Goal: Task Accomplishment & Management: Manage account settings

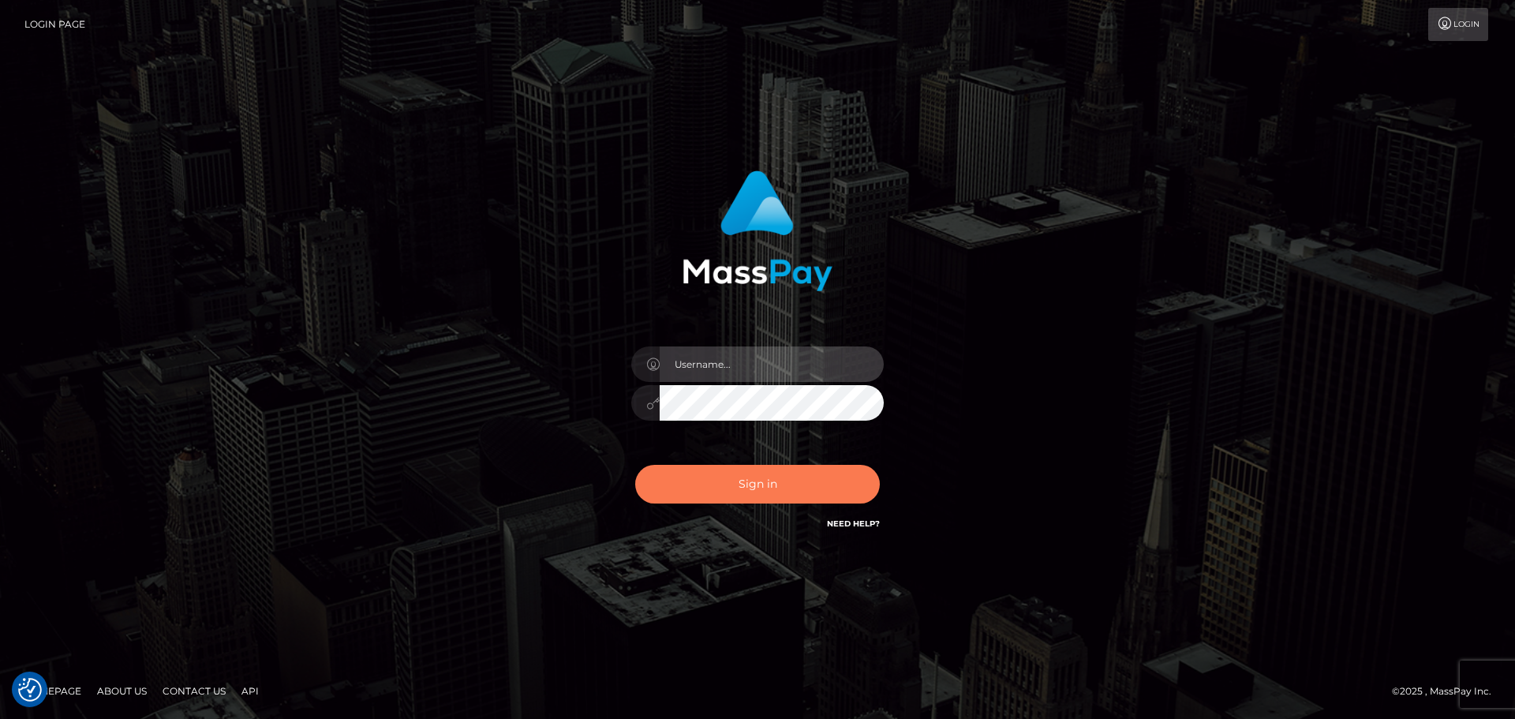
type input "constantin.mp"
click at [766, 484] on button "Sign in" at bounding box center [757, 484] width 245 height 39
type input "constantin.mp"
click at [750, 492] on button "Sign in" at bounding box center [757, 484] width 245 height 39
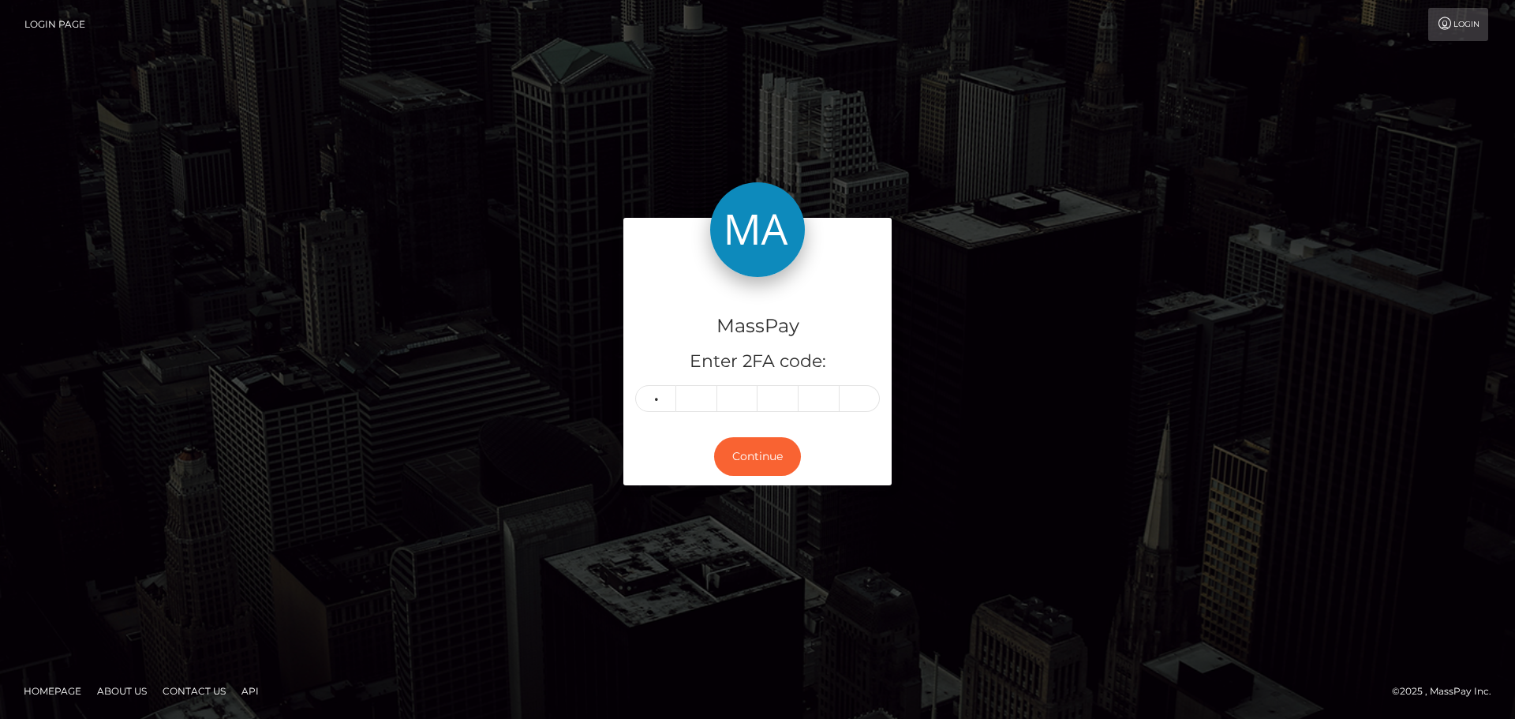
type input "7"
type input "1"
type input "8"
type input "3"
type input "9"
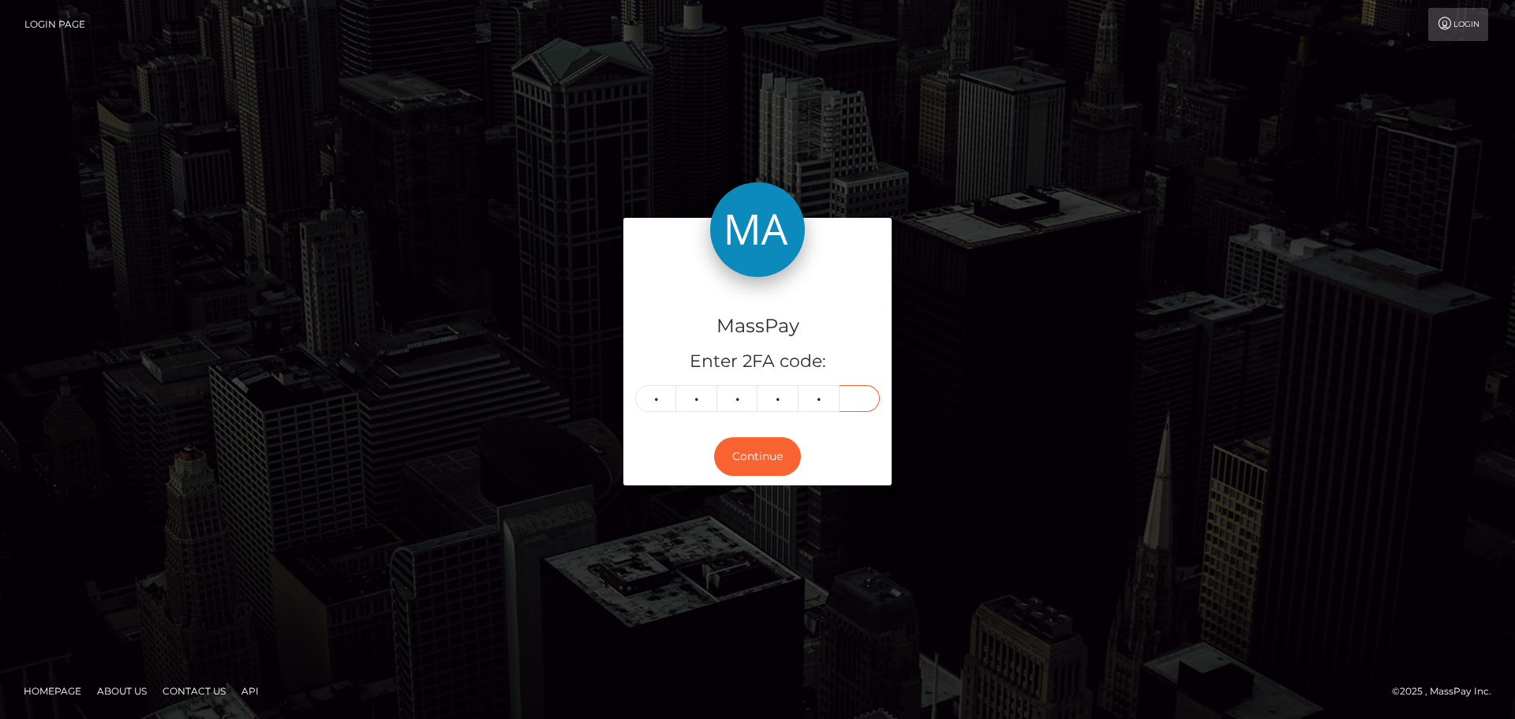
type input "0"
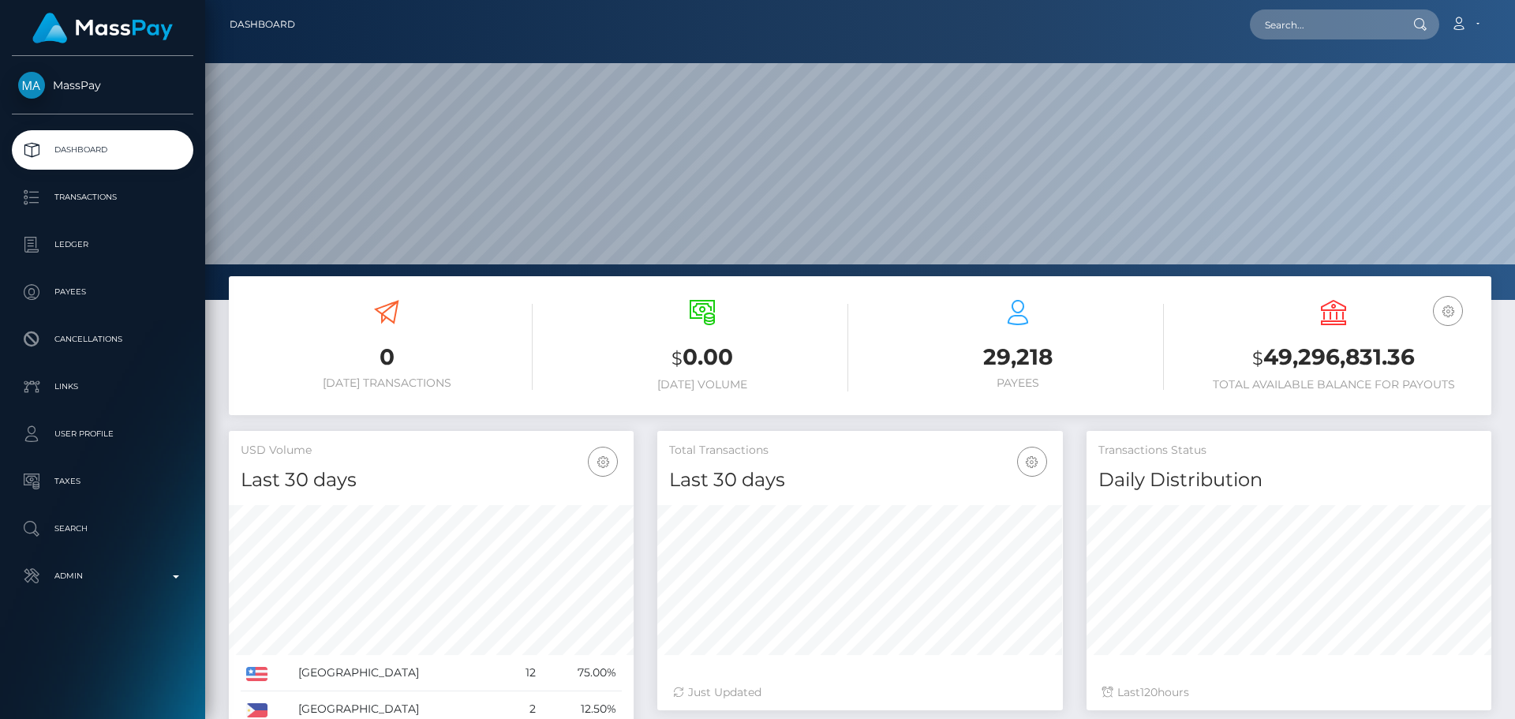
scroll to position [280, 406]
click at [1308, 28] on input "text" at bounding box center [1324, 24] width 148 height 30
paste input "MSP2a95892c4e32e0a"
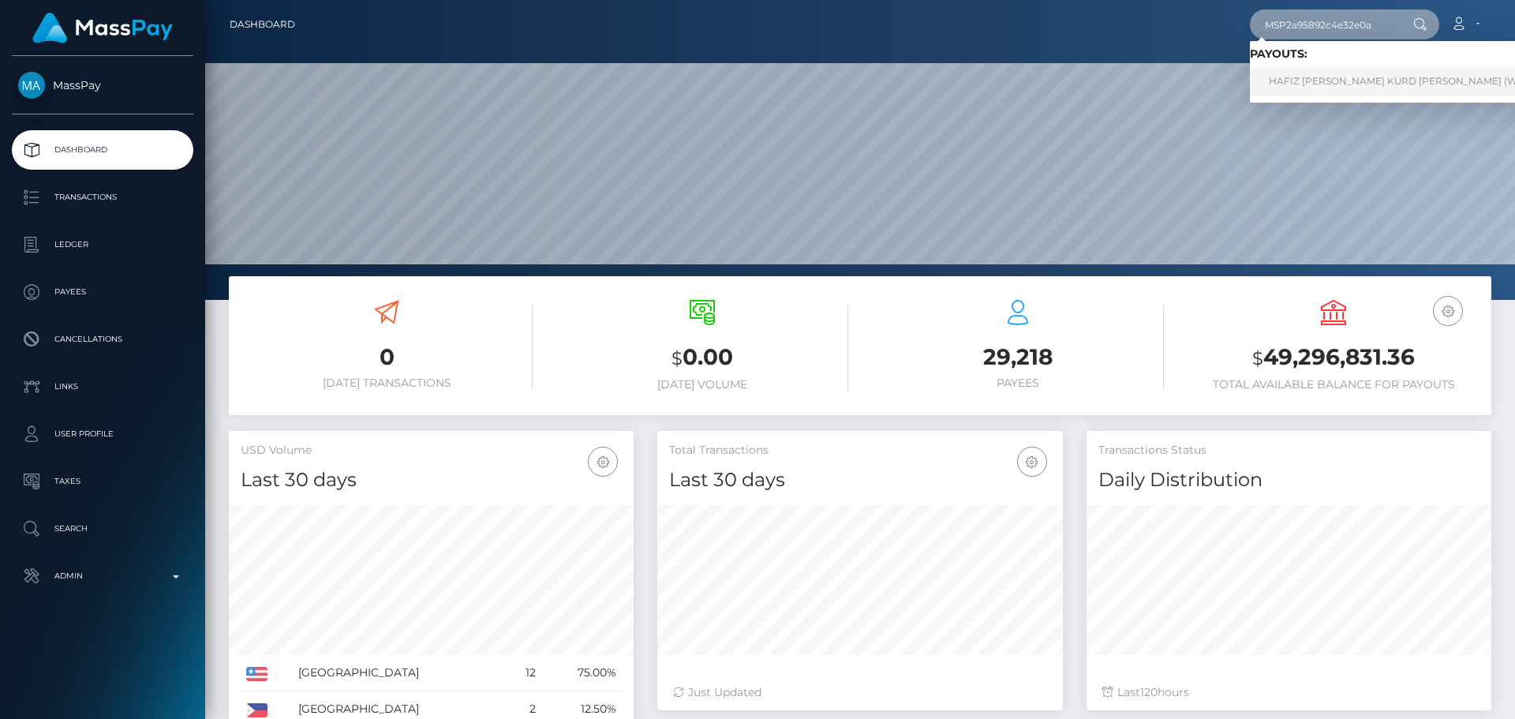
type input "MSP2a95892c4e32e0a"
click at [1294, 86] on link "HAFIZ ZOHAIB AHMED KURD Ahmed (Whop Inc - )" at bounding box center [1417, 81] width 335 height 29
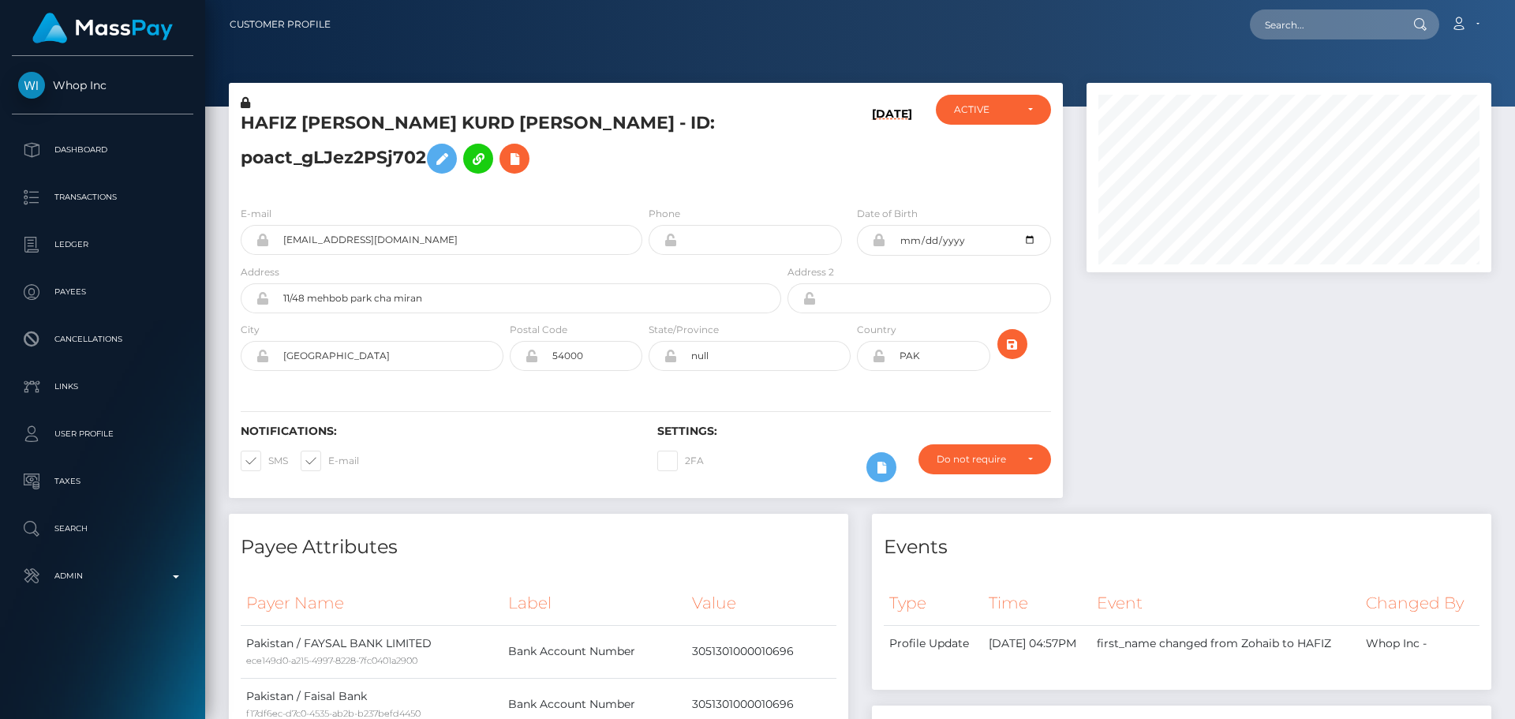
scroll to position [189, 406]
click at [645, 179] on h5 "HAFIZ ZOHAIB AHMED KURD Ahmed - ID: poact_gLJez2PSj702" at bounding box center [507, 146] width 532 height 70
click at [649, 178] on h5 "HAFIZ ZOHAIB AHMED KURD Ahmed - ID: poact_gLJez2PSj702" at bounding box center [507, 146] width 532 height 70
click at [647, 174] on h5 "HAFIZ ZOHAIB AHMED KURD Ahmed - ID: poact_gLJez2PSj702" at bounding box center [507, 146] width 532 height 70
click at [657, 172] on h5 "HAFIZ ZOHAIB AHMED KURD Ahmed - ID: poact_gLJez2PSj702" at bounding box center [507, 146] width 532 height 70
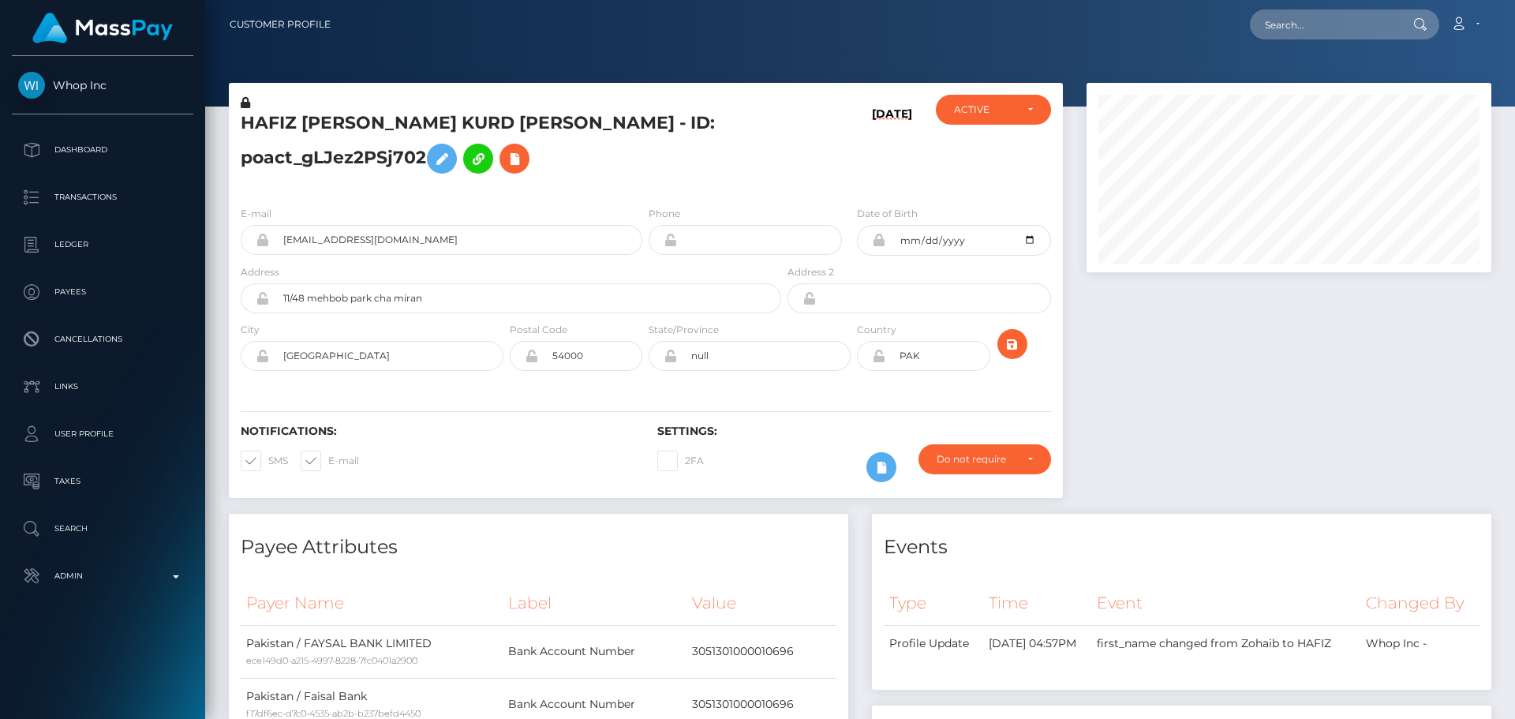
click at [625, 166] on h5 "HAFIZ ZOHAIB AHMED KURD Ahmed - ID: poact_gLJez2PSj702" at bounding box center [507, 146] width 532 height 70
click at [634, 174] on h5 "HAFIZ ZOHAIB AHMED KURD Ahmed - ID: poact_gLJez2PSj702" at bounding box center [507, 146] width 532 height 70
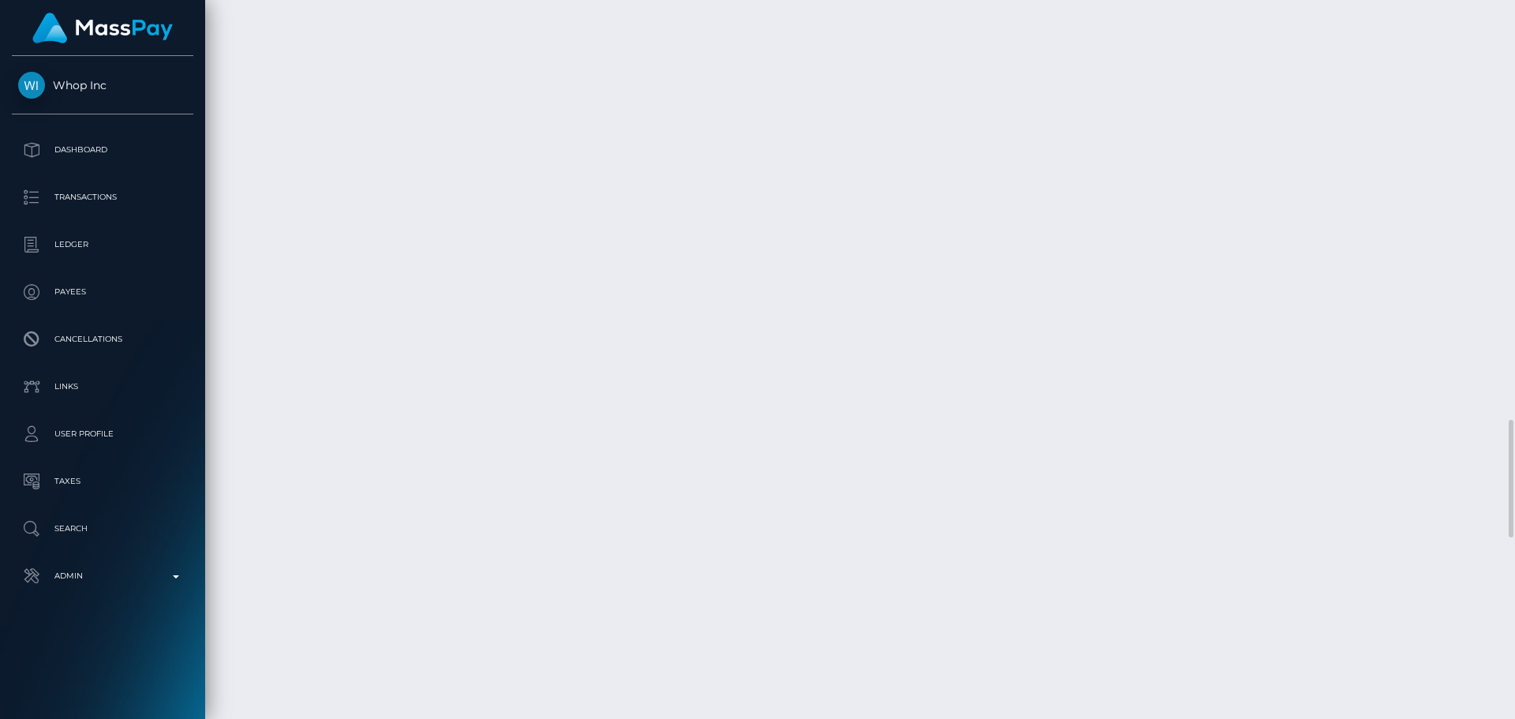
scroll to position [2399, 0]
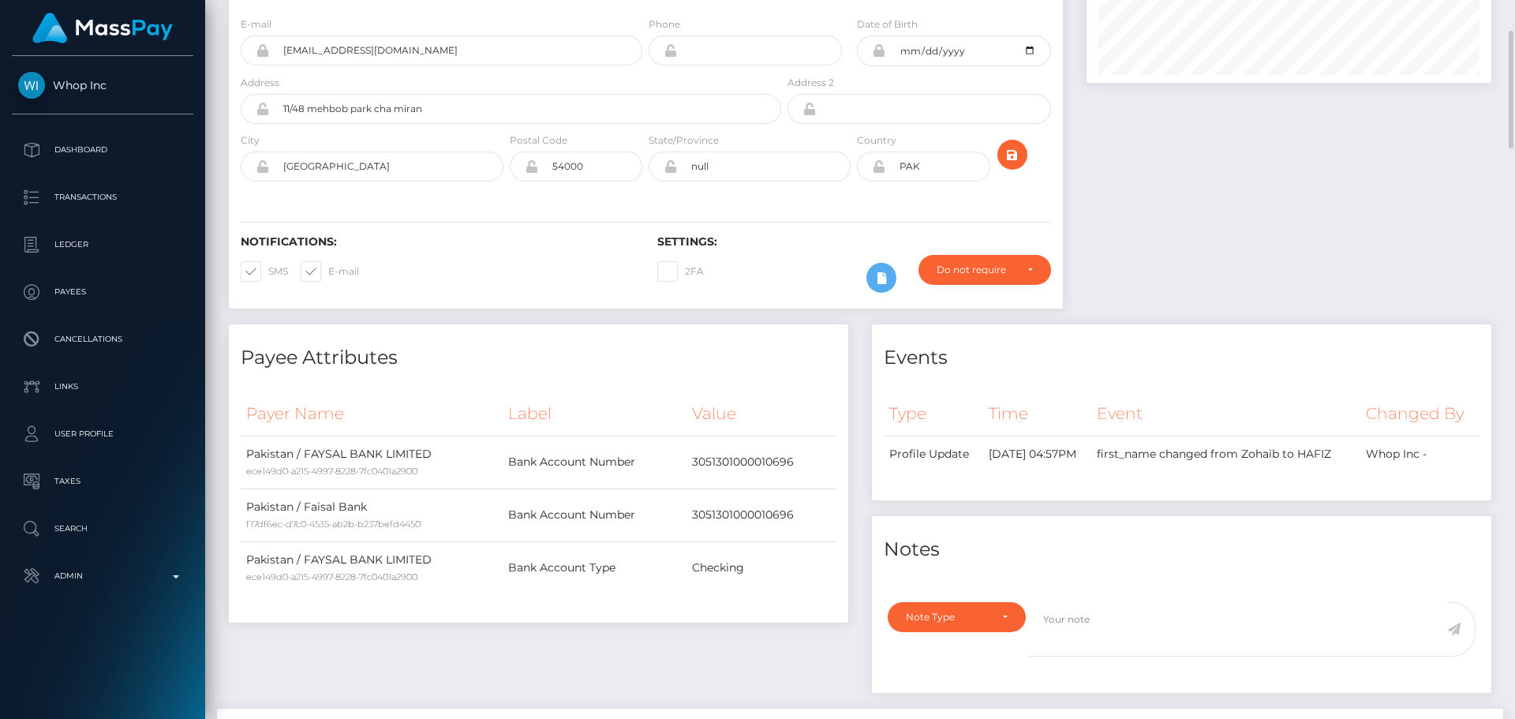
scroll to position [0, 0]
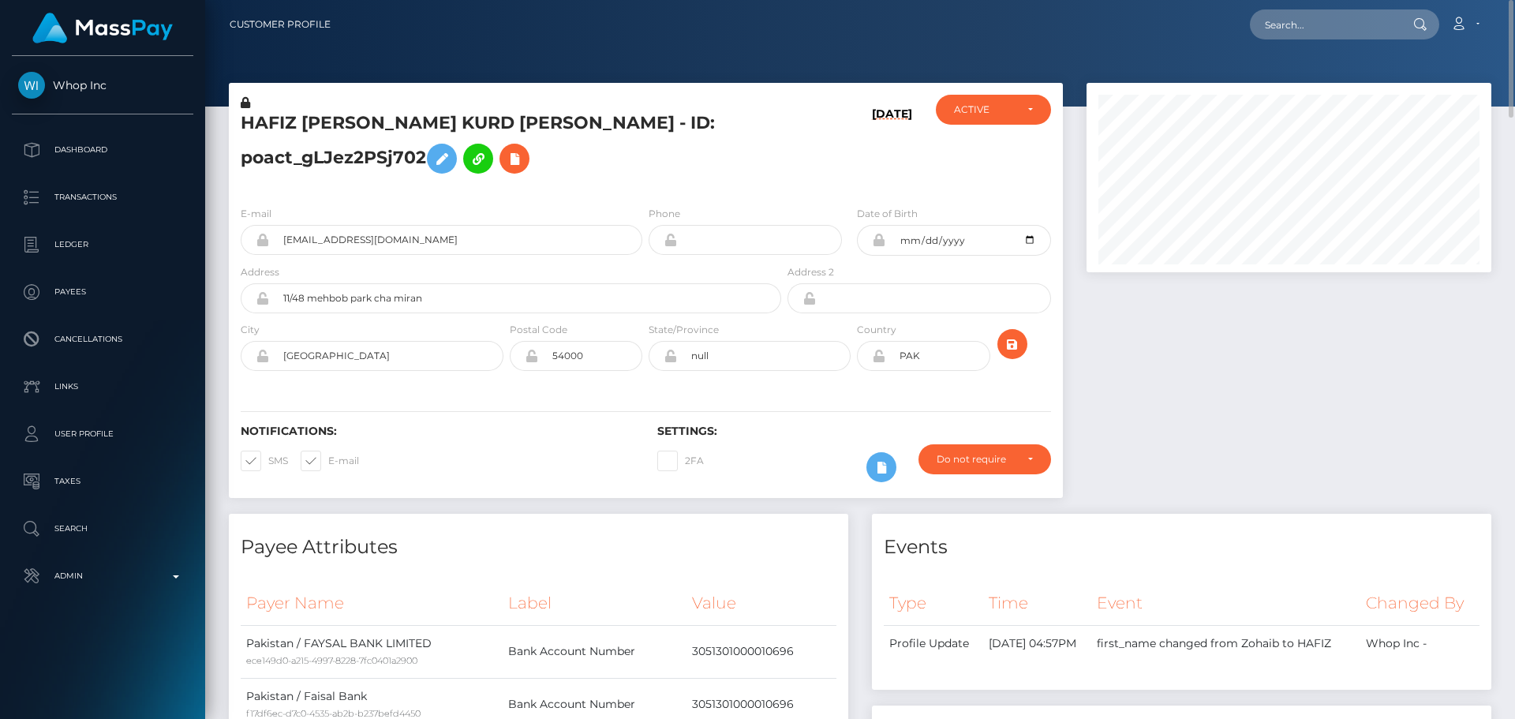
click at [245, 102] on icon at bounding box center [245, 102] width 9 height 11
click at [445, 159] on icon at bounding box center [441, 159] width 19 height 20
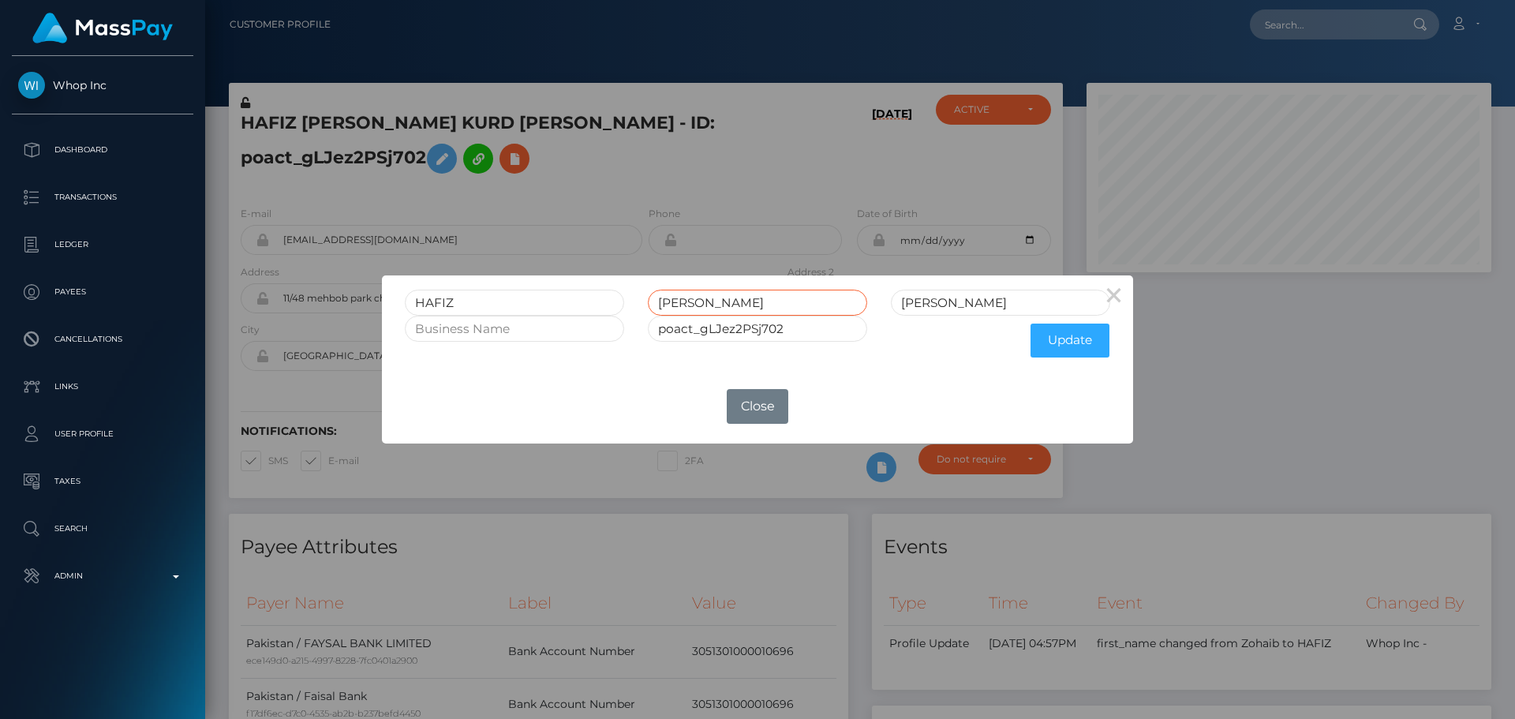
click at [779, 306] on input "ZOHAIB AHMED KURD" at bounding box center [757, 303] width 219 height 26
click at [975, 303] on input "Ahmed" at bounding box center [1000, 303] width 219 height 26
paste input "KURD"
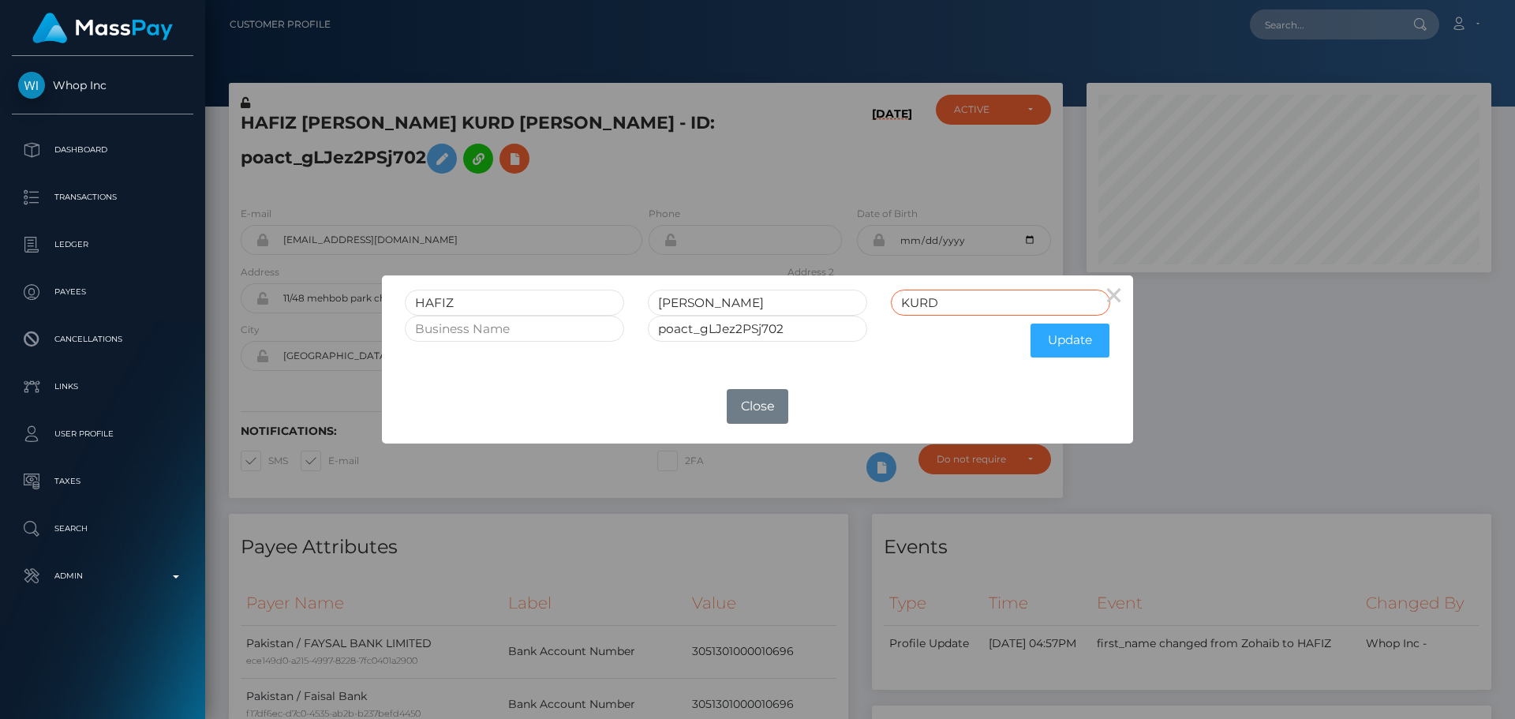
type input "KURD"
click at [775, 305] on input "ZOHAIB AHMED KURD" at bounding box center [757, 303] width 219 height 26
type input "ZOHAIB AHMED"
click at [1068, 339] on button "Update" at bounding box center [1070, 341] width 79 height 34
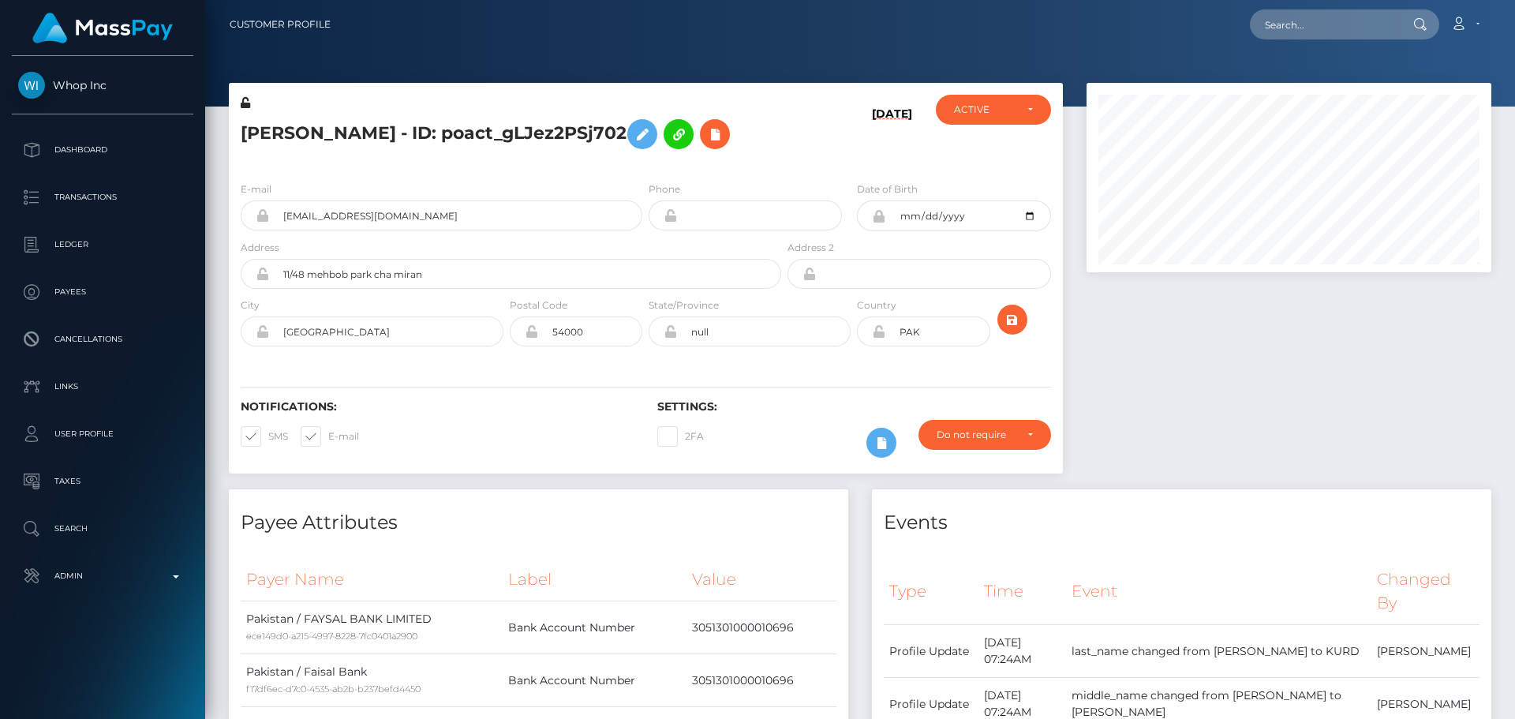
scroll to position [189, 406]
drag, startPoint x: 767, startPoint y: 171, endPoint x: 782, endPoint y: 153, distance: 23.5
click at [768, 157] on h5 "[PERSON_NAME] - ID: poact_gLJez2PSj702" at bounding box center [507, 134] width 532 height 46
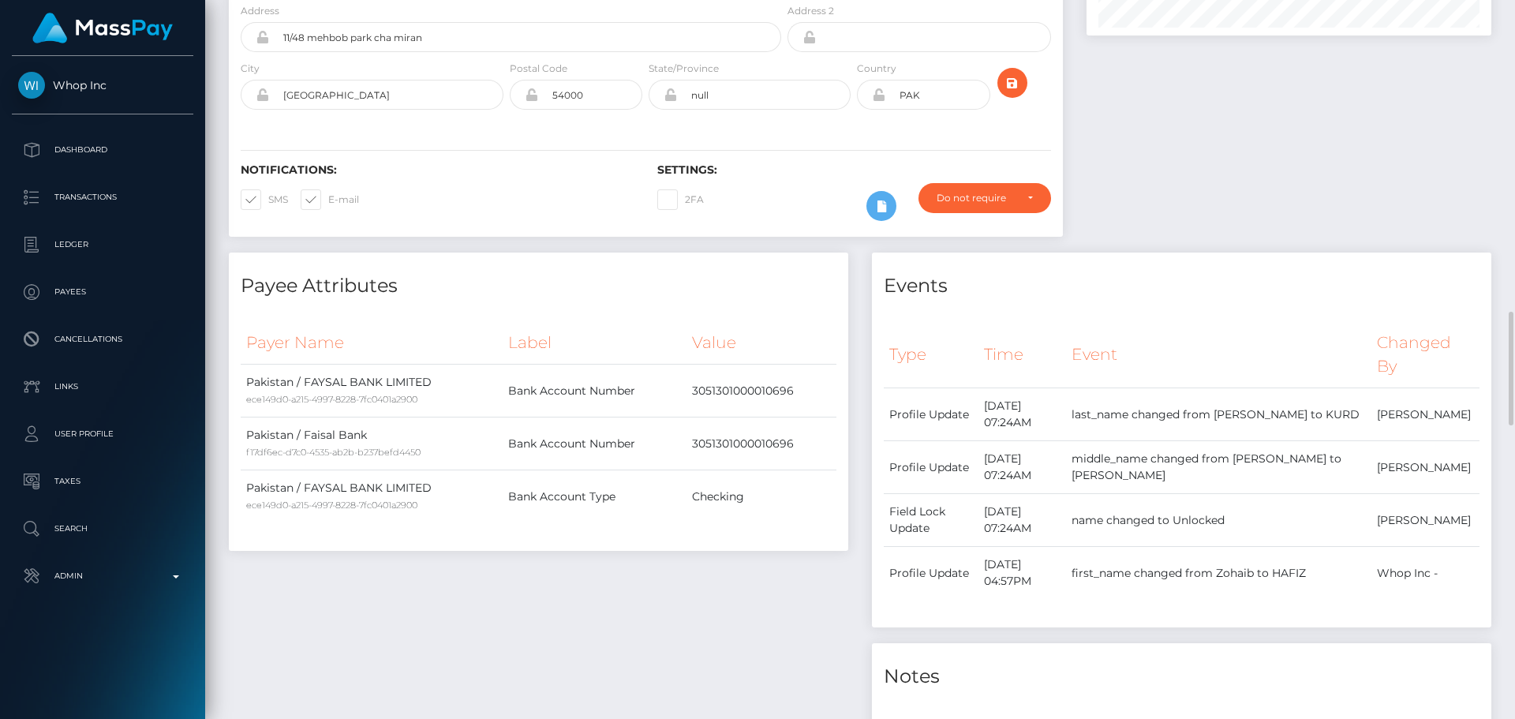
scroll to position [0, 0]
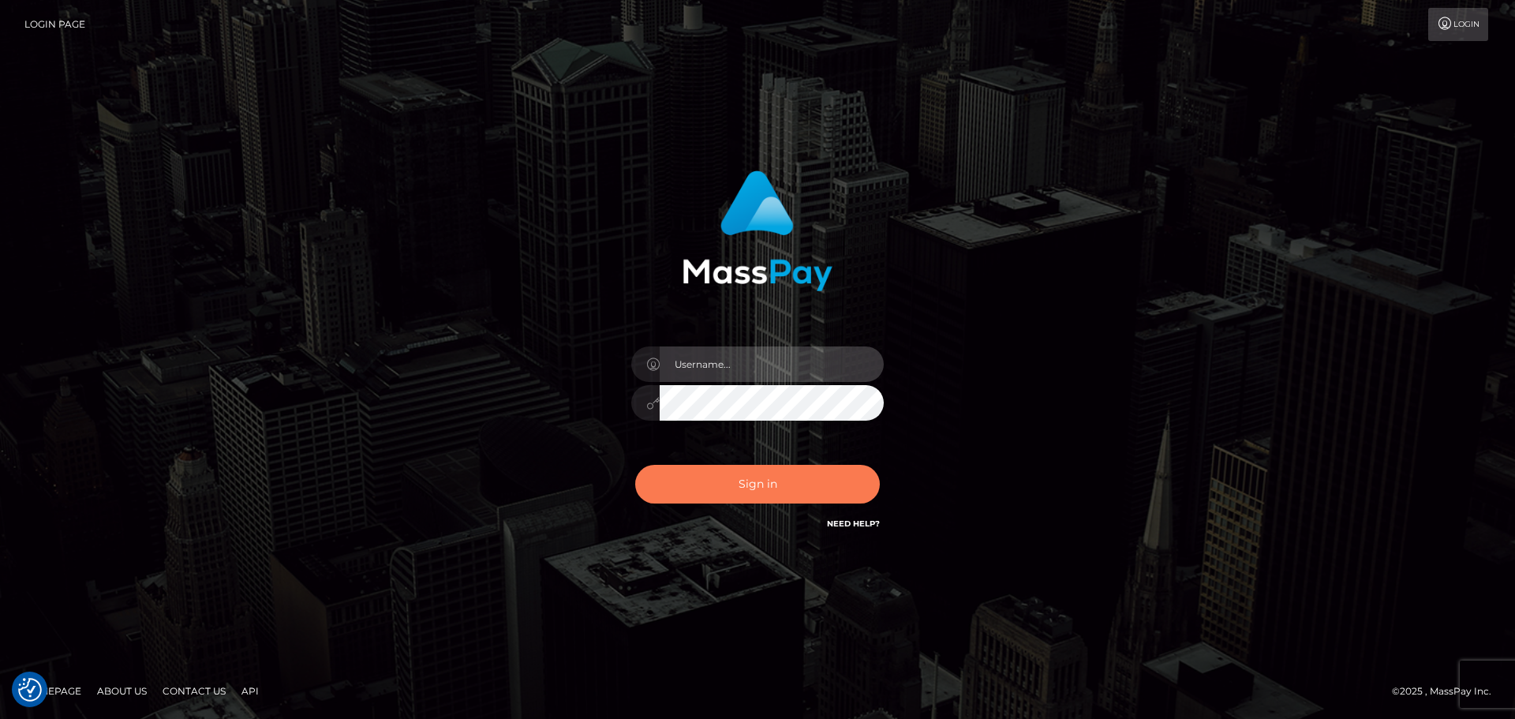
type input "constantin.mp"
click at [762, 477] on button "Sign in" at bounding box center [757, 484] width 245 height 39
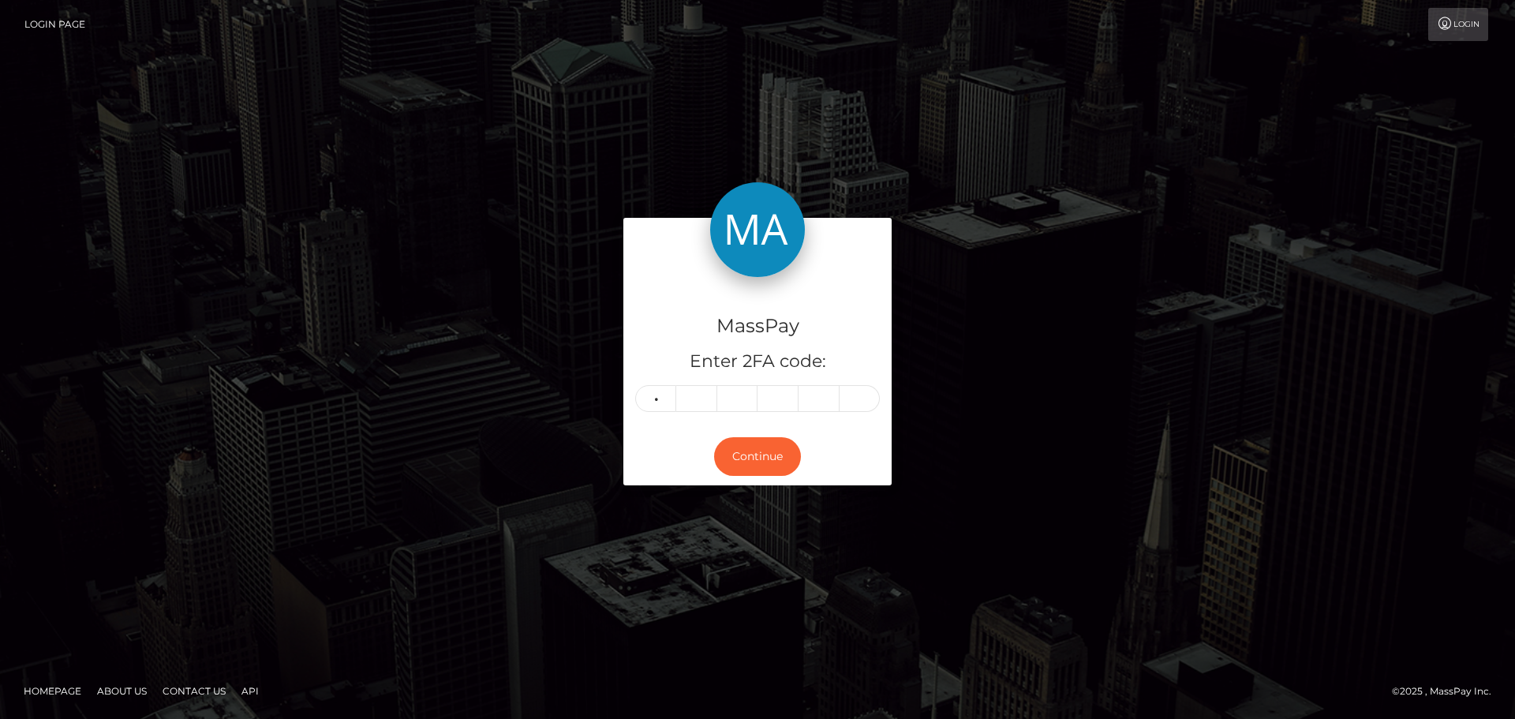
type input "6"
type input "8"
type input "3"
type input "7"
type input "4"
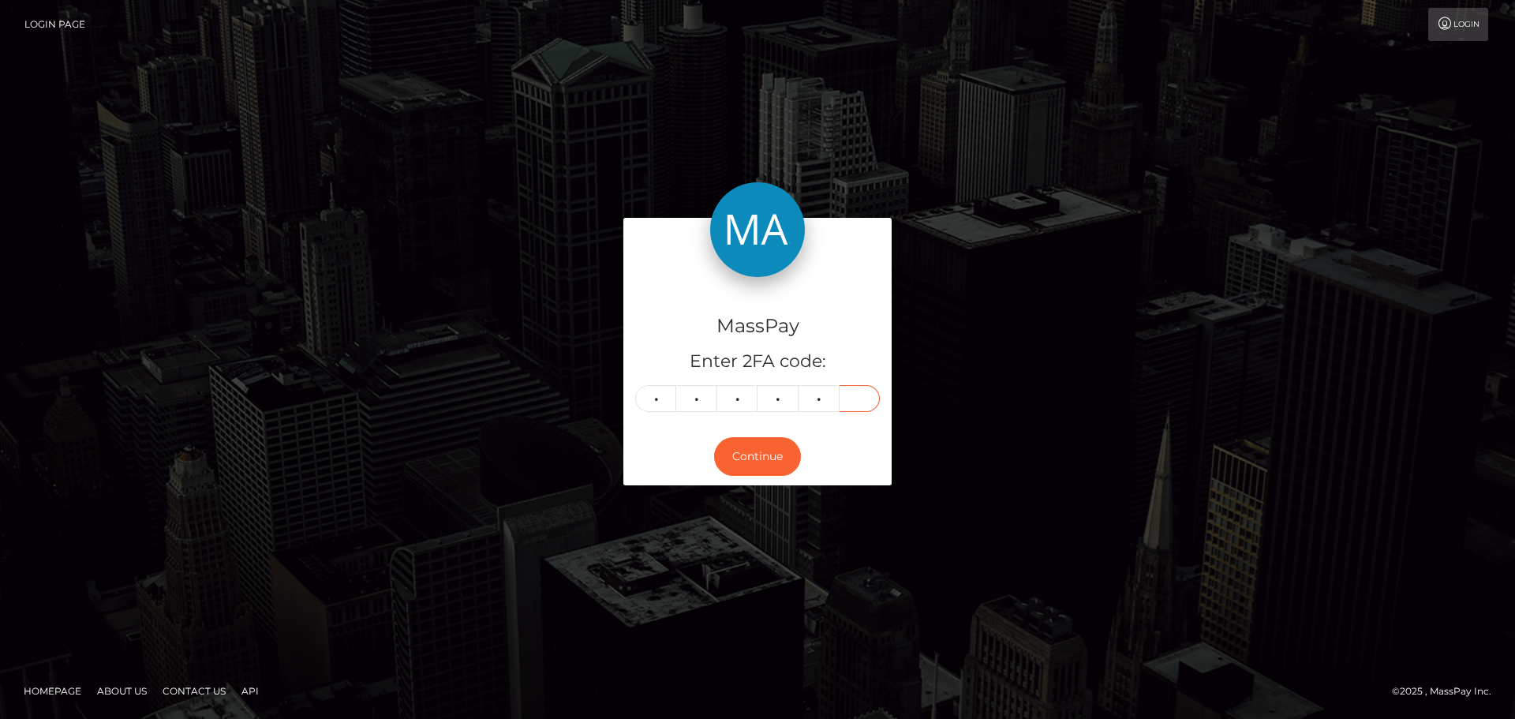
type input "4"
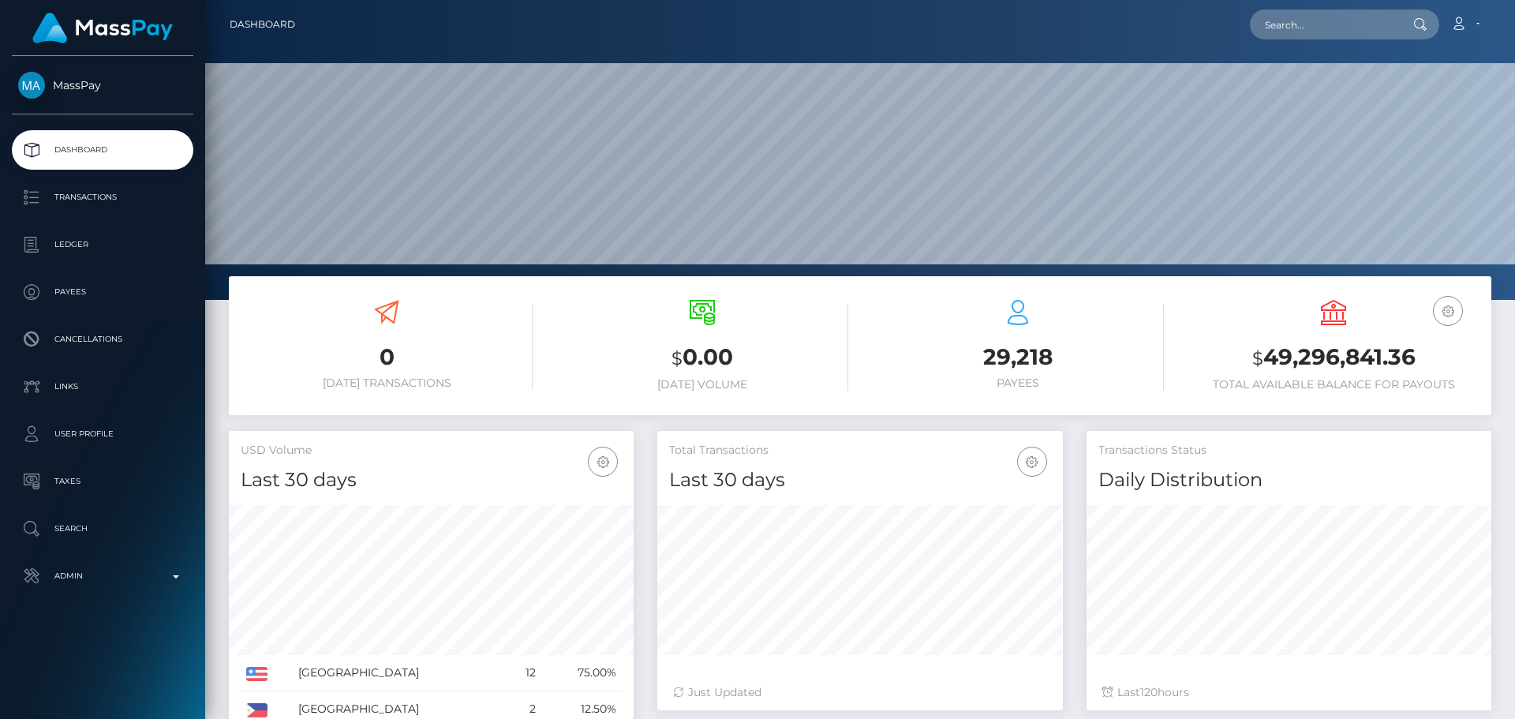
scroll to position [280, 406]
click at [1330, 26] on input "text" at bounding box center [1324, 24] width 148 height 30
paste input "MSP2a95892c4e32e0a"
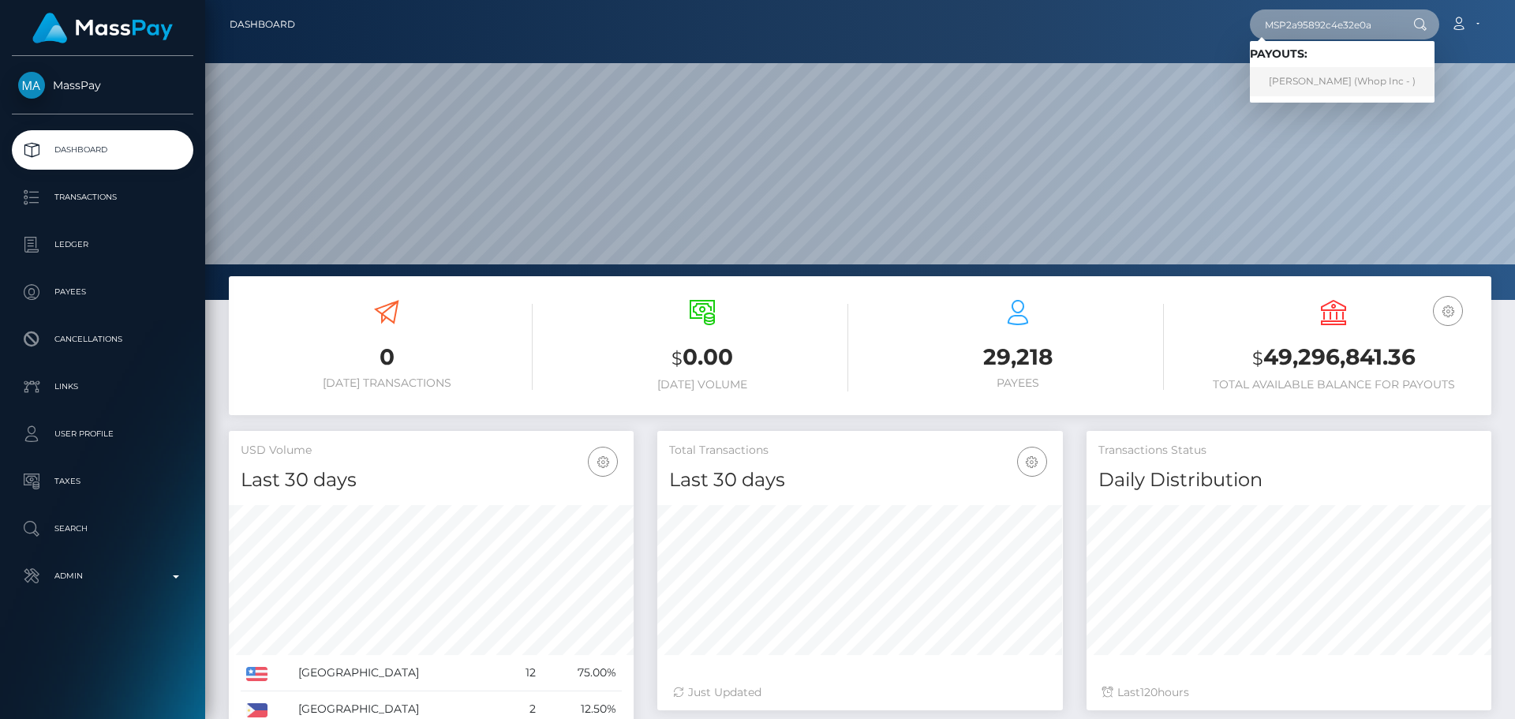
type input "MSP2a95892c4e32e0a"
click at [1289, 92] on link "[PERSON_NAME] (Whop Inc - )" at bounding box center [1342, 81] width 185 height 29
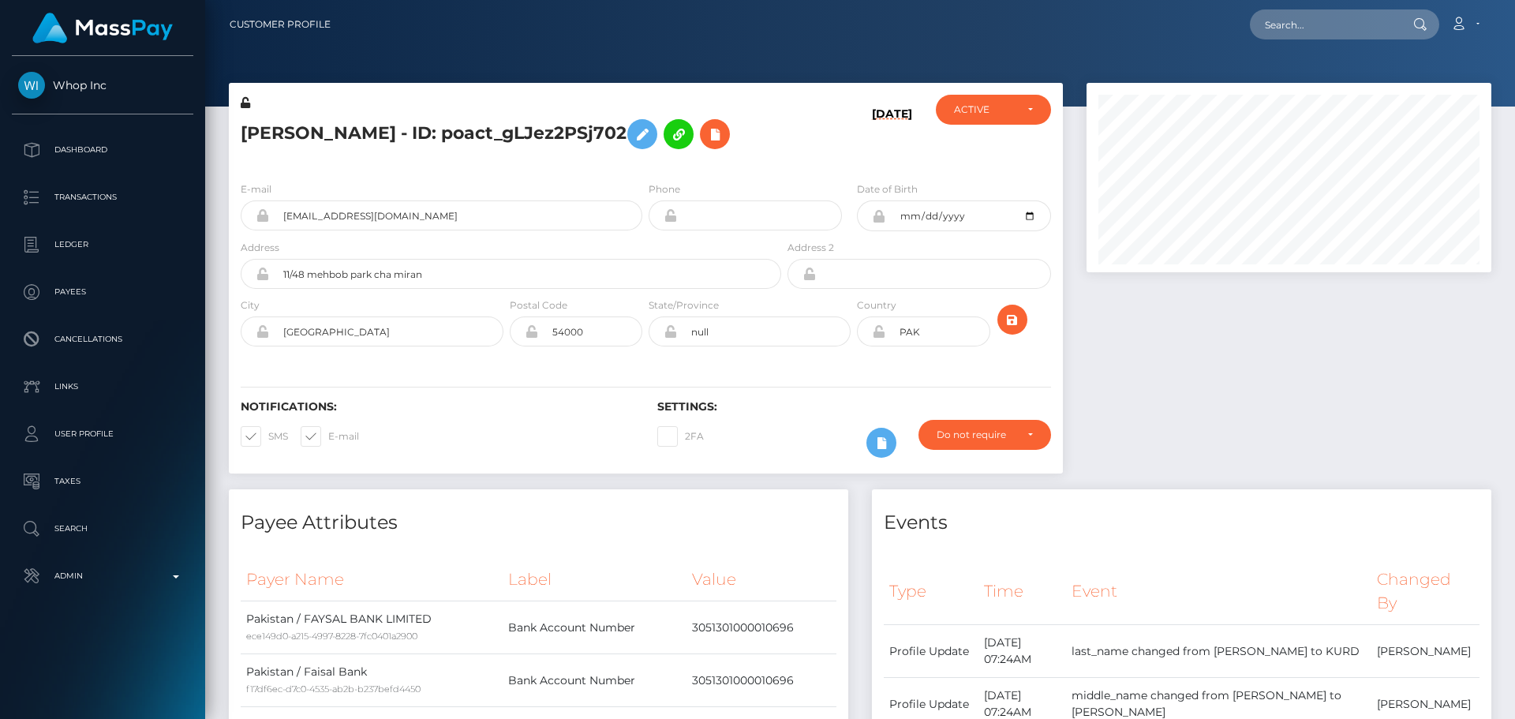
scroll to position [189, 406]
click at [490, 157] on h5 "[PERSON_NAME] - ID: poact_gLJez2PSj702" at bounding box center [507, 134] width 532 height 46
click at [487, 157] on h5 "[PERSON_NAME] - ID: poact_gLJez2PSj702" at bounding box center [507, 134] width 532 height 46
click at [633, 144] on icon at bounding box center [642, 135] width 19 height 20
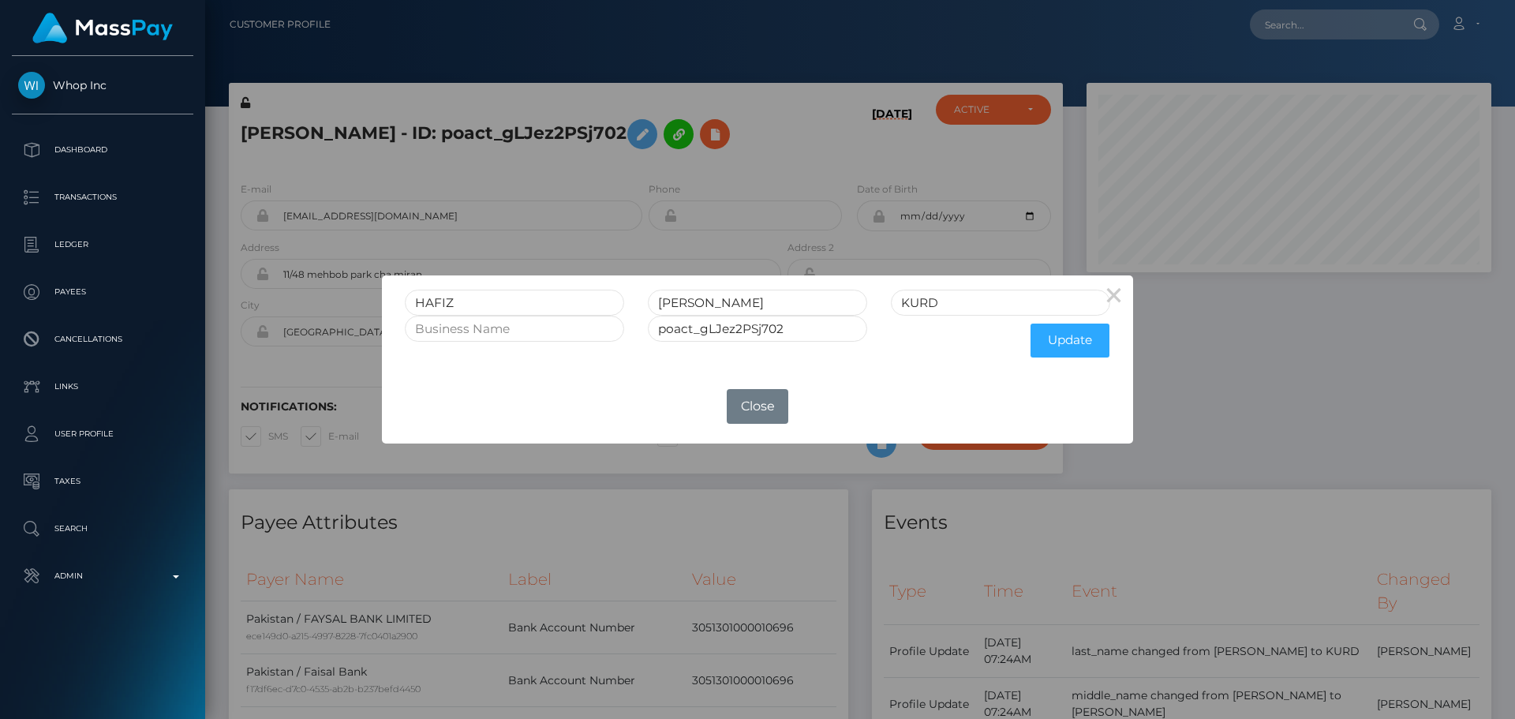
drag, startPoint x: 1118, startPoint y: 299, endPoint x: 1082, endPoint y: 287, distance: 38.2
click at [1117, 299] on button "×" at bounding box center [1114, 294] width 38 height 38
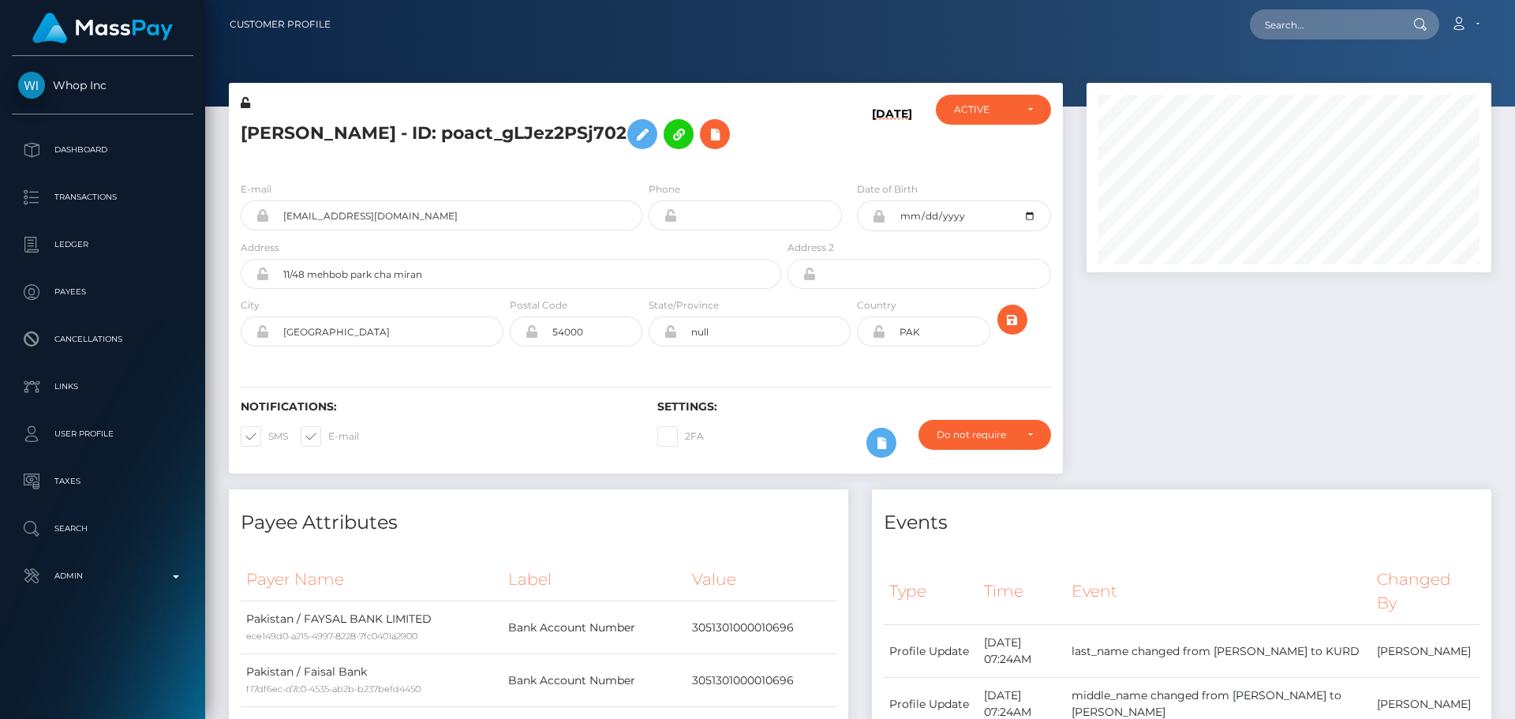
drag, startPoint x: 244, startPoint y: 106, endPoint x: 878, endPoint y: 356, distance: 681.3
click at [244, 105] on icon at bounding box center [245, 102] width 9 height 11
click at [878, 338] on icon at bounding box center [878, 331] width 13 height 13
click at [1012, 330] on icon "submit" at bounding box center [1012, 320] width 19 height 20
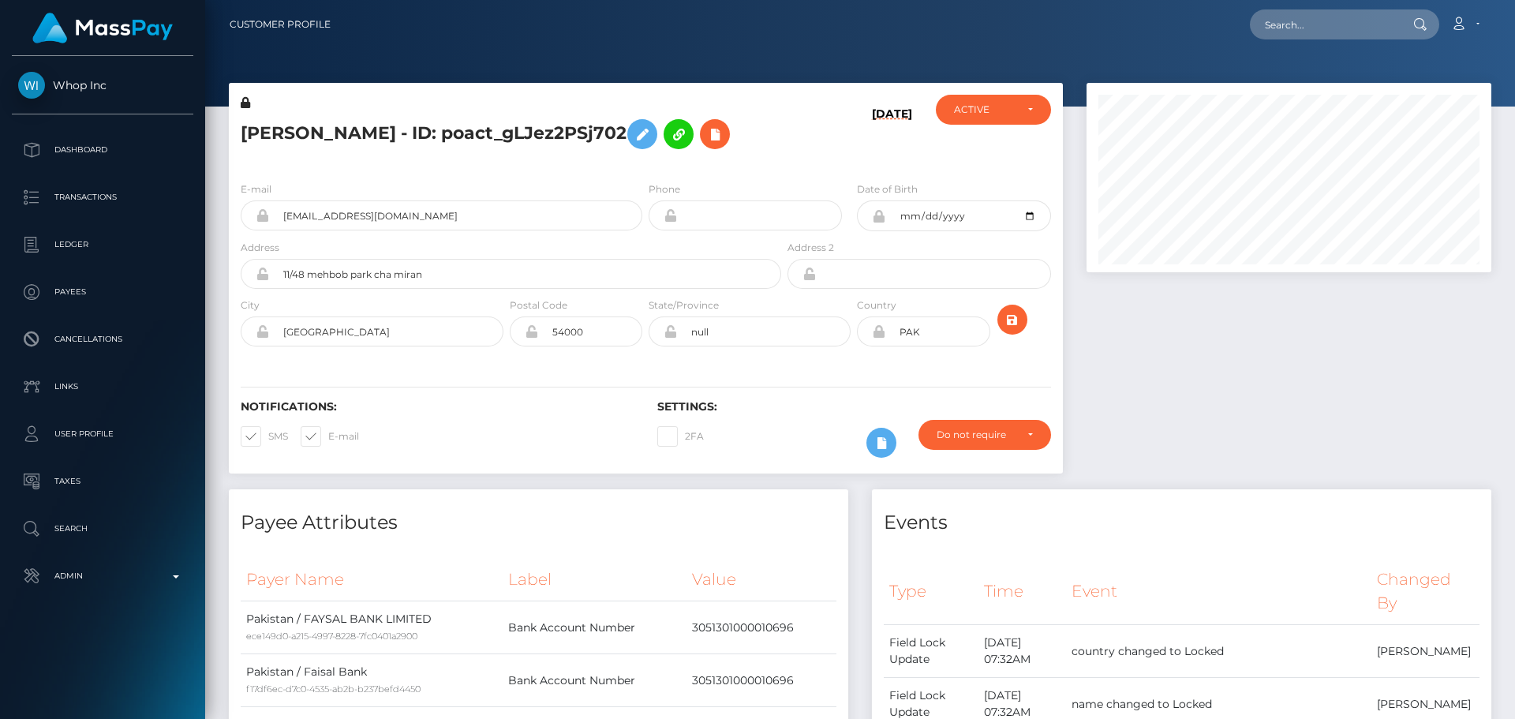
click at [644, 169] on div "[PERSON_NAME] - ID: poact_gLJez2PSj702" at bounding box center [507, 132] width 556 height 74
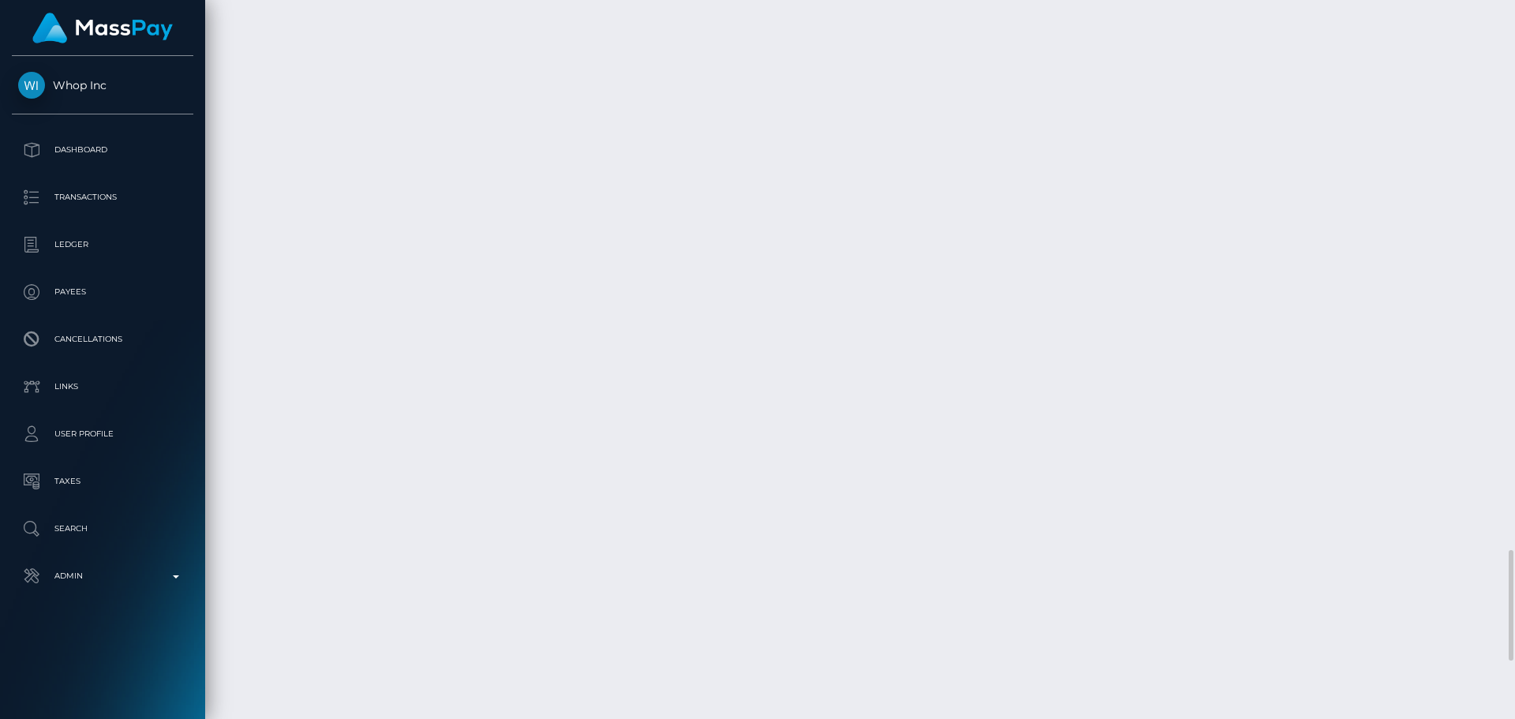
scroll to position [3709, 0]
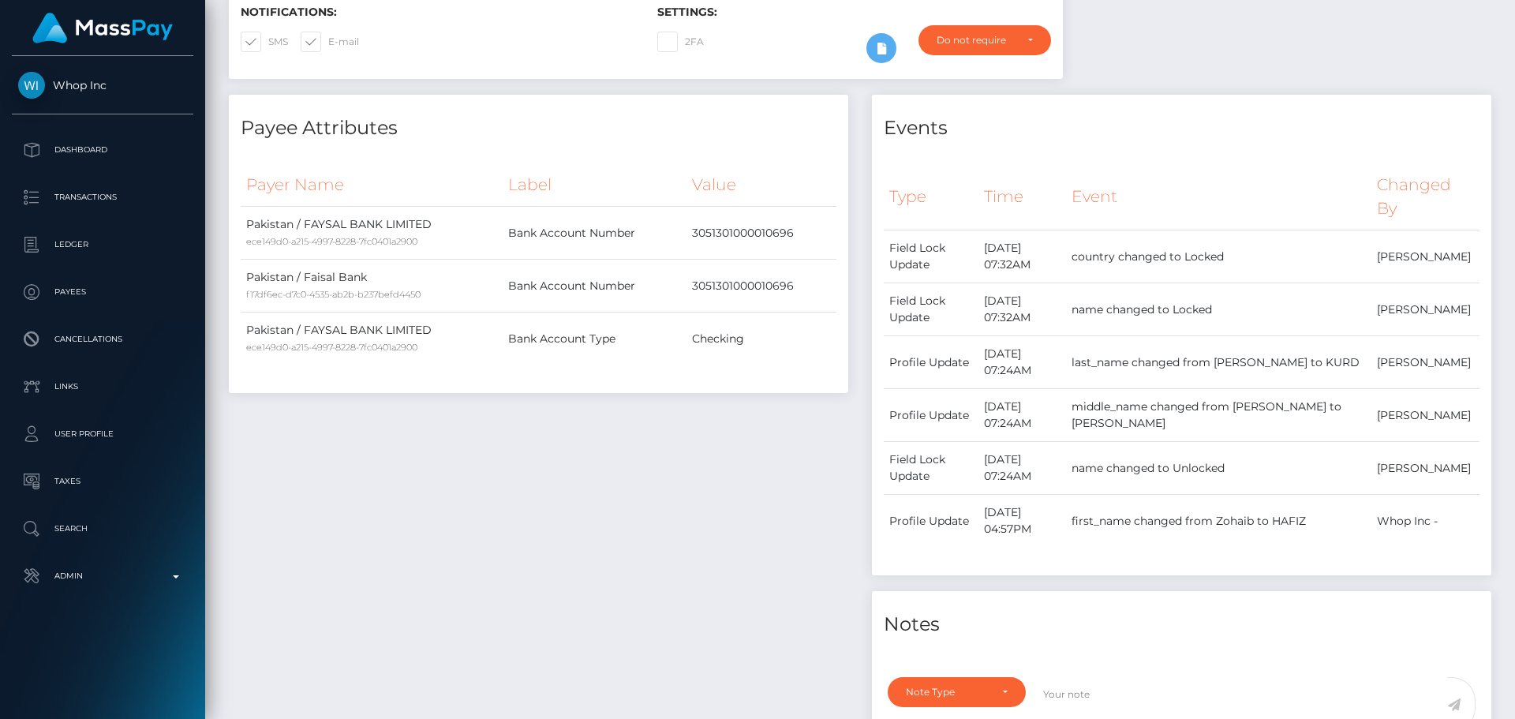
scroll to position [0, 0]
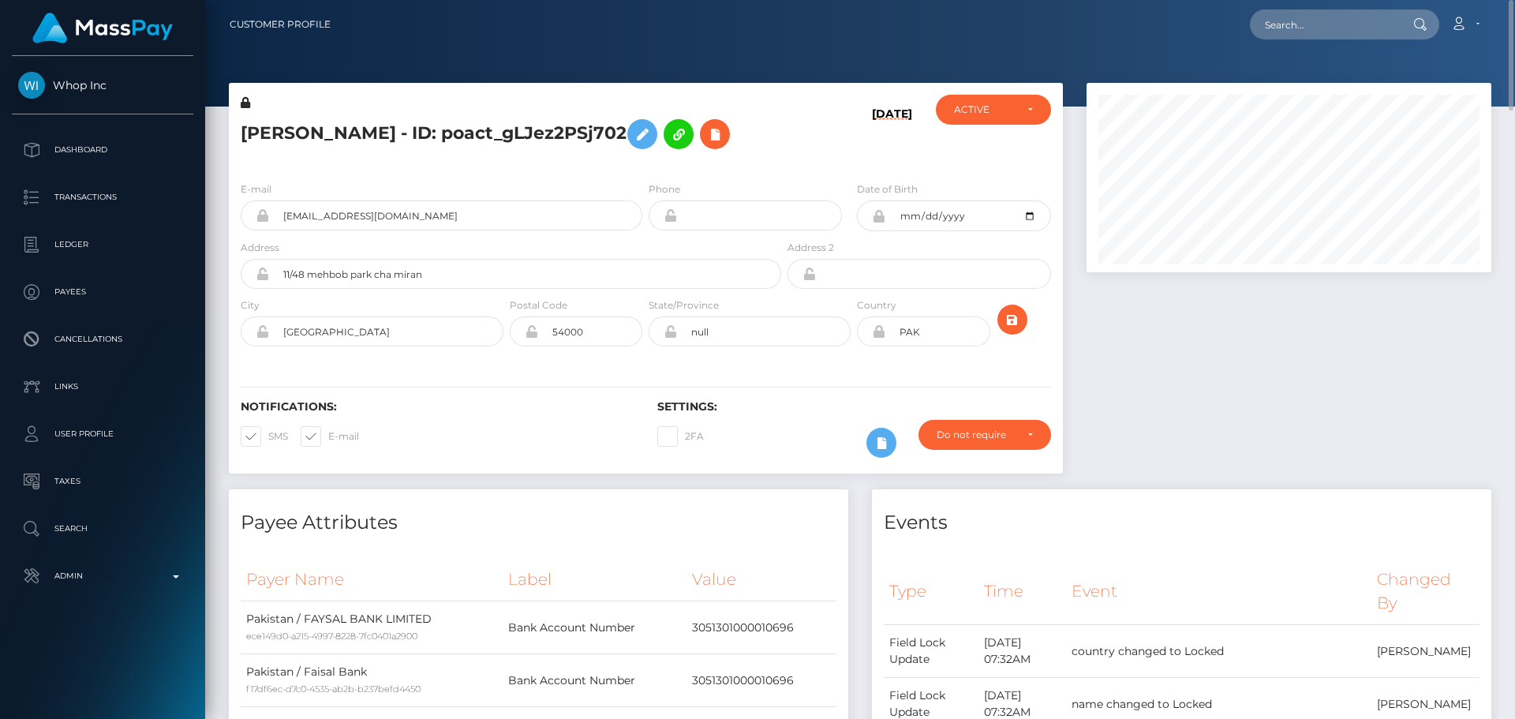
click at [417, 125] on h5 "HAFIZ ZOHAIB AHMED KURD - ID: poact_gLJez2PSj702" at bounding box center [507, 134] width 532 height 46
copy h5 "HAFIZ ZOHAIB AHMED KURD - ID: poact_gLJez2PSj702"
click at [1318, 13] on input "text" at bounding box center [1324, 24] width 148 height 30
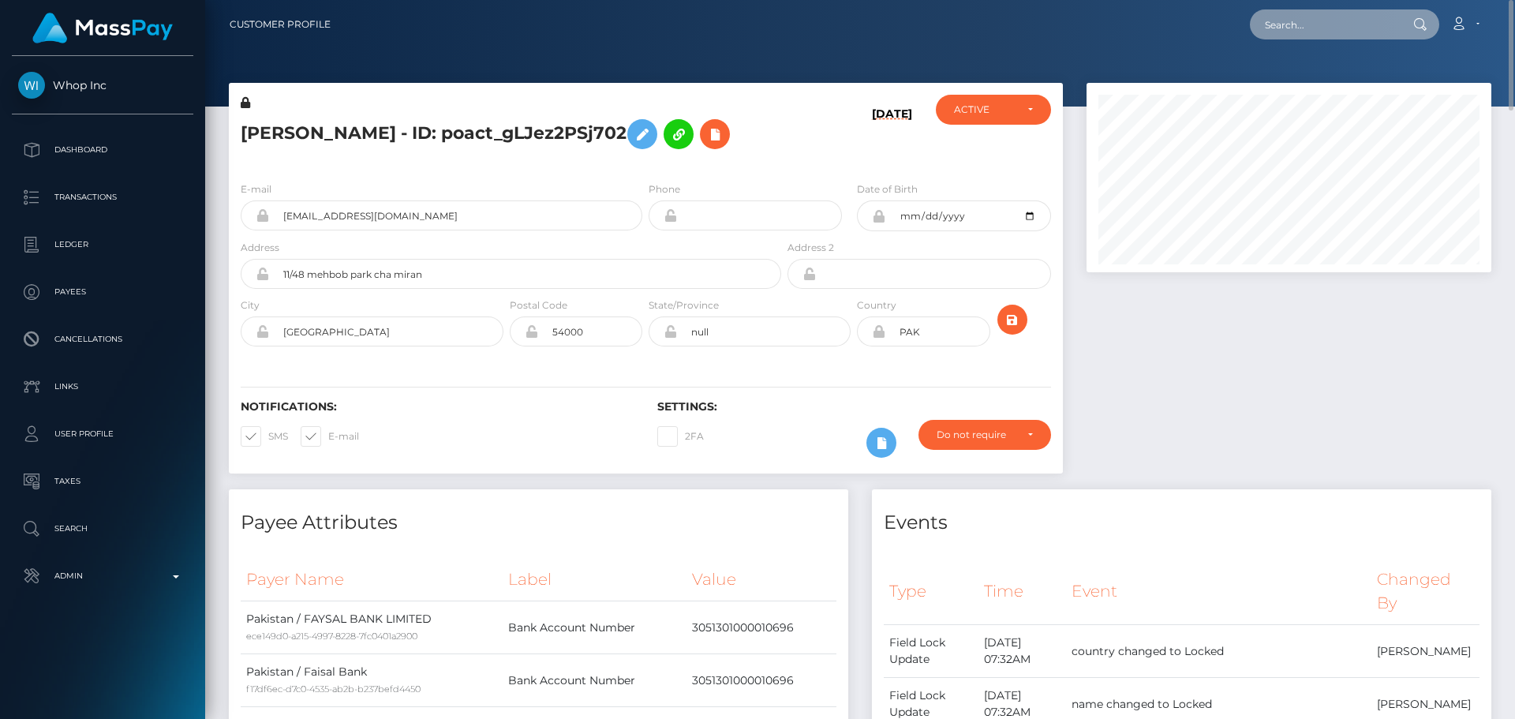
paste input "poact_3zShkmsQVGcp"
type input "poact_3zShkmsQVGcp"
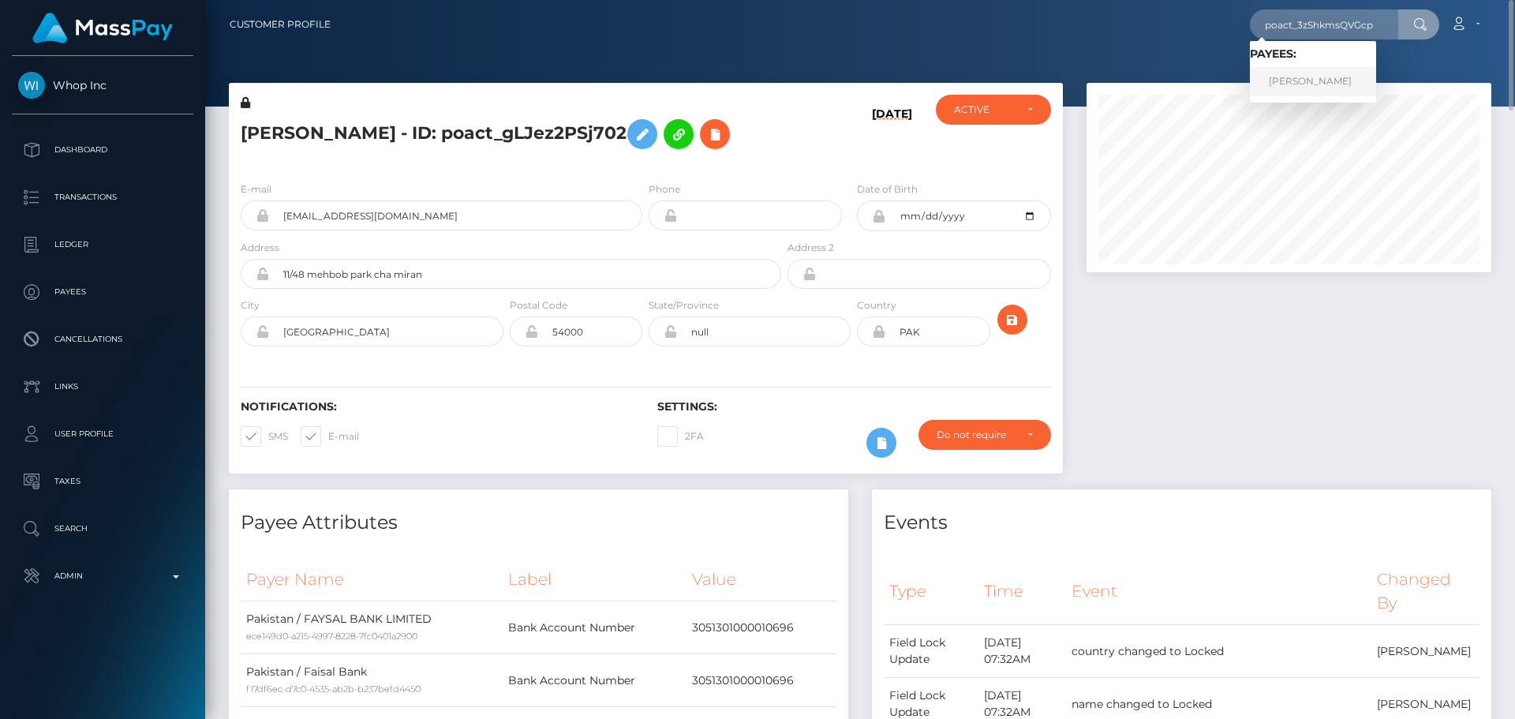
click at [1323, 80] on link "Jack Haddad" at bounding box center [1313, 81] width 126 height 29
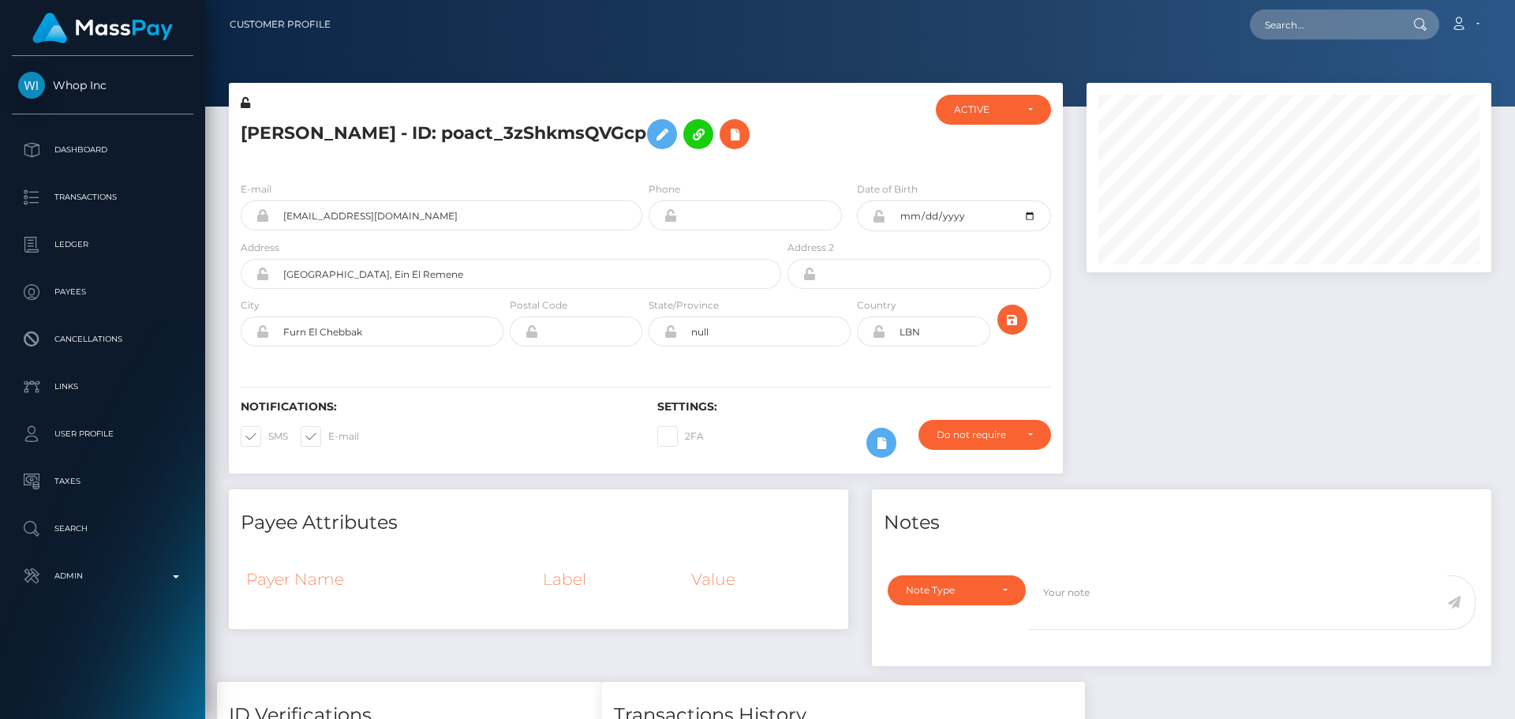
scroll to position [189, 406]
click at [825, 157] on div at bounding box center [853, 132] width 139 height 74
click at [645, 167] on div "[PERSON_NAME] - ID: poact_3zShkmsQVGcp" at bounding box center [507, 132] width 556 height 74
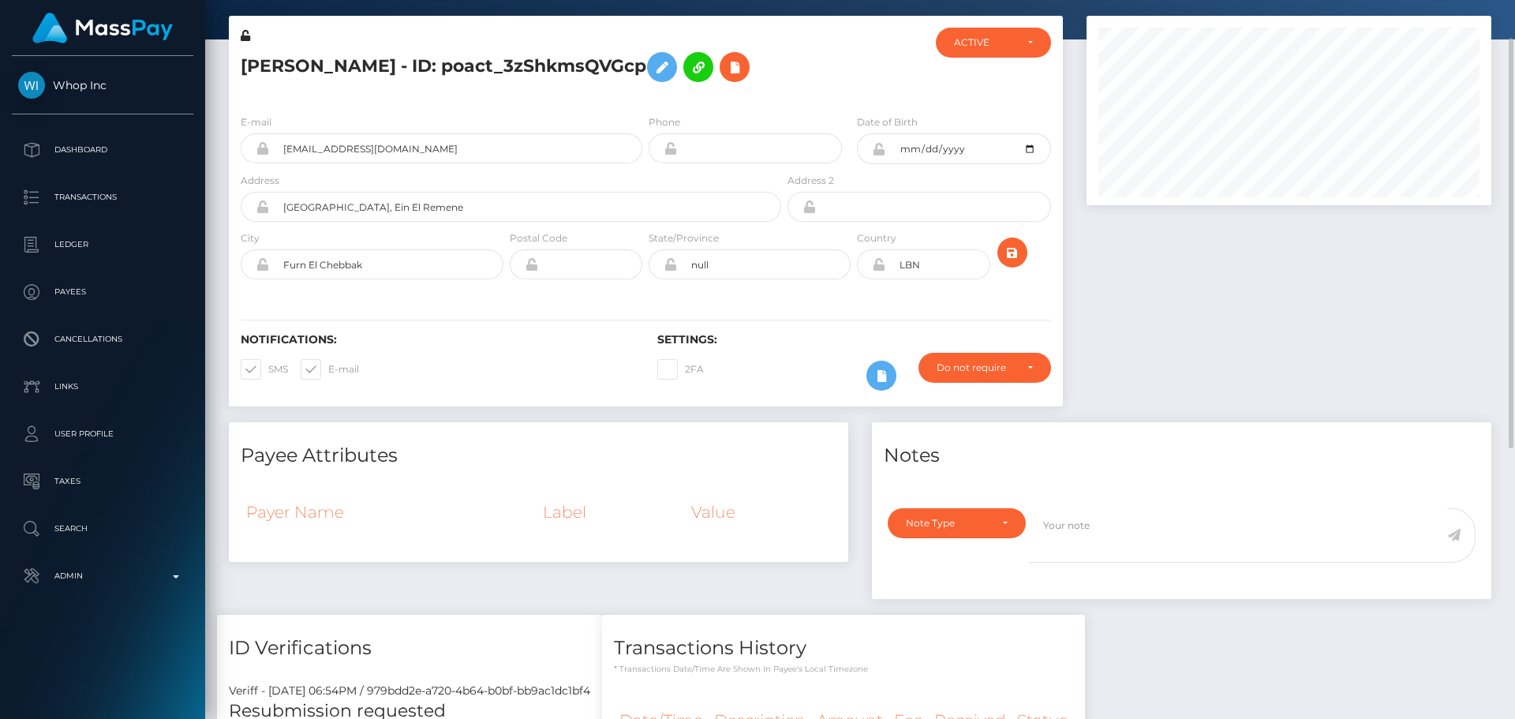
scroll to position [0, 0]
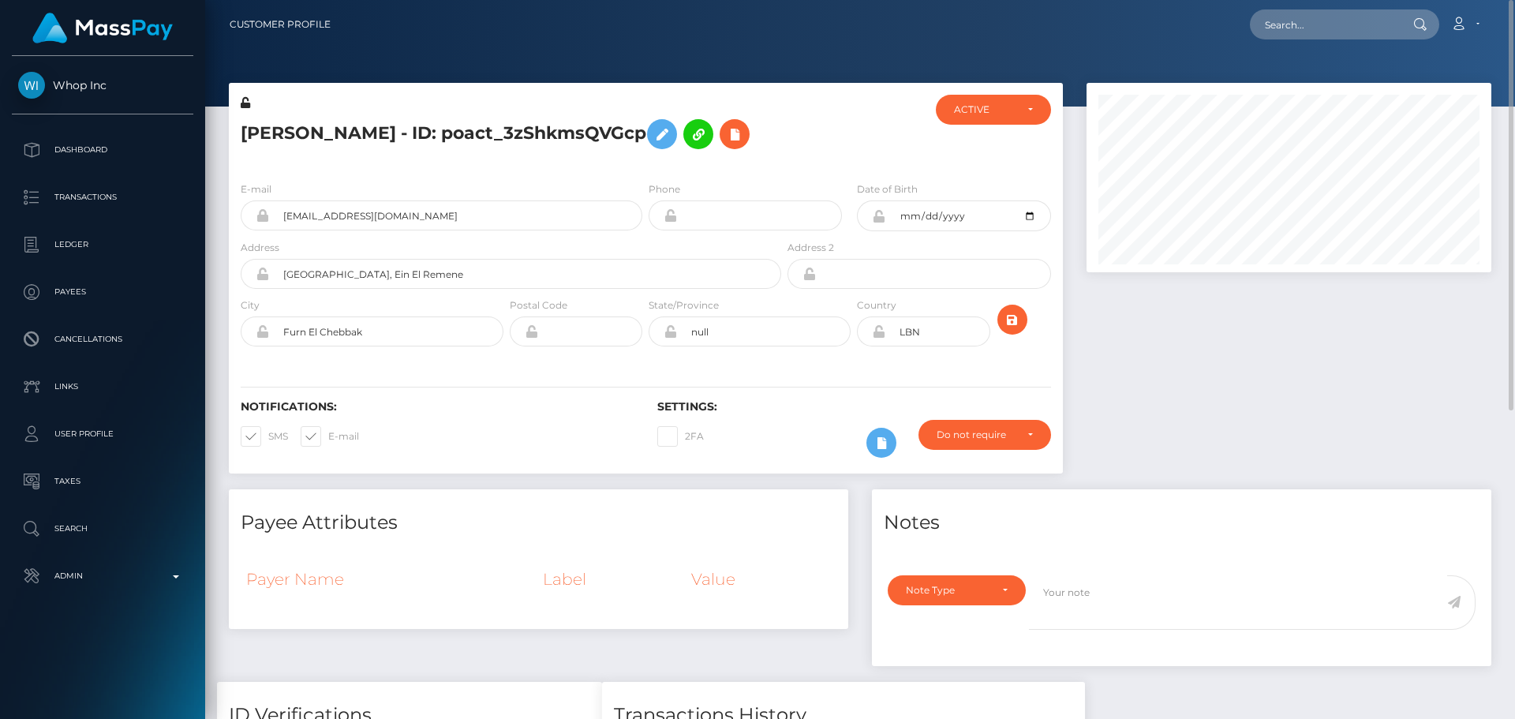
click at [758, 178] on div "E-mail [EMAIL_ADDRESS][DOMAIN_NAME] Phone [DATE]" at bounding box center [646, 265] width 834 height 193
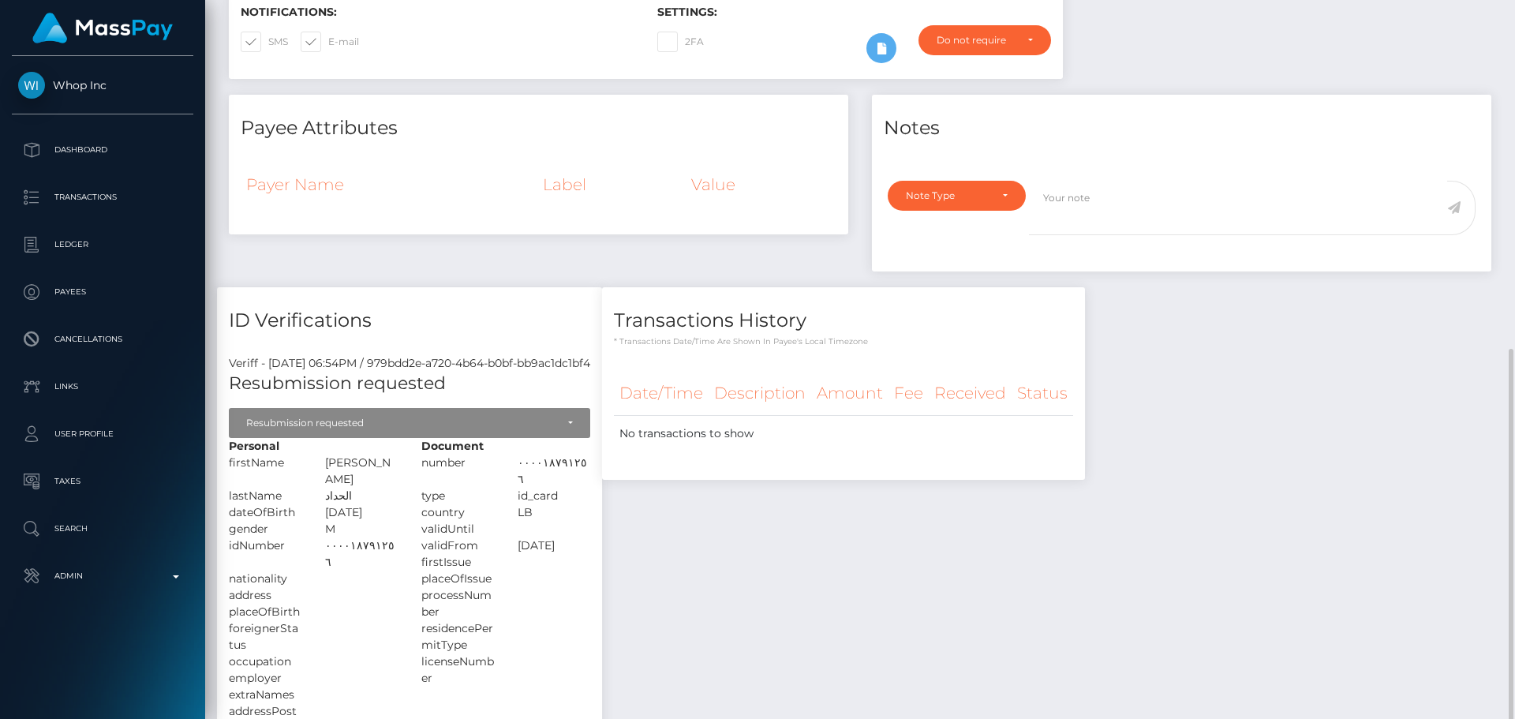
scroll to position [541, 0]
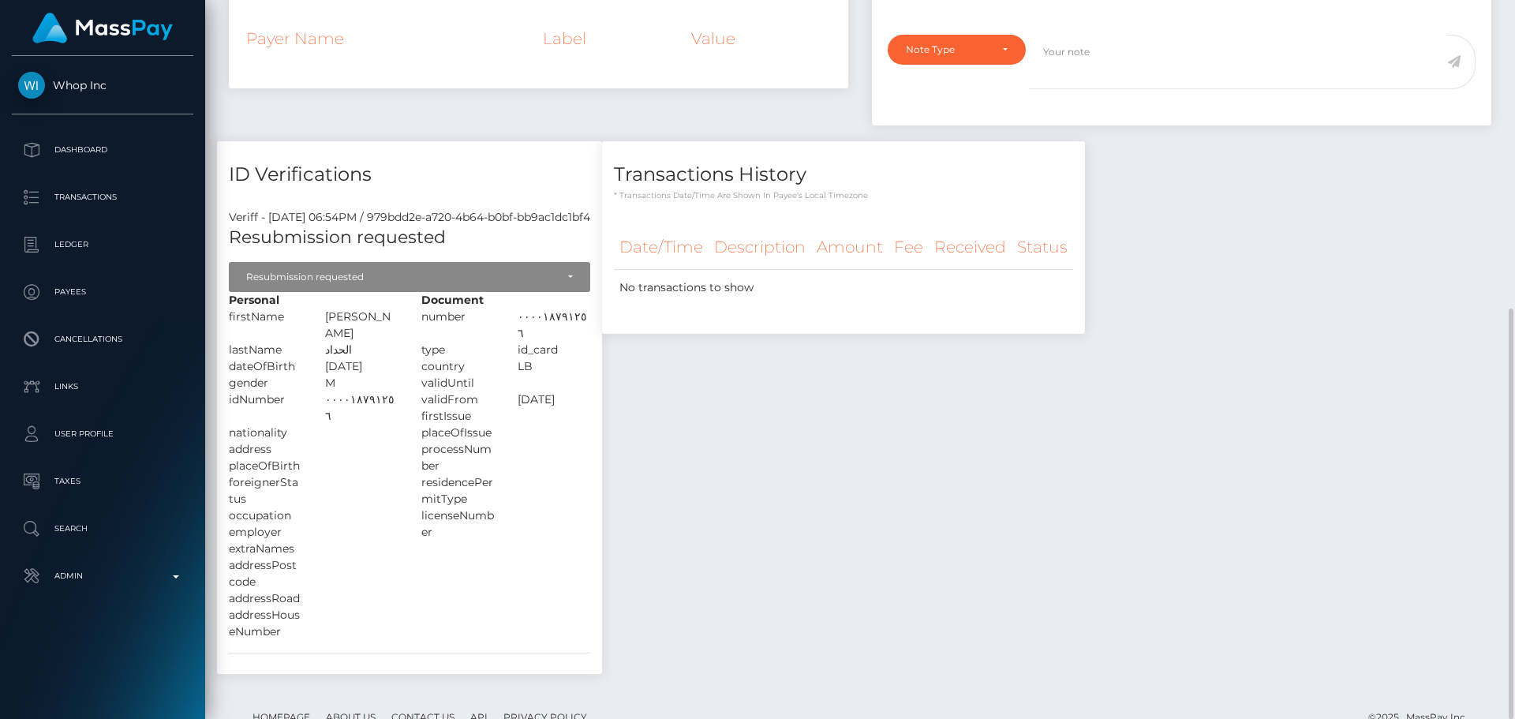
click at [506, 474] on div "residencePermitType" at bounding box center [458, 490] width 96 height 33
click at [506, 425] on div "placeOfIssue" at bounding box center [458, 433] width 96 height 17
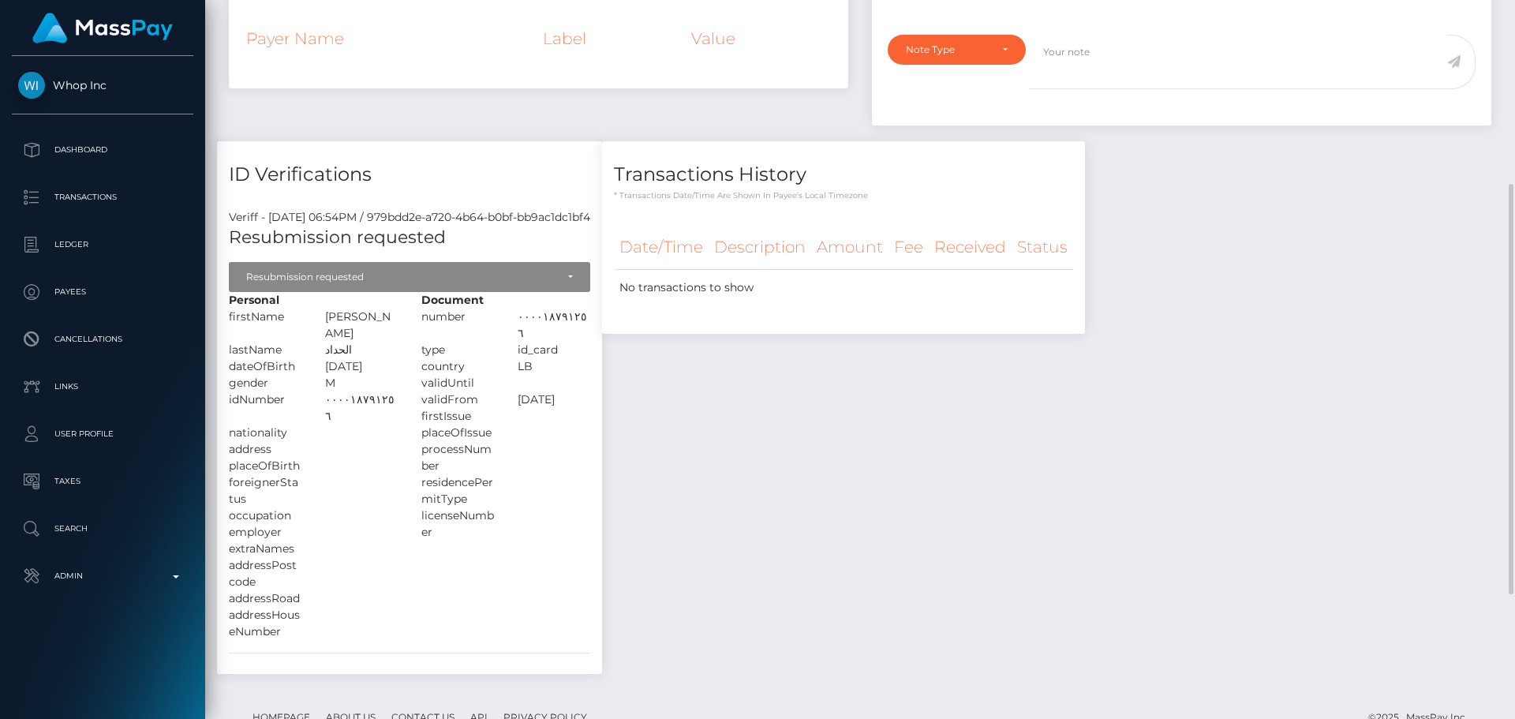
scroll to position [462, 0]
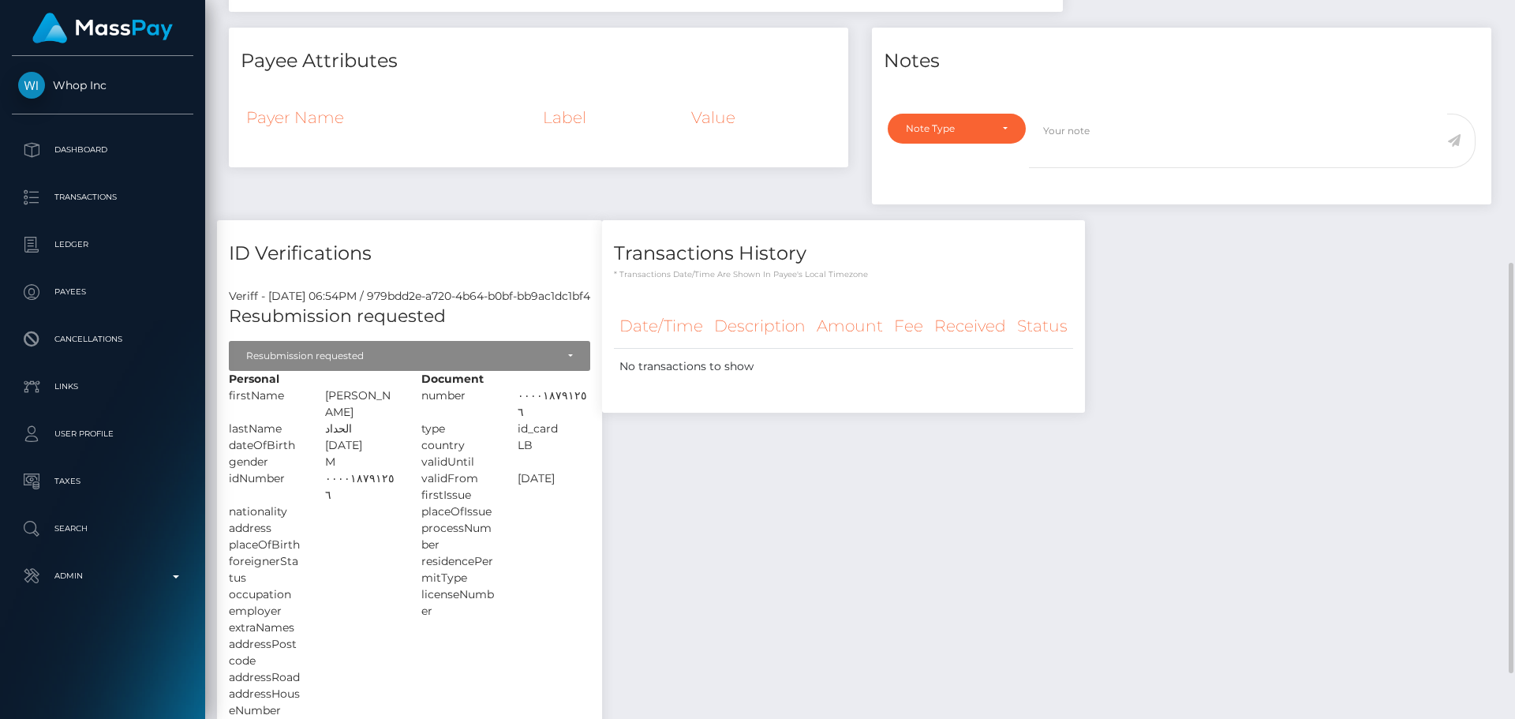
drag, startPoint x: 344, startPoint y: 394, endPoint x: 370, endPoint y: 414, distance: 32.7
click at [370, 414] on div "Personal firstName جاك" at bounding box center [313, 545] width 193 height 348
click at [521, 247] on h4 "ID Verifications" at bounding box center [409, 254] width 361 height 28
click at [522, 247] on h4 "ID Verifications" at bounding box center [409, 254] width 361 height 28
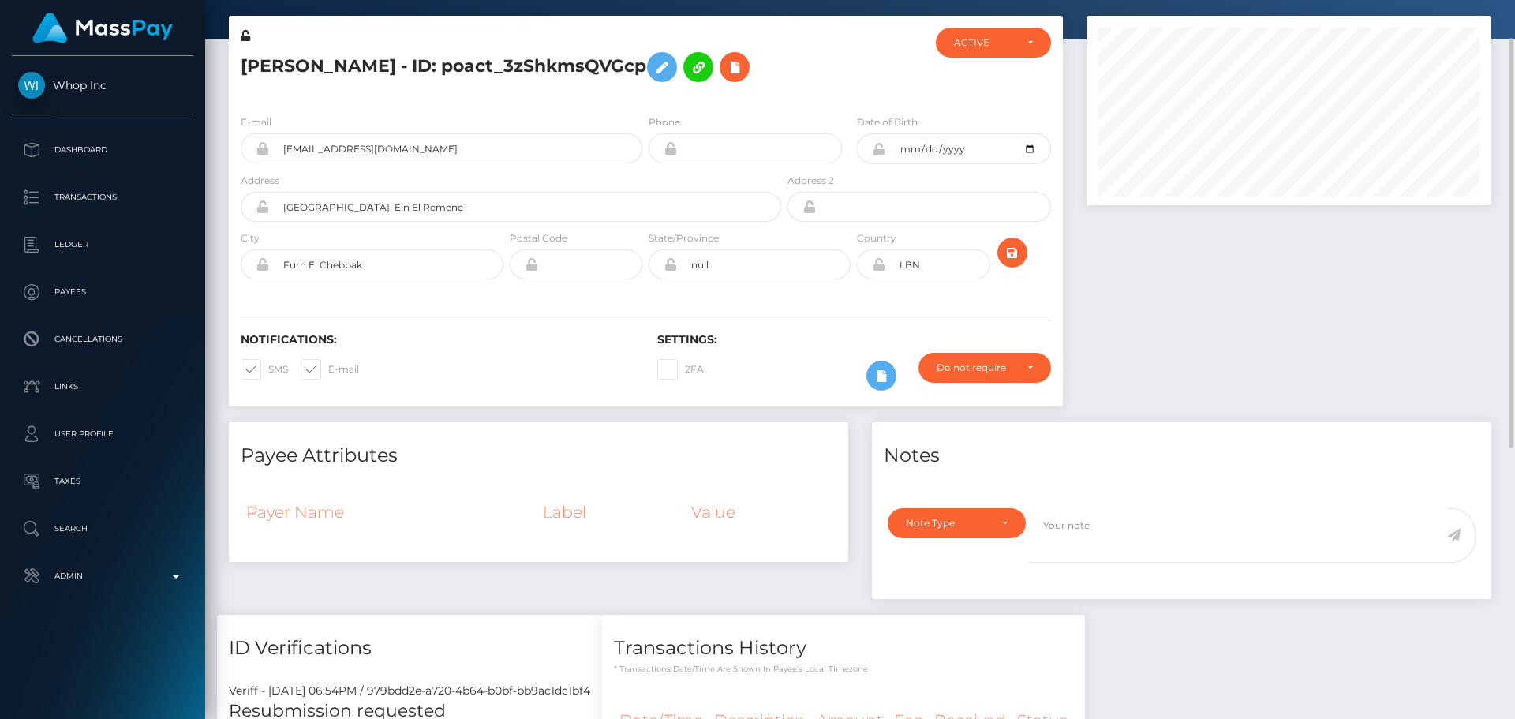
scroll to position [0, 0]
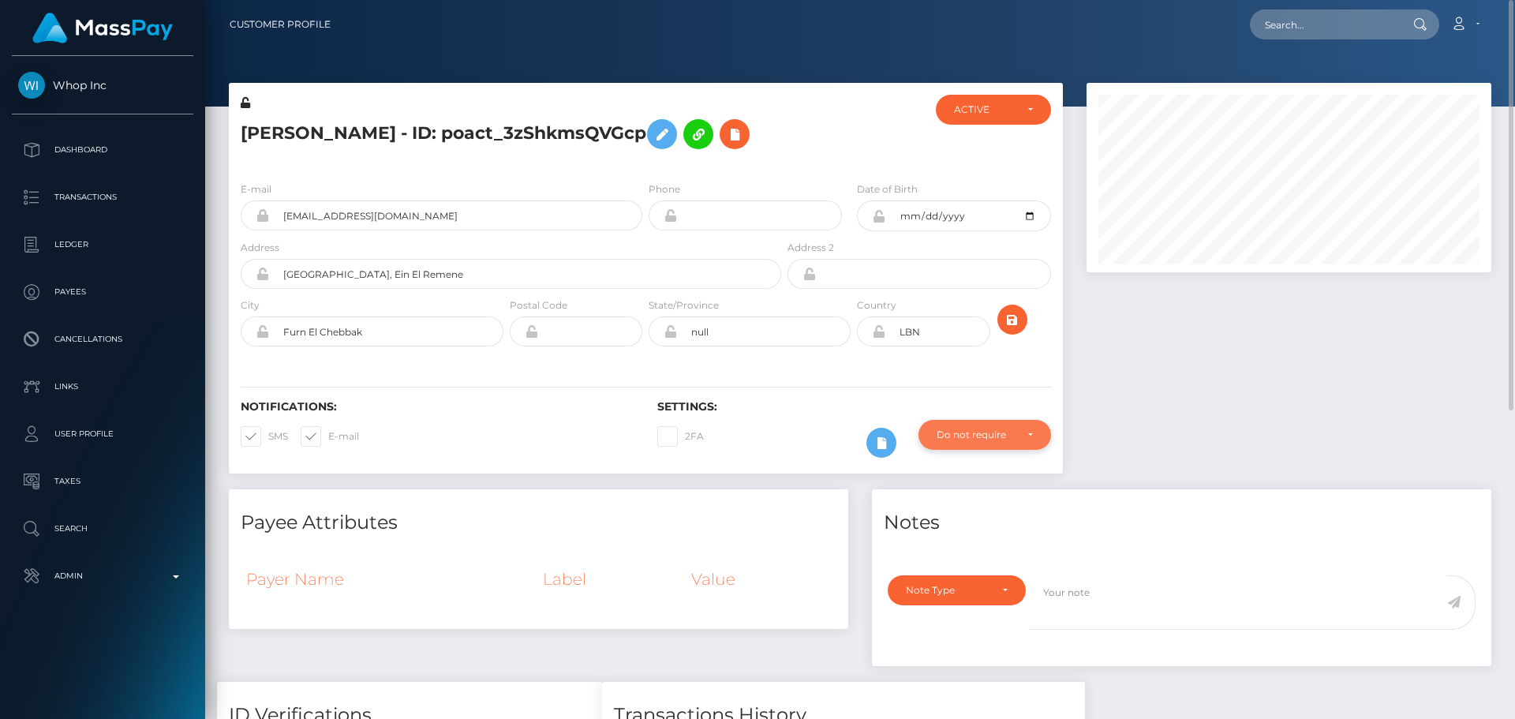
click at [1006, 428] on div "Do not require" at bounding box center [976, 434] width 78 height 13
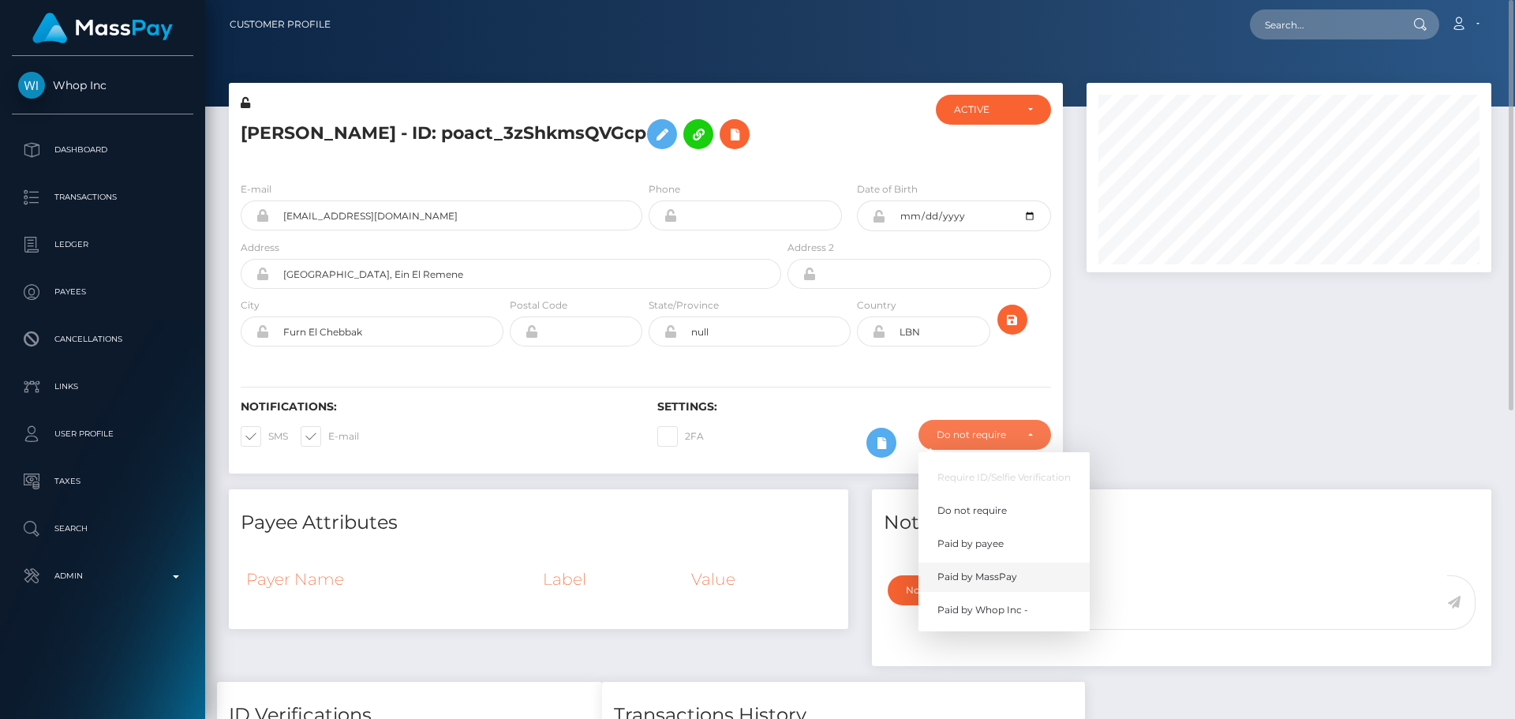
click at [974, 571] on span "Paid by MassPay" at bounding box center [977, 577] width 80 height 14
select select "2"
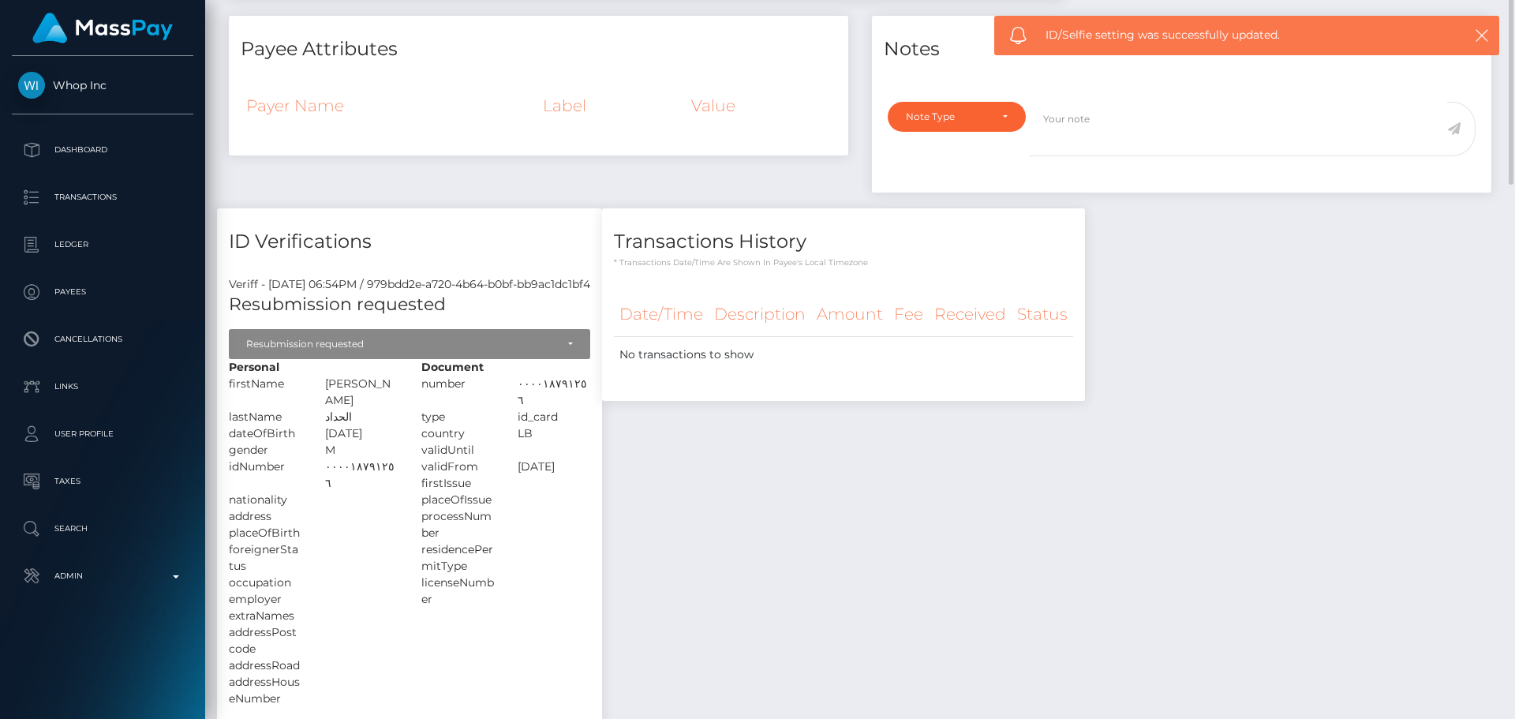
scroll to position [0, 0]
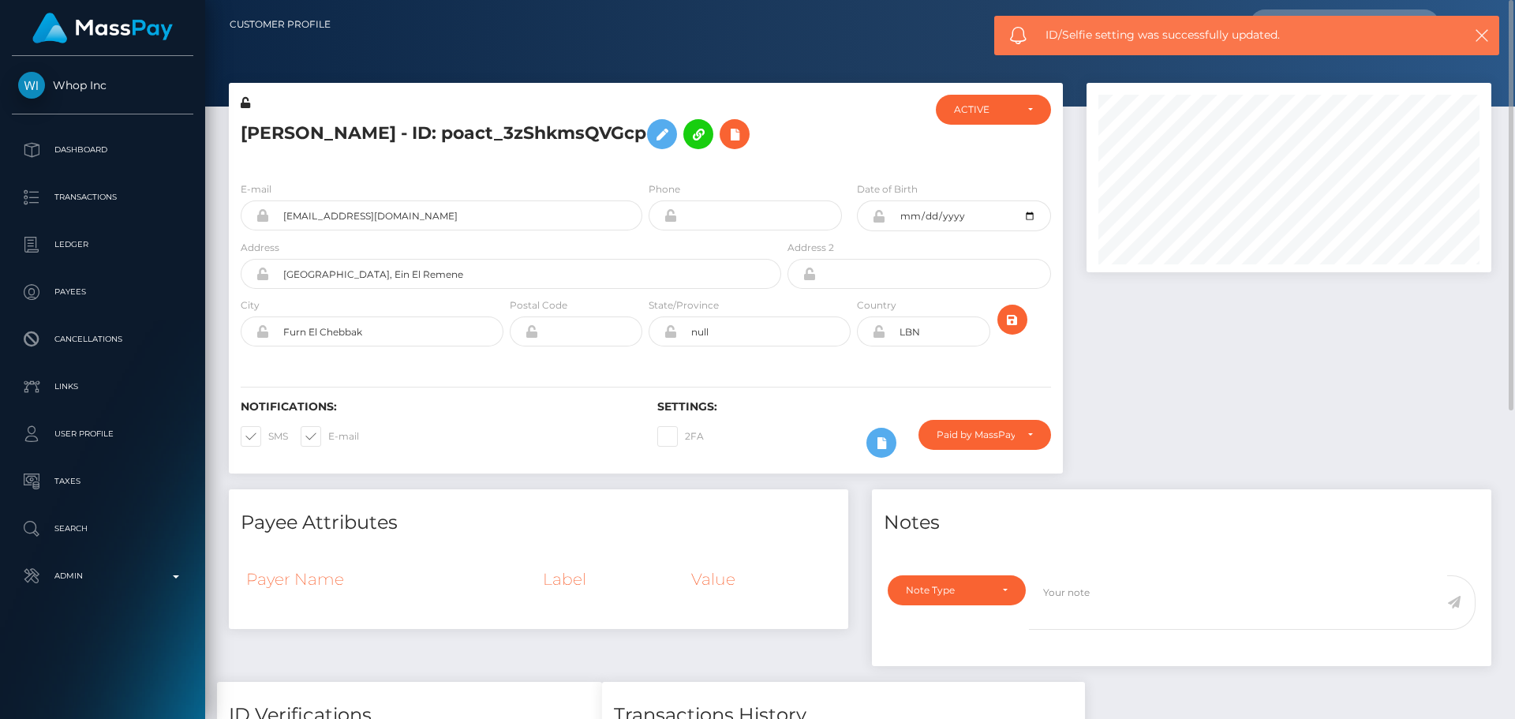
click at [261, 140] on h5 "Jack Haddad - ID: poact_3zShkmsQVGcp" at bounding box center [507, 134] width 532 height 46
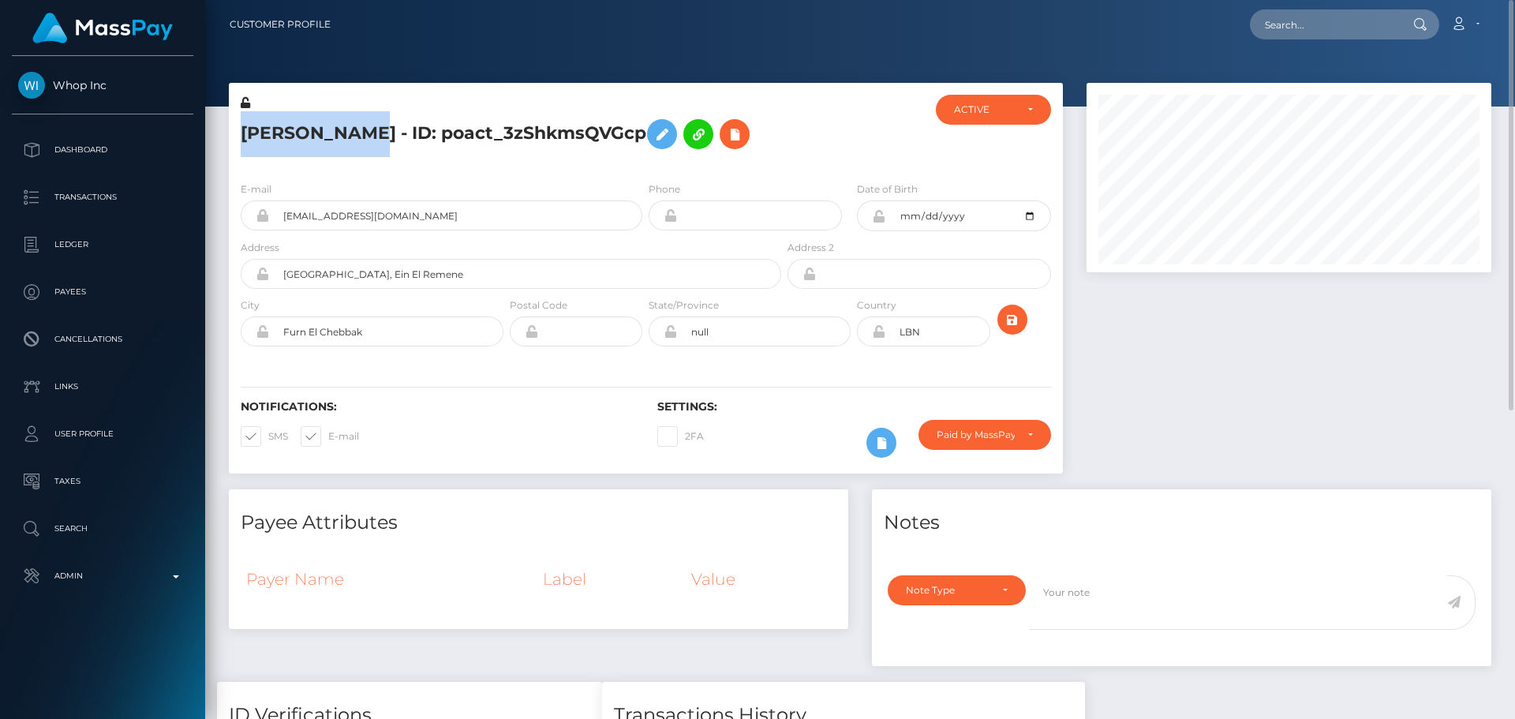
drag, startPoint x: 261, startPoint y: 140, endPoint x: 308, endPoint y: 140, distance: 46.6
click at [308, 140] on h5 "Jack Haddad - ID: poact_3zShkmsQVGcp" at bounding box center [507, 134] width 532 height 46
copy h5 "Jack Haddad"
click at [725, 133] on icon at bounding box center [734, 135] width 19 height 20
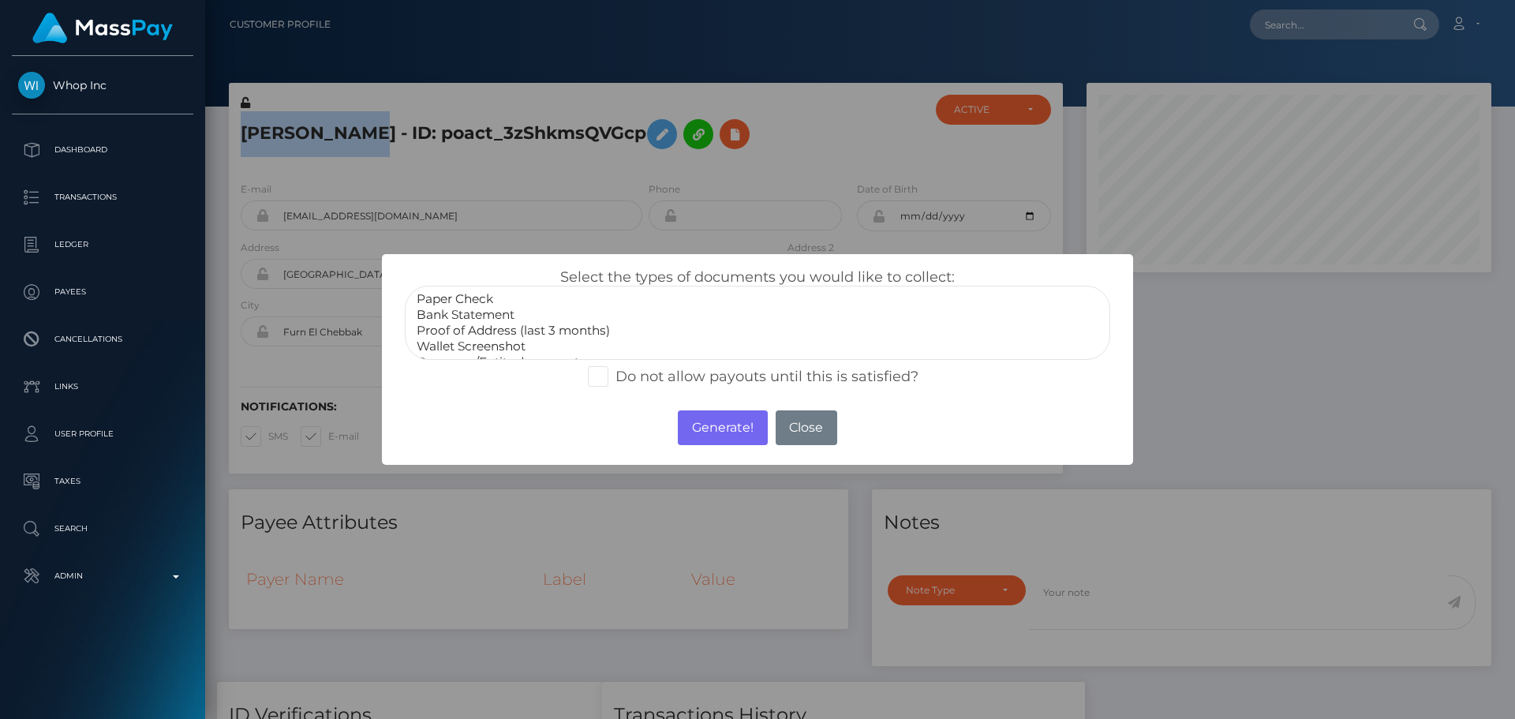
scroll to position [47, 0]
select select "Government issued ID"
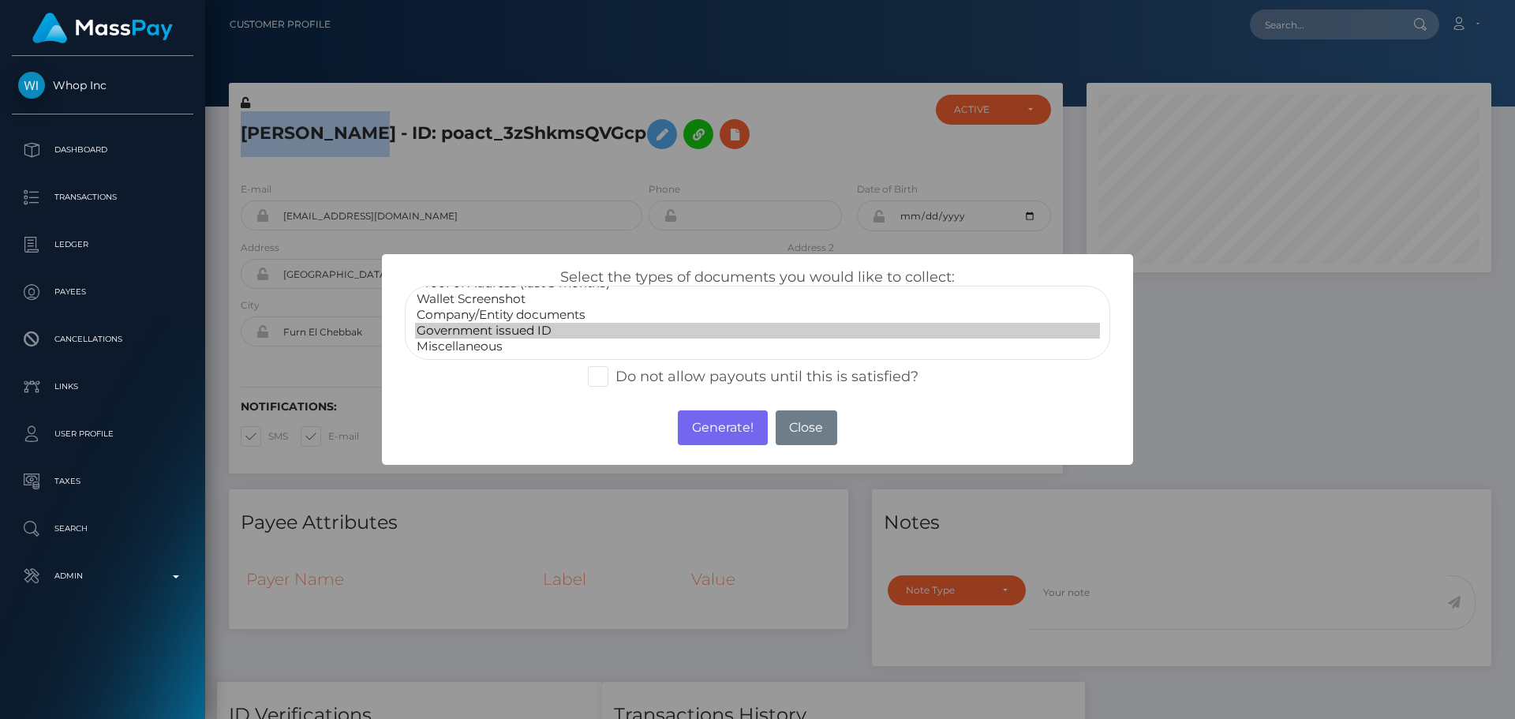
click at [500, 335] on option "Government issued ID" at bounding box center [757, 331] width 685 height 16
click at [702, 430] on button "Generate!" at bounding box center [722, 427] width 89 height 35
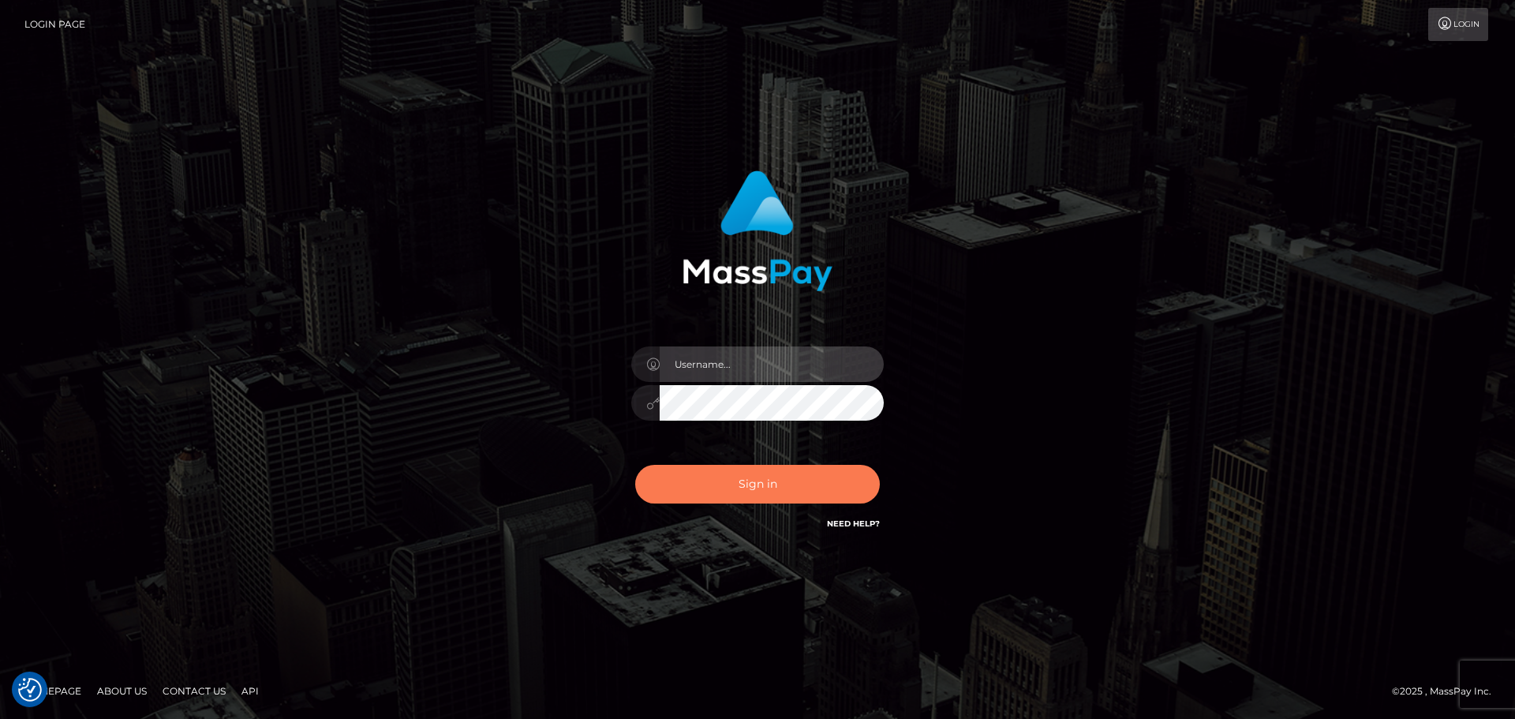
type input "[DOMAIN_NAME]"
click at [758, 486] on button "Sign in" at bounding box center [757, 484] width 245 height 39
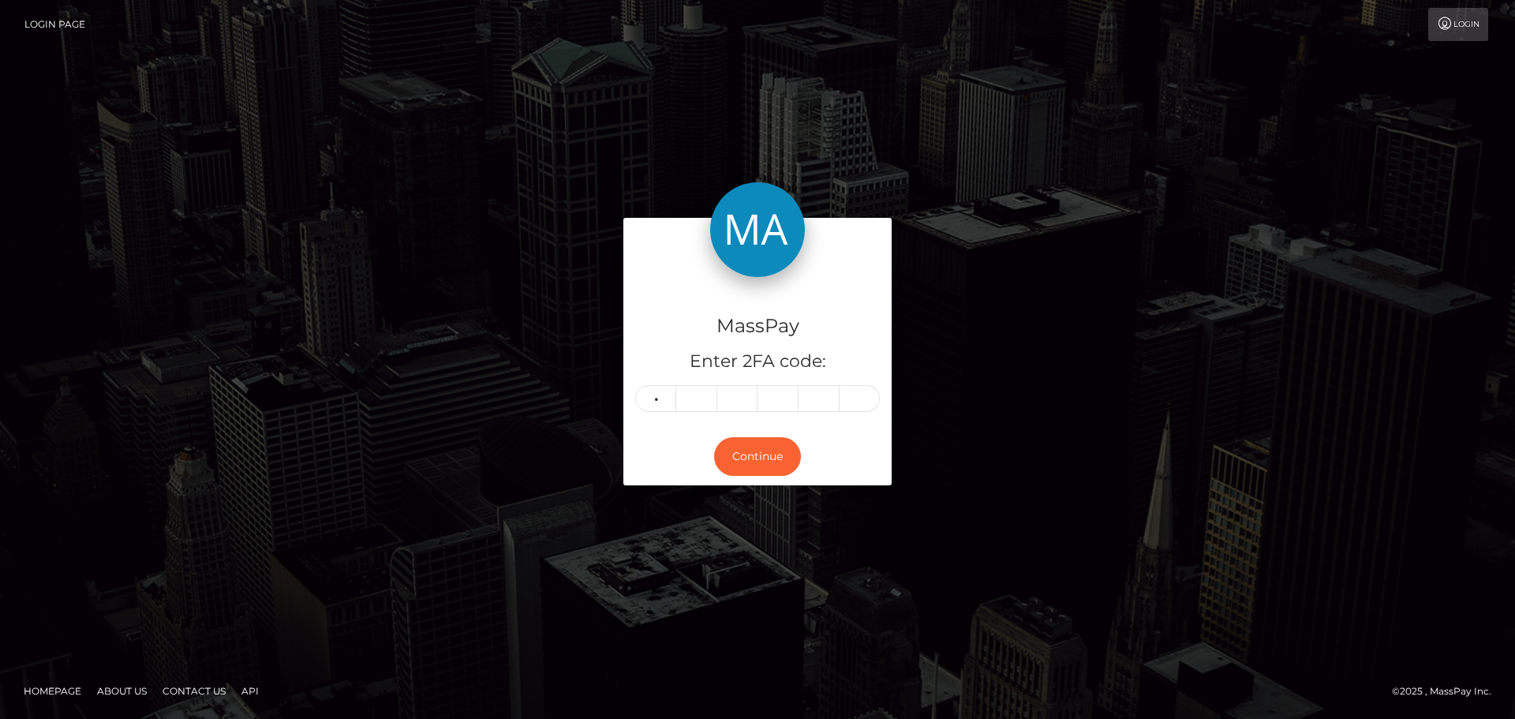
type input "0"
type input "7"
type input "2"
type input "4"
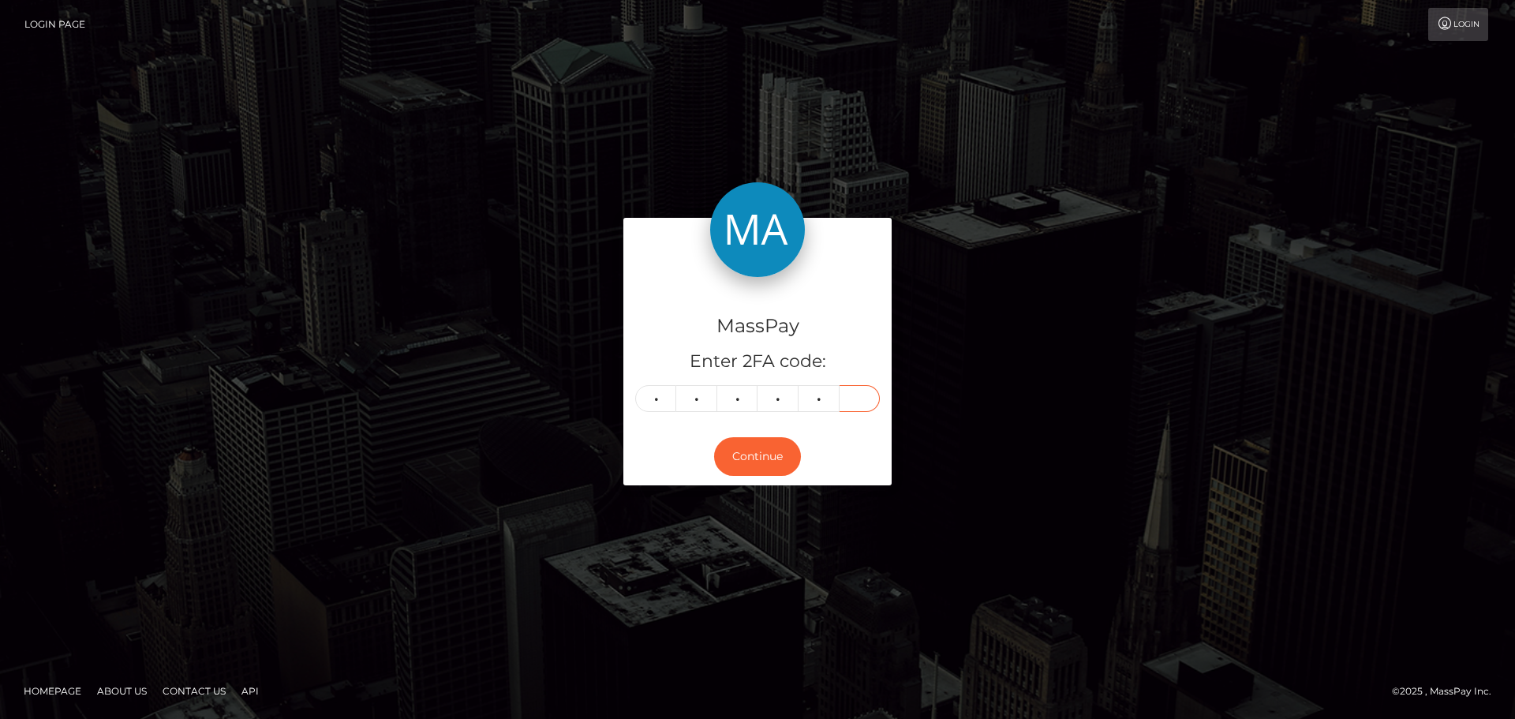
type input "4"
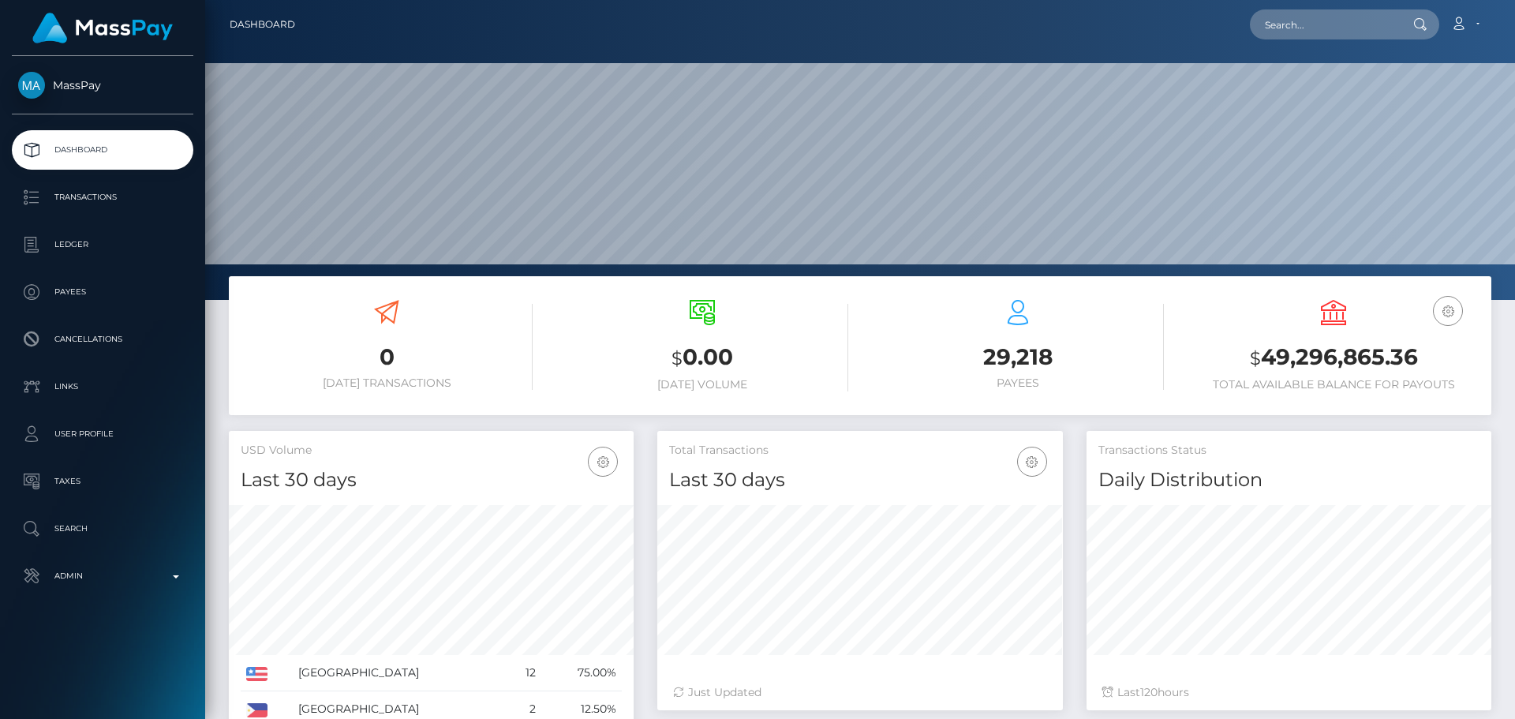
scroll to position [280, 406]
click at [1334, 26] on input "text" at bounding box center [1324, 24] width 148 height 30
paste input "poact_rryr0u8AWJKv"
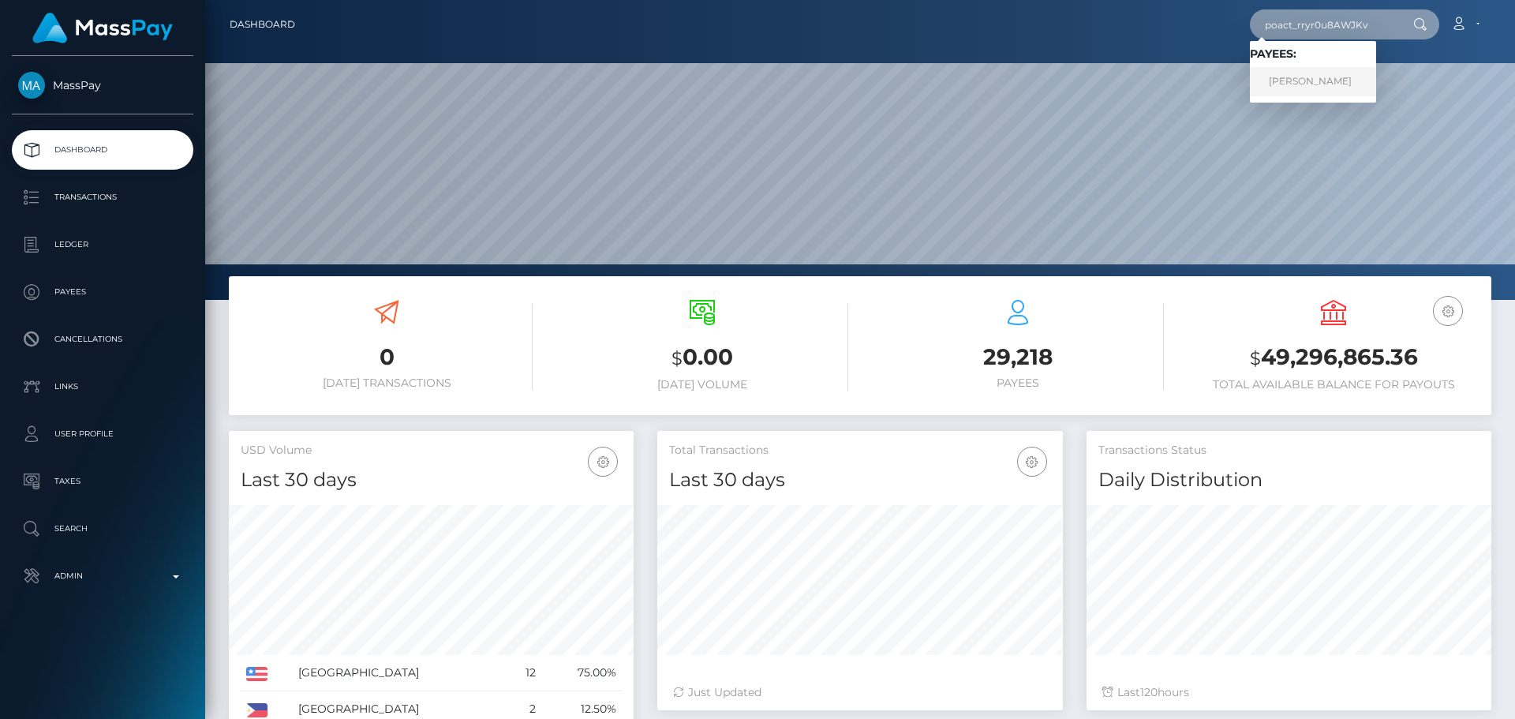
type input "poact_rryr0u8AWJKv"
click at [1311, 86] on link "[PERSON_NAME]" at bounding box center [1313, 81] width 126 height 29
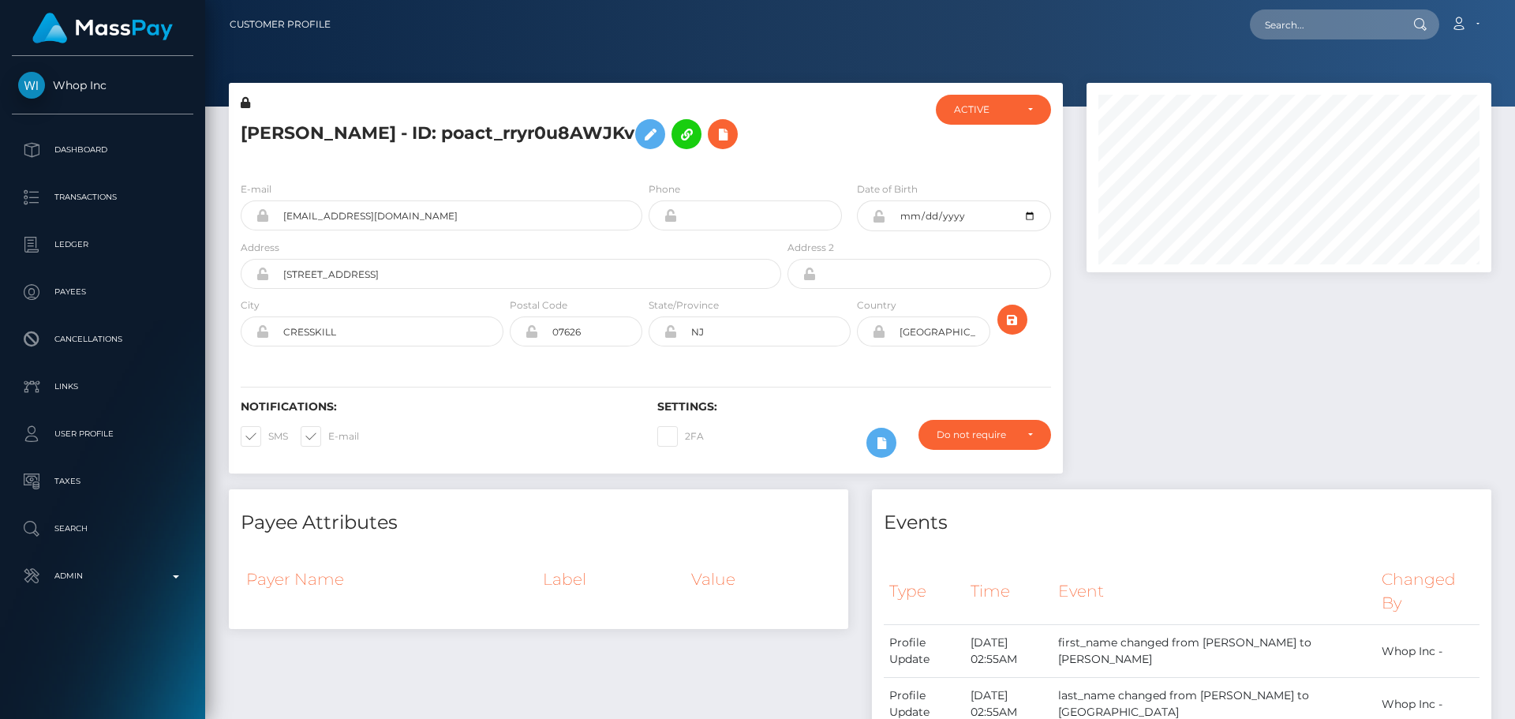
scroll to position [189, 406]
click at [645, 170] on div "E-mail ari.sarafyan@whop.com Phone Date of Birth" at bounding box center [646, 265] width 834 height 193
click at [645, 167] on div "ARI J SARAFYAN - ID: poact_rryr0u8AWJKv" at bounding box center [507, 132] width 556 height 74
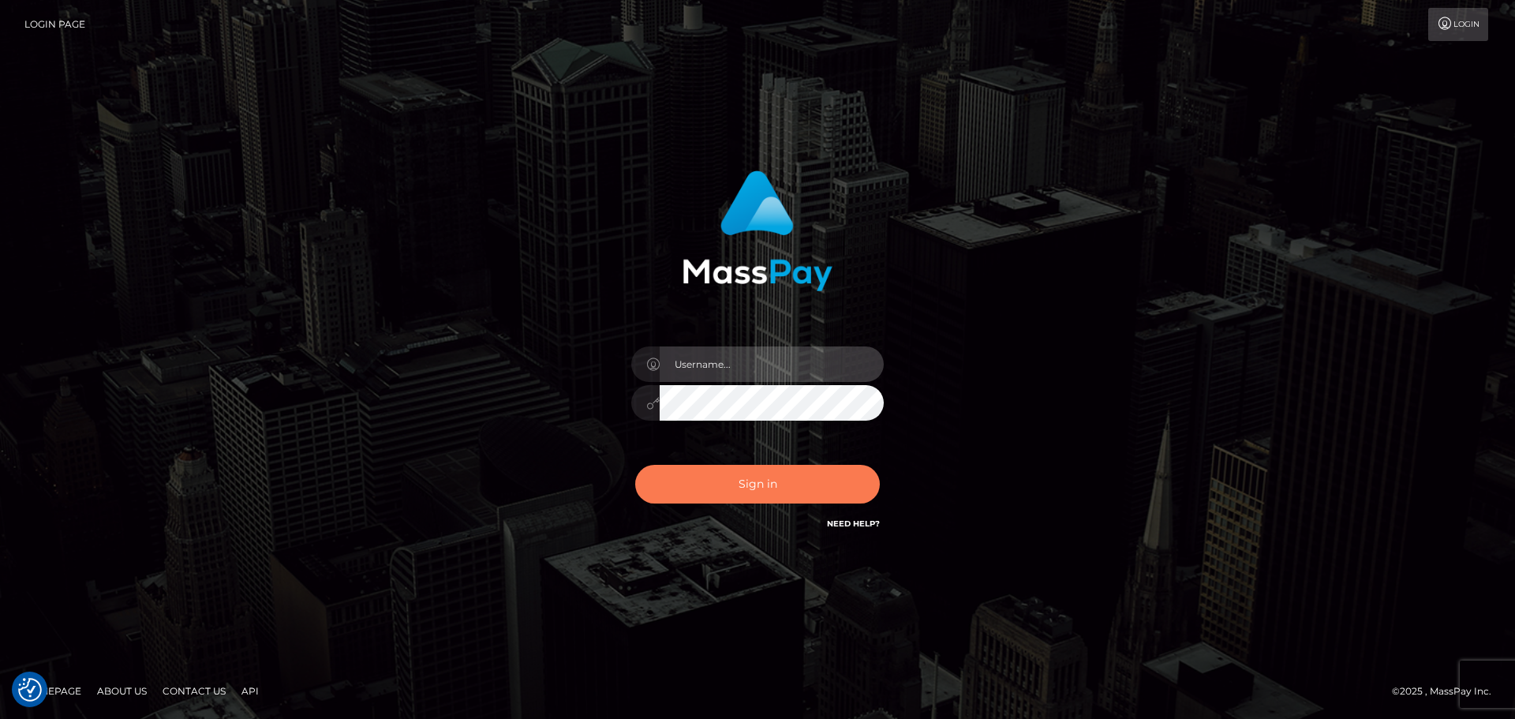
type input "constantin.mp"
click at [773, 488] on button "Sign in" at bounding box center [757, 484] width 245 height 39
type input "constantin.mp"
click at [711, 478] on button "Sign in" at bounding box center [757, 484] width 245 height 39
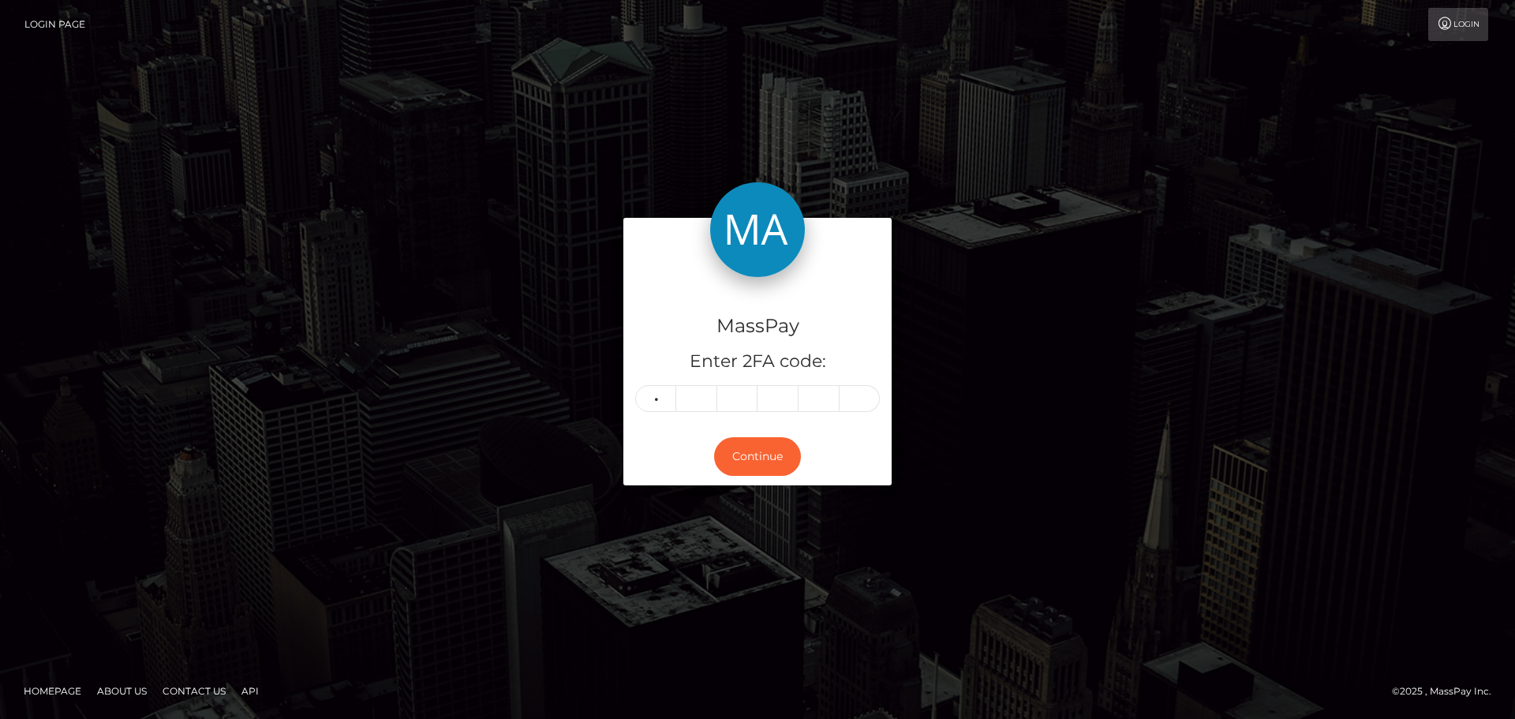
type input "4"
type input "6"
type input "2"
type input "9"
type input "4"
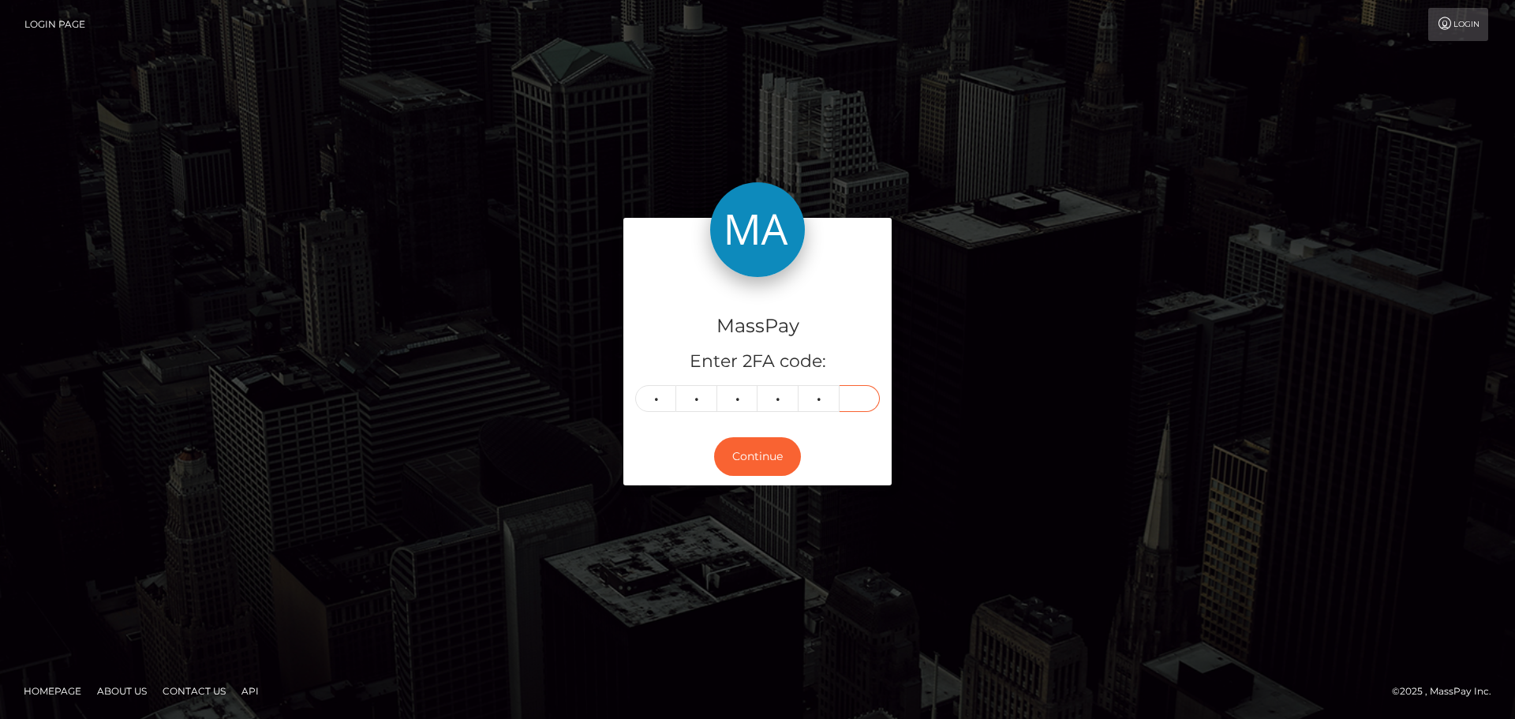
type input "1"
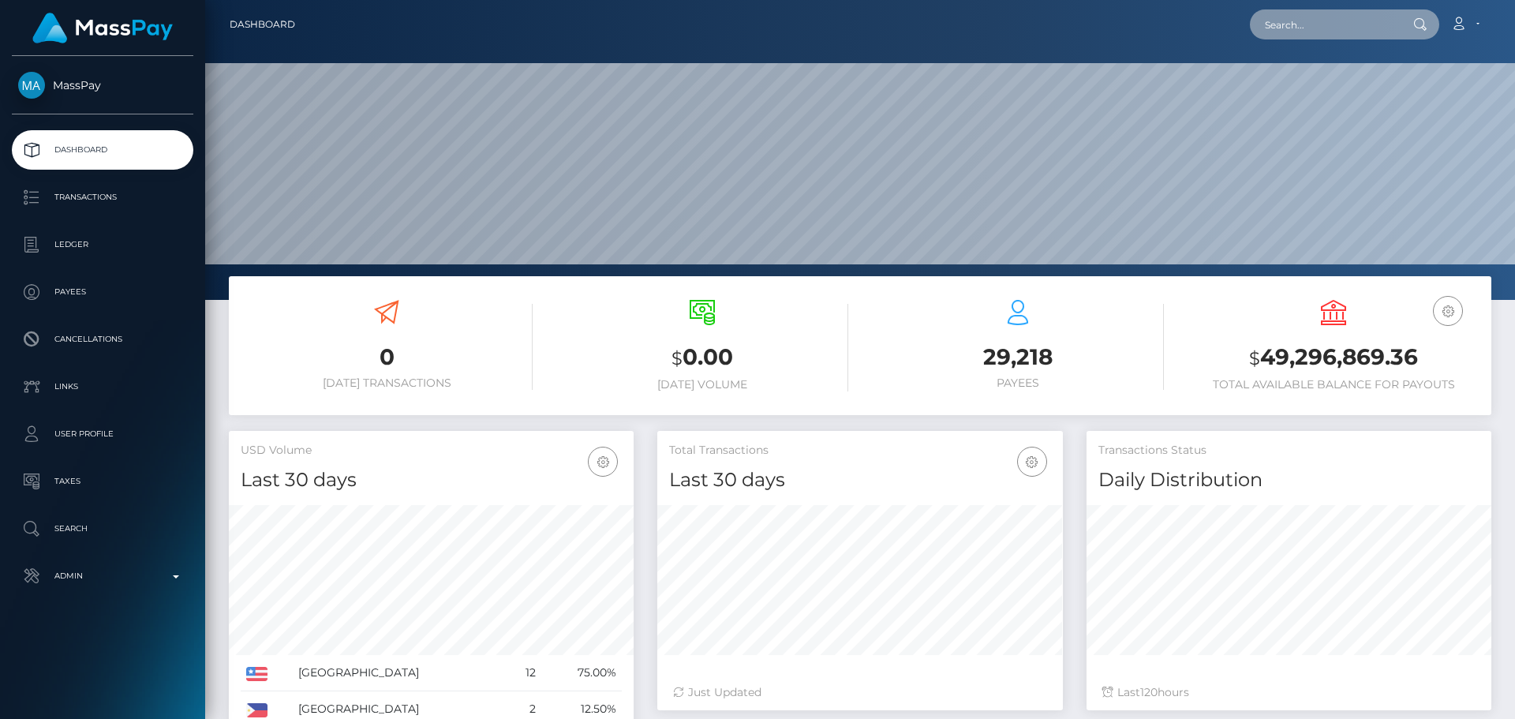
click at [1294, 24] on input "text" at bounding box center [1324, 24] width 148 height 30
paste input "poact_rryr0u8AWJKv"
type input "poact_rryr0u8AWJKv"
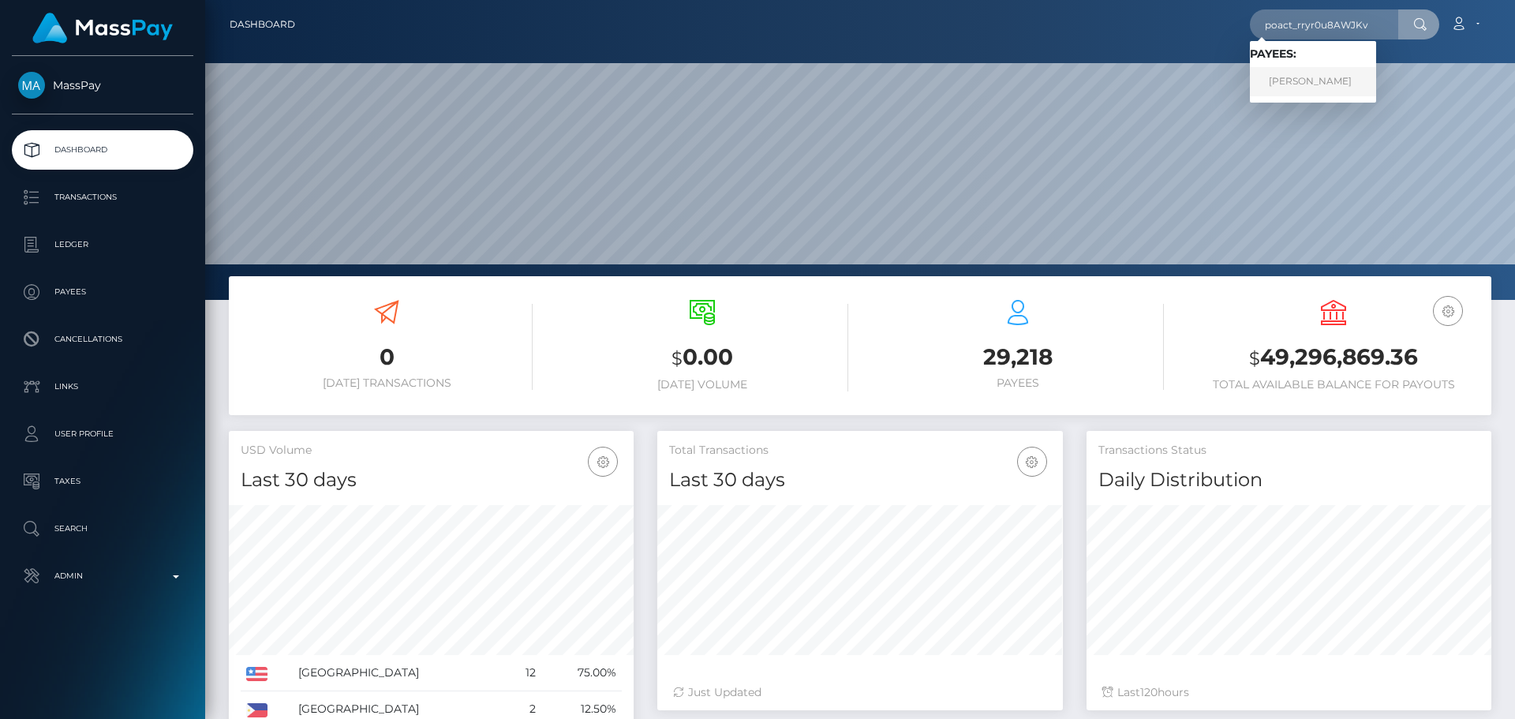
click at [1287, 83] on link "ARI J SARAFYAN" at bounding box center [1313, 81] width 126 height 29
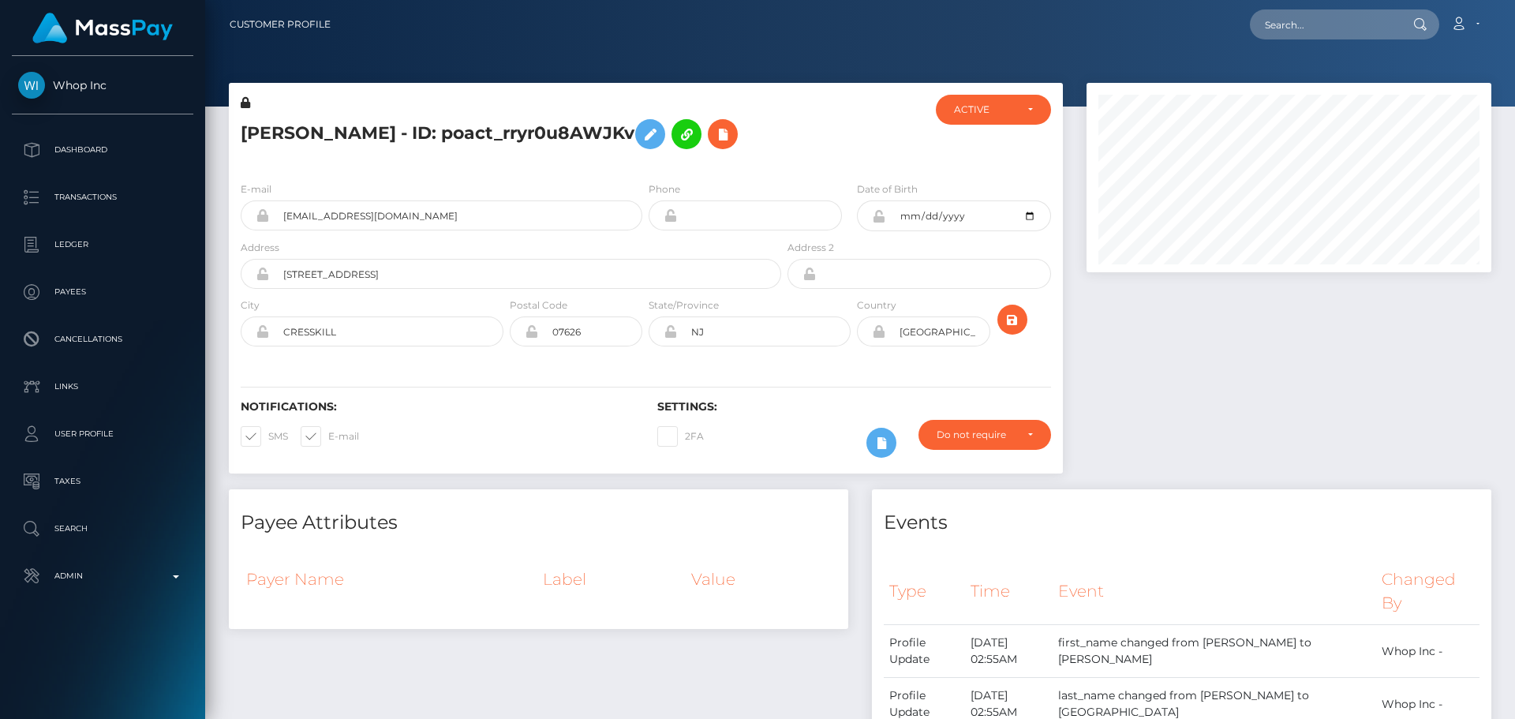
scroll to position [189, 406]
click at [645, 165] on div "ARI J SARAFYAN - ID: poact_rryr0u8AWJKv" at bounding box center [507, 132] width 556 height 74
click at [601, 154] on h5 "ARI J SARAFYAN - ID: poact_rryr0u8AWJKv" at bounding box center [507, 134] width 532 height 46
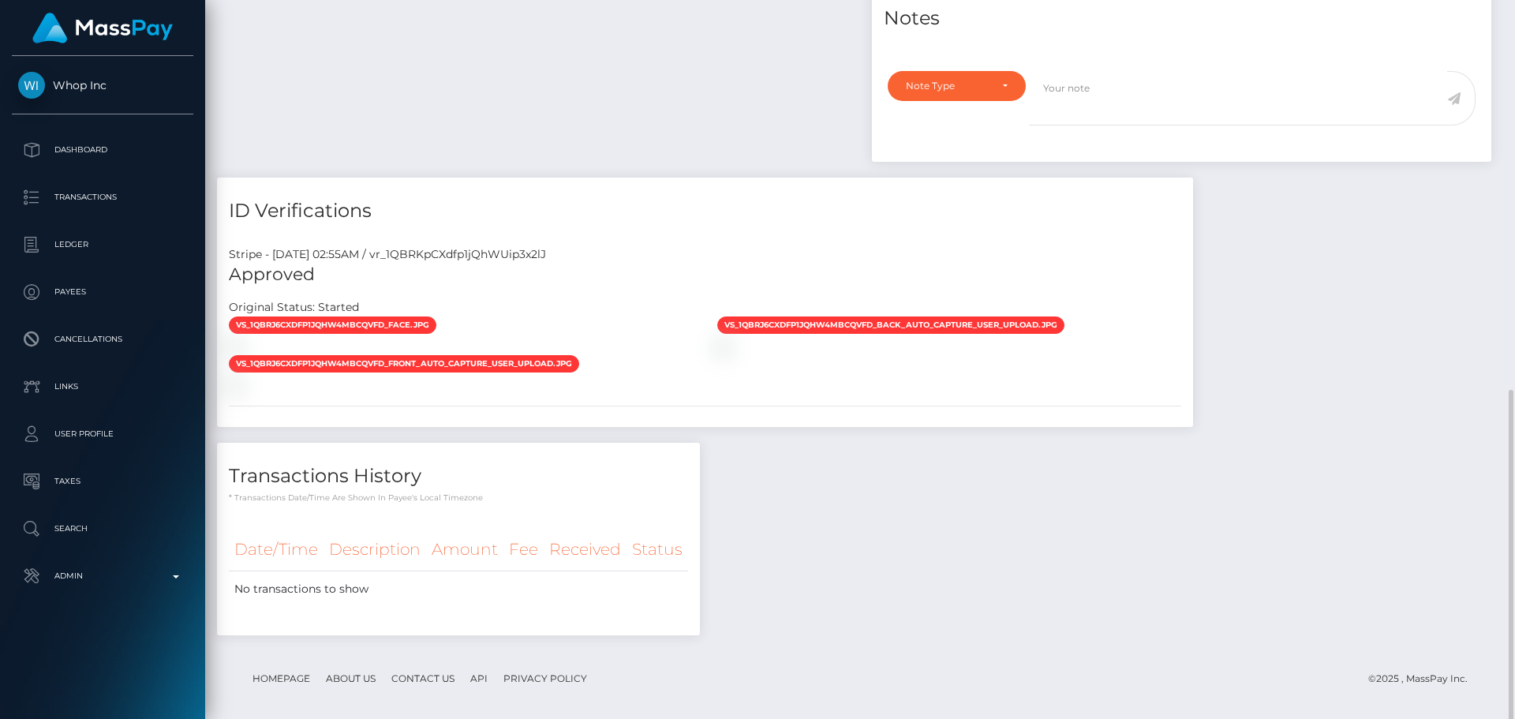
scroll to position [800, 0]
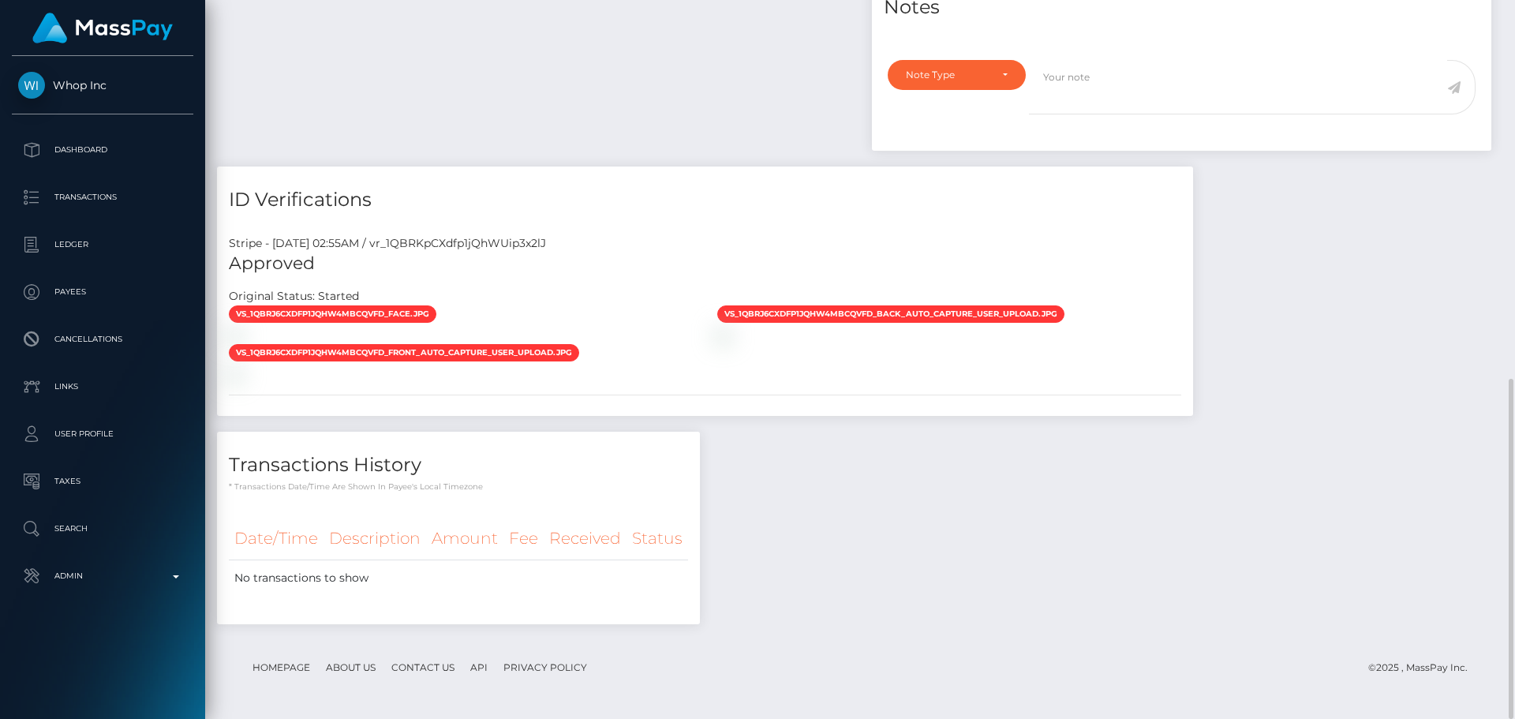
click at [661, 198] on h4 "ID Verifications" at bounding box center [705, 200] width 952 height 28
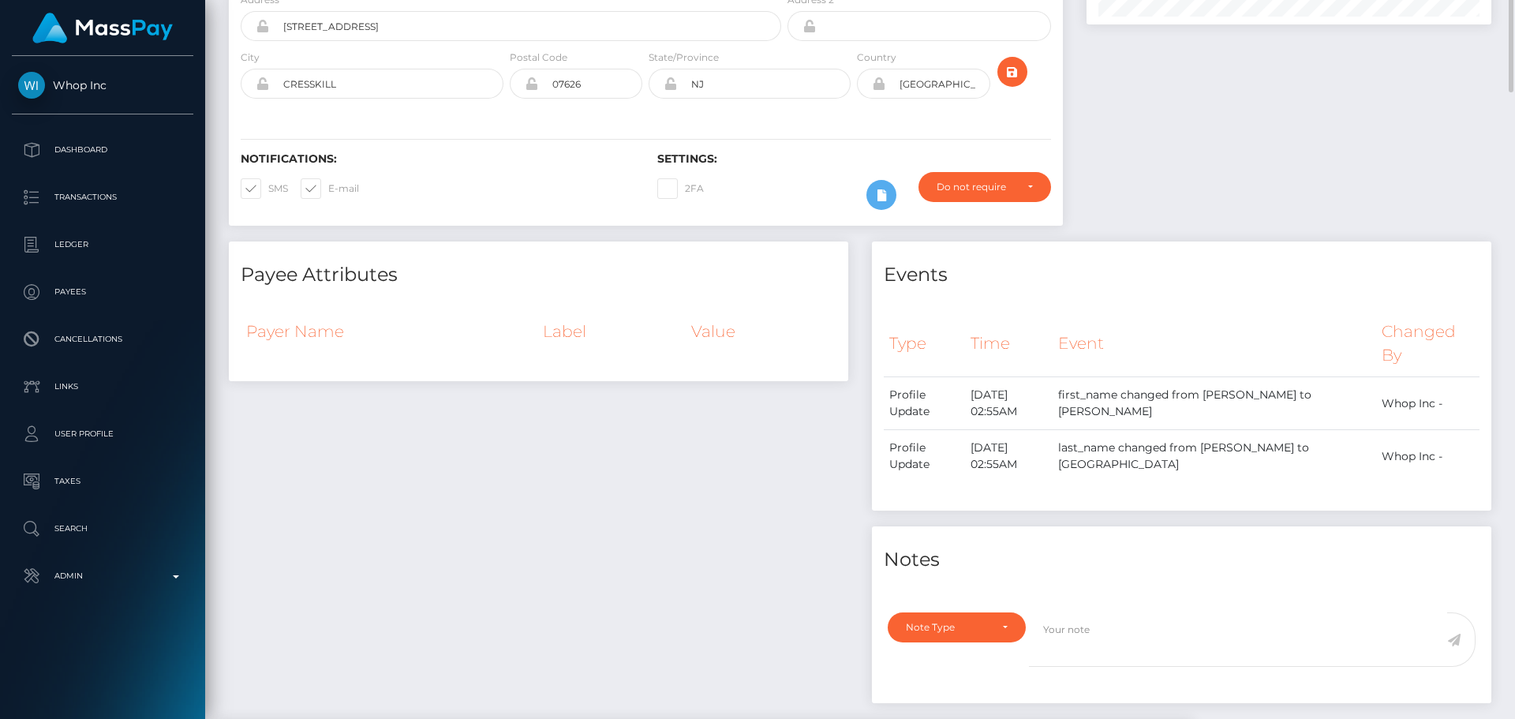
scroll to position [0, 0]
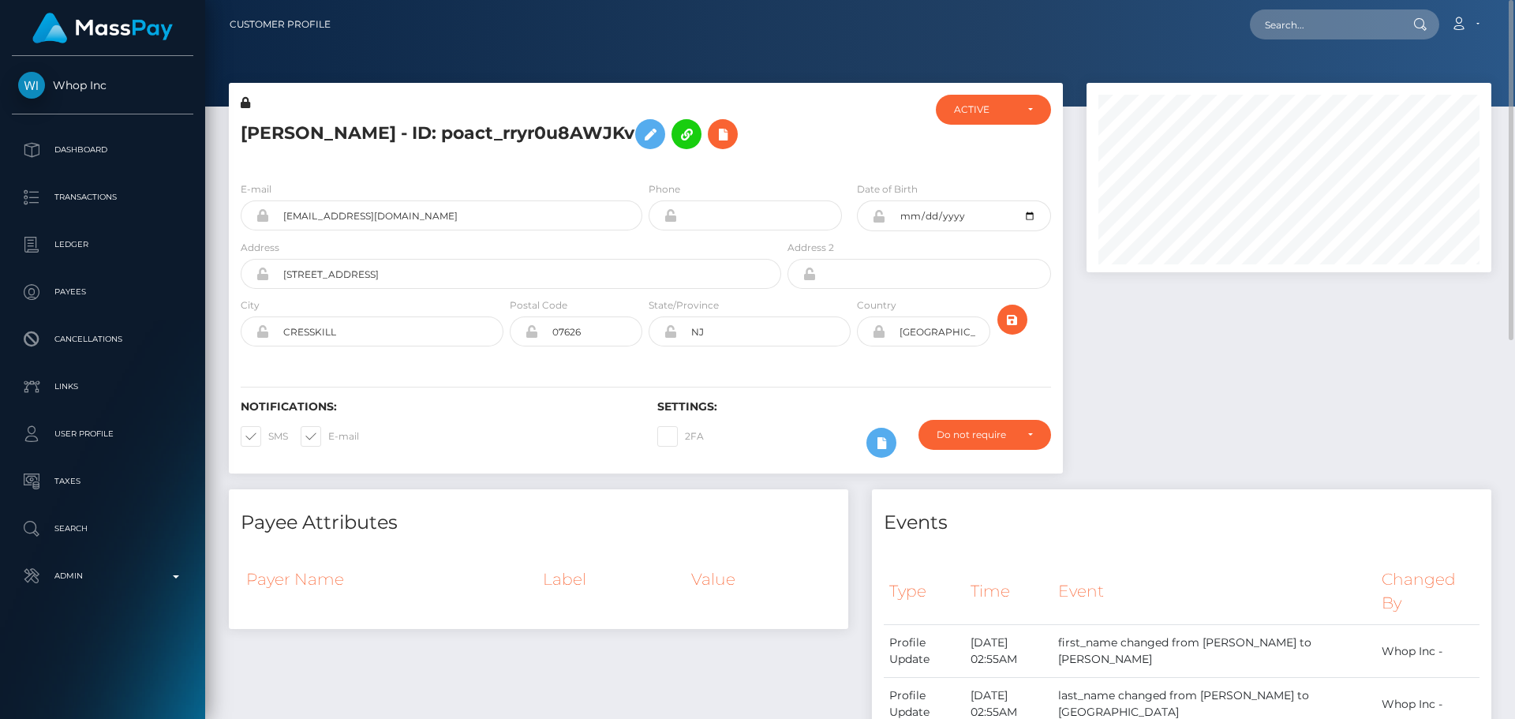
click at [575, 158] on div "ARI J SARAFYAN - ID: poact_rryr0u8AWJKv" at bounding box center [507, 132] width 556 height 74
click at [568, 159] on div "ARI J SARAFYAN - ID: poact_rryr0u8AWJKv" at bounding box center [507, 132] width 556 height 74
click at [655, 137] on icon at bounding box center [650, 135] width 19 height 20
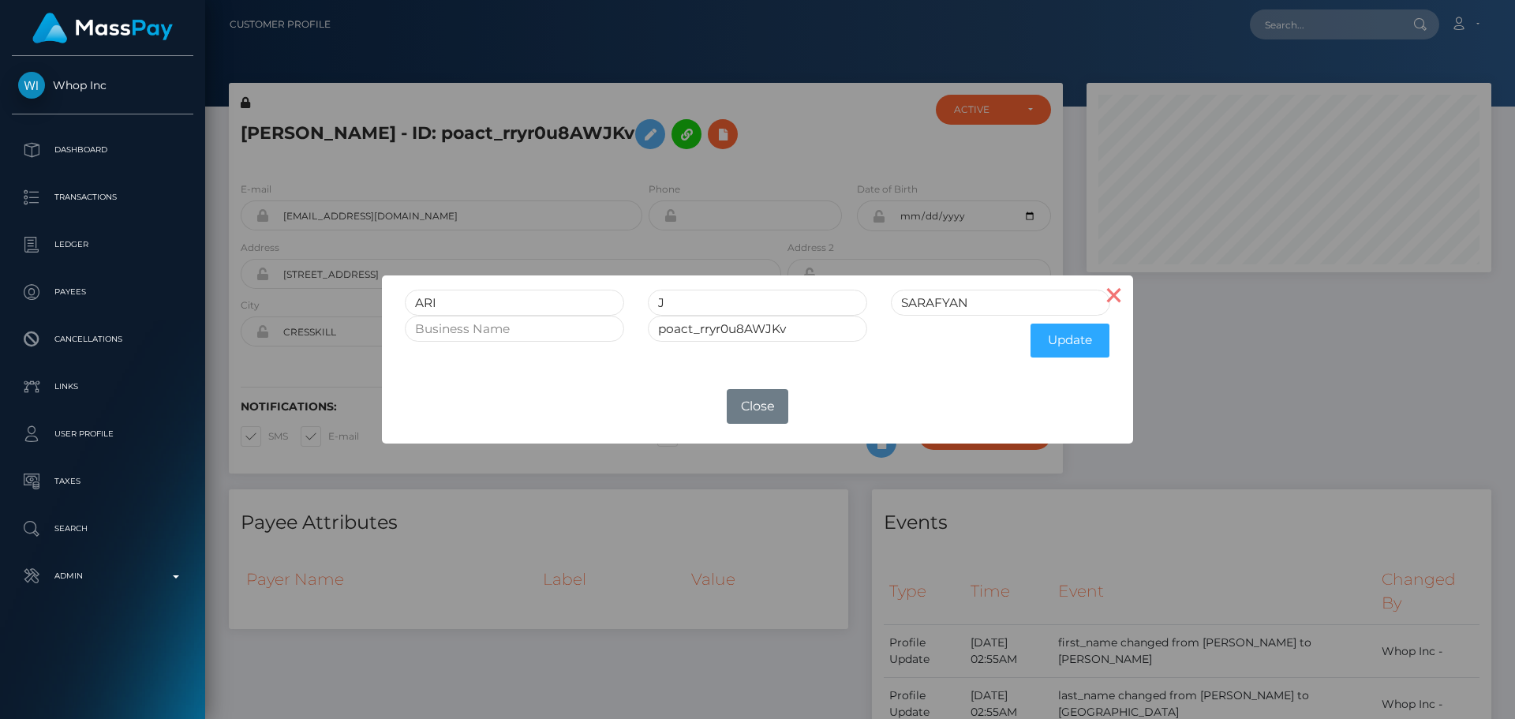
click at [1113, 304] on button "×" at bounding box center [1114, 294] width 38 height 38
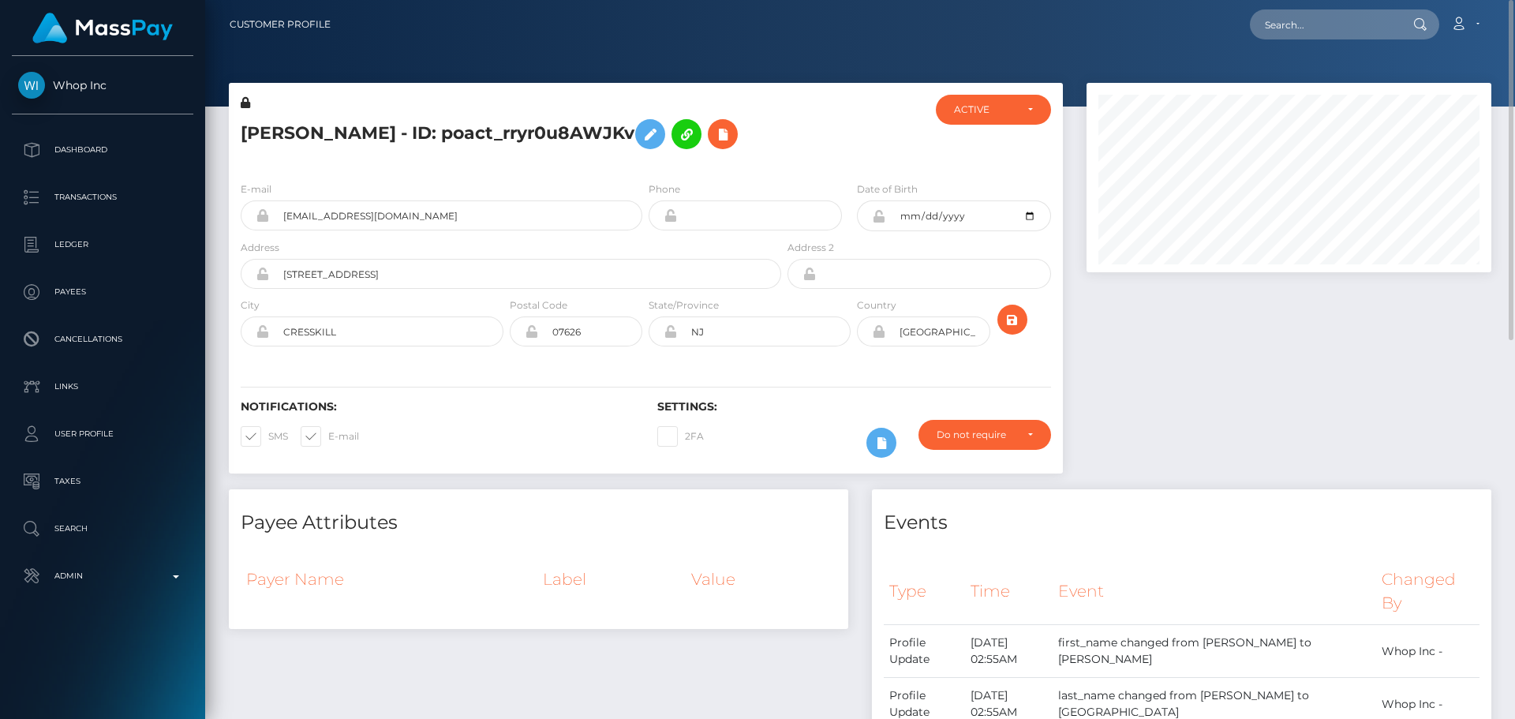
click at [594, 163] on div "ARI J SARAFYAN - ID: poact_rryr0u8AWJKv" at bounding box center [507, 132] width 556 height 74
click at [566, 158] on div "ARI J SARAFYAN - ID: poact_rryr0u8AWJKv" at bounding box center [507, 132] width 556 height 74
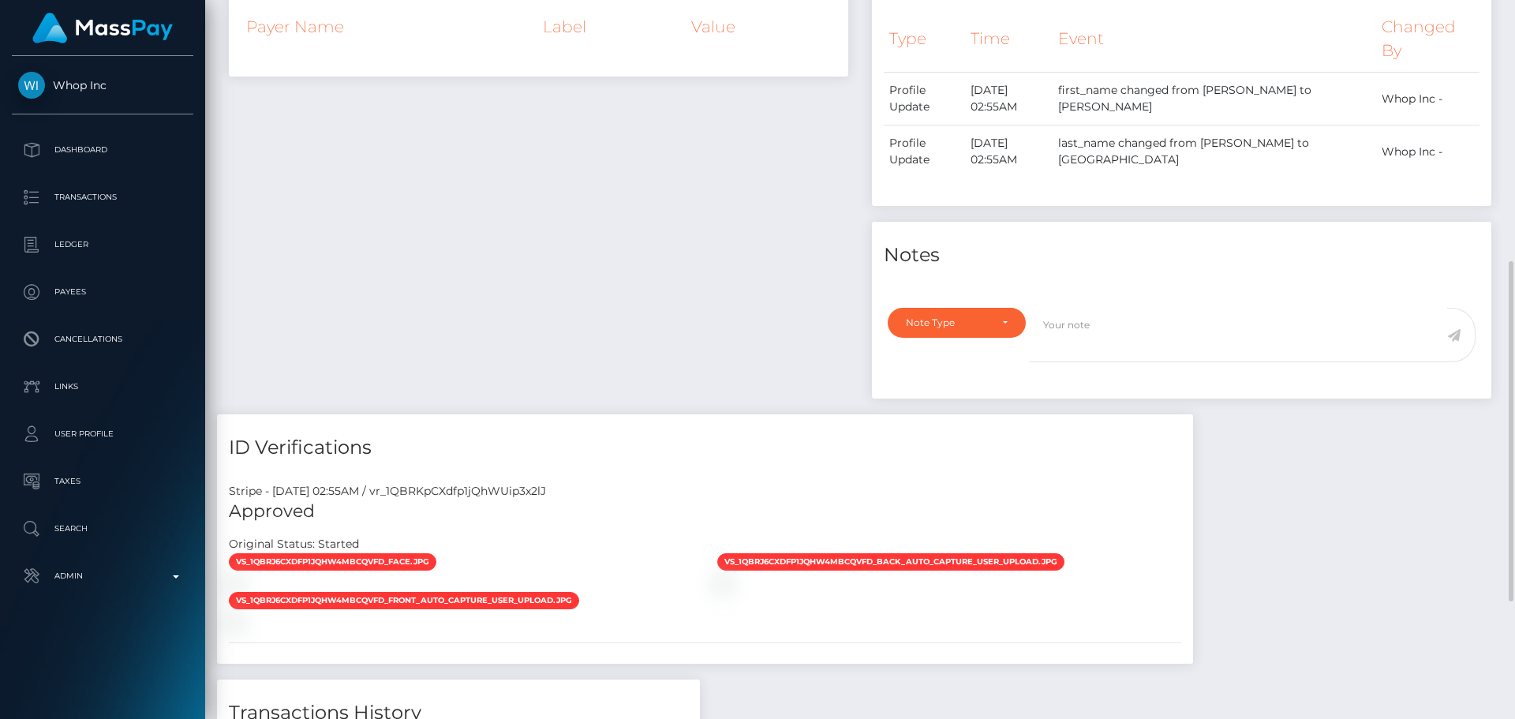
scroll to position [800, 0]
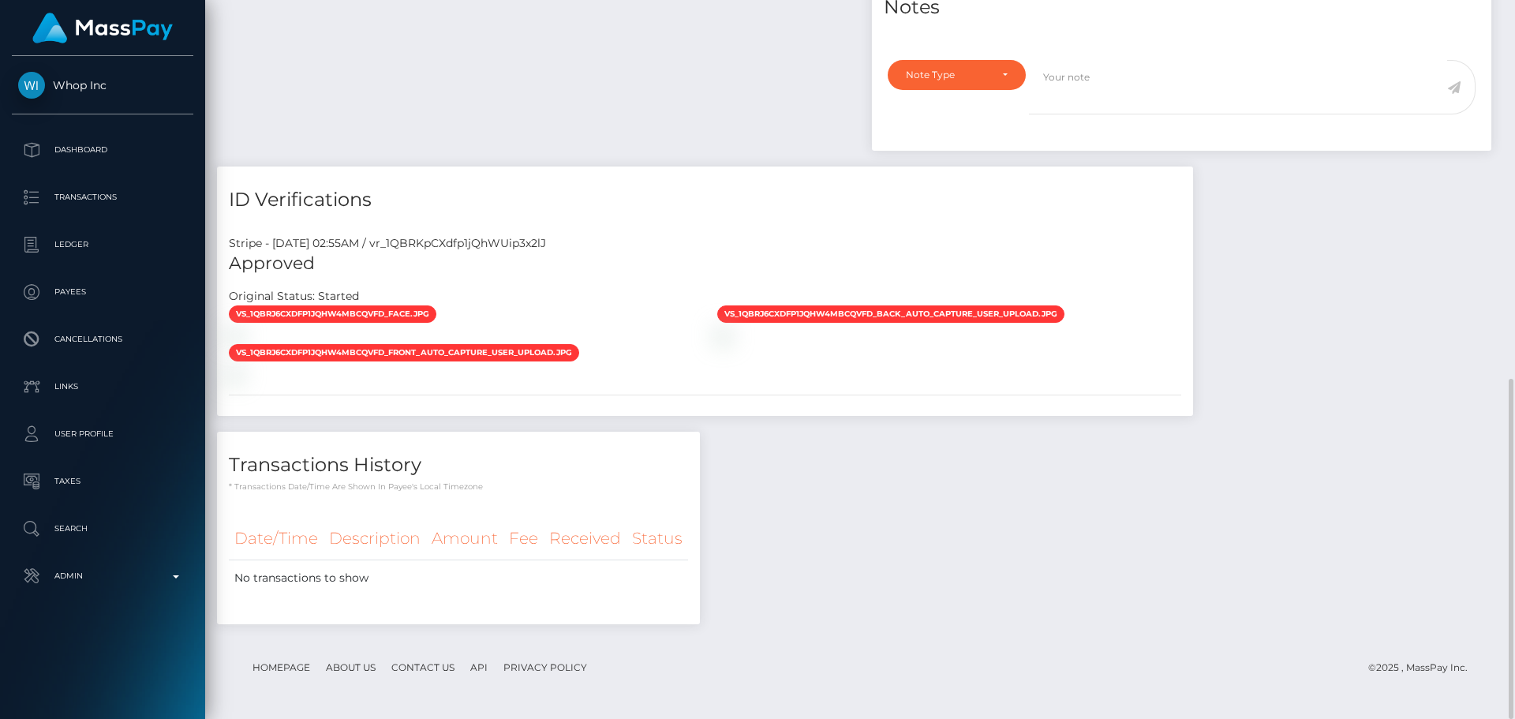
click at [569, 240] on div "Stripe - July 24, 2025 02:55AM / vr_1QBRKpCXdfp1jQhWUip3x2lJ" at bounding box center [705, 243] width 976 height 17
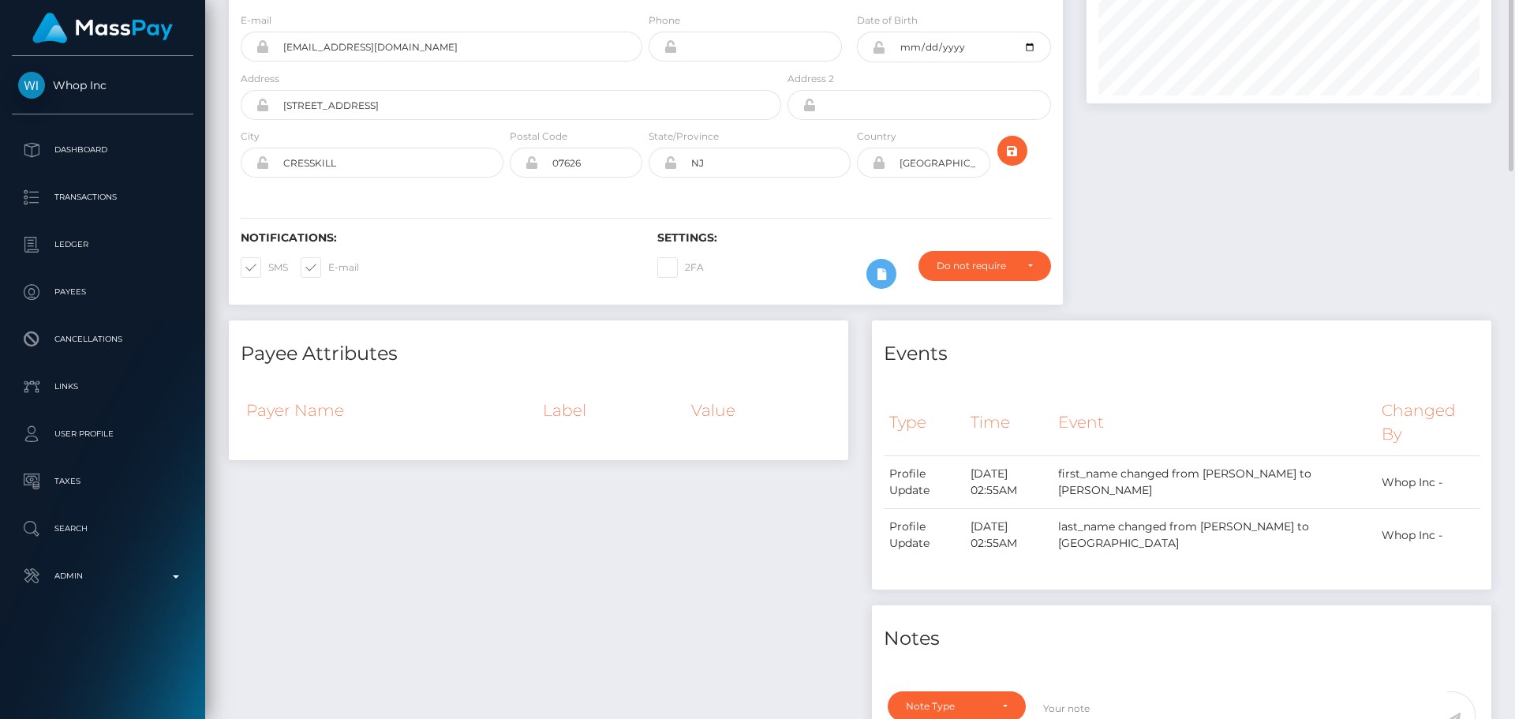
scroll to position [0, 0]
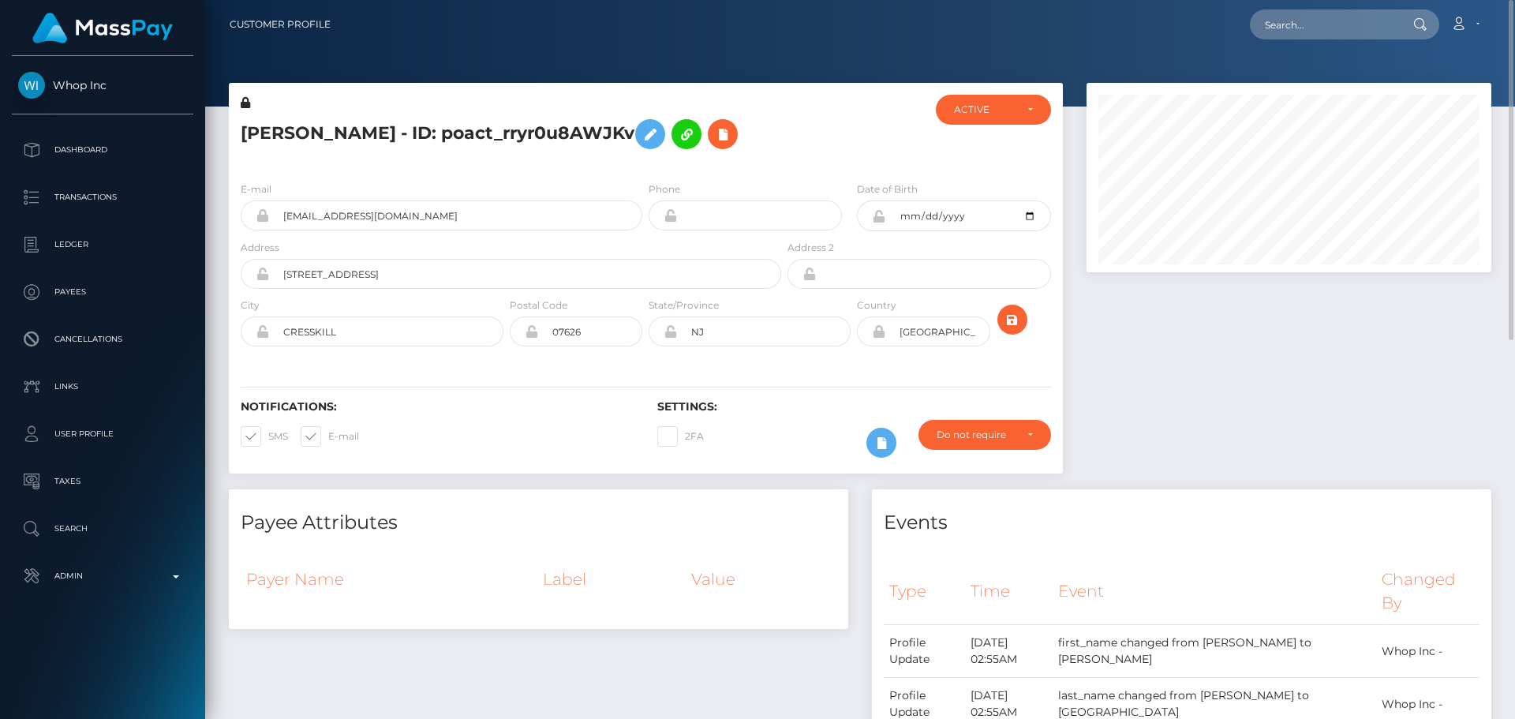
click at [492, 160] on div "ARI J SARAFYAN - ID: poact_rryr0u8AWJKv" at bounding box center [507, 132] width 556 height 74
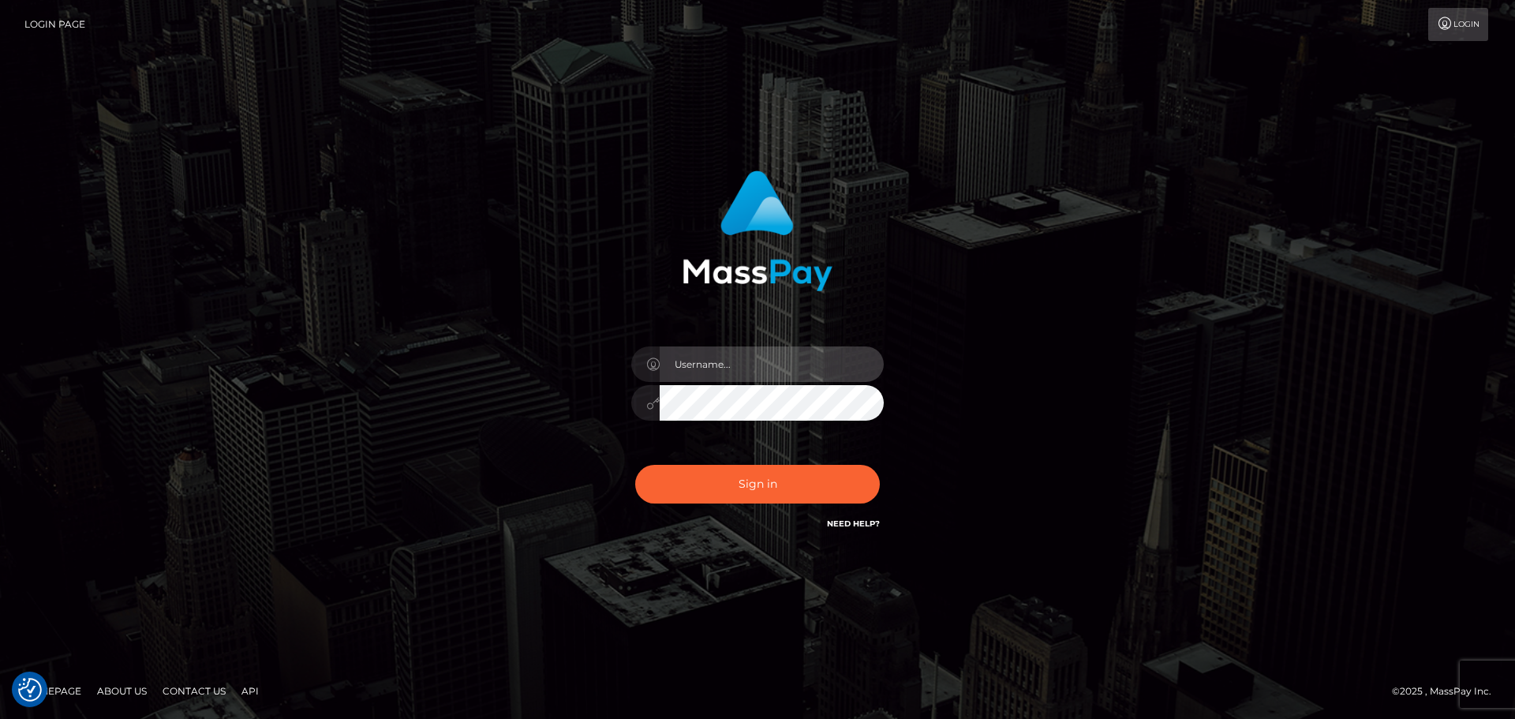
type input "constantin.mp"
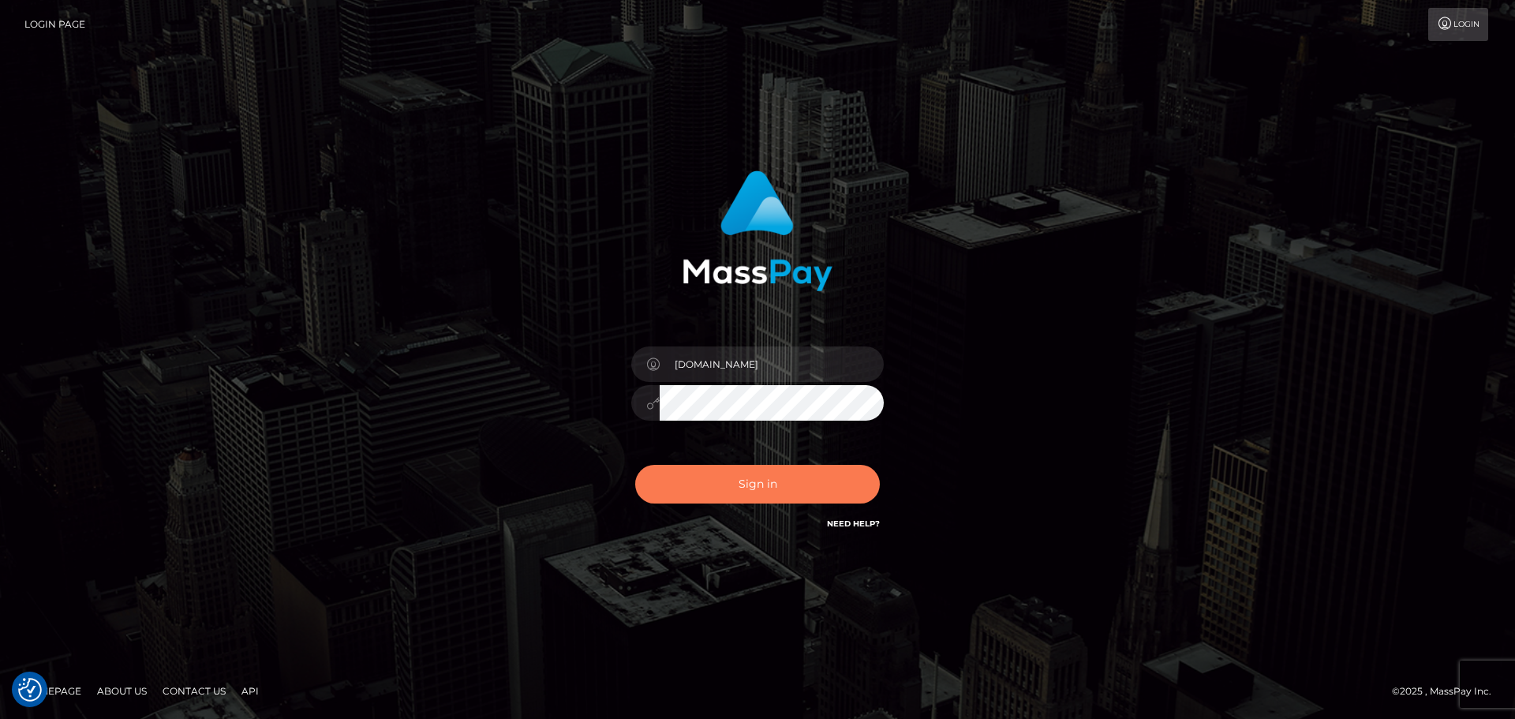
click at [749, 479] on button "Sign in" at bounding box center [757, 484] width 245 height 39
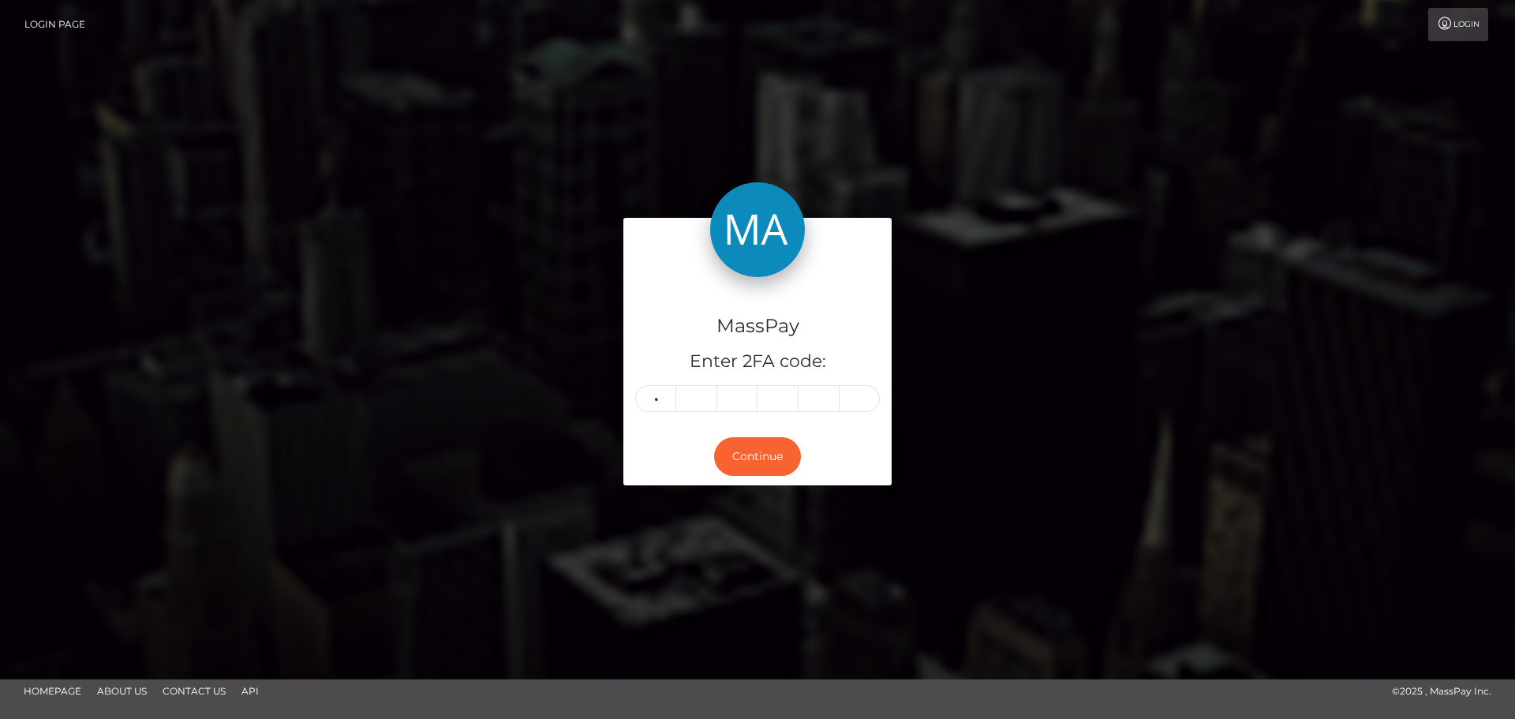
type input "2"
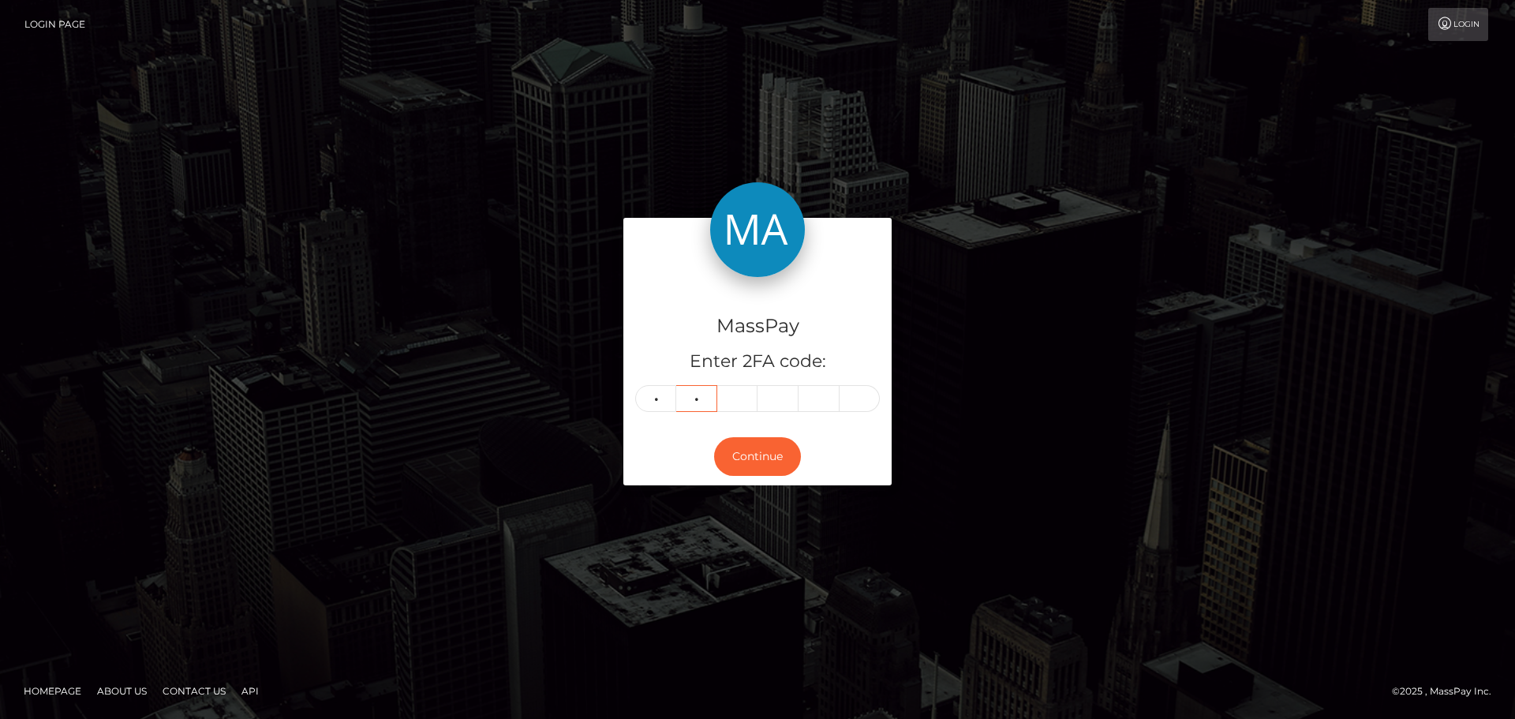
type input "7"
type input "5"
type input "9"
type input "2"
type input "6"
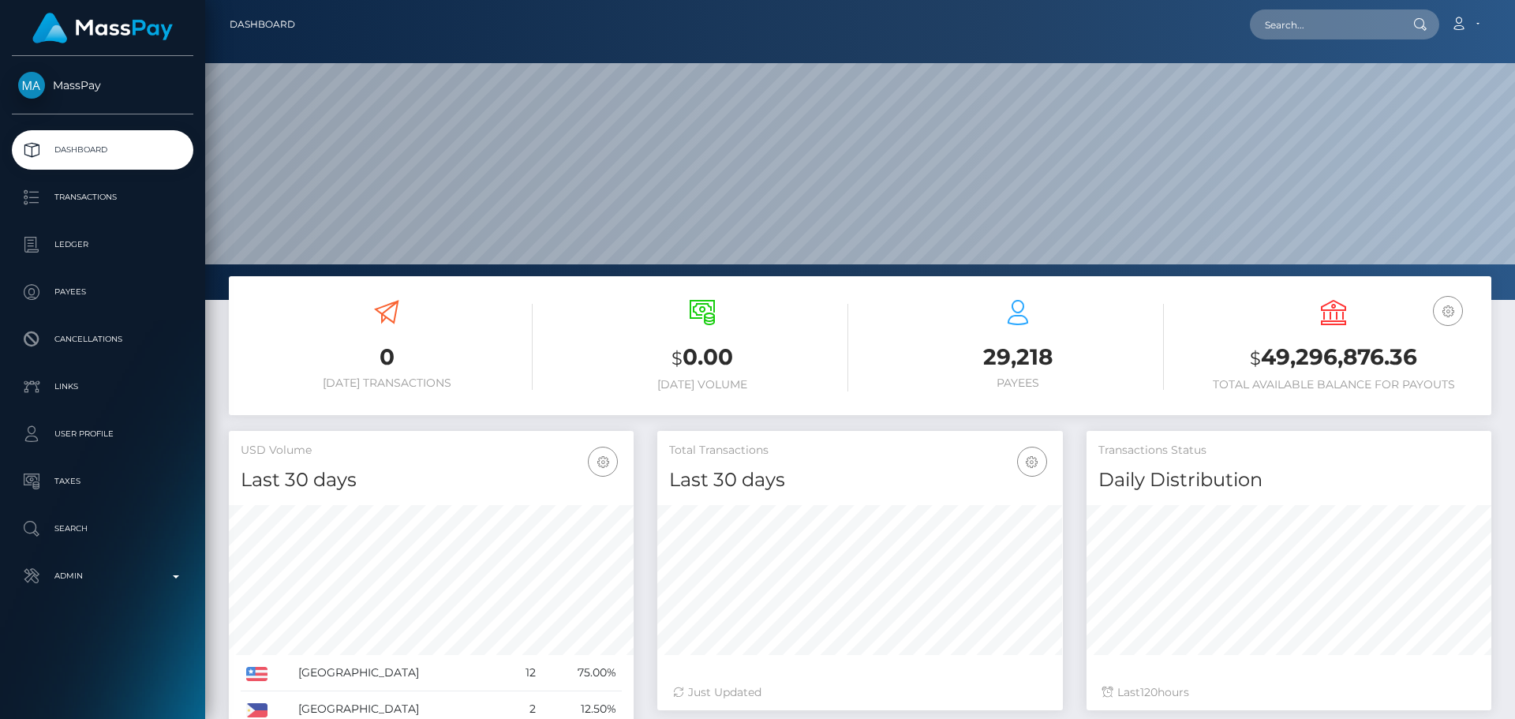
scroll to position [280, 406]
click at [1321, 27] on input "text" at bounding box center [1324, 24] width 148 height 30
paste input "poact_hhNiIRmZulSG"
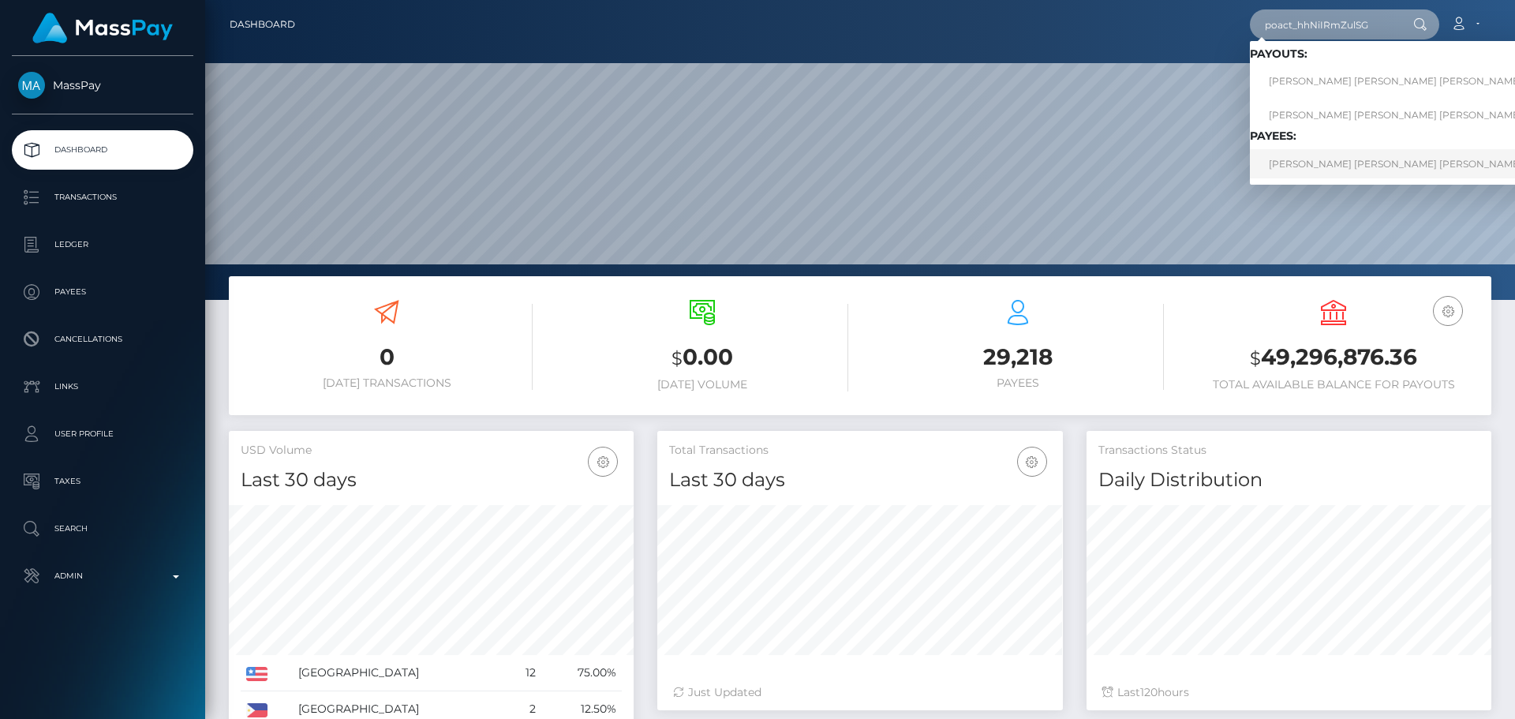
type input "poact_hhNiIRmZulSG"
click at [1324, 175] on link "ERICK EMANOEL ANTUNES CASTRO Castro" at bounding box center [1427, 163] width 355 height 29
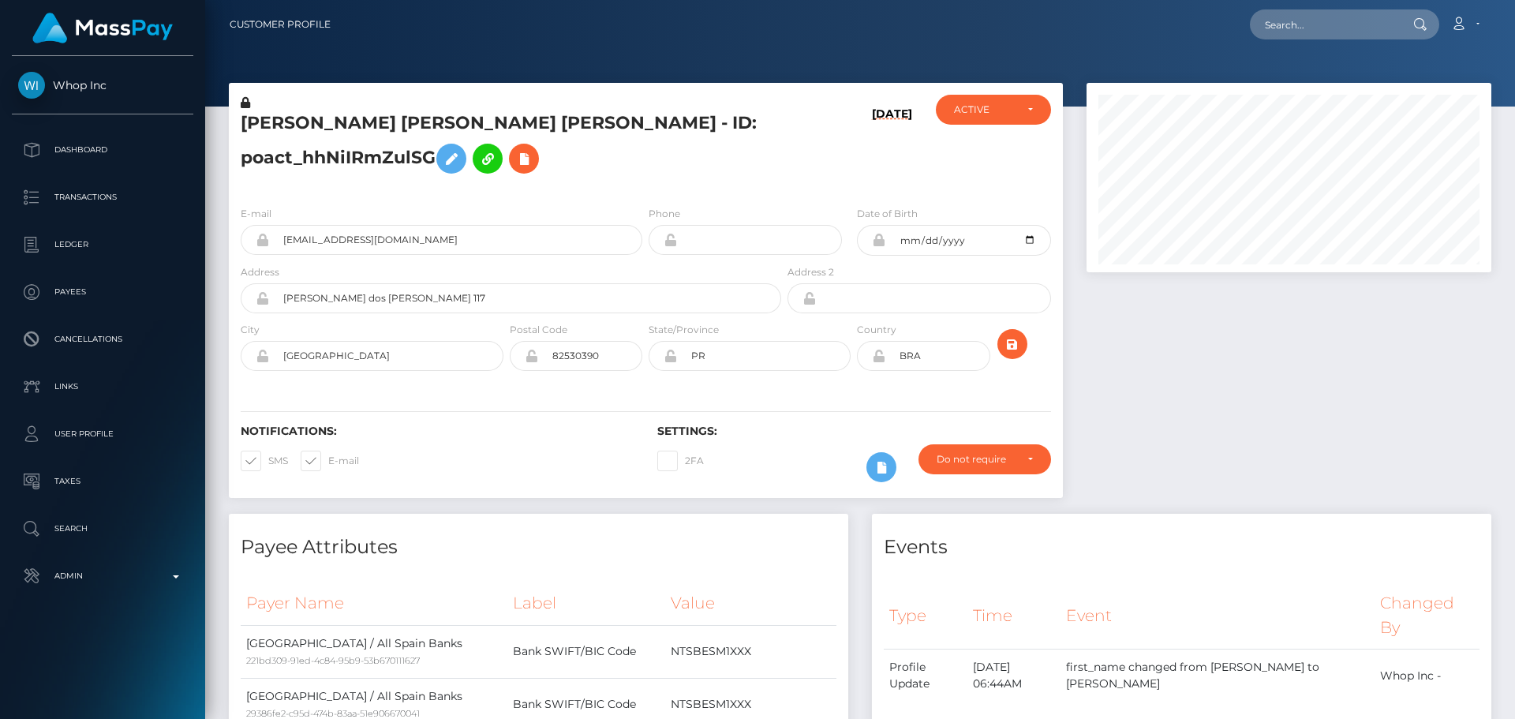
scroll to position [189, 406]
click at [665, 165] on h5 "[PERSON_NAME] [PERSON_NAME] [PERSON_NAME] - ID: poact_hhNiIRmZulSG" at bounding box center [507, 146] width 532 height 70
click at [708, 165] on h5 "[PERSON_NAME] [PERSON_NAME] [PERSON_NAME] - ID: poact_hhNiIRmZulSG" at bounding box center [507, 146] width 532 height 70
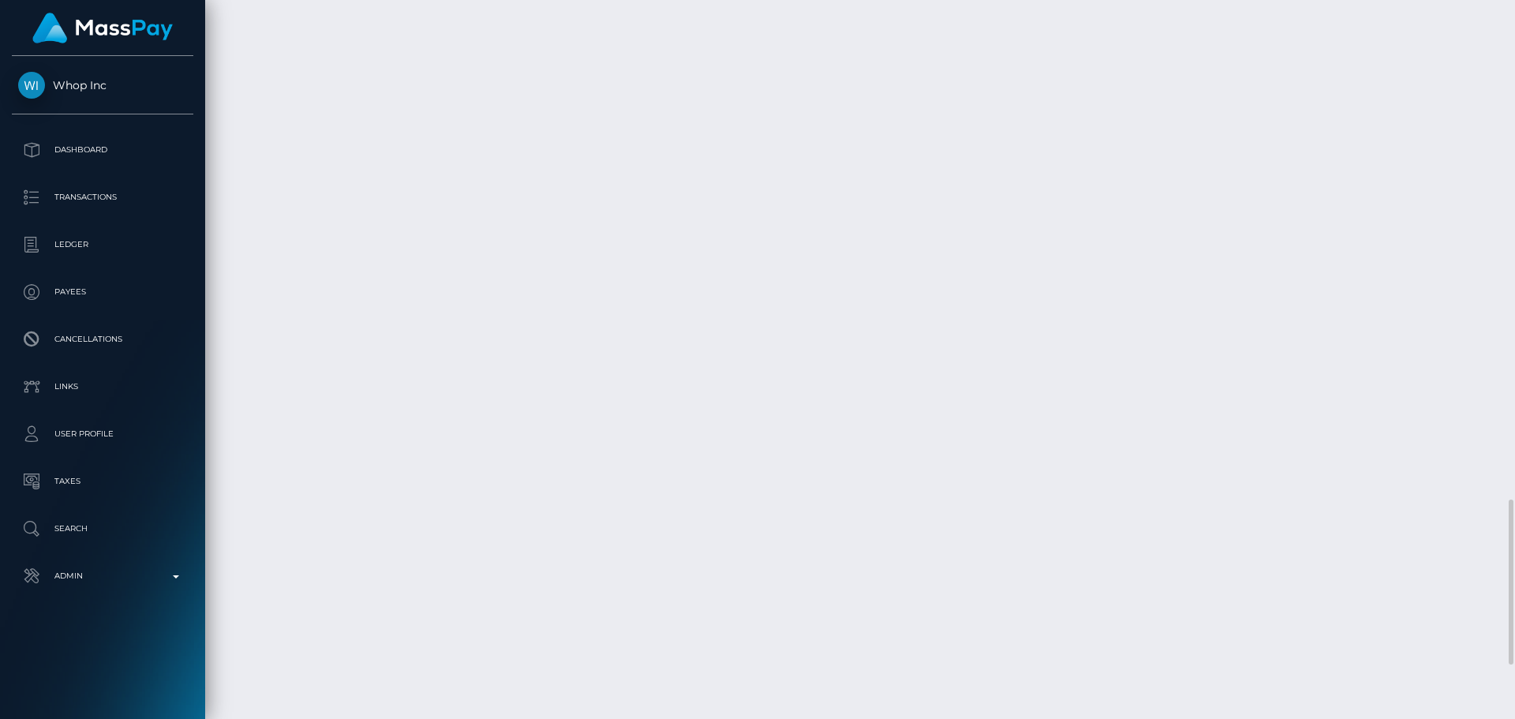
scroll to position [2097, 0]
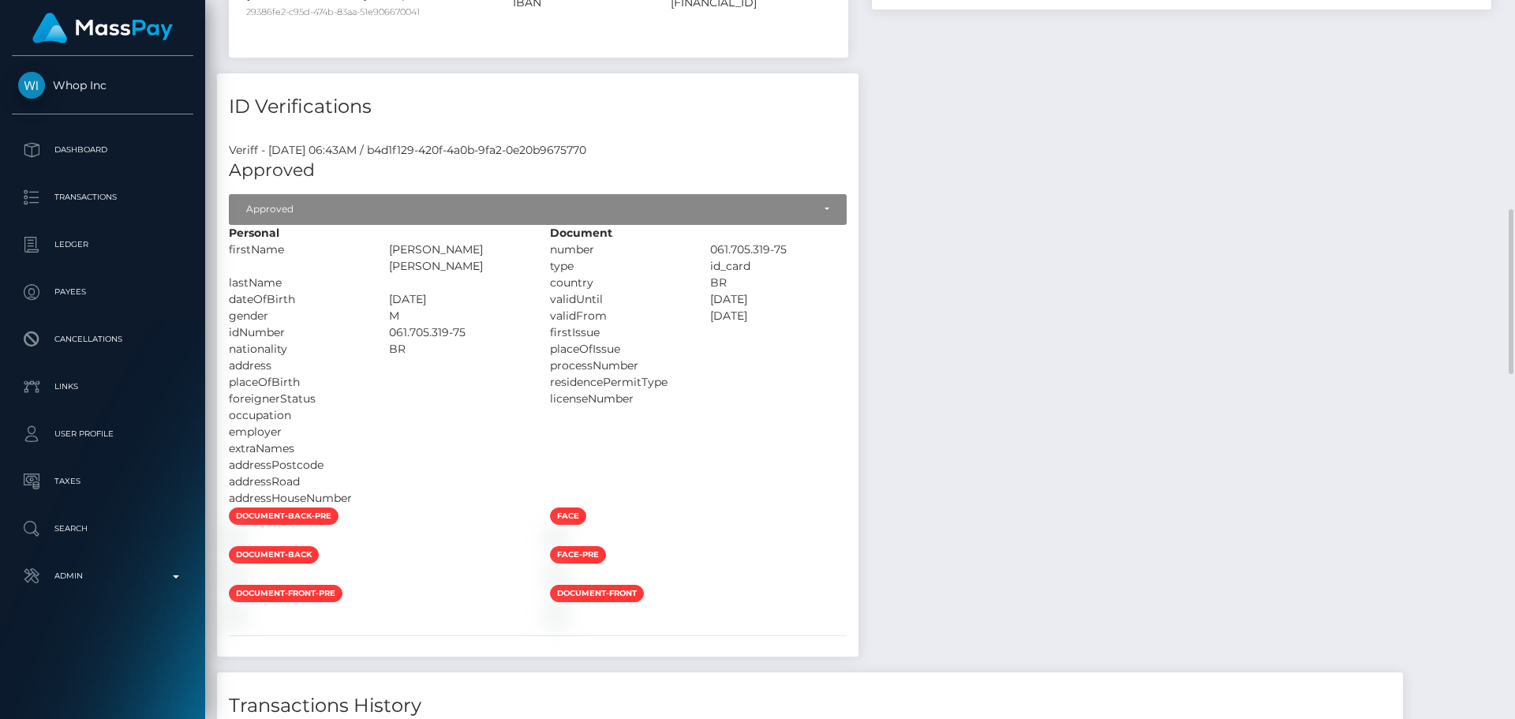
click at [537, 407] on div at bounding box center [457, 415] width 160 height 17
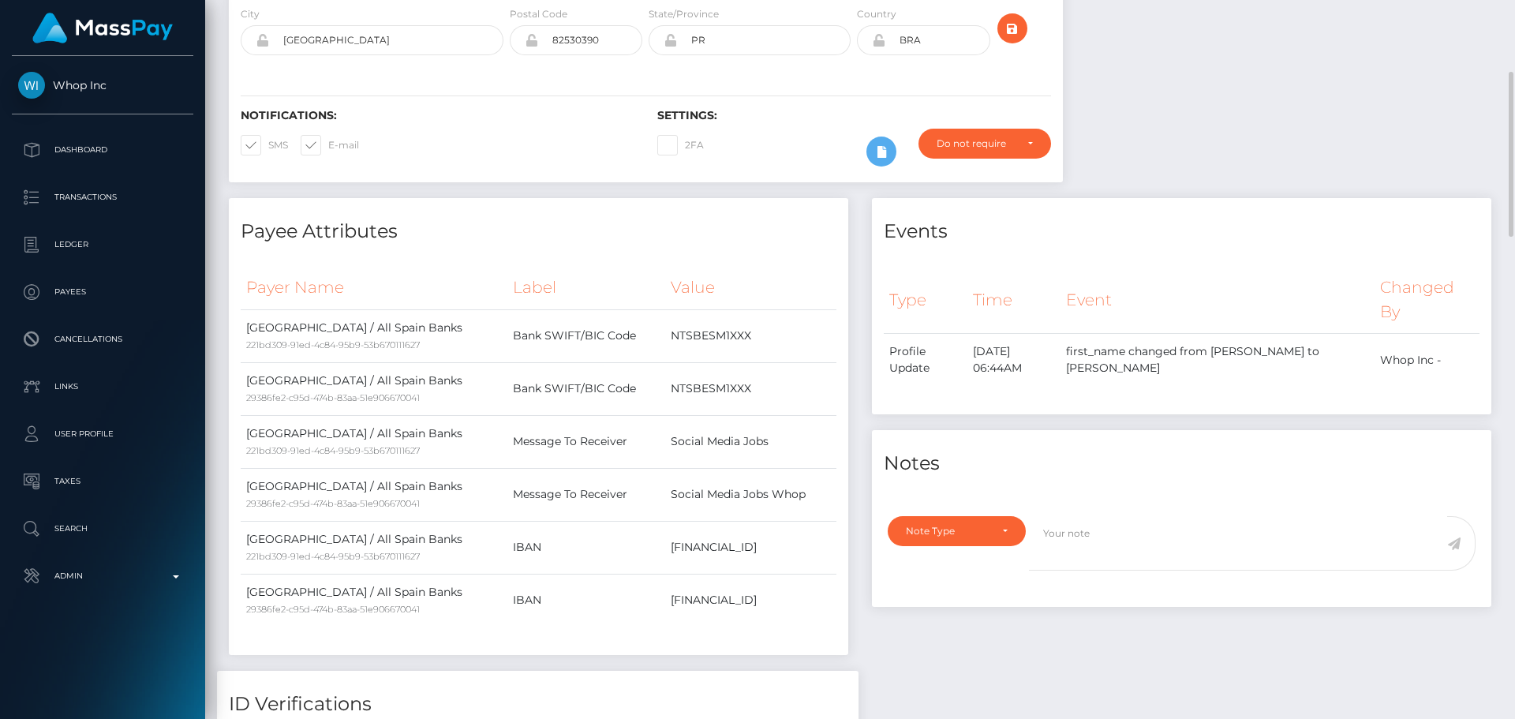
scroll to position [0, 0]
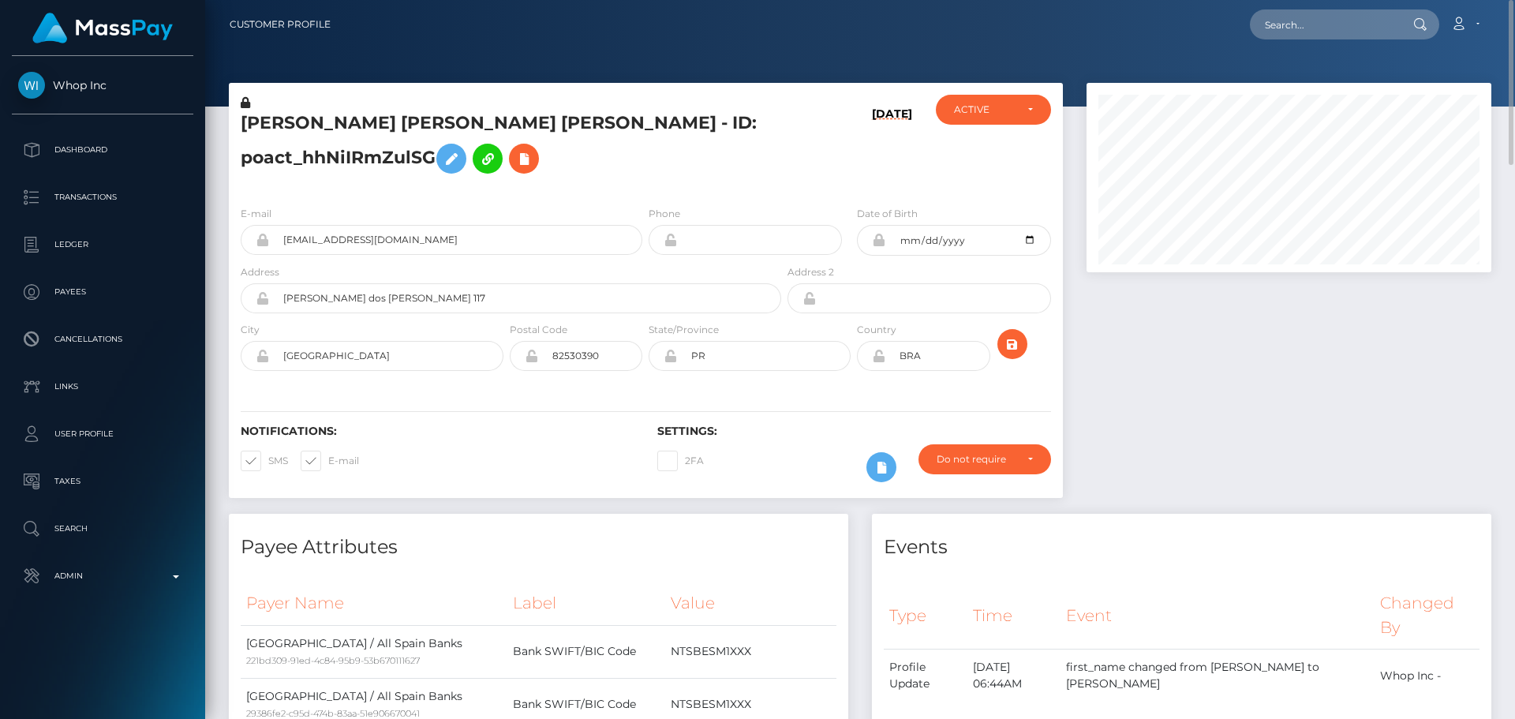
click at [244, 103] on icon at bounding box center [245, 102] width 9 height 11
click at [253, 120] on h5 "ERICK EMANOEL ANTUNES CASTRO Castro - ID: poact_hhNiIRmZulSG" at bounding box center [507, 146] width 532 height 70
drag, startPoint x: 253, startPoint y: 120, endPoint x: 514, endPoint y: 113, distance: 261.3
click at [514, 113] on h5 "ERICK EMANOEL ANTUNES CASTRO Castro - ID: poact_hhNiIRmZulSG" at bounding box center [507, 146] width 532 height 70
copy h5 "[PERSON_NAME] [PERSON_NAME]"
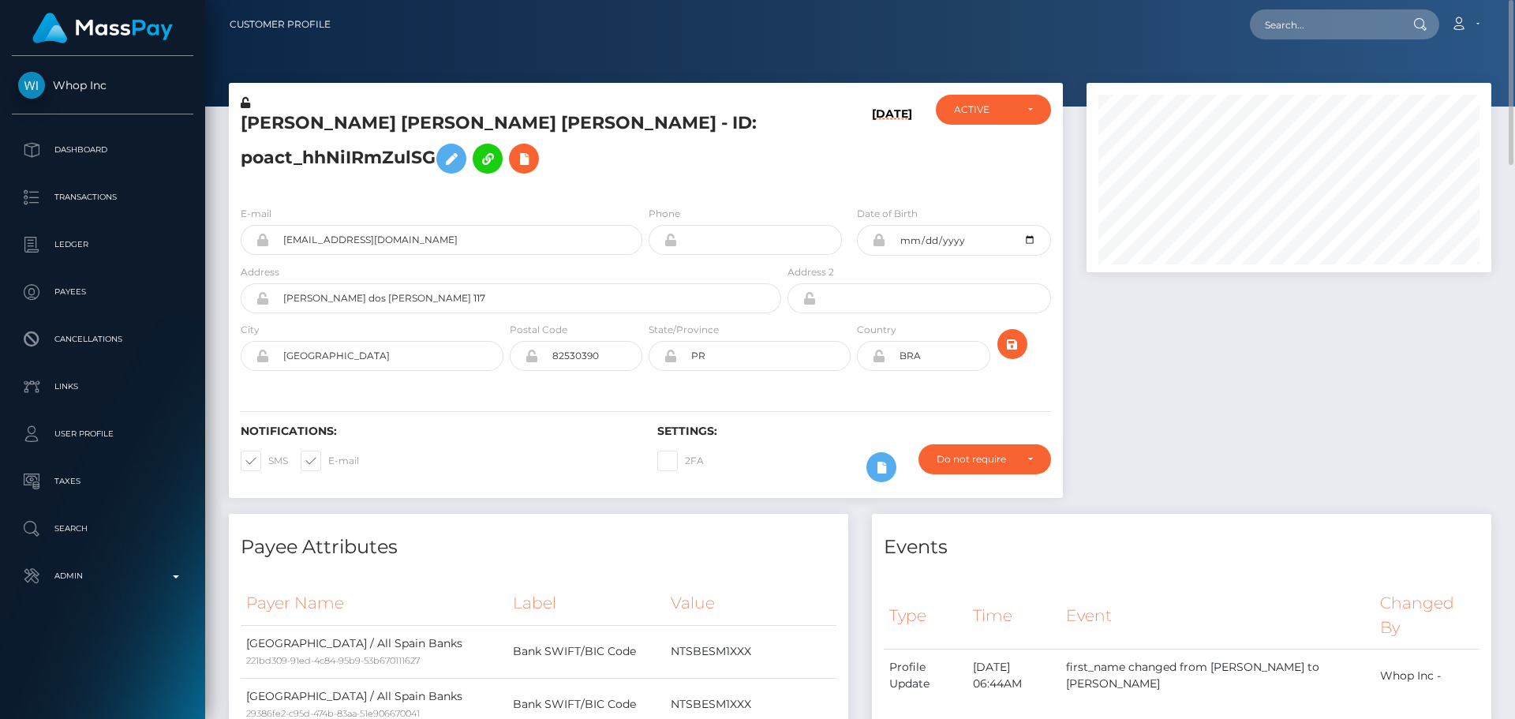
click at [395, 199] on div "E-mail erickeeacastro+71ed74c27b@gmail.com Phone" at bounding box center [646, 289] width 834 height 193
click at [454, 159] on icon at bounding box center [451, 159] width 19 height 20
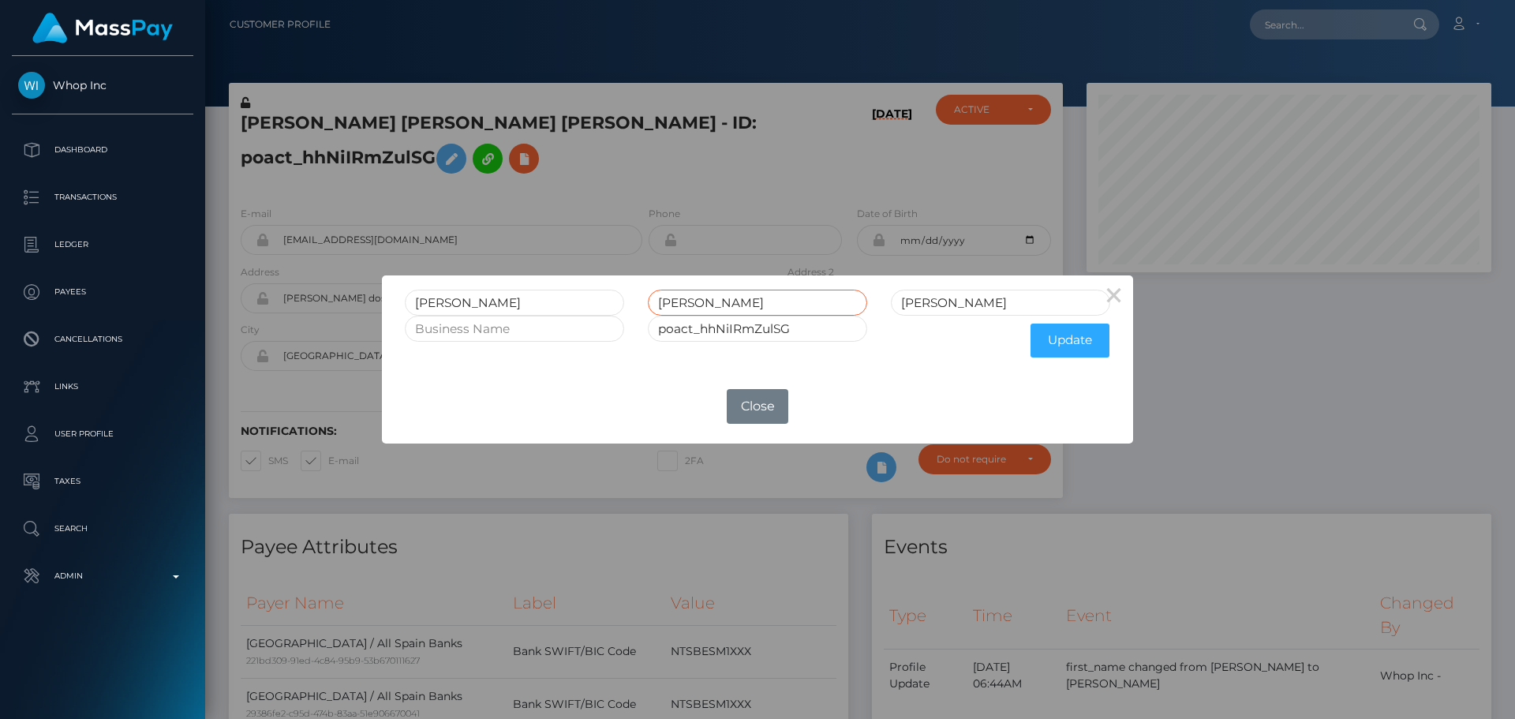
click at [754, 301] on input "EMANOEL ANTUNES CASTRO" at bounding box center [757, 303] width 219 height 26
drag, startPoint x: 754, startPoint y: 301, endPoint x: 801, endPoint y: 298, distance: 47.5
click at [801, 298] on input "EMANOEL ANTUNES CASTRO" at bounding box center [757, 303] width 219 height 26
click at [952, 306] on input "Castro" at bounding box center [1000, 303] width 219 height 26
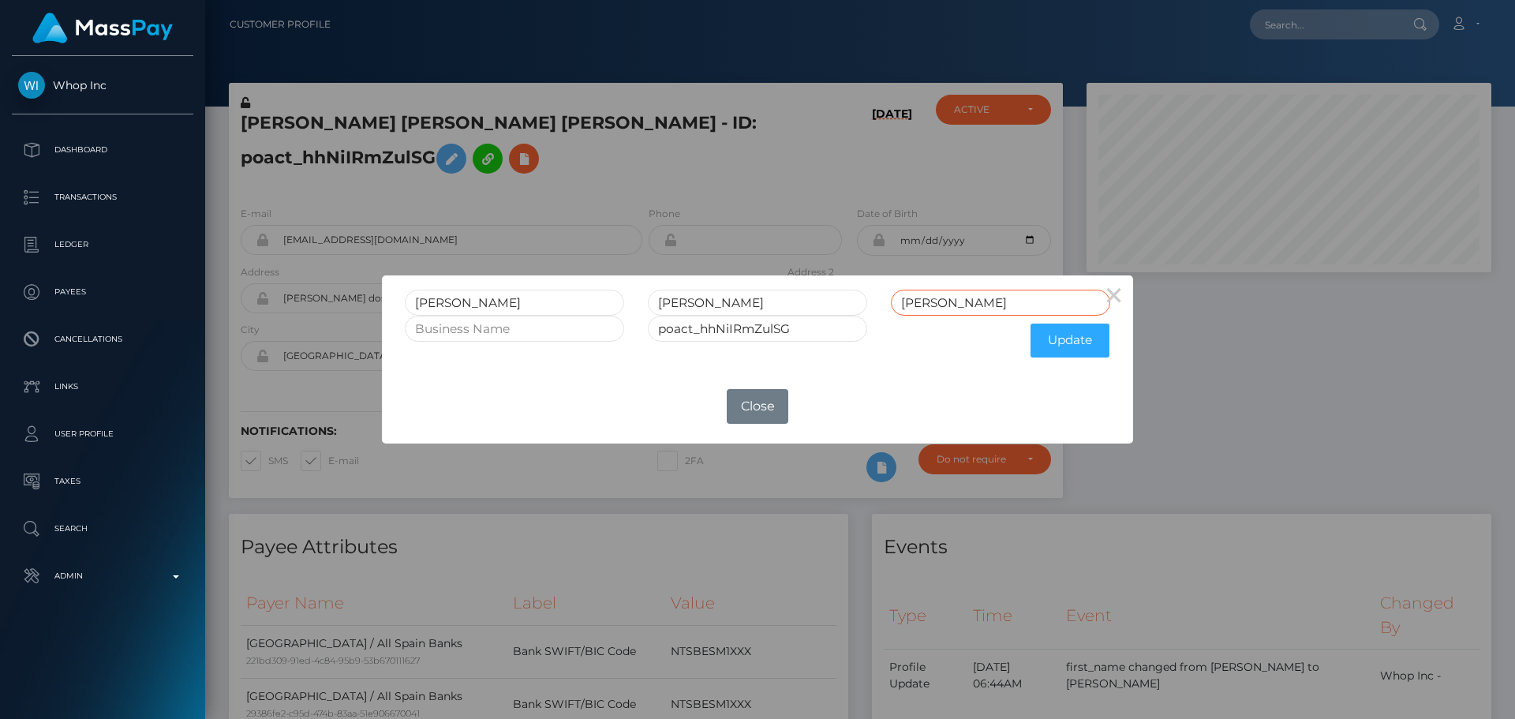
paste input "ANTUNES CASTRO"
type input "ANTUNES CASTRO"
click at [756, 305] on input "EMANOEL ANTUNES CASTRO" at bounding box center [757, 303] width 219 height 26
drag, startPoint x: 756, startPoint y: 305, endPoint x: 797, endPoint y: 305, distance: 41.0
click at [797, 305] on input "EMANOEL ANTUNES CASTRO" at bounding box center [757, 303] width 219 height 26
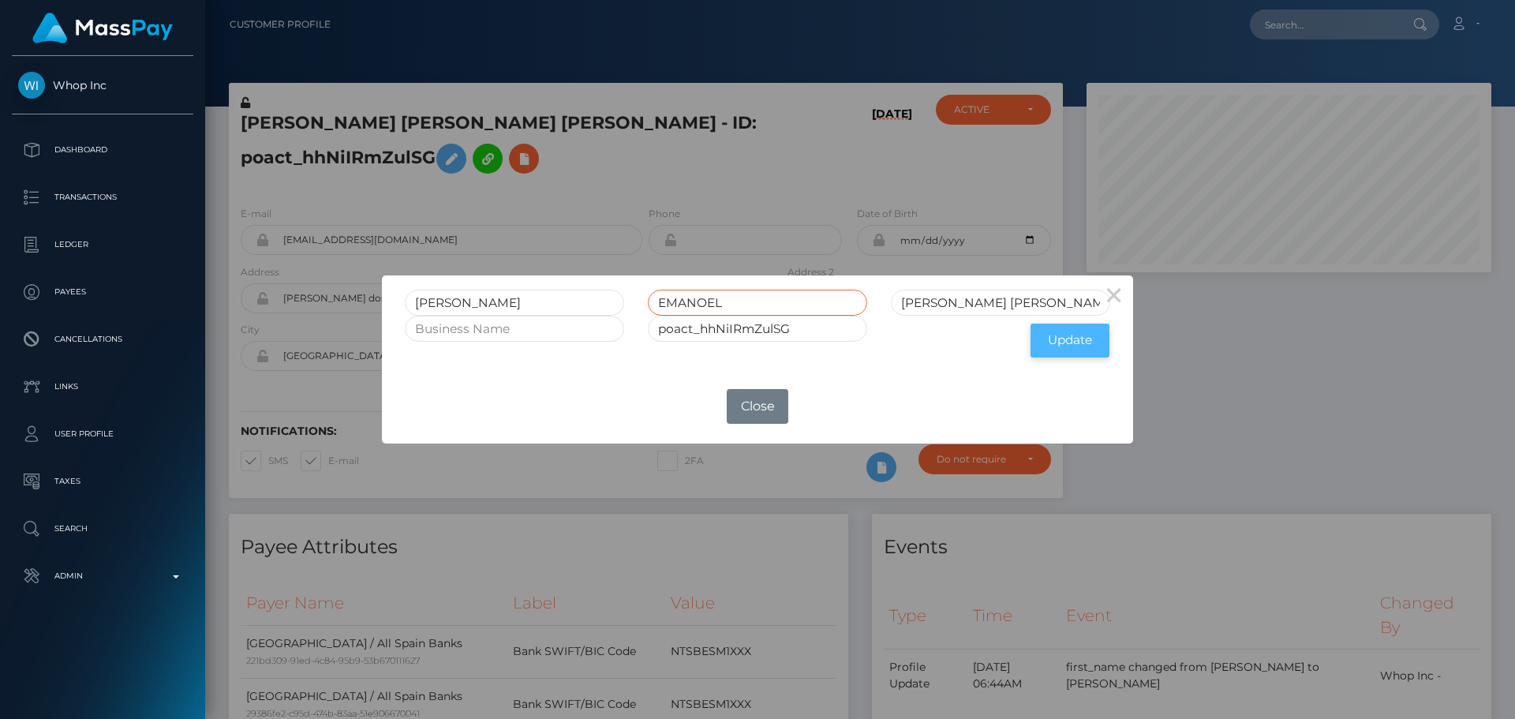
type input "EMANOEL"
click at [1065, 344] on button "Update" at bounding box center [1070, 341] width 79 height 34
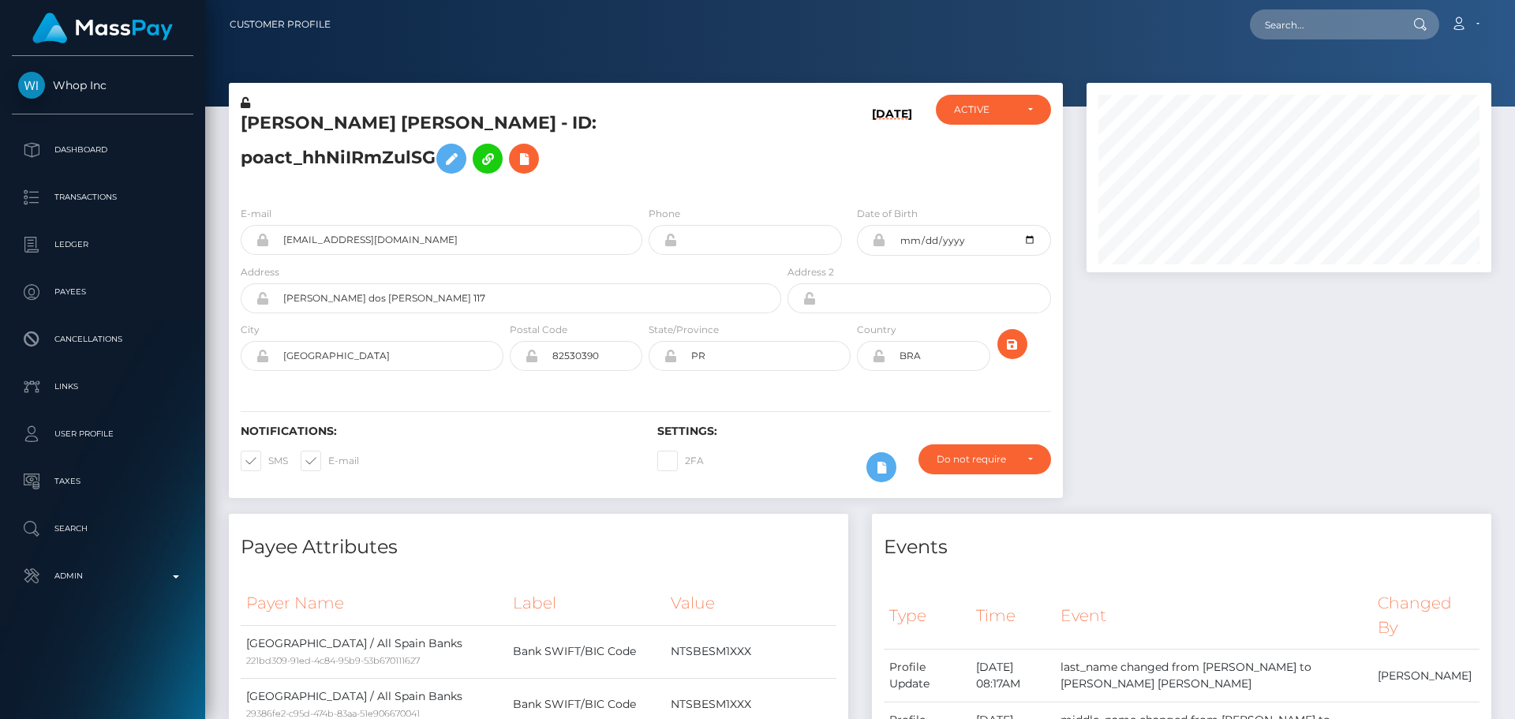
scroll to position [189, 406]
click at [245, 103] on icon at bounding box center [245, 102] width 9 height 11
click at [876, 357] on icon at bounding box center [878, 356] width 13 height 13
click at [1016, 346] on icon "submit" at bounding box center [1012, 345] width 19 height 20
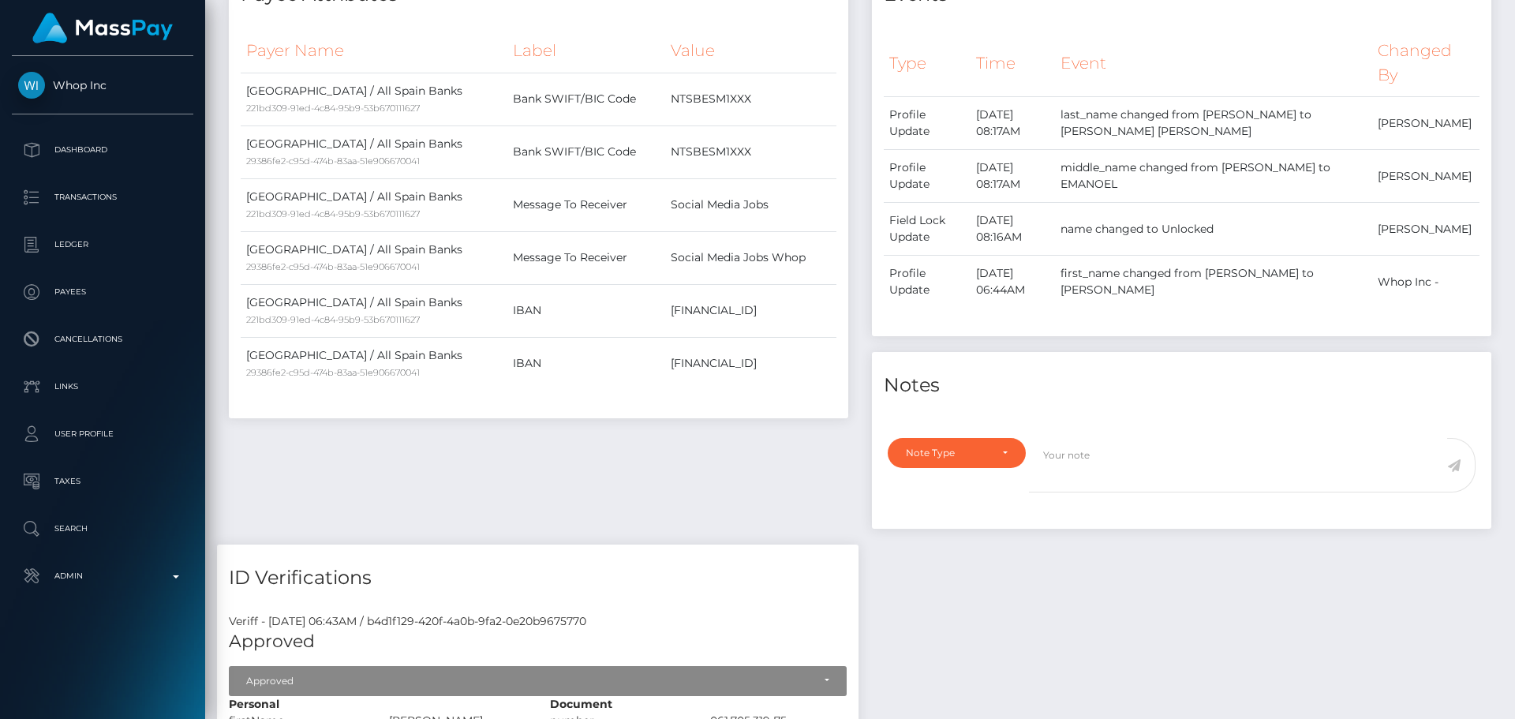
scroll to position [0, 0]
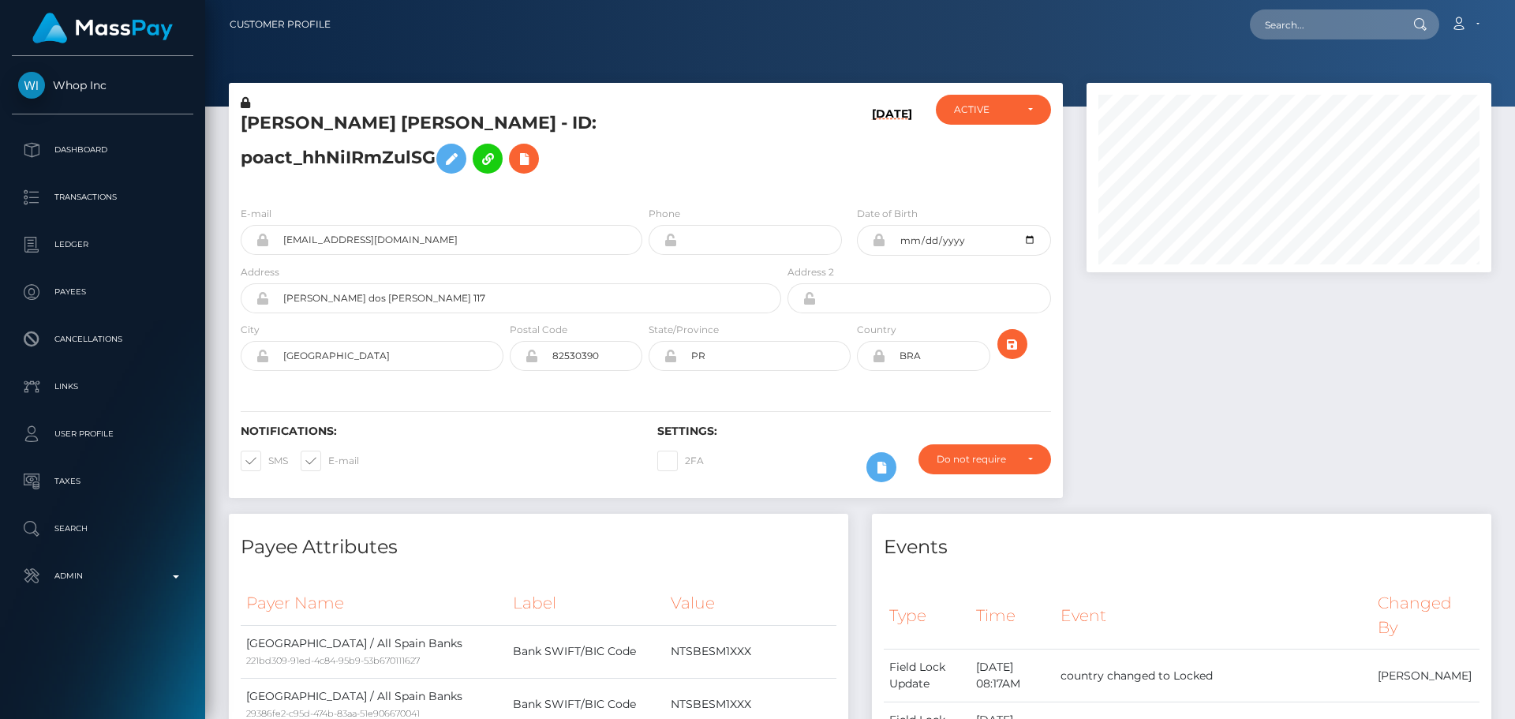
scroll to position [189, 406]
click at [1335, 33] on input "text" at bounding box center [1324, 24] width 148 height 30
paste input "poact_TEK6kKG0Agc6"
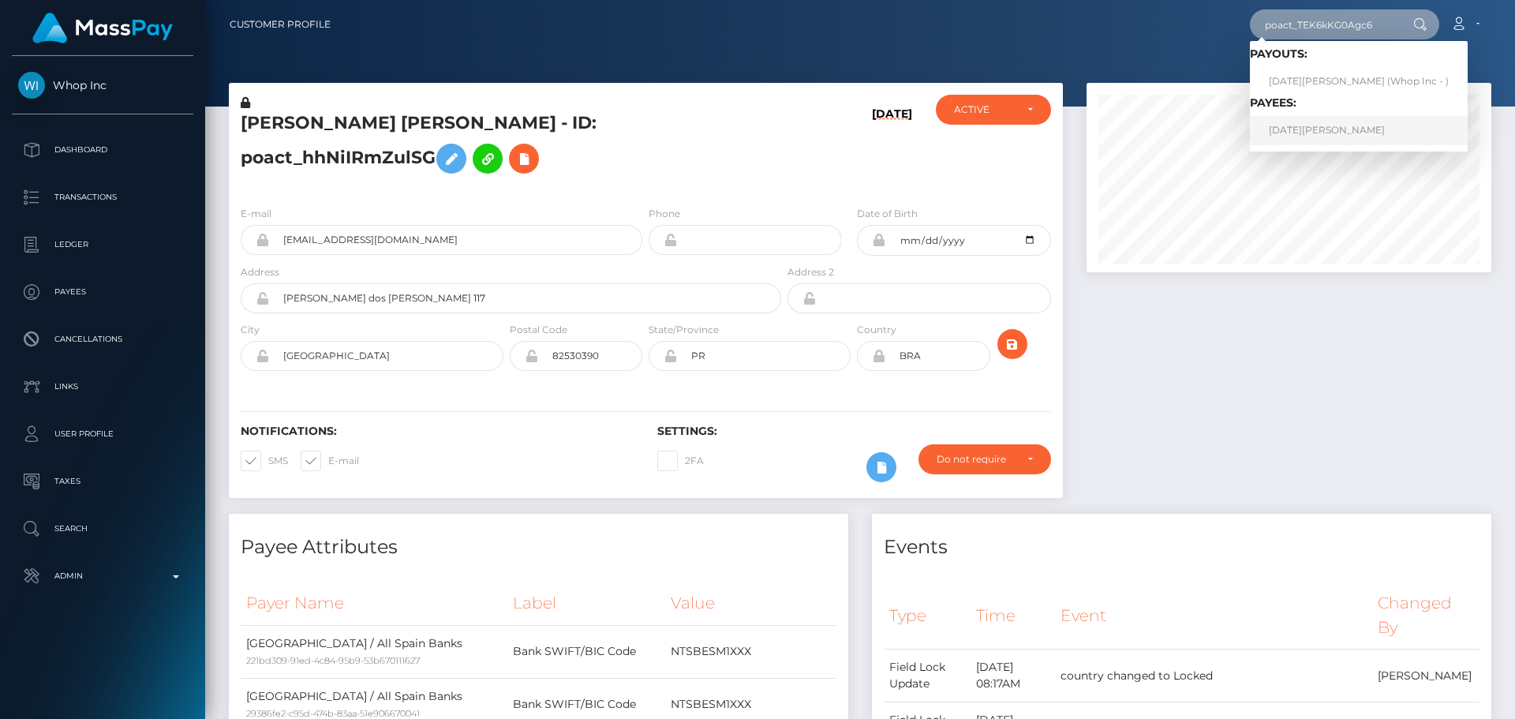
type input "poact_TEK6kKG0Agc6"
click at [1329, 134] on link "[DATE][PERSON_NAME]" at bounding box center [1359, 130] width 218 height 29
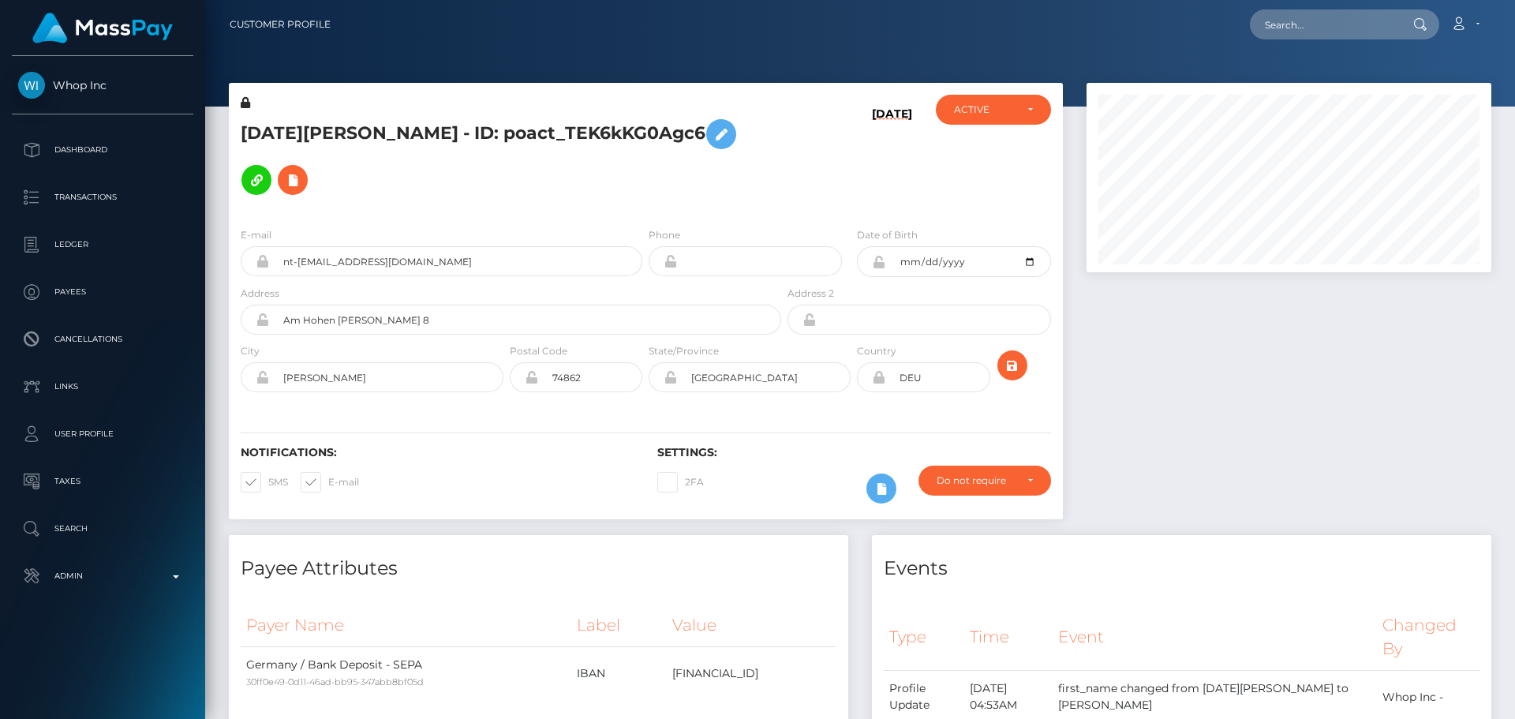
scroll to position [189, 406]
click at [713, 204] on div "[DATE][PERSON_NAME] - ID: poact_TEK6kKG0Agc6" at bounding box center [507, 155] width 556 height 120
click at [692, 187] on h5 "[DATE][PERSON_NAME] - ID: poact_TEK6kKG0Agc6" at bounding box center [507, 157] width 532 height 92
click at [611, 177] on h5 "[DATE][PERSON_NAME] - ID: poact_TEK6kKG0Agc6" at bounding box center [507, 157] width 532 height 92
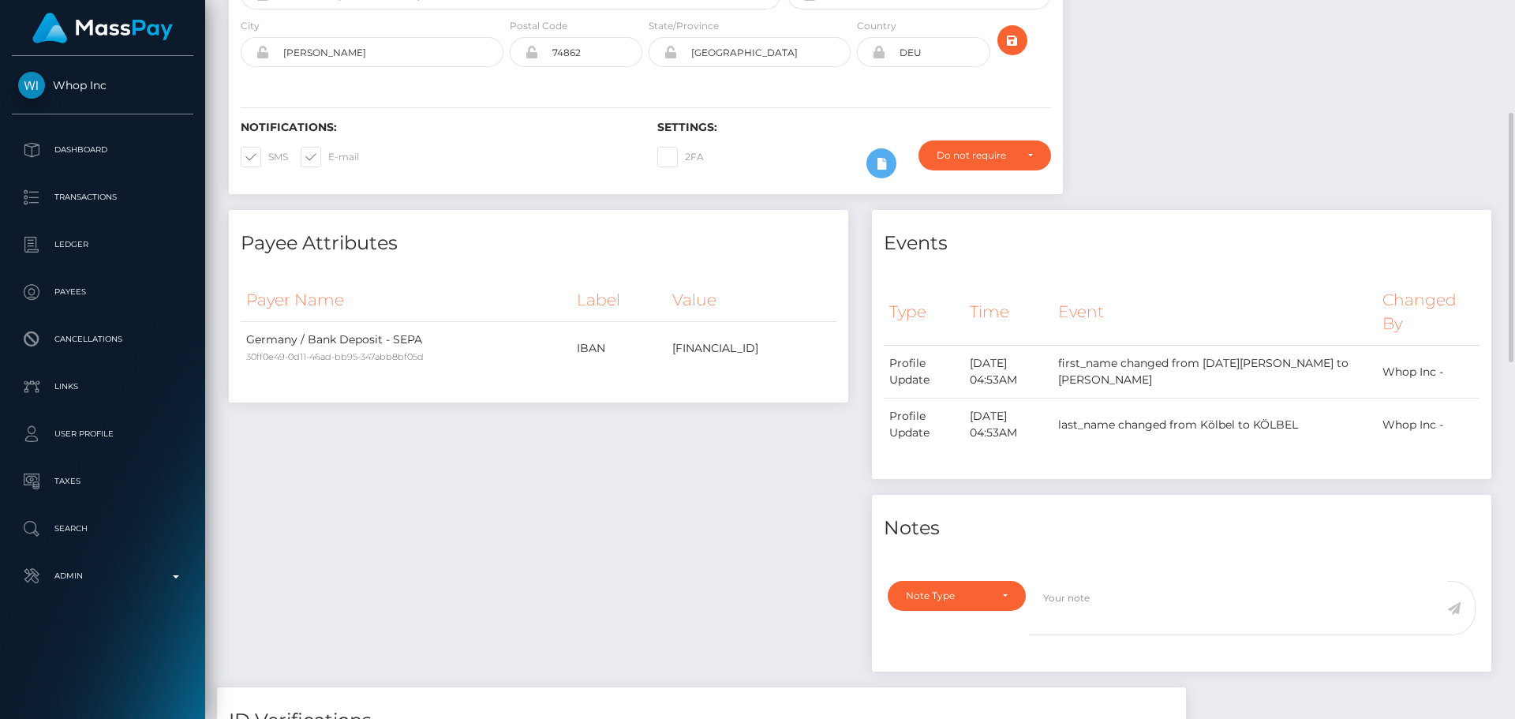
scroll to position [0, 0]
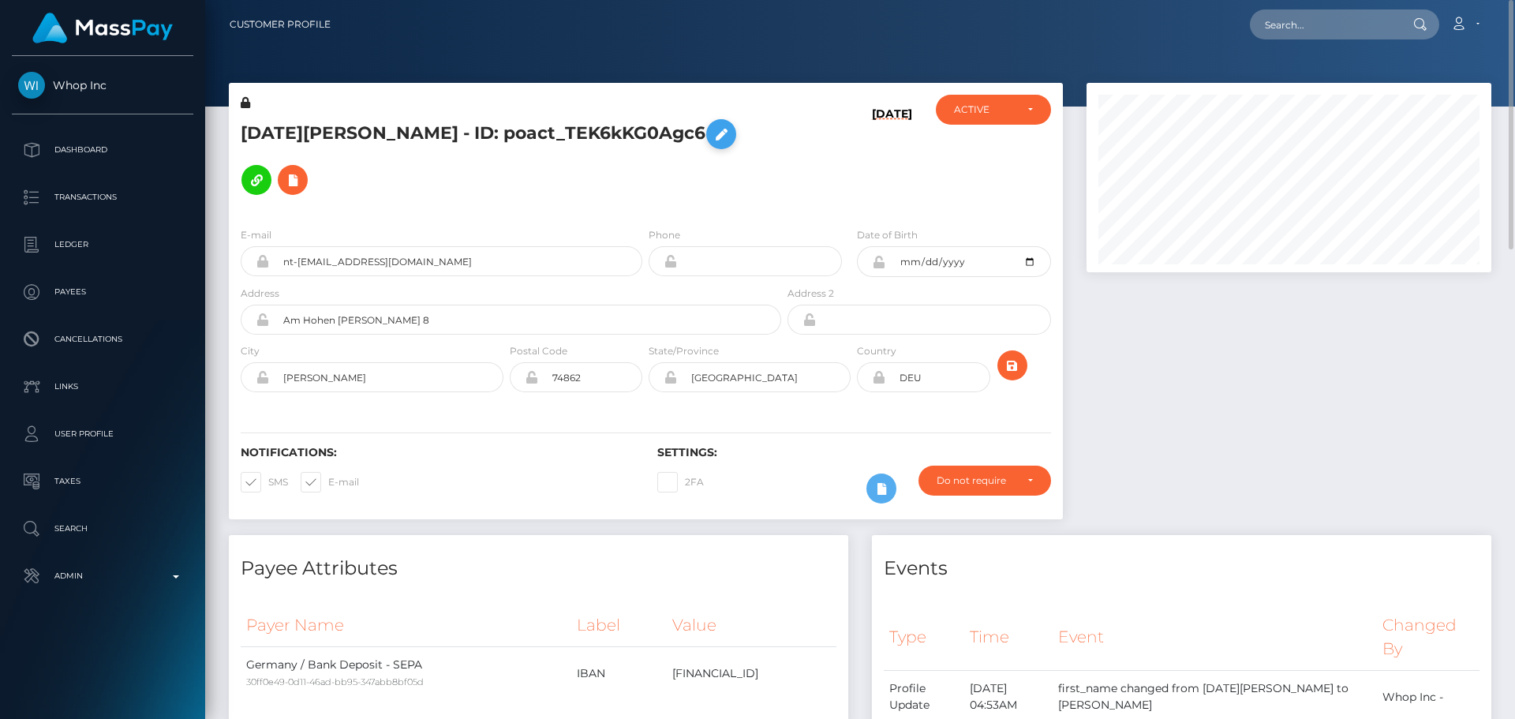
drag, startPoint x: 244, startPoint y: 103, endPoint x: 731, endPoint y: 137, distance: 488.1
click at [244, 103] on icon at bounding box center [245, 102] width 9 height 11
click at [731, 137] on icon at bounding box center [721, 135] width 19 height 20
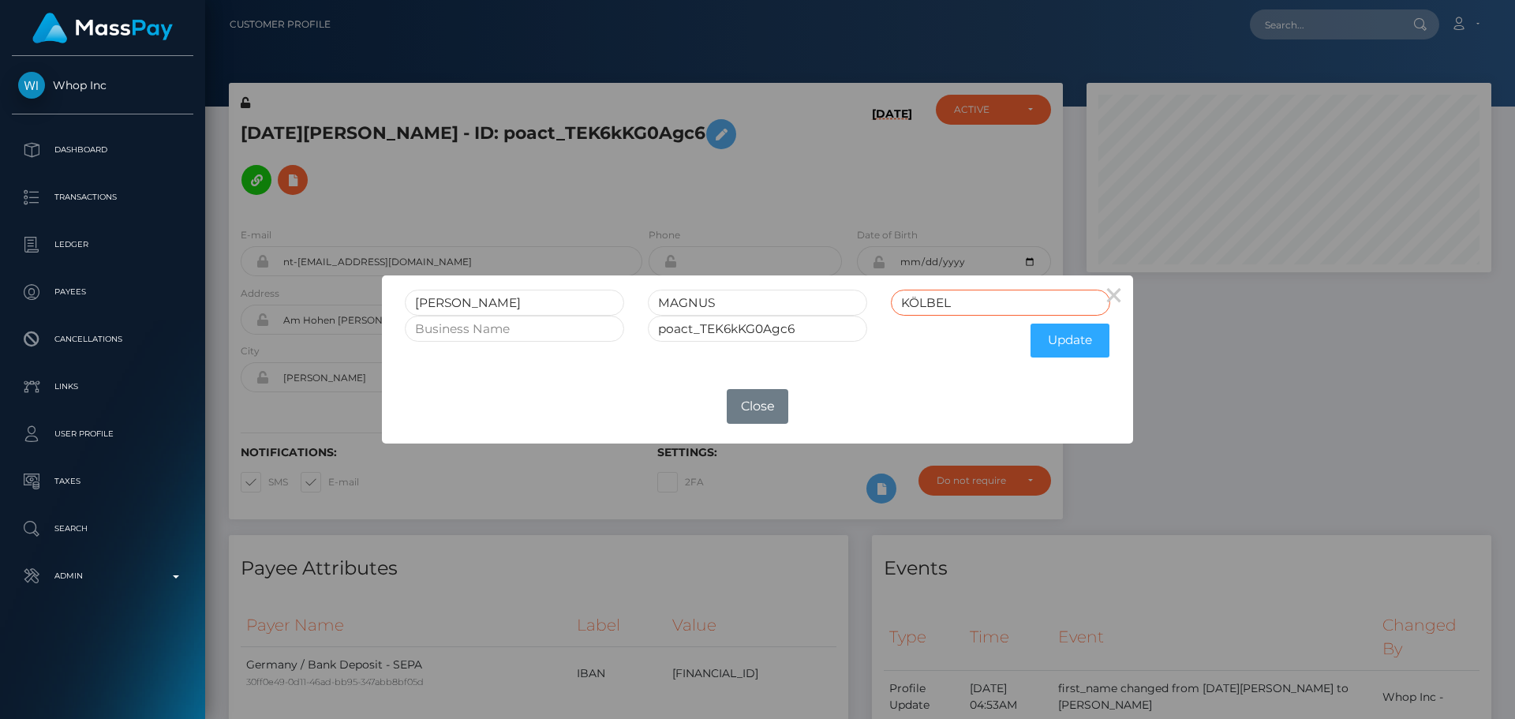
click at [920, 298] on input "KÖLBEL" at bounding box center [1000, 303] width 219 height 26
type input "KOLBEL"
click at [1079, 351] on button "Update" at bounding box center [1070, 341] width 79 height 34
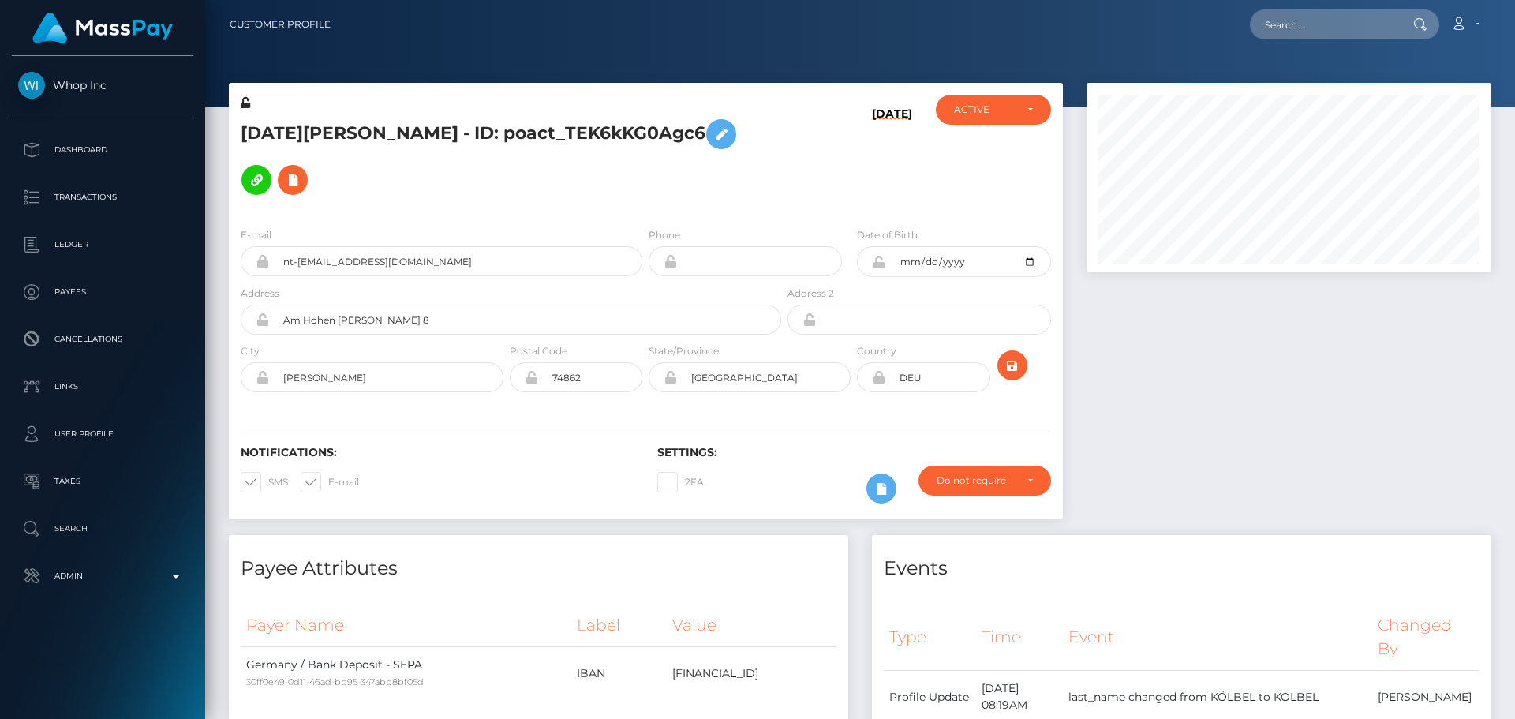
scroll to position [189, 406]
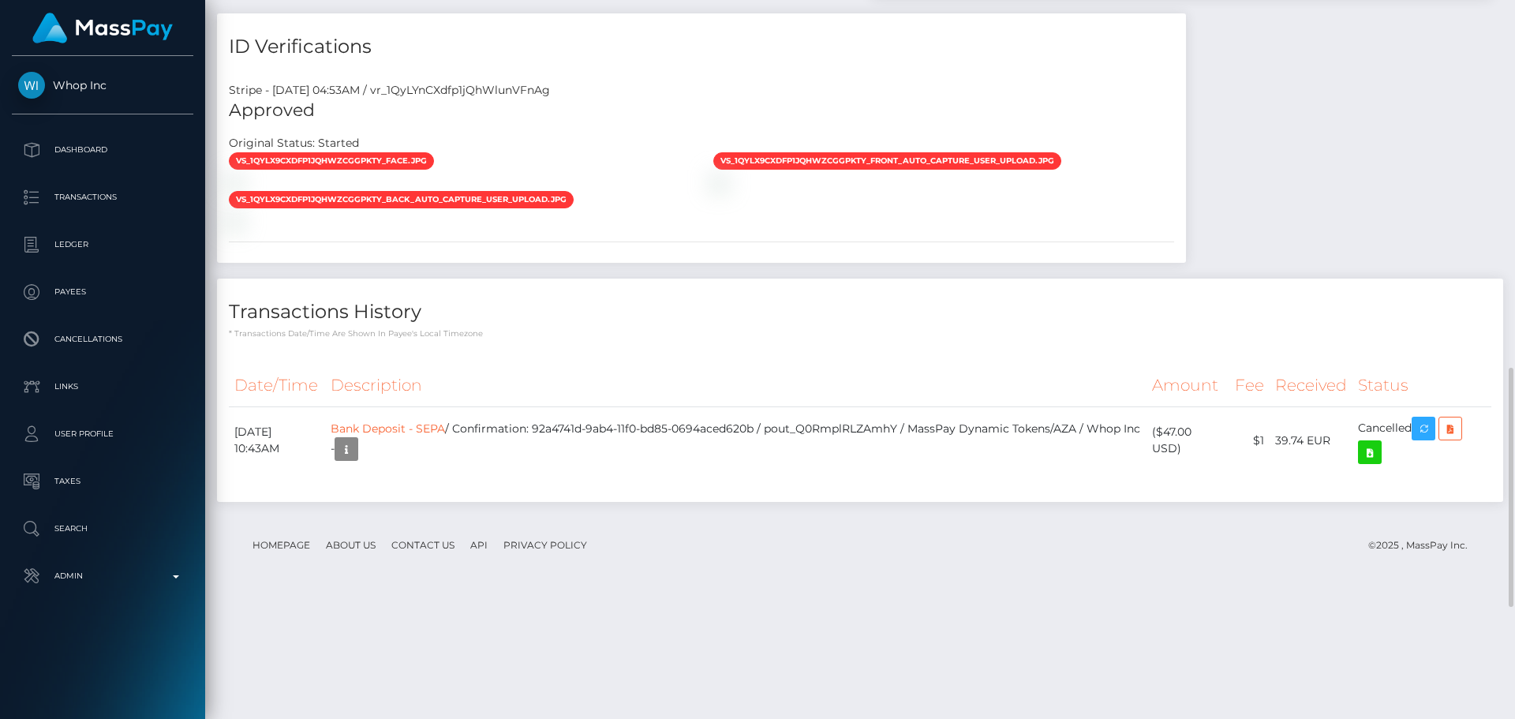
click at [612, 190] on div at bounding box center [459, 182] width 485 height 17
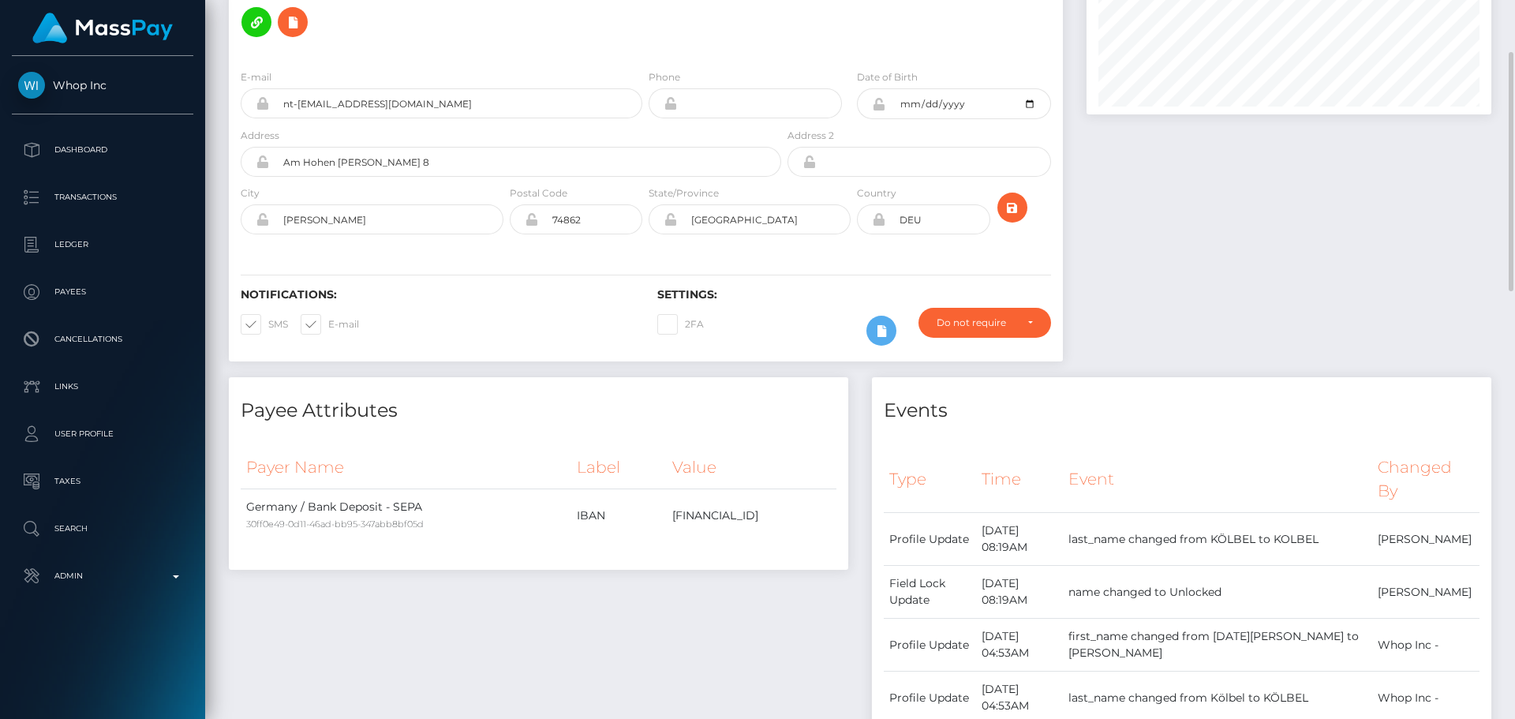
scroll to position [0, 0]
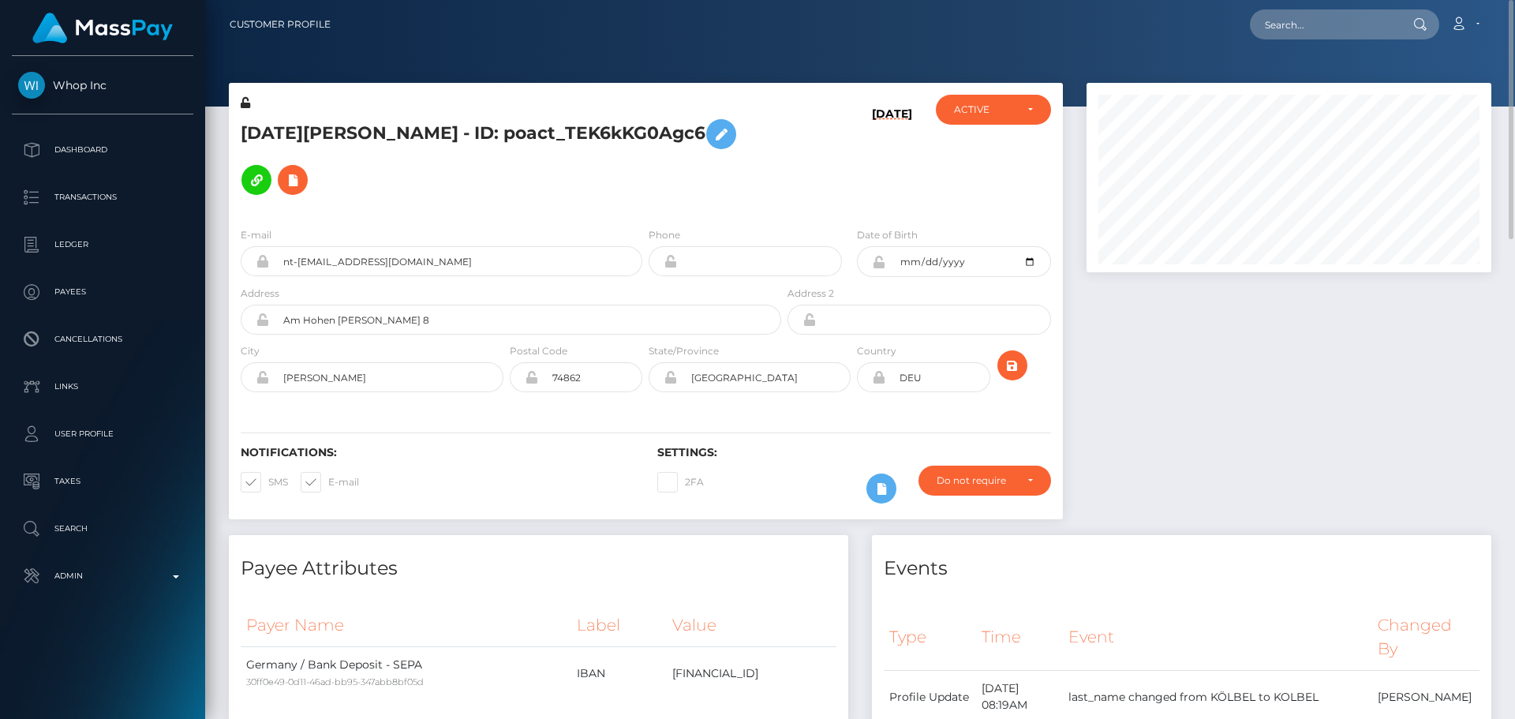
click at [242, 103] on icon at bounding box center [245, 102] width 9 height 11
click at [880, 264] on icon at bounding box center [878, 262] width 13 height 13
click at [853, 173] on div "09/26/25" at bounding box center [853, 155] width 139 height 120
click at [1012, 361] on icon "submit" at bounding box center [1012, 366] width 19 height 20
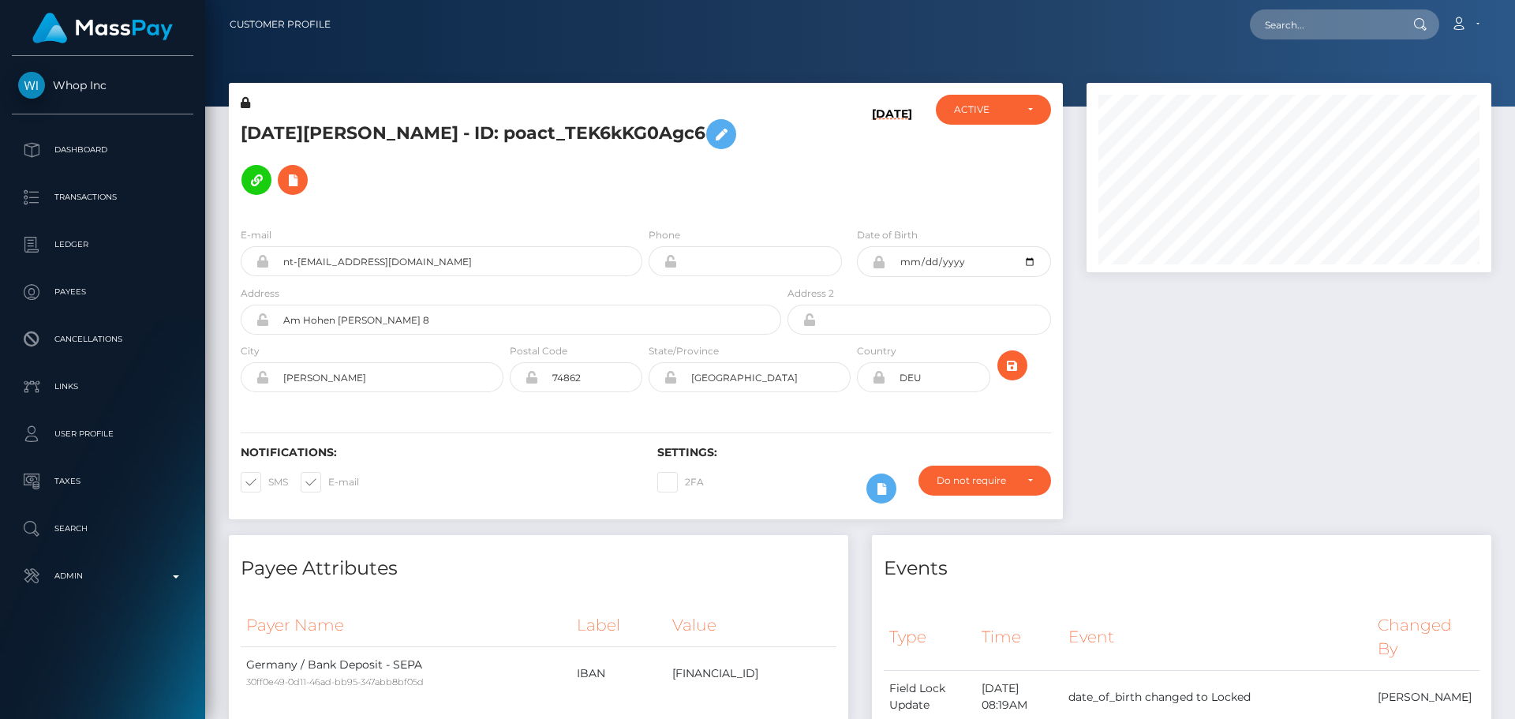
click at [747, 218] on div "E-mail nt-[EMAIL_ADDRESS][DOMAIN_NAME] Phone Address" at bounding box center [646, 311] width 834 height 193
click at [720, 208] on div "[DATE][PERSON_NAME] - ID: poact_TEK6kKG0Agc6" at bounding box center [507, 155] width 556 height 120
click at [750, 211] on div "[DATE][PERSON_NAME] - ID: poact_TEK6kKG0Agc6" at bounding box center [507, 155] width 556 height 120
click at [814, 198] on div "[DATE]" at bounding box center [853, 155] width 139 height 120
click at [740, 376] on input "[GEOGRAPHIC_DATA]" at bounding box center [764, 377] width 174 height 30
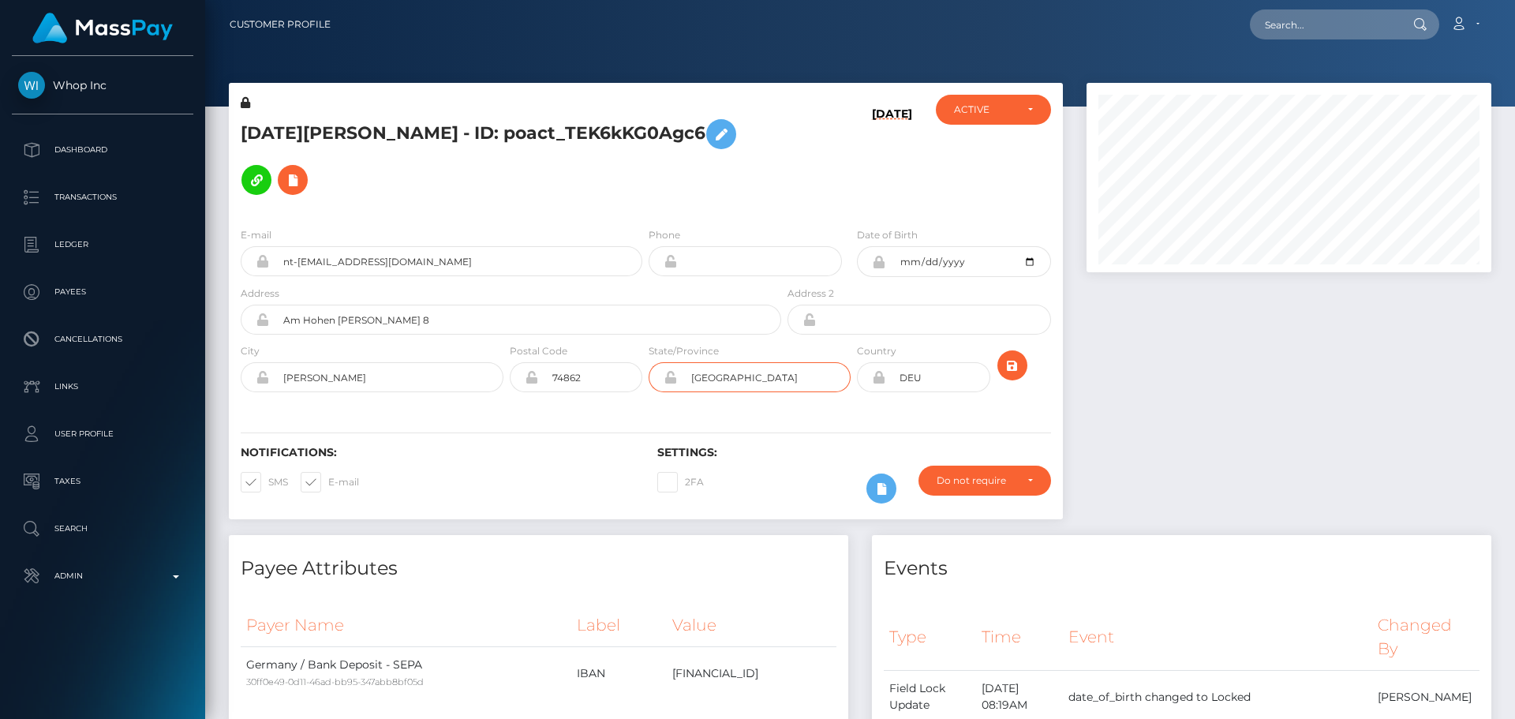
type input "[GEOGRAPHIC_DATA]"
click at [485, 425] on div "Notifications: SMS E-mail Settings: 2FA" at bounding box center [646, 463] width 834 height 111
click at [1013, 370] on icon "submit" at bounding box center [1012, 366] width 19 height 20
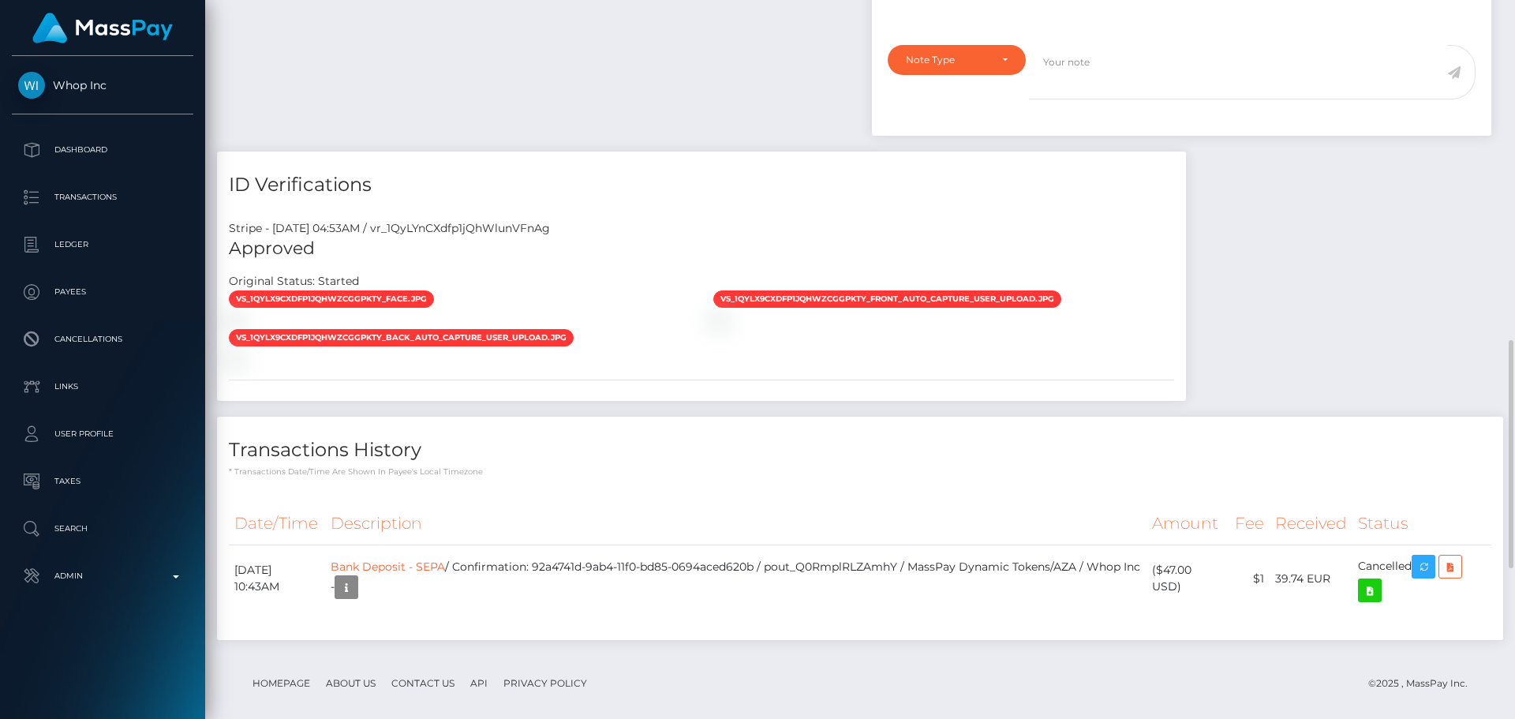
scroll to position [520, 0]
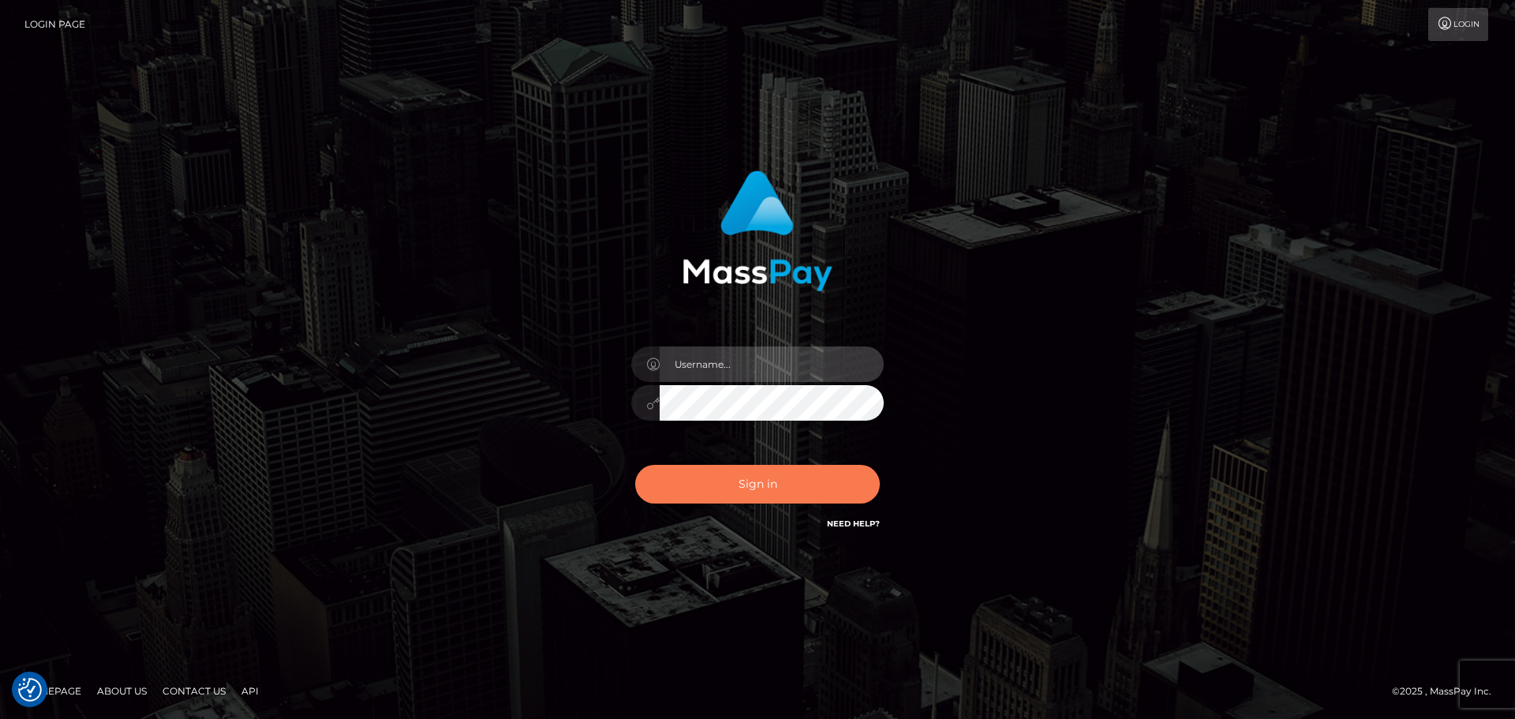
type input "[DOMAIN_NAME]"
click at [729, 473] on button "Sign in" at bounding box center [757, 484] width 245 height 39
type input "[DOMAIN_NAME]"
click at [770, 472] on button "Sign in" at bounding box center [757, 484] width 245 height 39
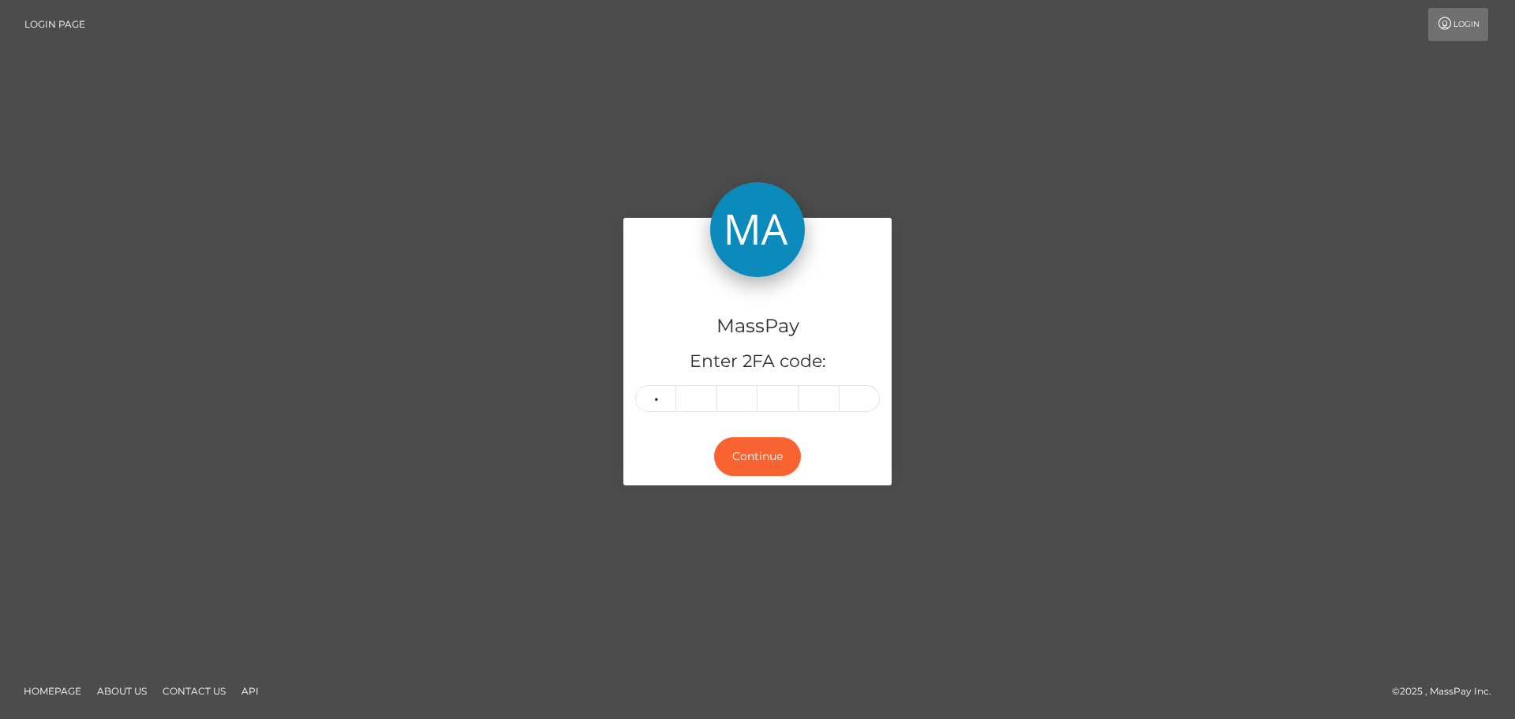
type input "7"
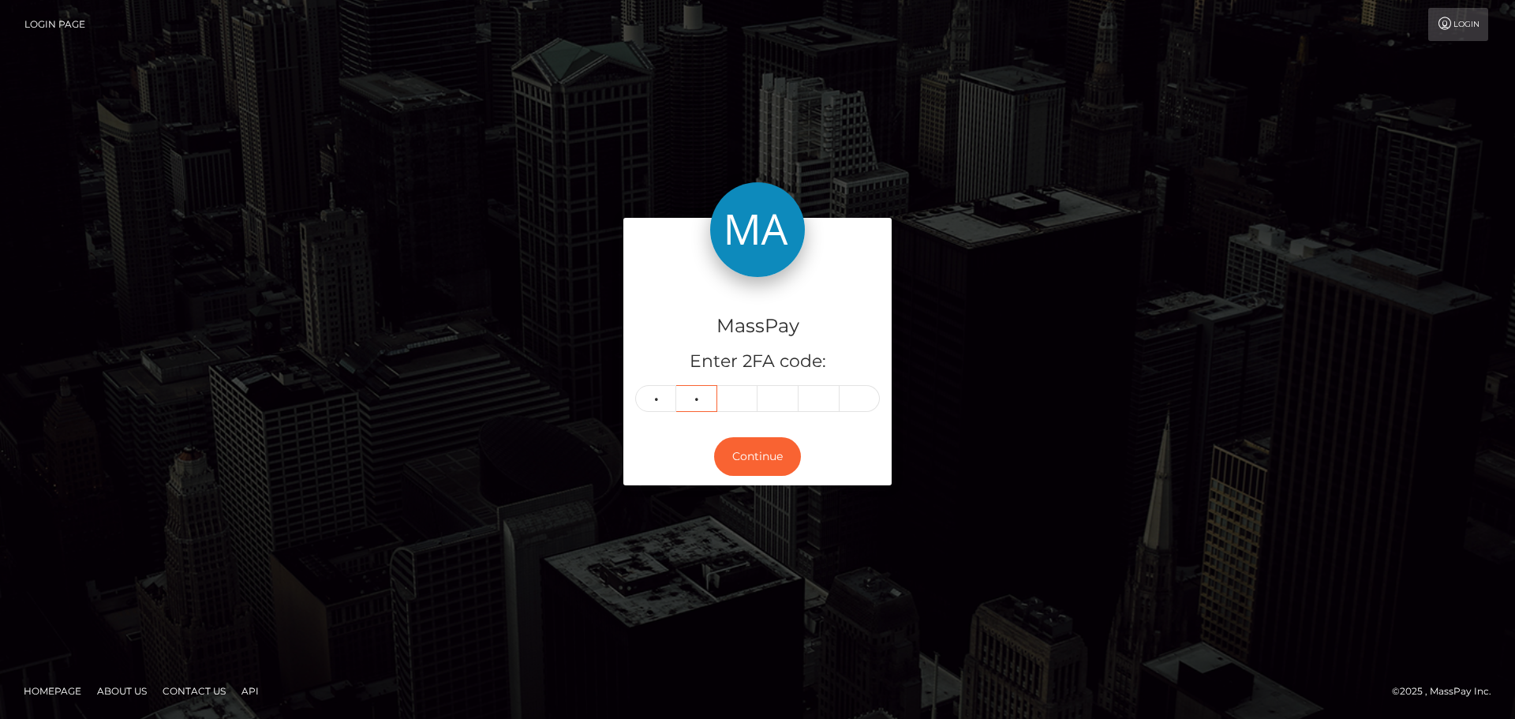
type input "2"
type input "6"
type input "7"
type input "1"
type input "3"
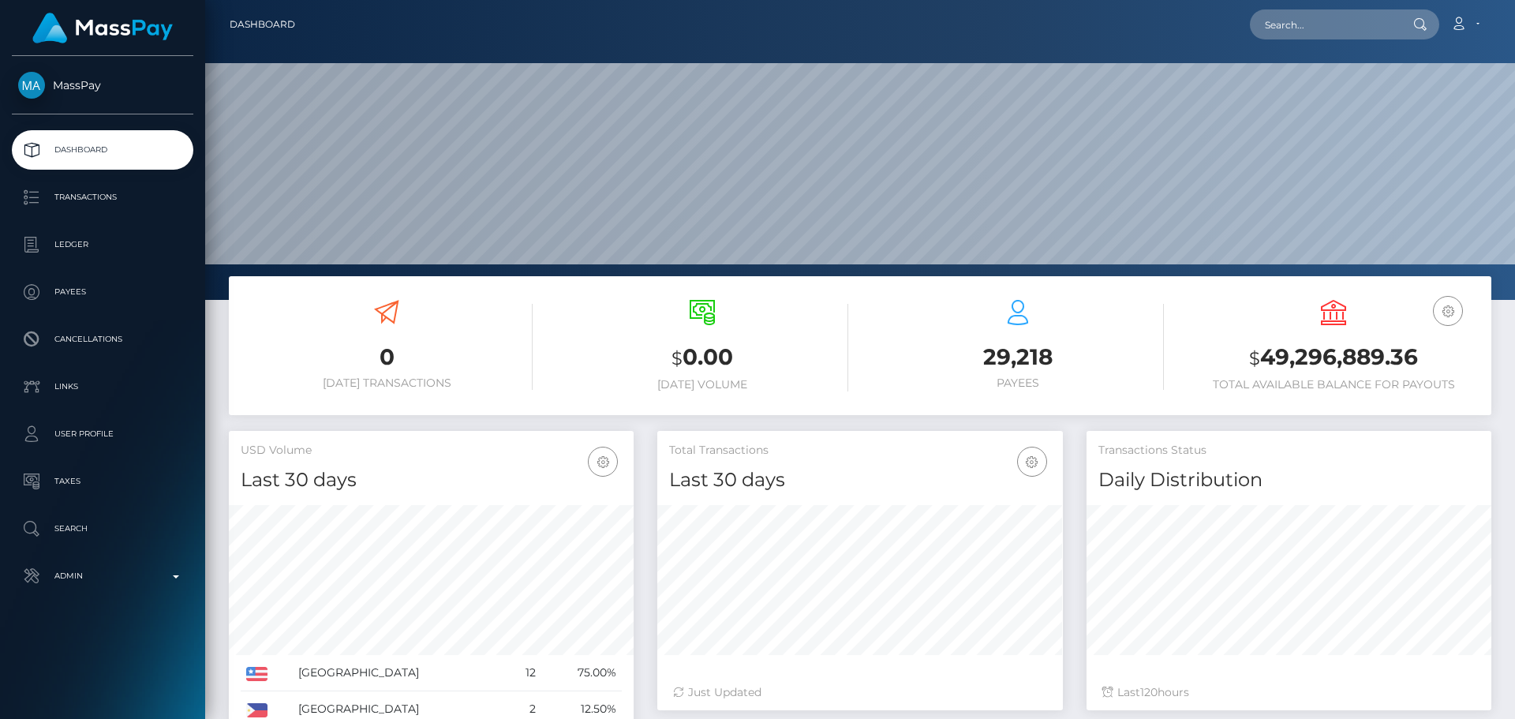
scroll to position [280, 406]
click at [1331, 25] on input "text" at bounding box center [1324, 24] width 148 height 30
paste input "5ef6b908-4e38-8d35-3530-000000002341"
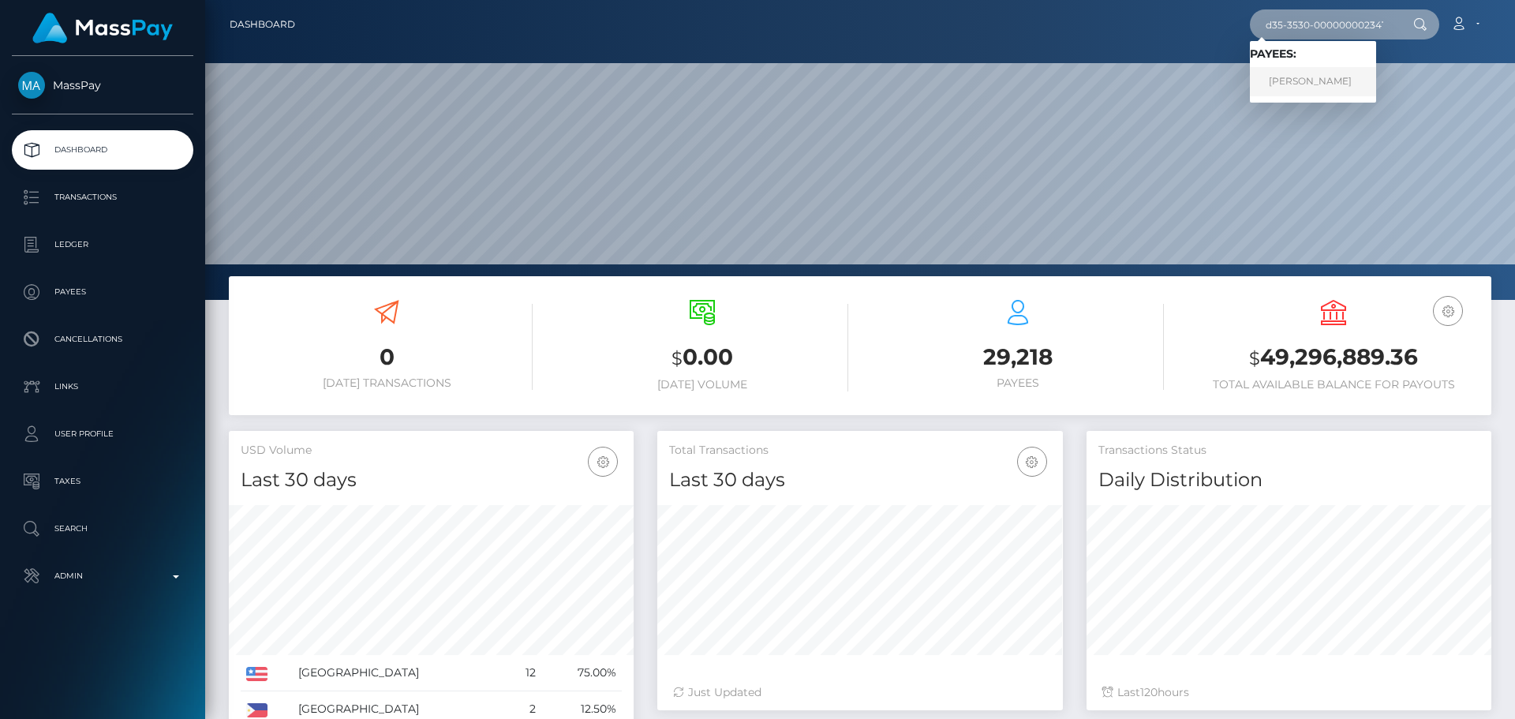
type input "5ef6b908-4e38-8d35-3530-000000002341"
click at [1300, 76] on link "Terri Elise Gray" at bounding box center [1313, 81] width 126 height 29
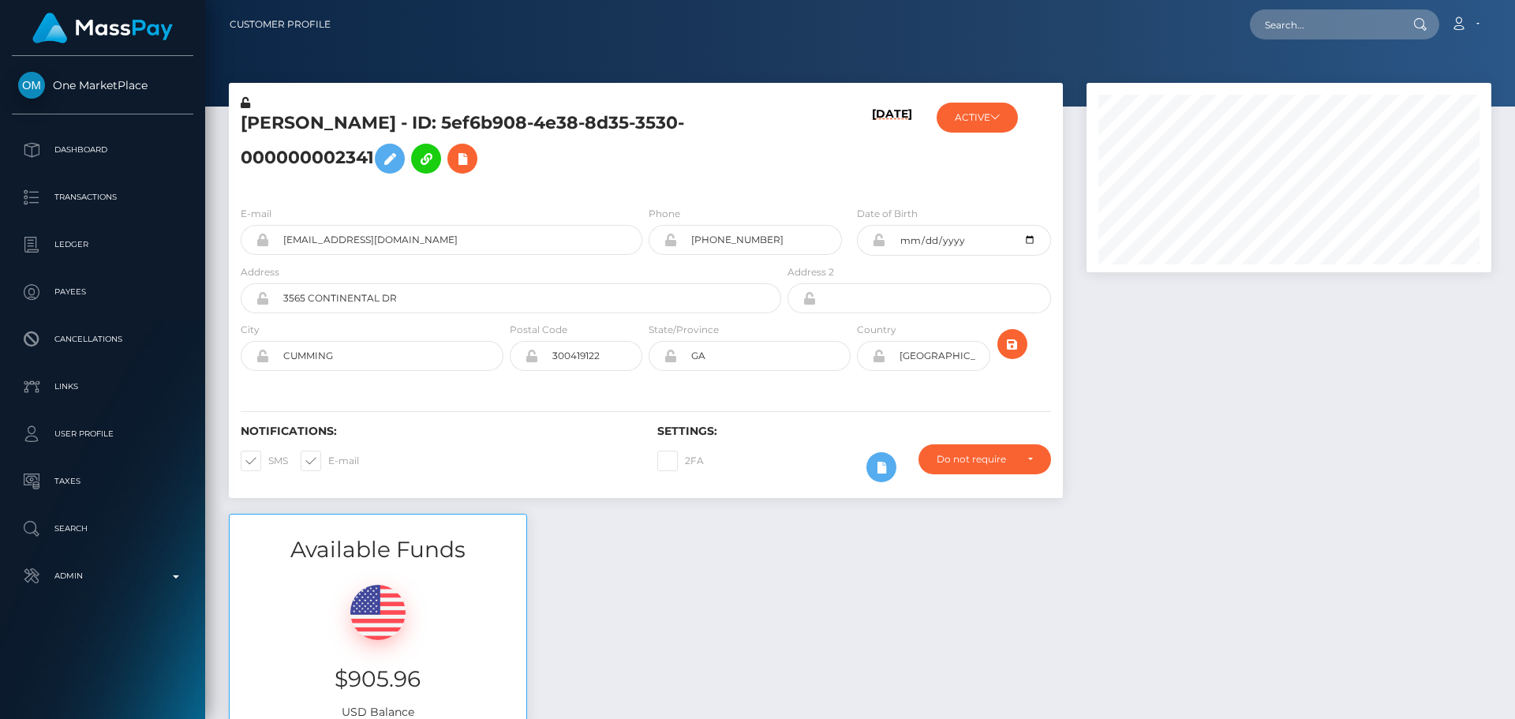
scroll to position [189, 406]
click at [691, 180] on h5 "Terri Elise Gray - ID: 5ef6b908-4e38-8d35-3530-000000002341" at bounding box center [507, 146] width 532 height 70
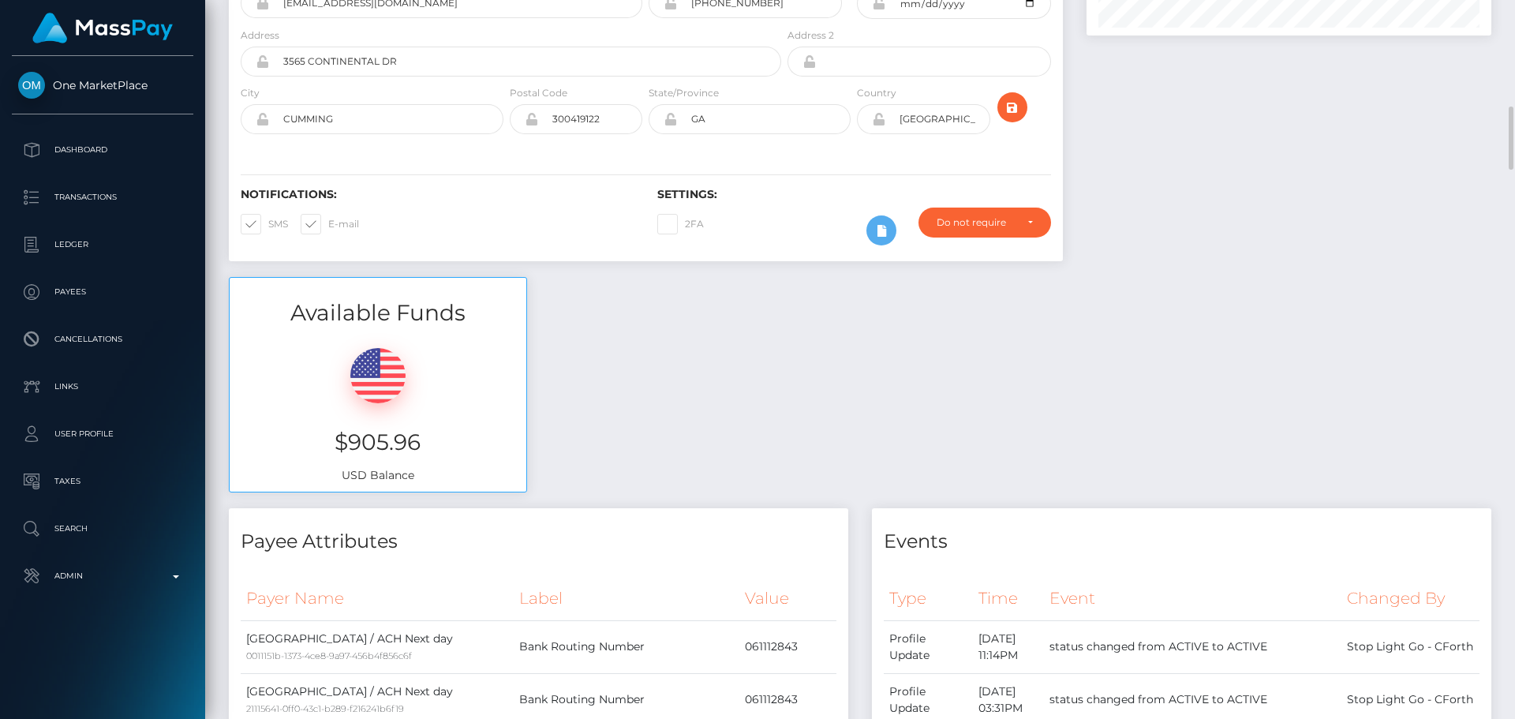
scroll to position [395, 0]
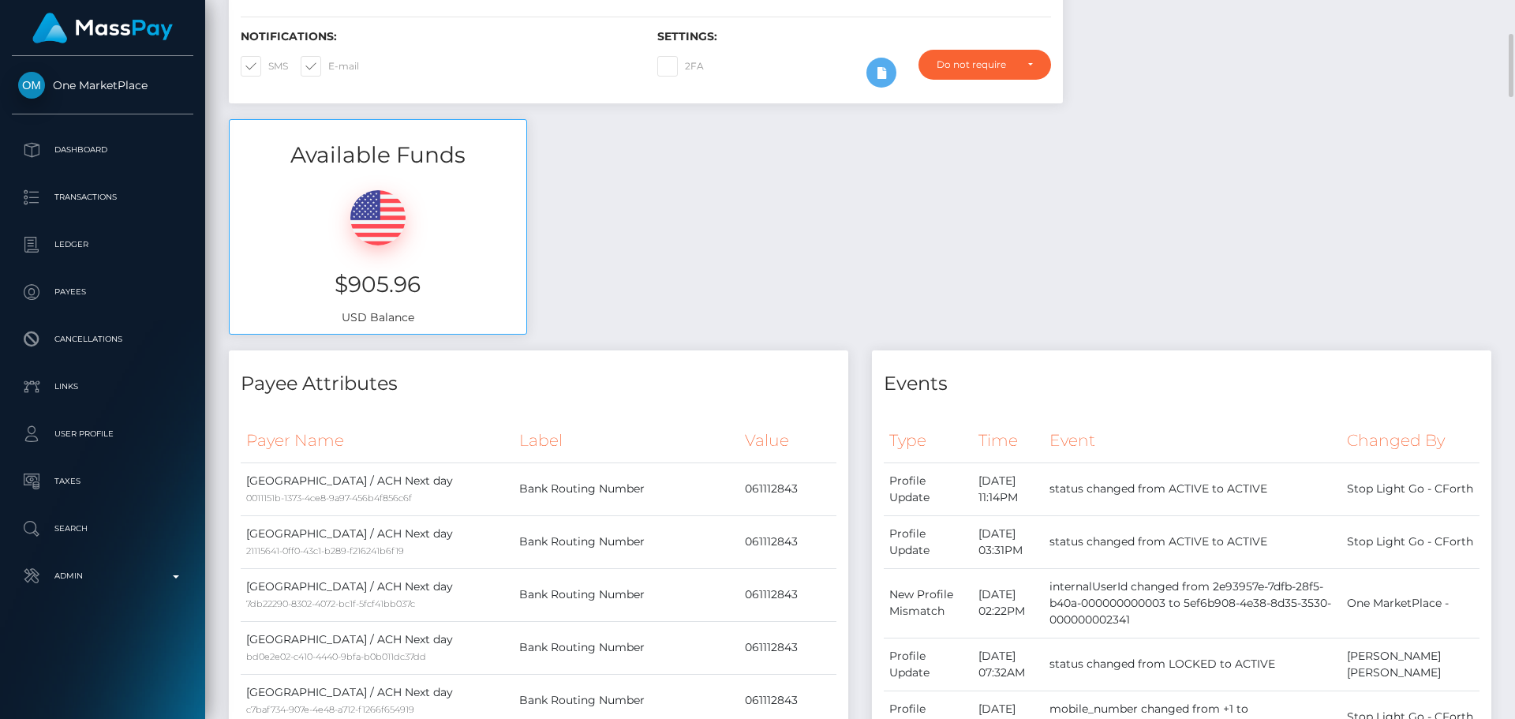
click at [829, 249] on div "Available Funds $905.96 USD Balance" at bounding box center [860, 235] width 1286 height 232
click at [855, 239] on div "Available Funds $905.96 USD Balance" at bounding box center [860, 235] width 1286 height 232
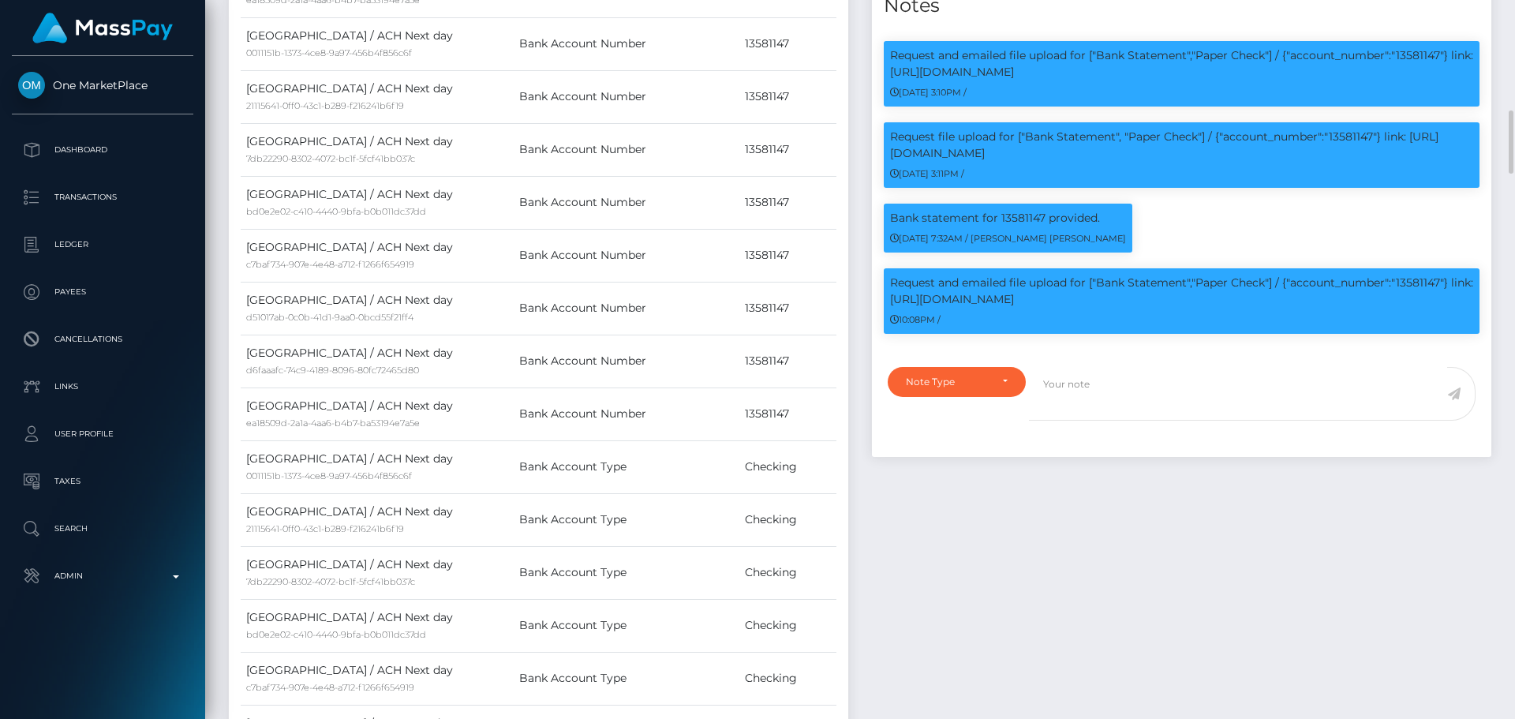
scroll to position [189, 406]
click at [855, 248] on div "Payee Attributes Payer Name Label Value United States / ACH Next day 0011151b-1…" at bounding box center [538, 339] width 643 height 1715
click at [857, 248] on div "Payee Attributes Payer Name Label Value United States / ACH Next day 0011151b-1…" at bounding box center [538, 339] width 643 height 1715
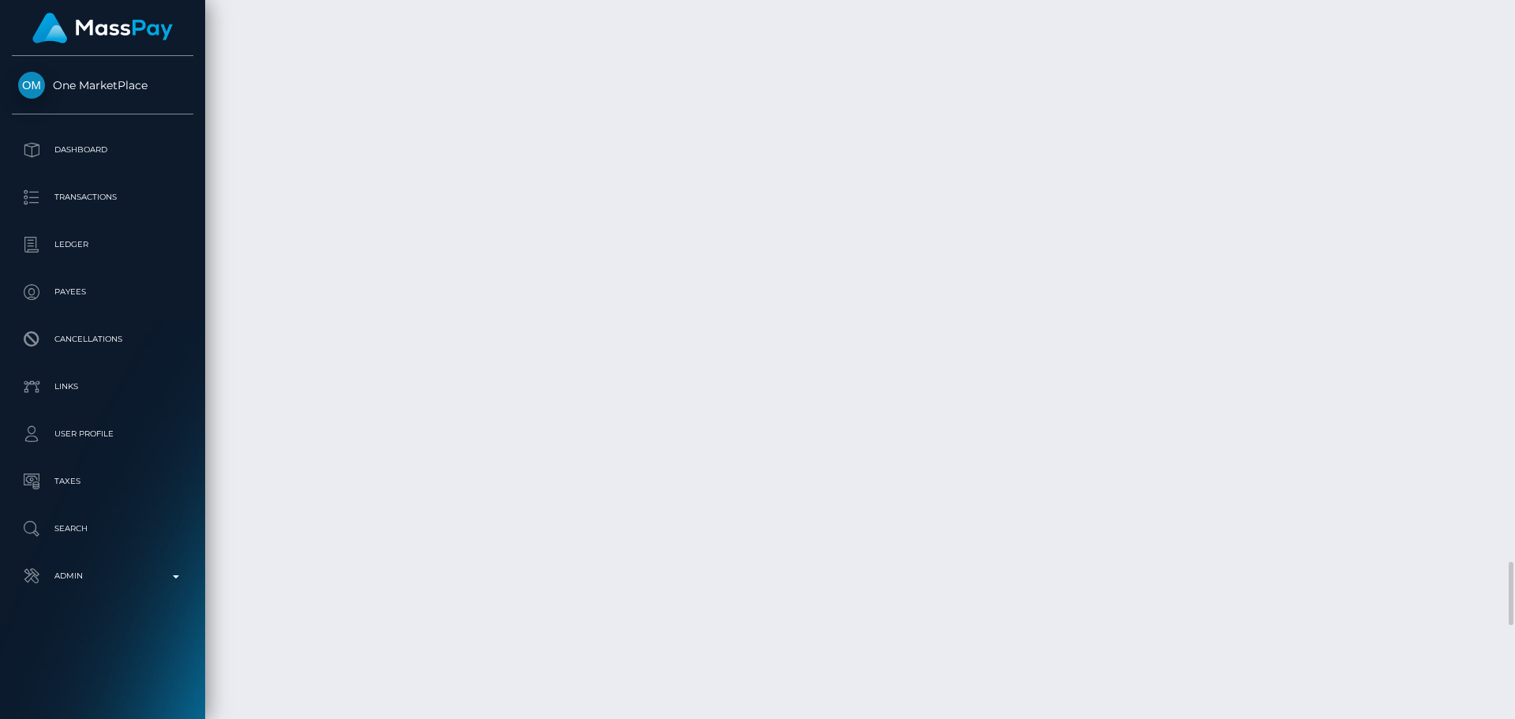
scroll to position [6787, 0]
drag, startPoint x: 642, startPoint y: 270, endPoint x: 607, endPoint y: 277, distance: 35.4
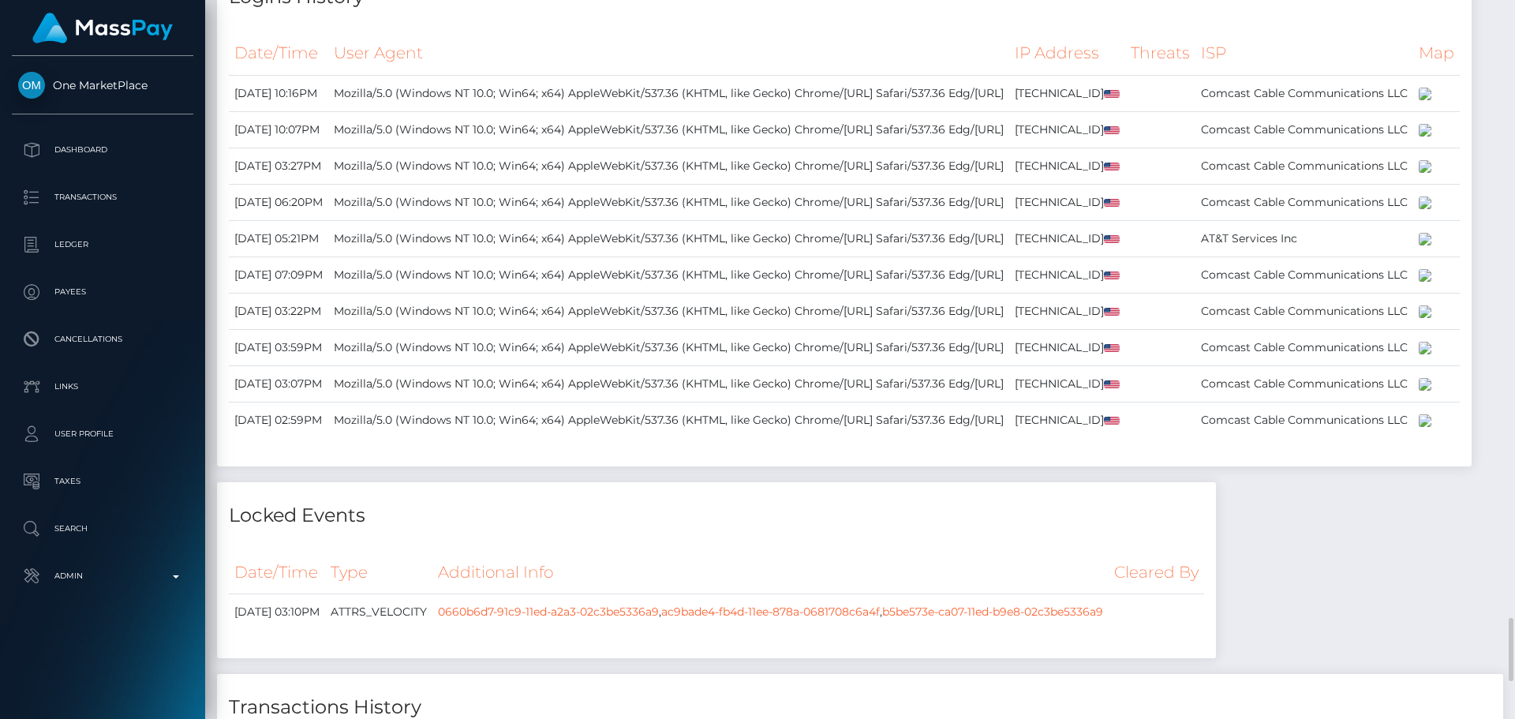
scroll to position [4498, 0]
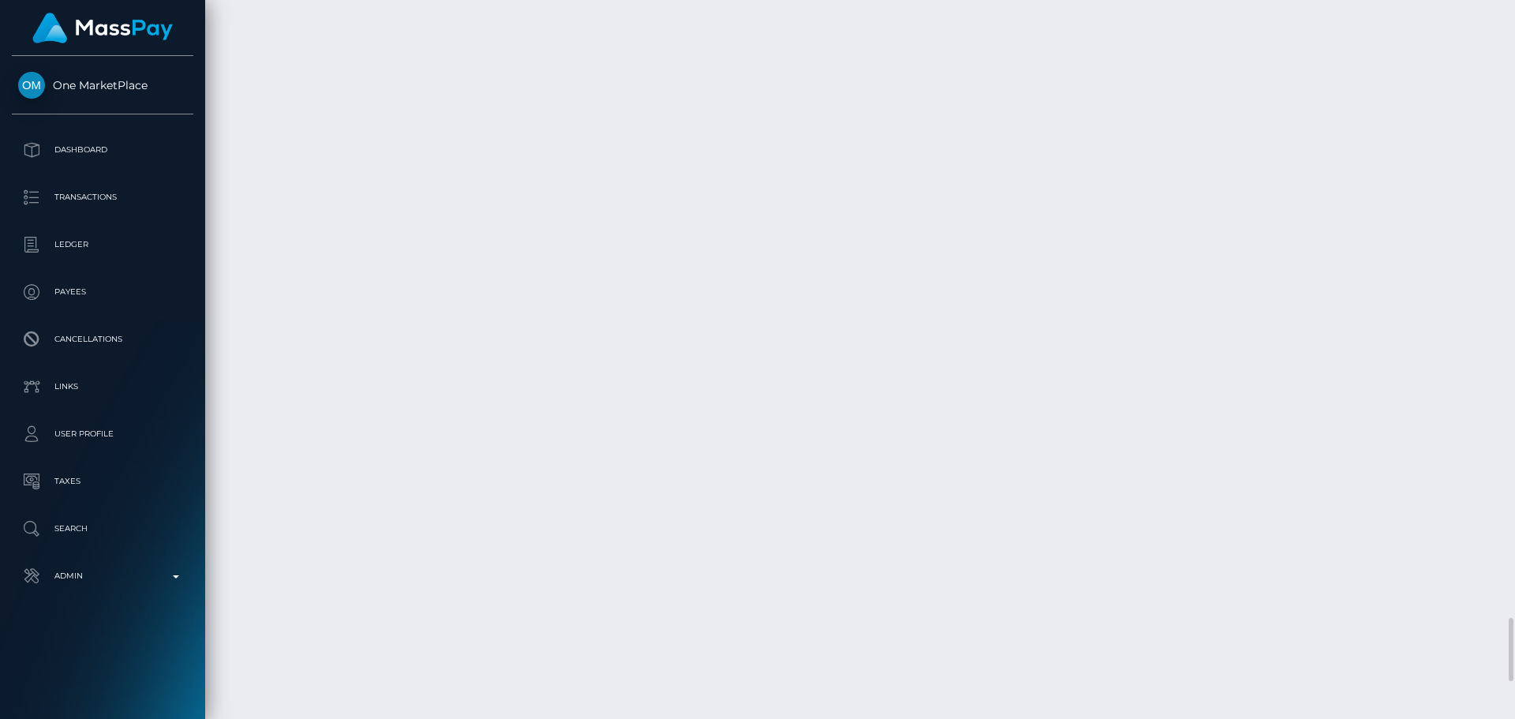
scroll to position [189, 406]
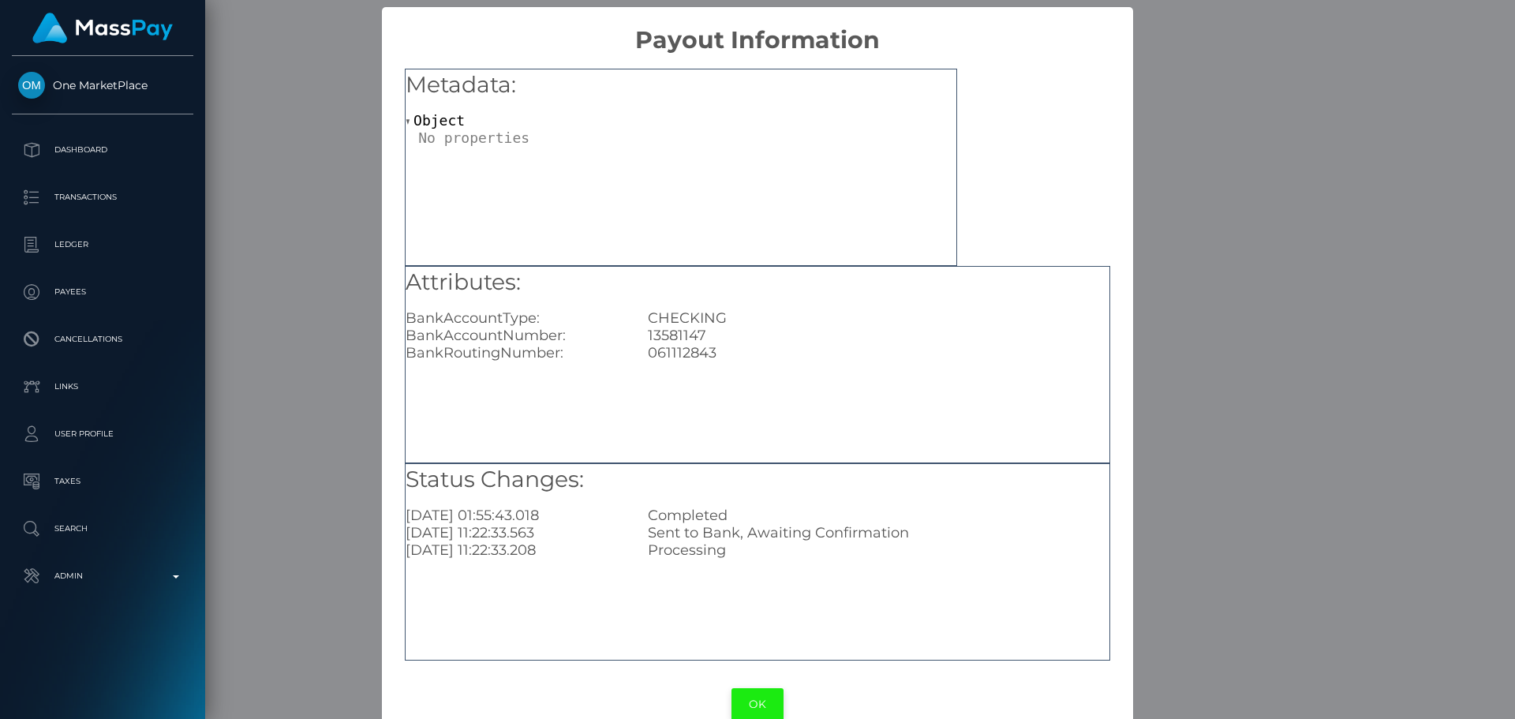
click at [743, 698] on button "OK" at bounding box center [758, 704] width 52 height 32
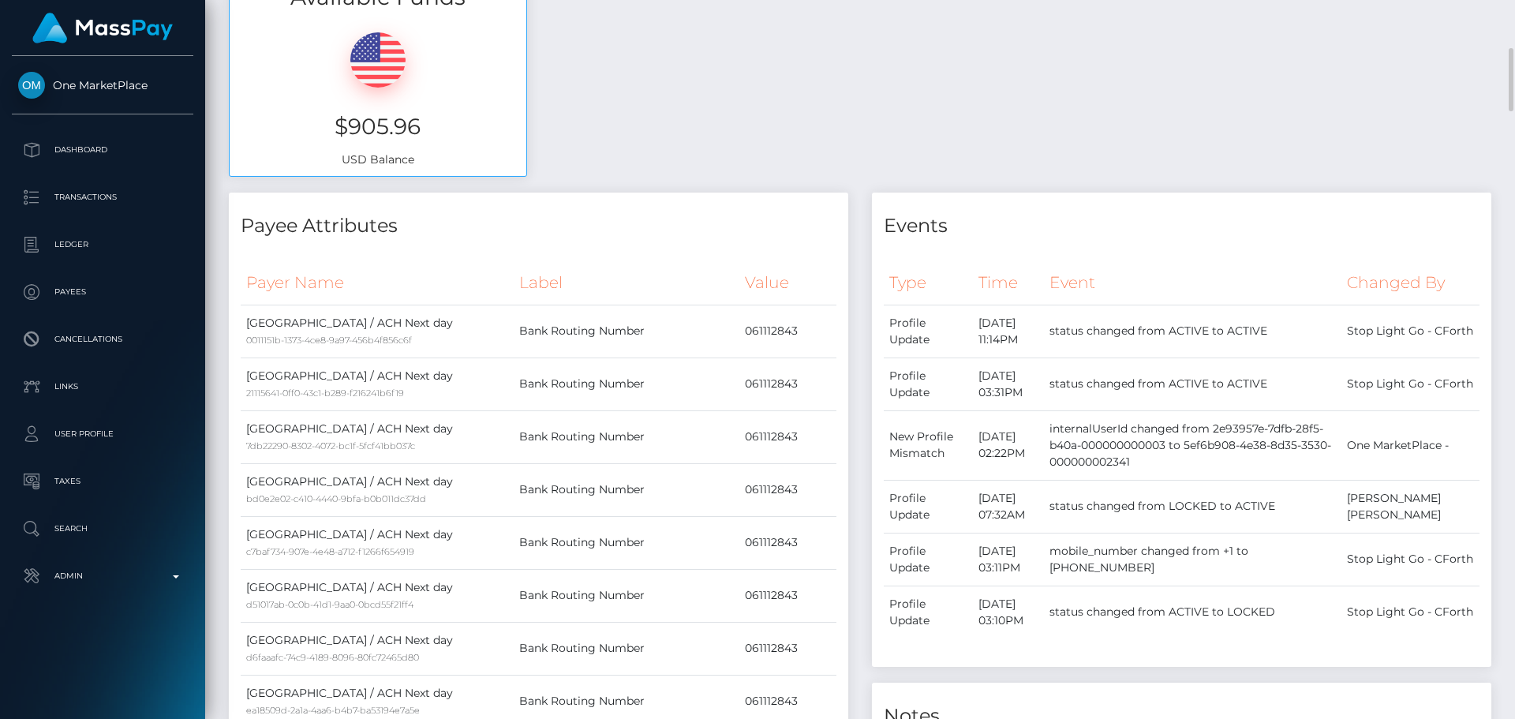
scroll to position [0, 0]
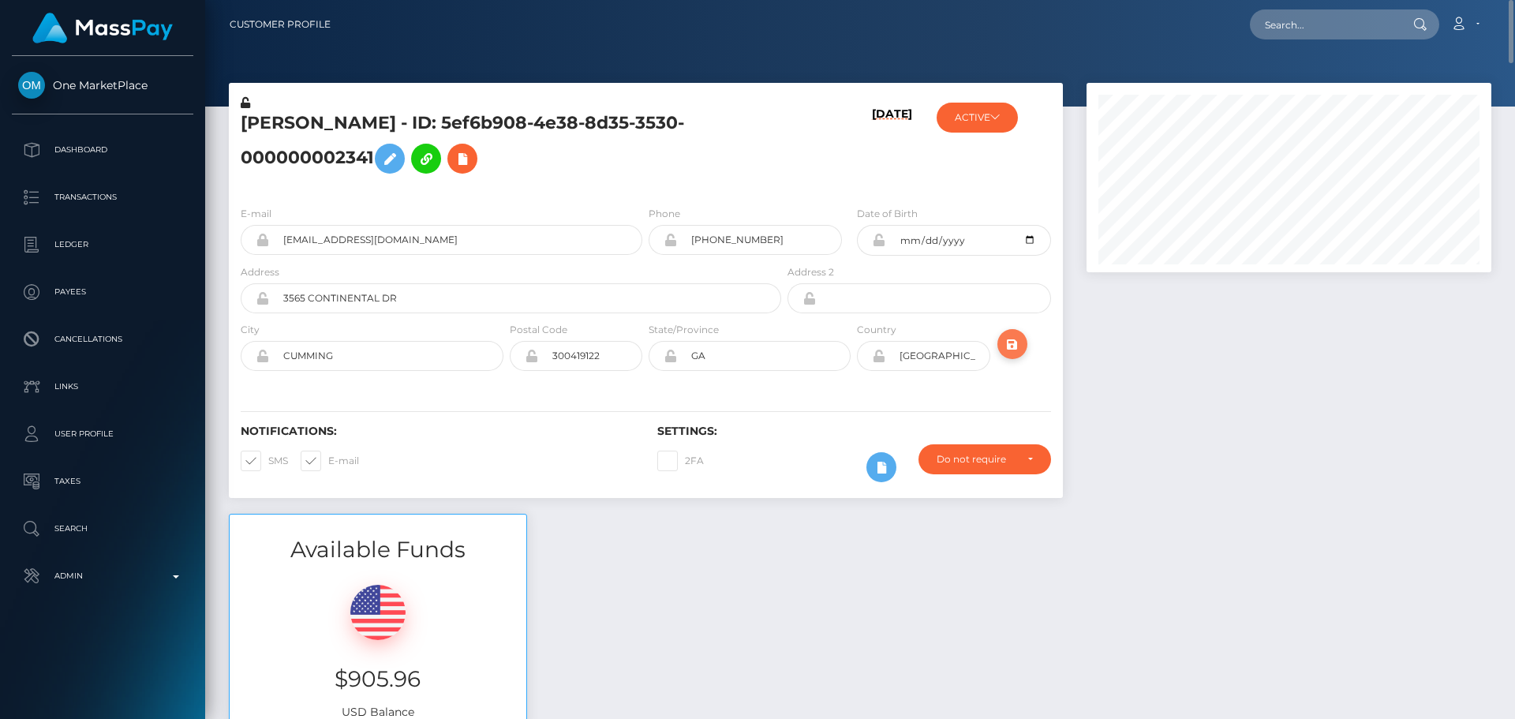
click at [1009, 346] on icon "submit" at bounding box center [1012, 345] width 19 height 20
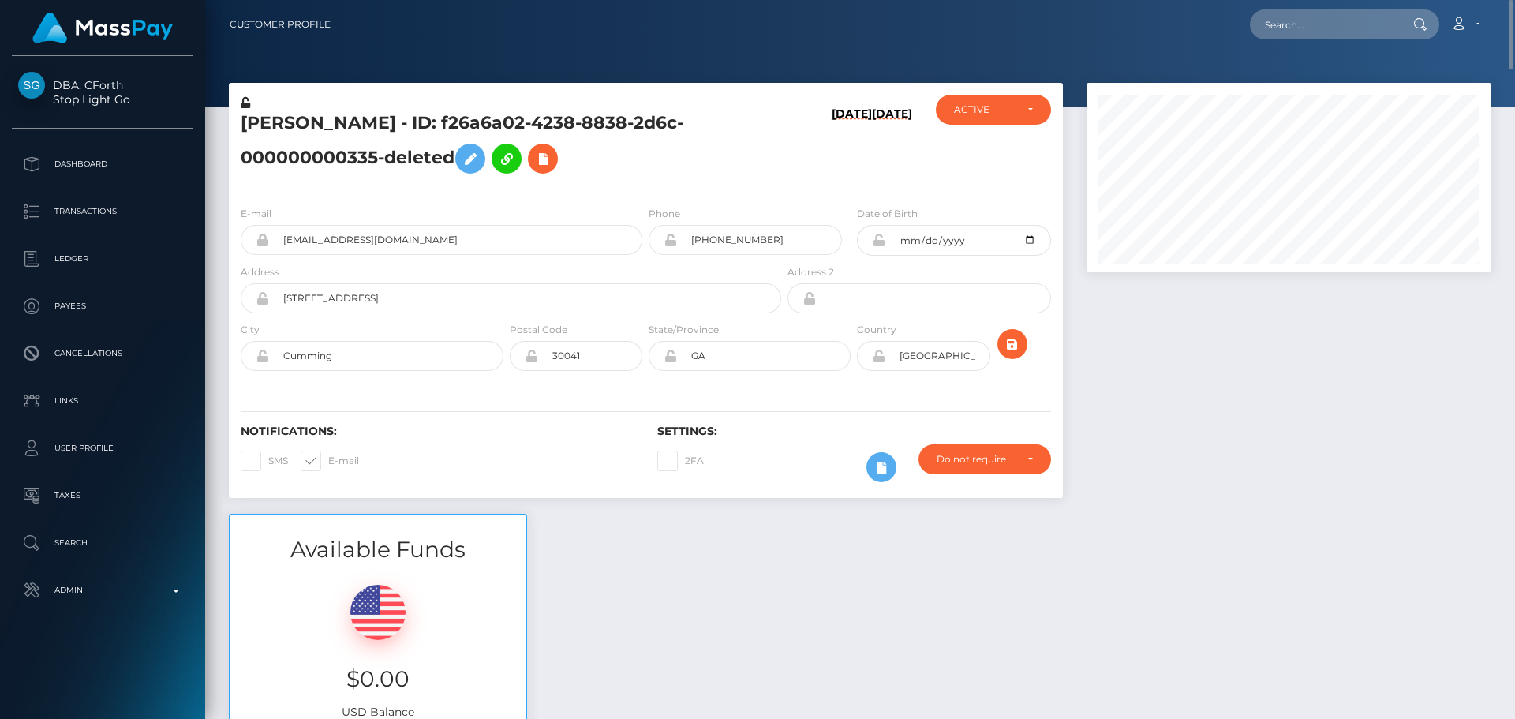
click at [645, 187] on div "[PERSON_NAME] - ID: f26a6a02-4238-8838-2d6c-000000000335-deleted" at bounding box center [507, 144] width 556 height 99
click at [645, 185] on div "[PERSON_NAME] - ID: f26a6a02-4238-8838-2d6c-000000000335-deleted" at bounding box center [507, 144] width 556 height 99
click at [751, 161] on h5 "[PERSON_NAME] - ID: f26a6a02-4238-8838-2d6c-000000000335-deleted" at bounding box center [507, 146] width 532 height 70
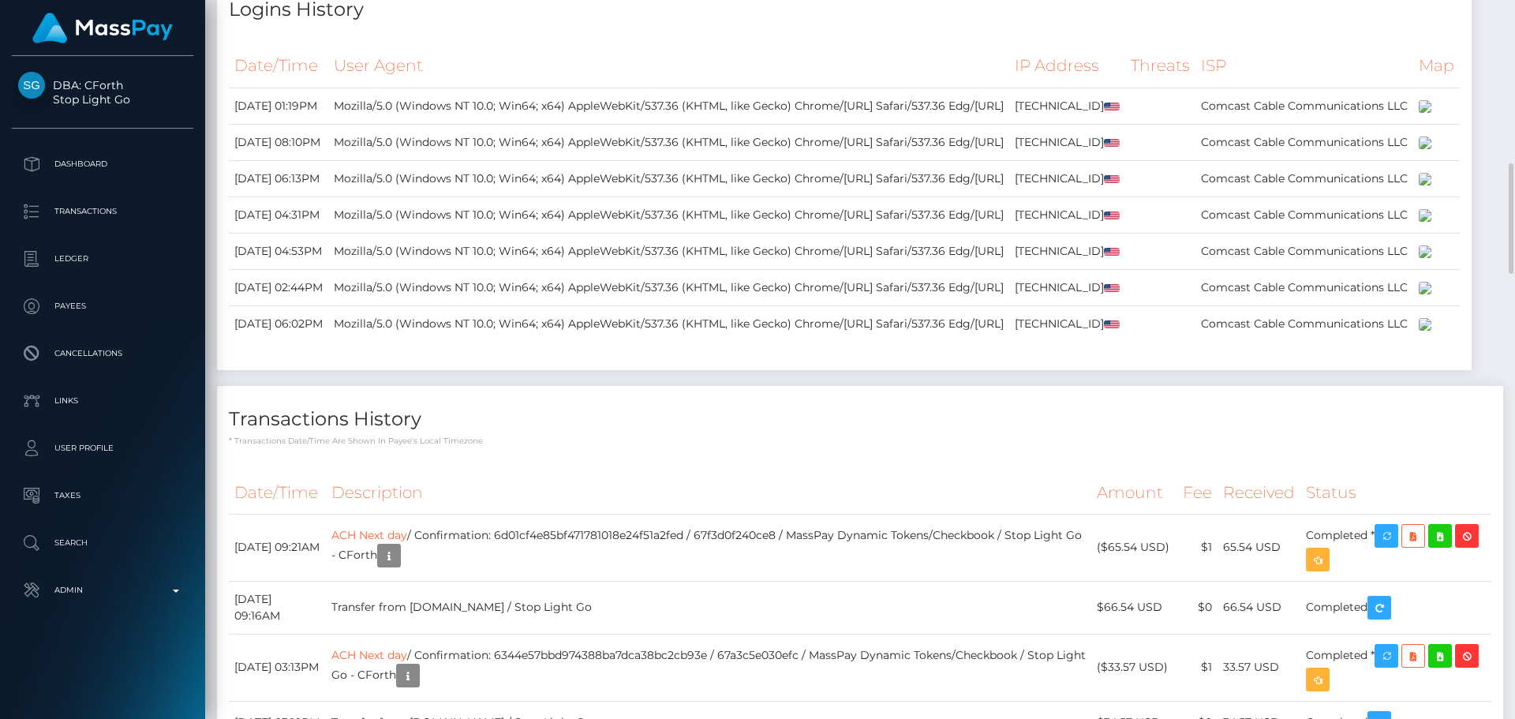
scroll to position [2446, 0]
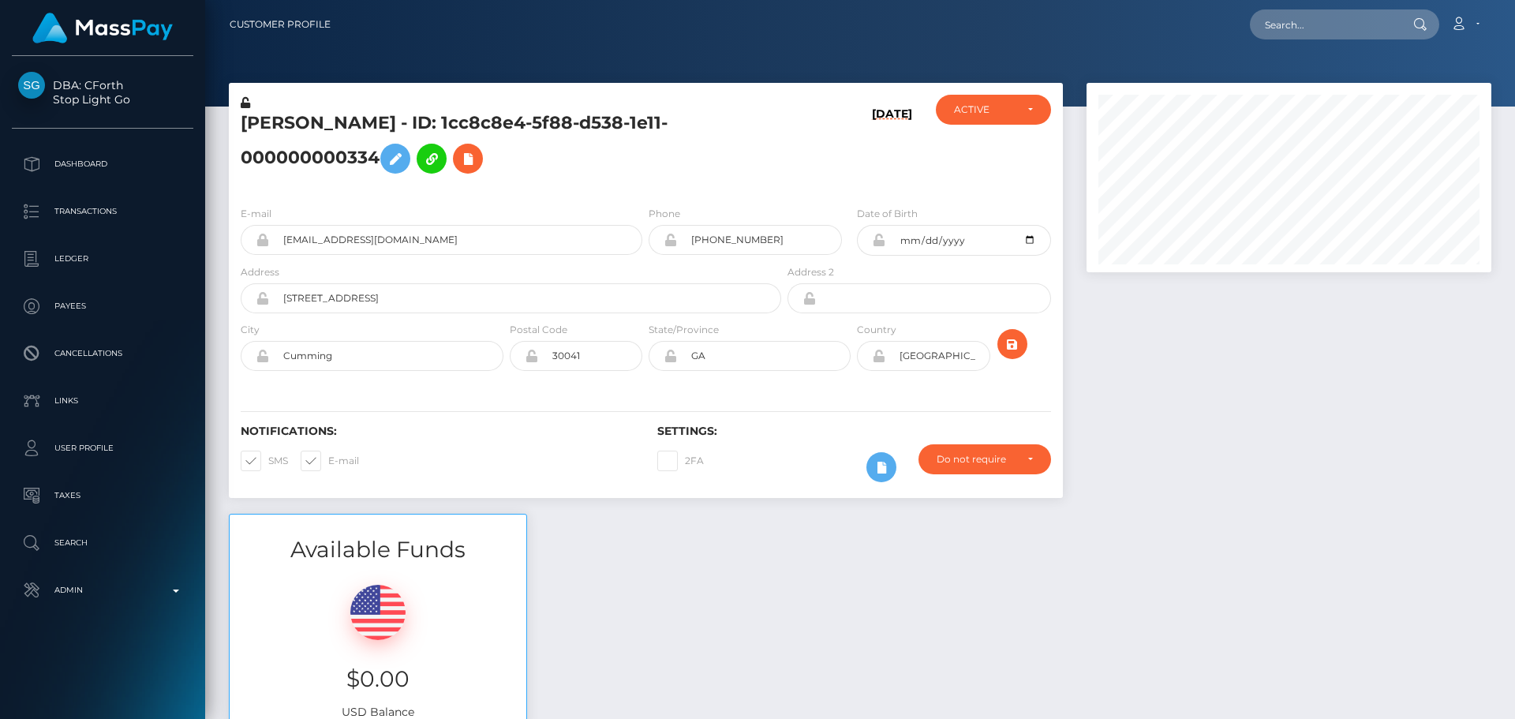
scroll to position [189, 406]
click at [644, 187] on div "[PERSON_NAME] - ID: 1cc8c8e4-5f88-d538-1e11-000000000334" at bounding box center [507, 144] width 556 height 99
click at [646, 186] on div "[PERSON_NAME] - ID: 1cc8c8e4-5f88-d538-1e11-000000000334" at bounding box center [507, 144] width 556 height 99
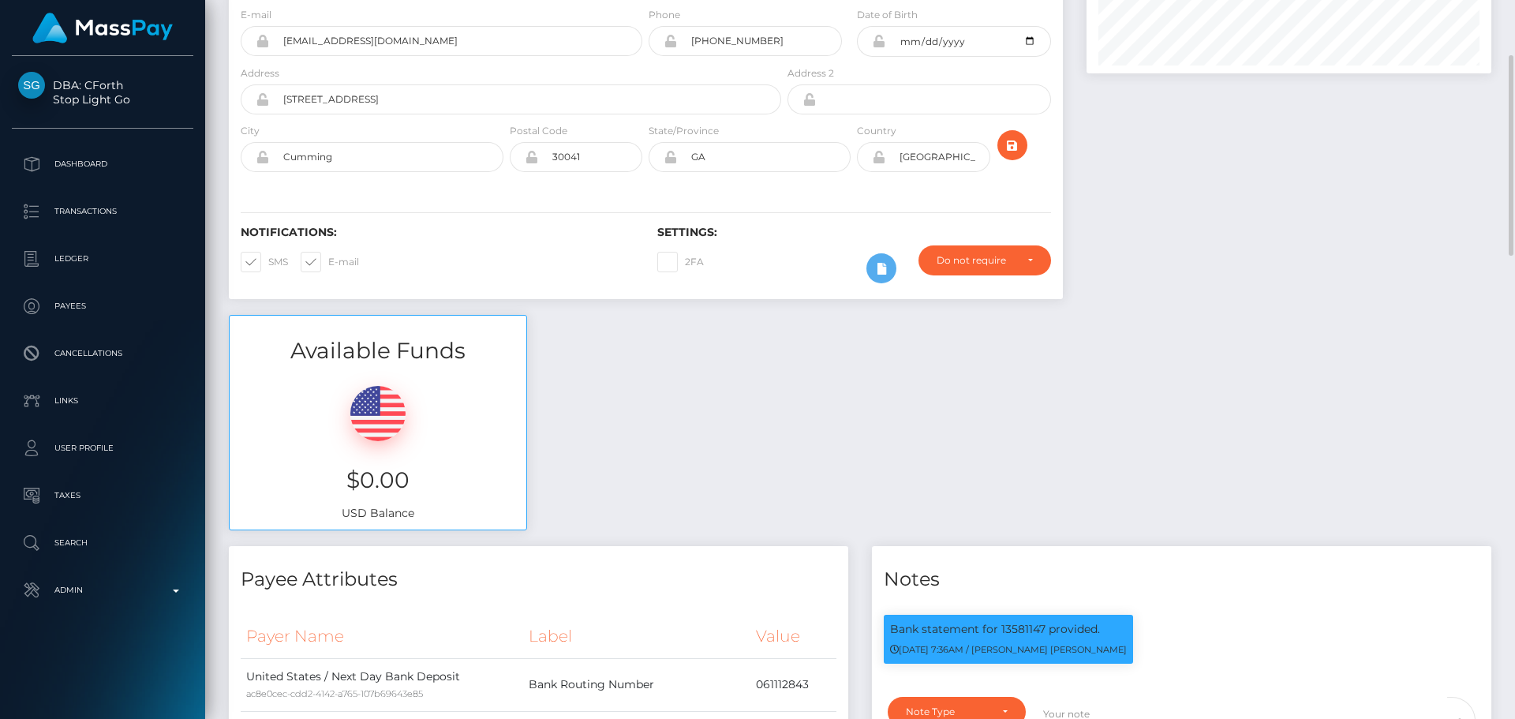
scroll to position [0, 0]
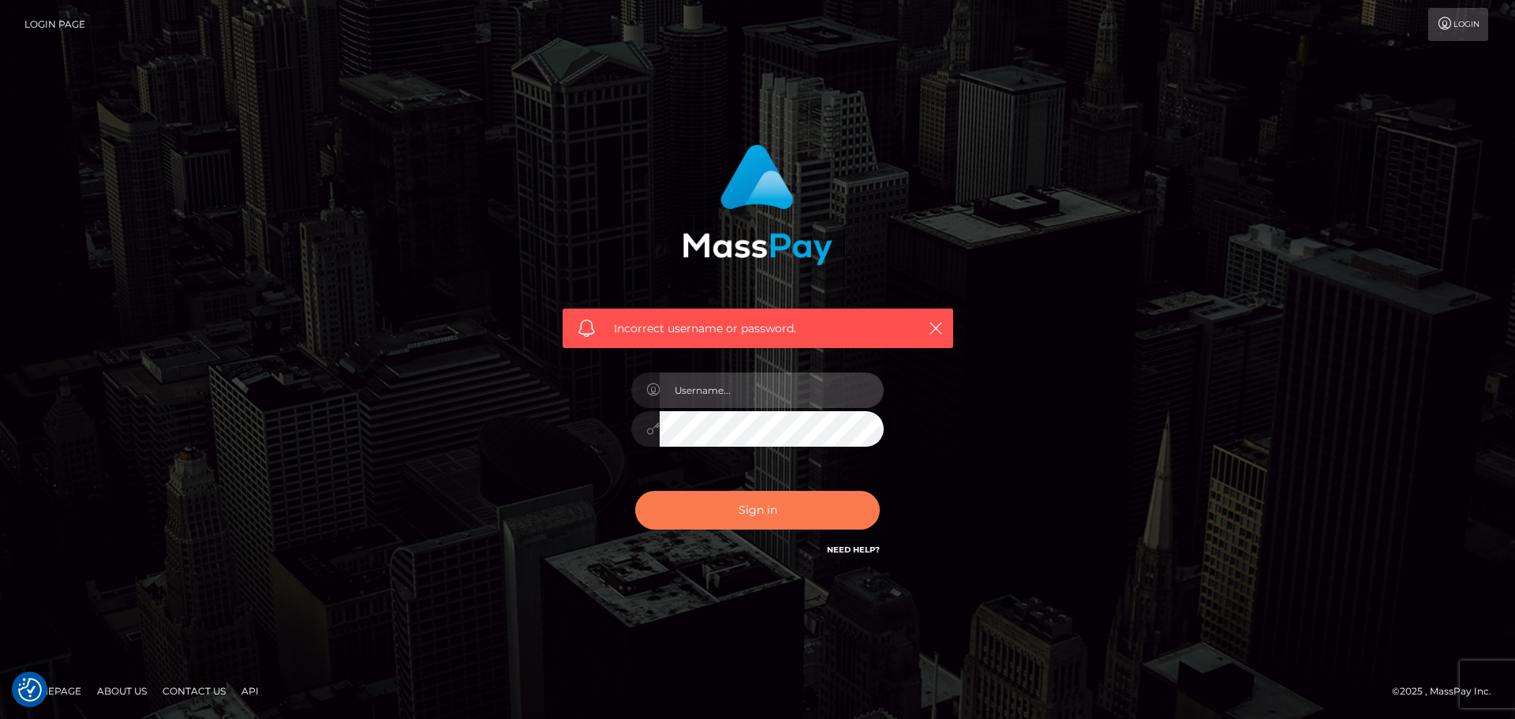
type input "[DOMAIN_NAME]"
click at [762, 517] on button "Sign in" at bounding box center [757, 510] width 245 height 39
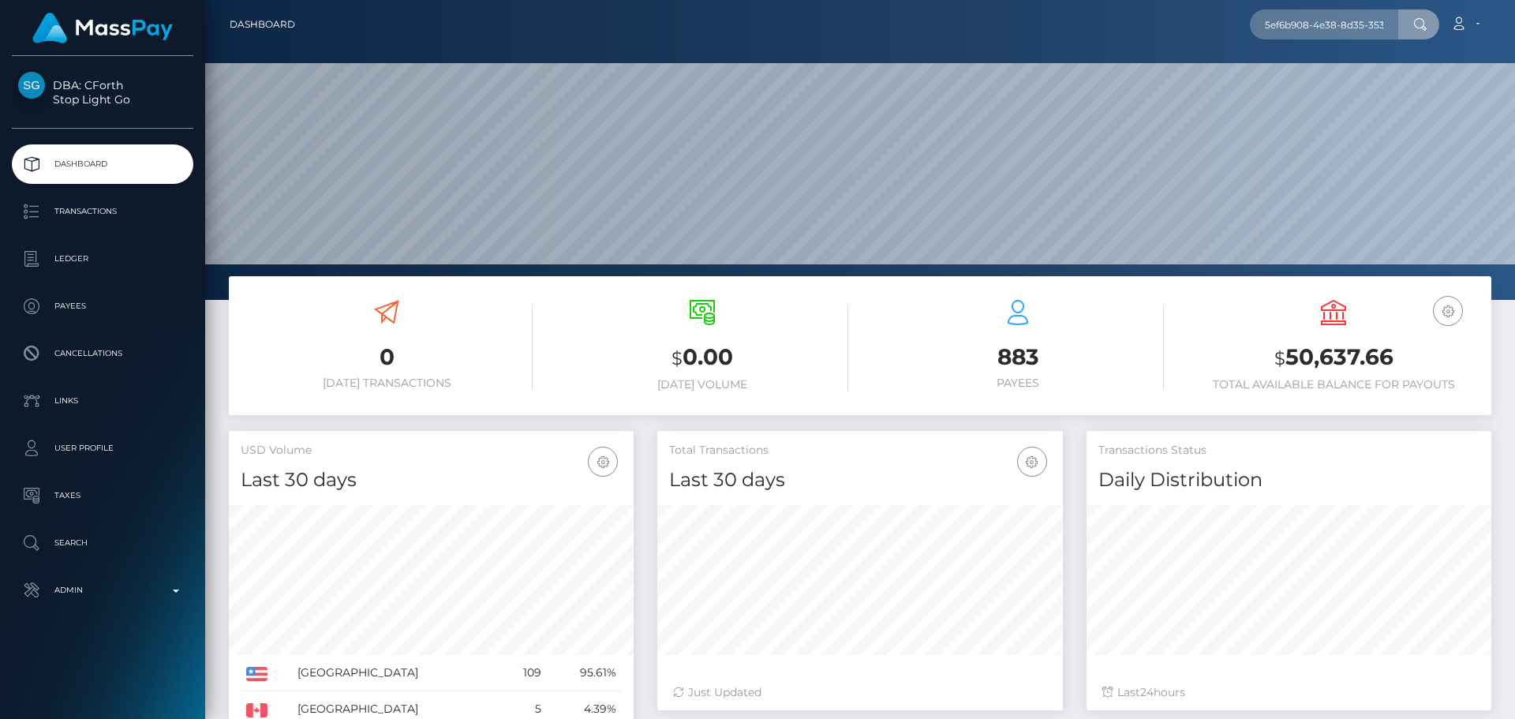
scroll to position [0, 81]
type input "5ef6b908-4e38-8d35-3530-000000002341"
click at [1315, 84] on link "Terri Elise Gray" at bounding box center [1313, 81] width 126 height 29
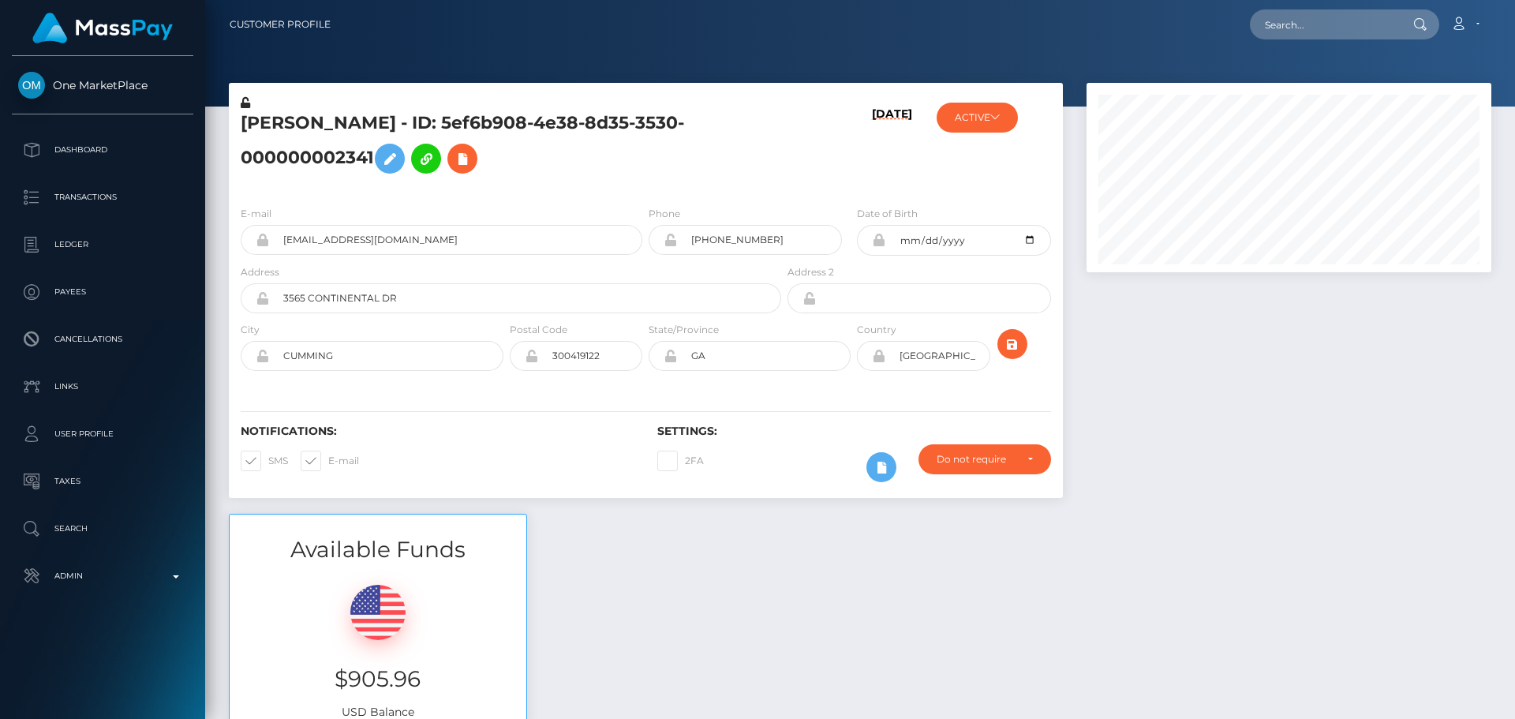
scroll to position [189, 406]
click at [657, 161] on h5 "[PERSON_NAME] - ID: 5ef6b908-4e38-8d35-3530-000000002341" at bounding box center [507, 146] width 532 height 70
click at [991, 129] on button "ACTIVE" at bounding box center [977, 118] width 81 height 30
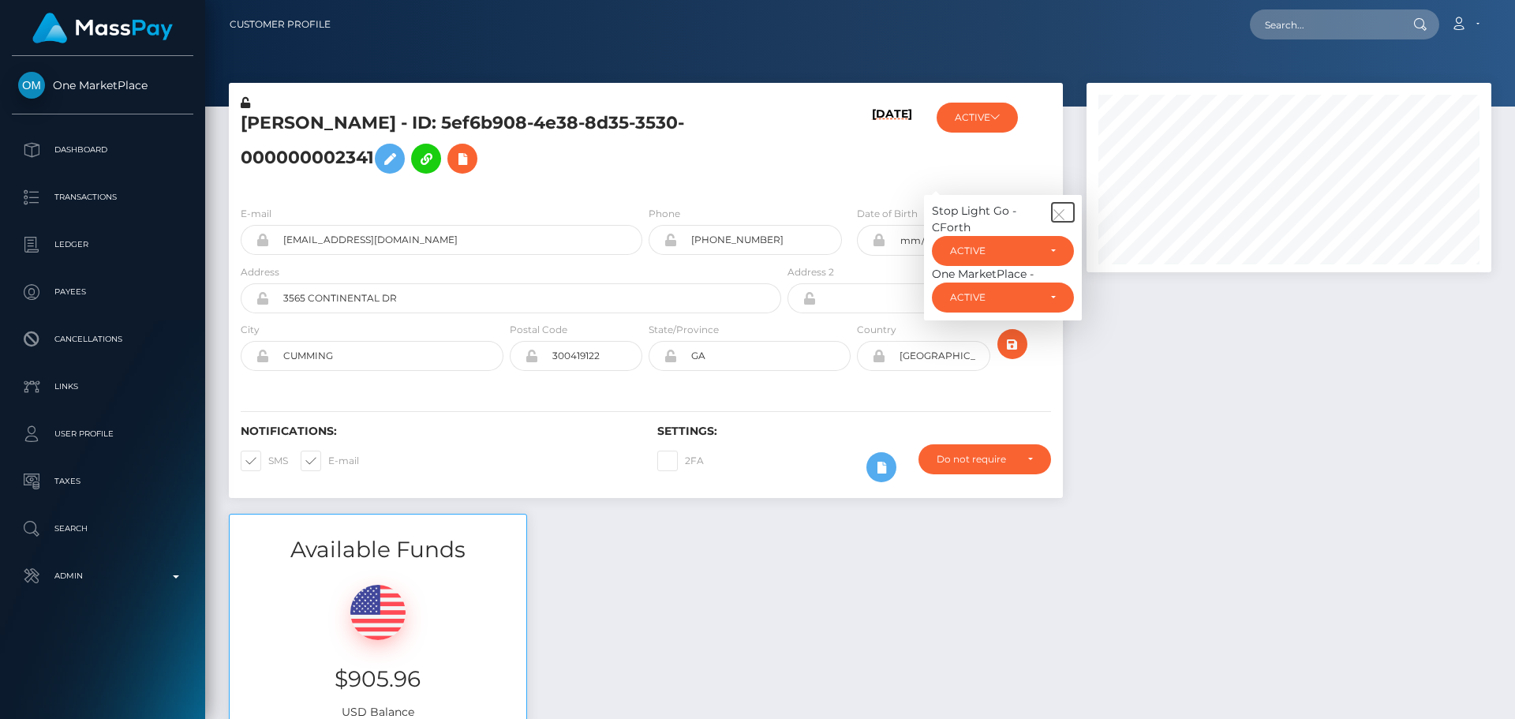
click at [1061, 215] on icon "button" at bounding box center [1059, 215] width 14 height 14
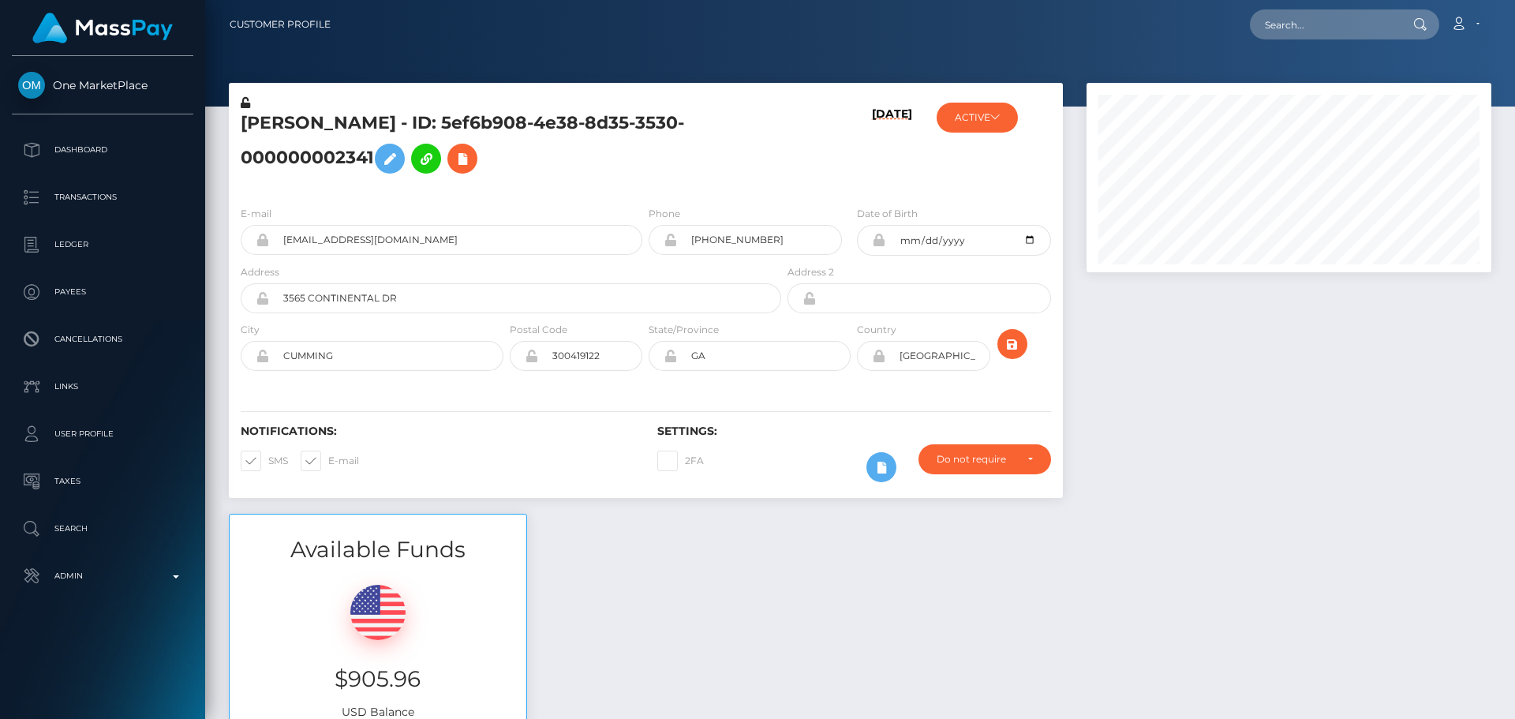
click at [762, 166] on h5 "Terri Elise Gray - ID: 5ef6b908-4e38-8d35-3530-000000002341" at bounding box center [507, 146] width 532 height 70
click at [645, 191] on div "Terri Elise Gray - ID: 5ef6b908-4e38-8d35-3530-000000002341" at bounding box center [507, 144] width 556 height 99
click at [1012, 346] on icon "submit" at bounding box center [1012, 345] width 19 height 20
click at [646, 193] on div "[PERSON_NAME] - ID: 5ef6b908-4e38-8d35-3530-000000002341" at bounding box center [507, 144] width 556 height 99
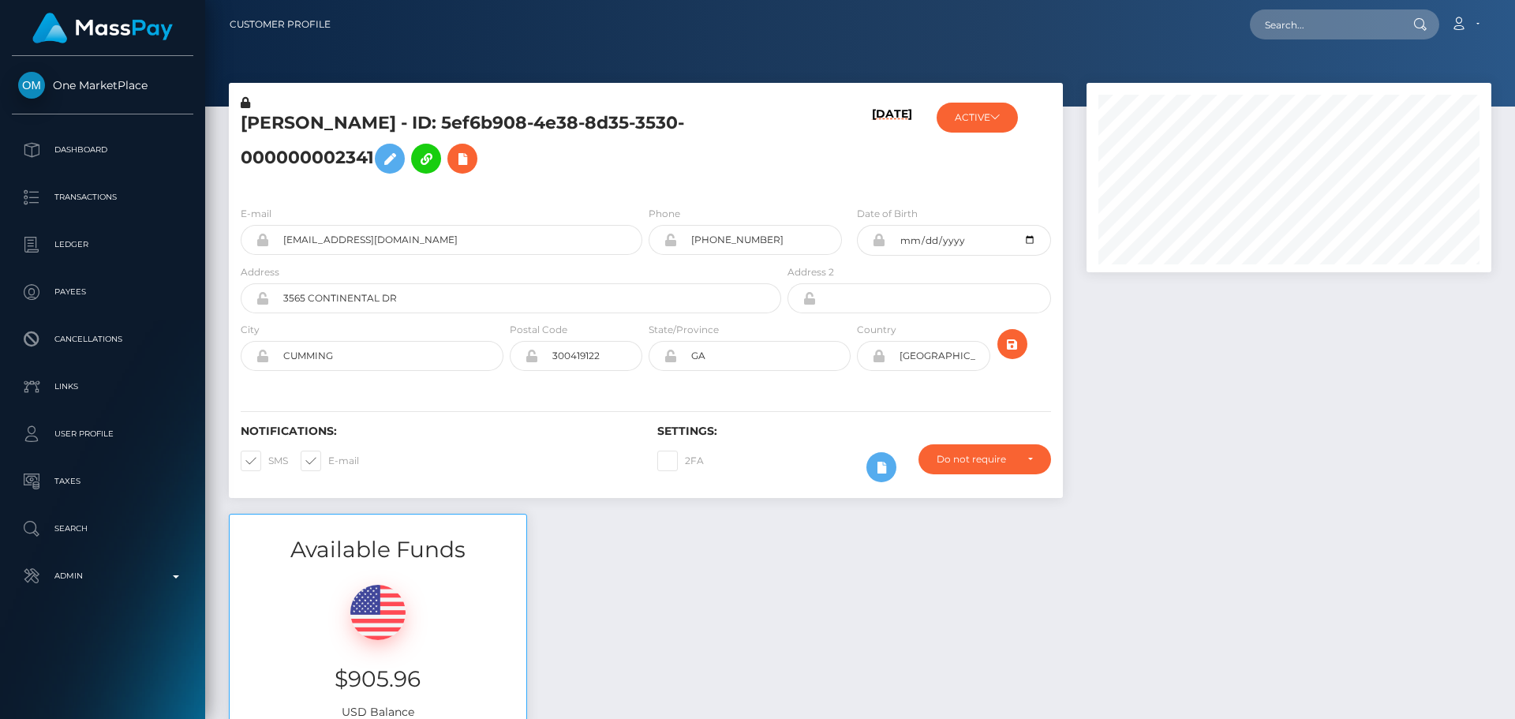
click at [646, 193] on div "[PERSON_NAME] - ID: 5ef6b908-4e38-8d35-3530-000000002341" at bounding box center [507, 144] width 556 height 99
click at [691, 186] on div "[PERSON_NAME] - ID: 5ef6b908-4e38-8d35-3530-000000002341" at bounding box center [507, 144] width 556 height 99
click at [652, 186] on div "[PERSON_NAME] - ID: 5ef6b908-4e38-8d35-3530-000000002341" at bounding box center [507, 144] width 556 height 99
click at [642, 185] on div "[PERSON_NAME] - ID: 5ef6b908-4e38-8d35-3530-000000002341" at bounding box center [507, 144] width 556 height 99
click at [644, 182] on div "[PERSON_NAME] - ID: 5ef6b908-4e38-8d35-3530-000000002341" at bounding box center [507, 144] width 556 height 99
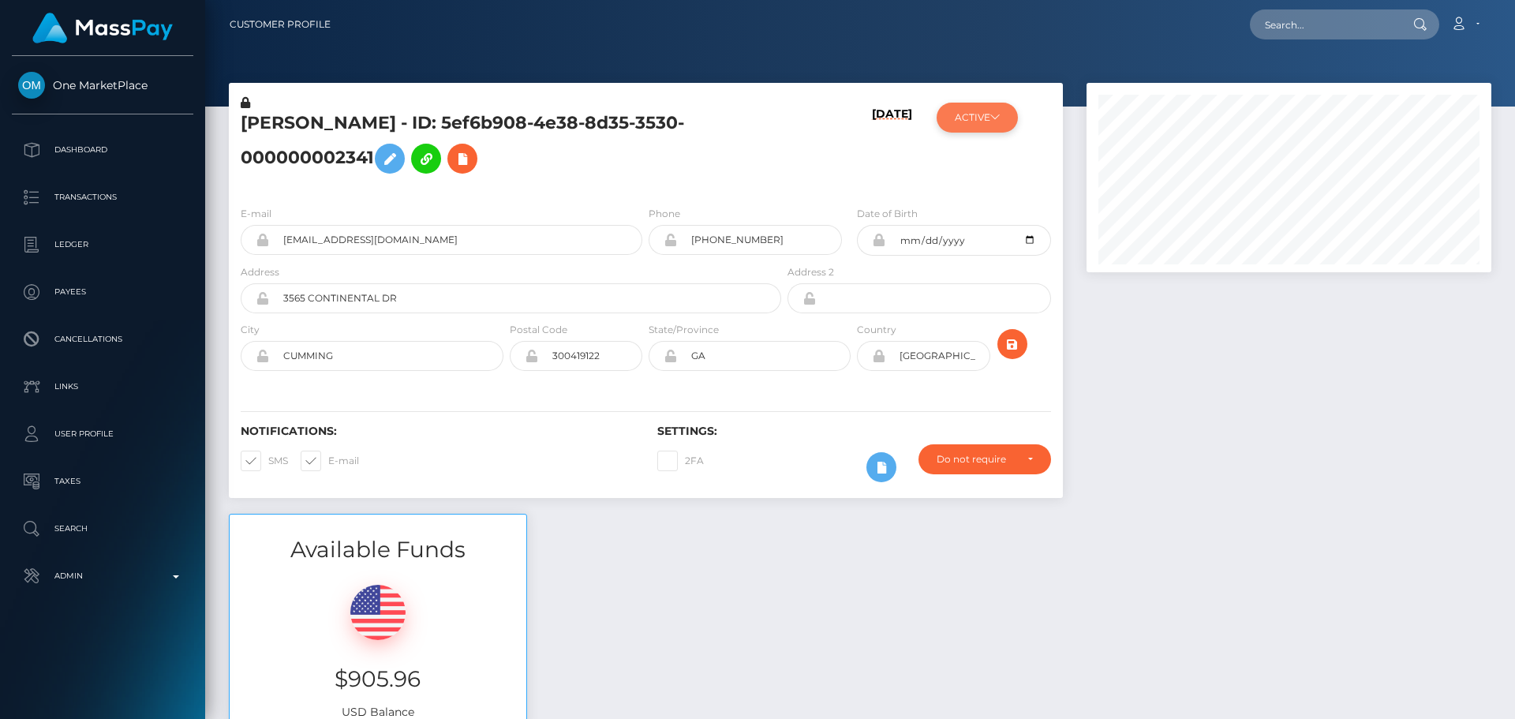
click at [995, 123] on button "ACTIVE" at bounding box center [977, 118] width 81 height 30
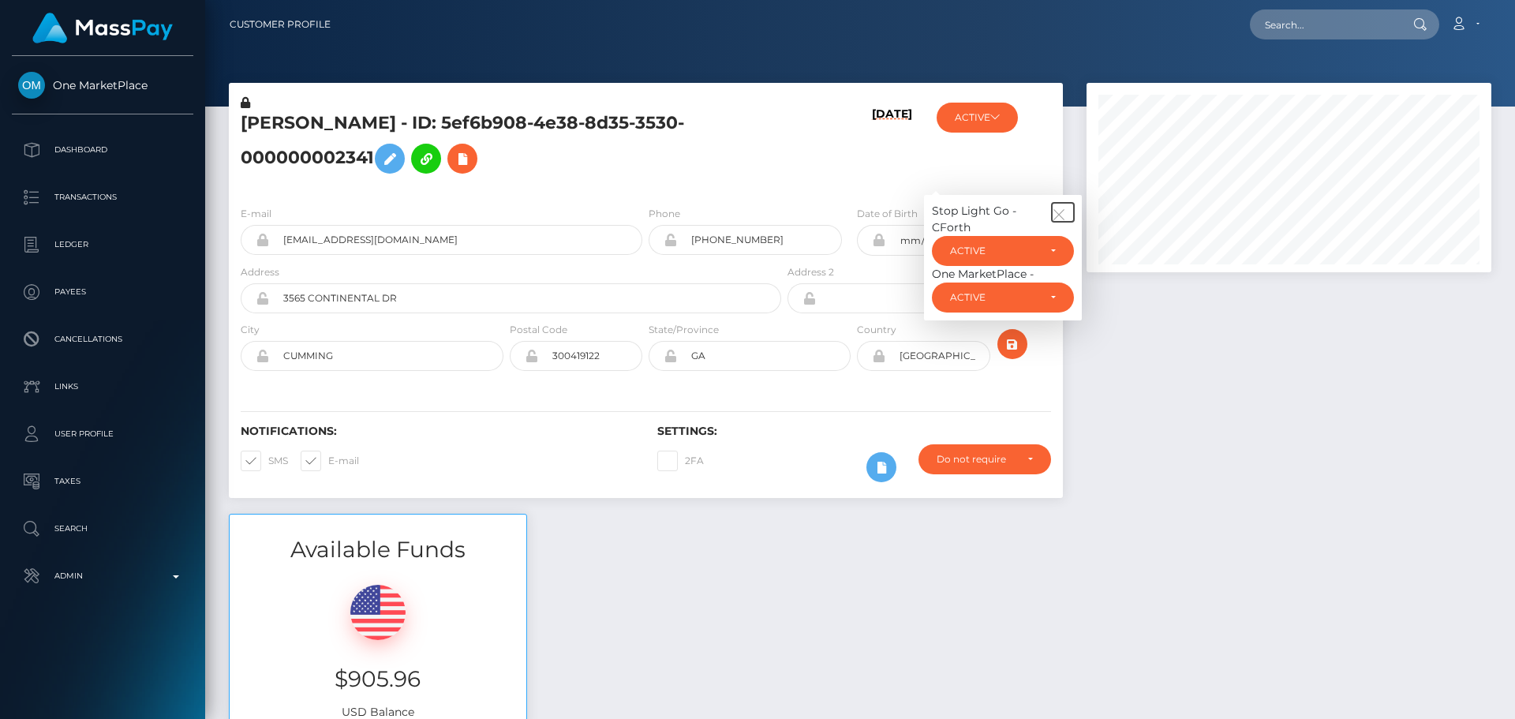
click at [1060, 208] on icon "button" at bounding box center [1059, 215] width 14 height 14
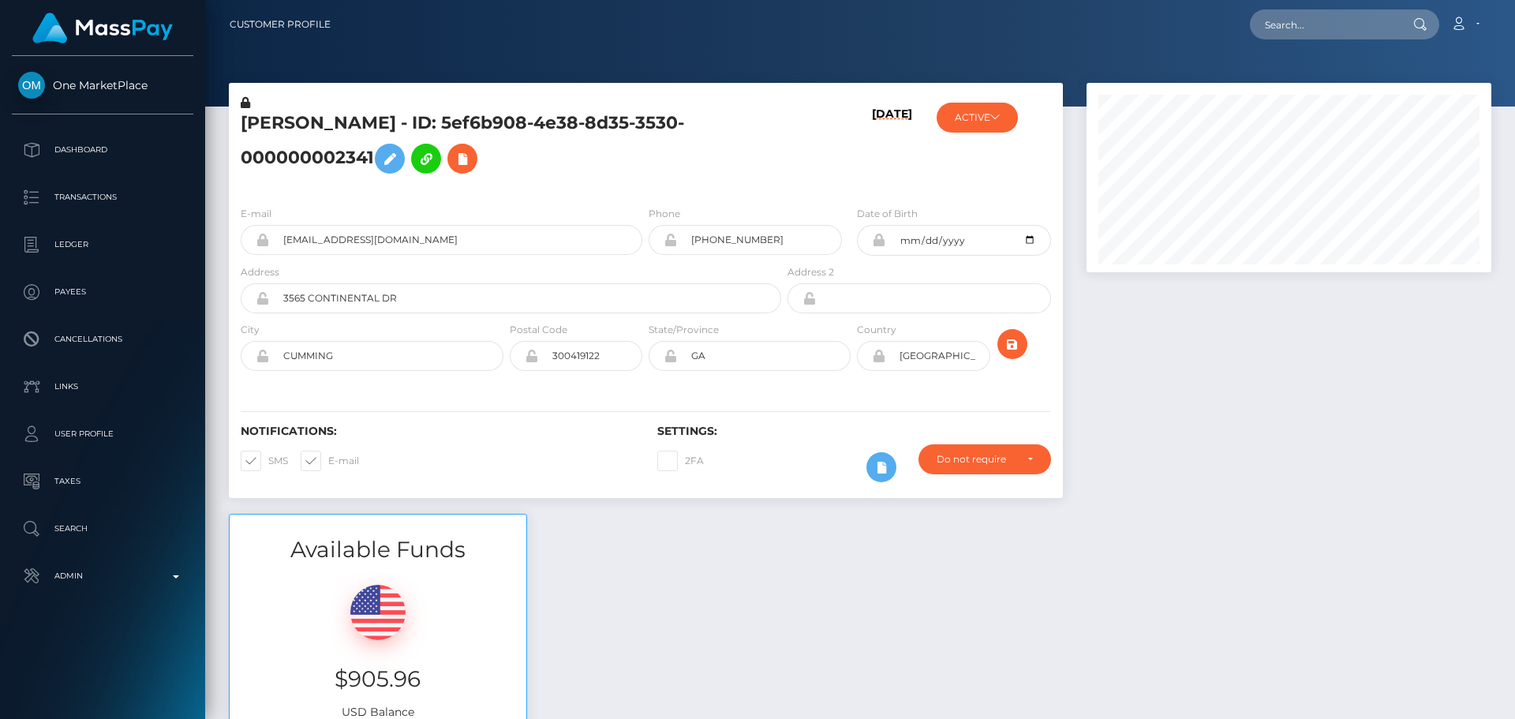
click at [944, 166] on div "ACTIVE Stop Light Go - CForth ACTIVE DEACTIVE CLOSED ACTIVE One MarketPlace - A…" at bounding box center [993, 144] width 139 height 99
click at [1018, 348] on icon "submit" at bounding box center [1012, 345] width 19 height 20
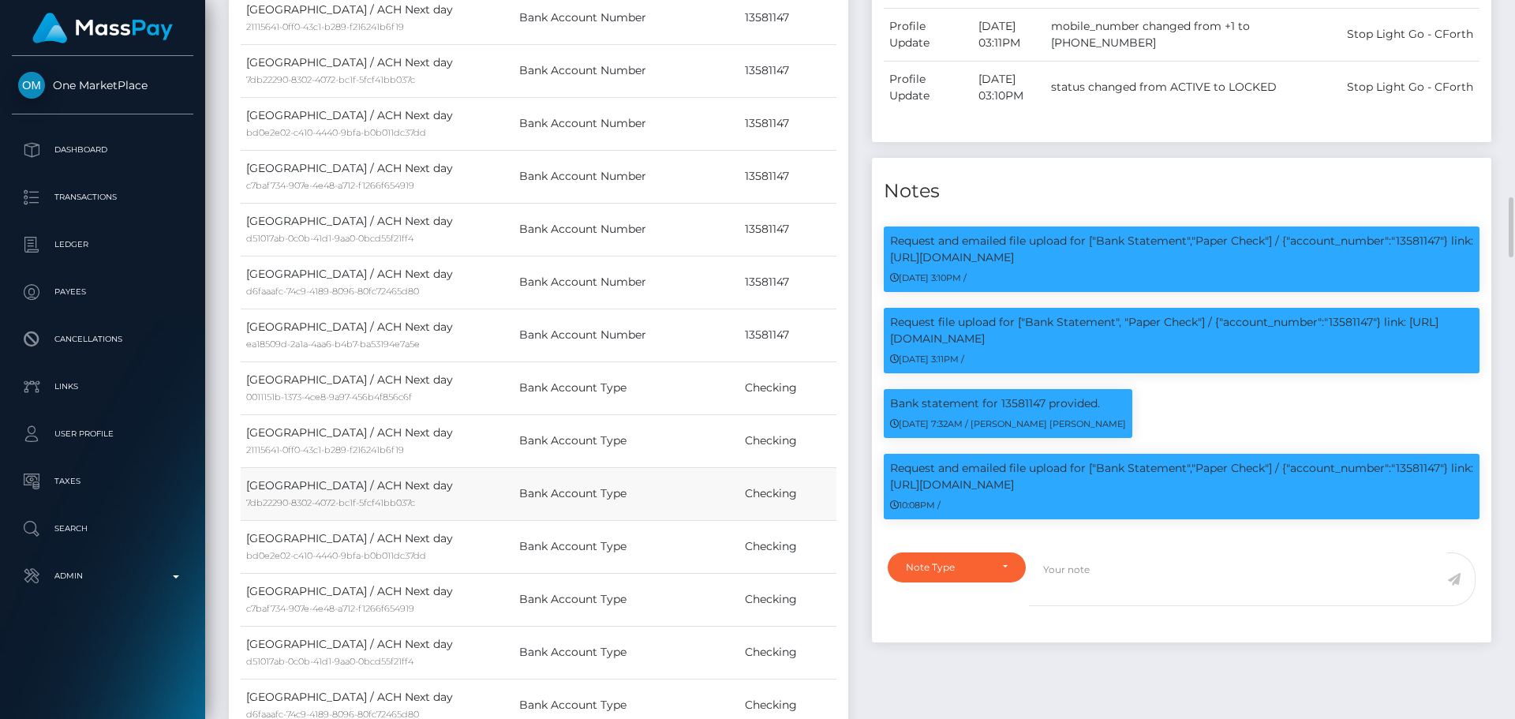
scroll to position [1499, 0]
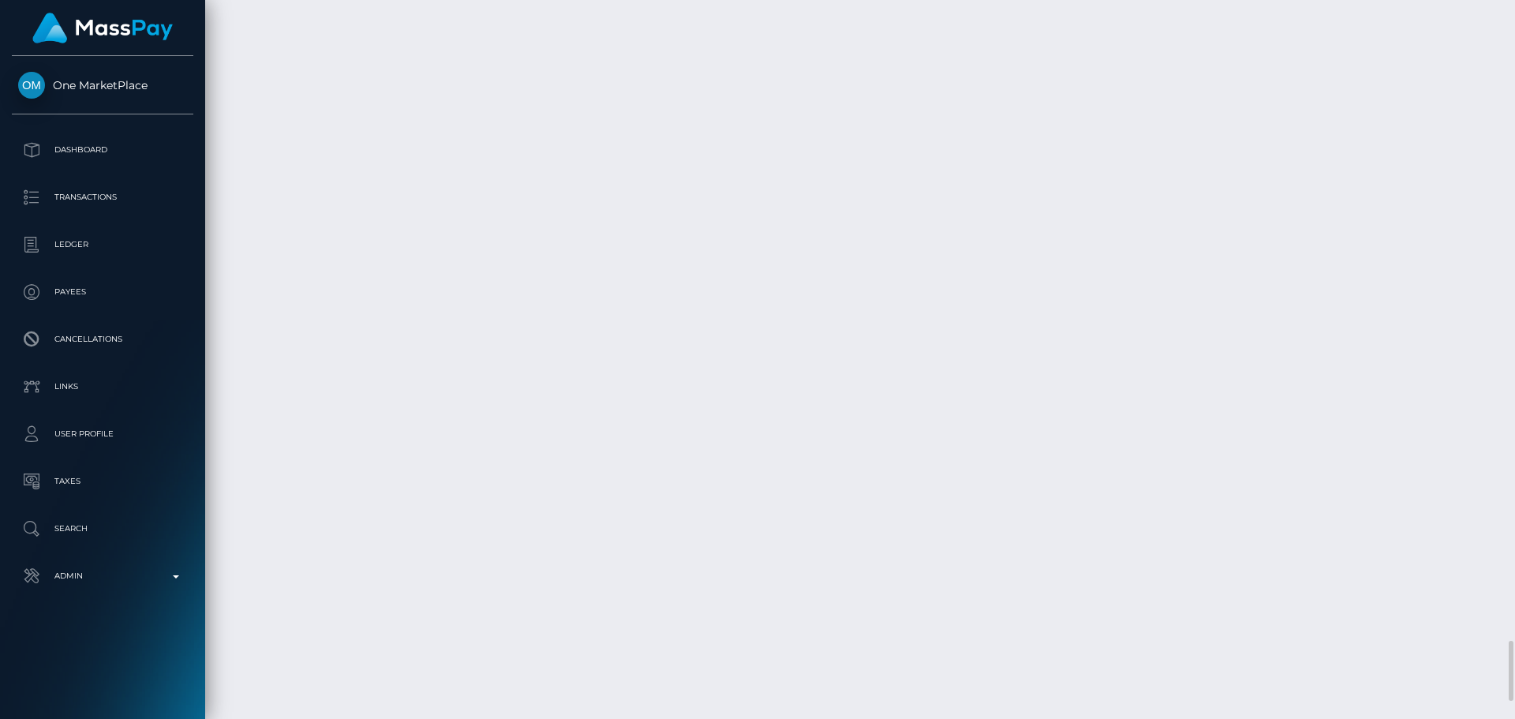
scroll to position [7339, 0]
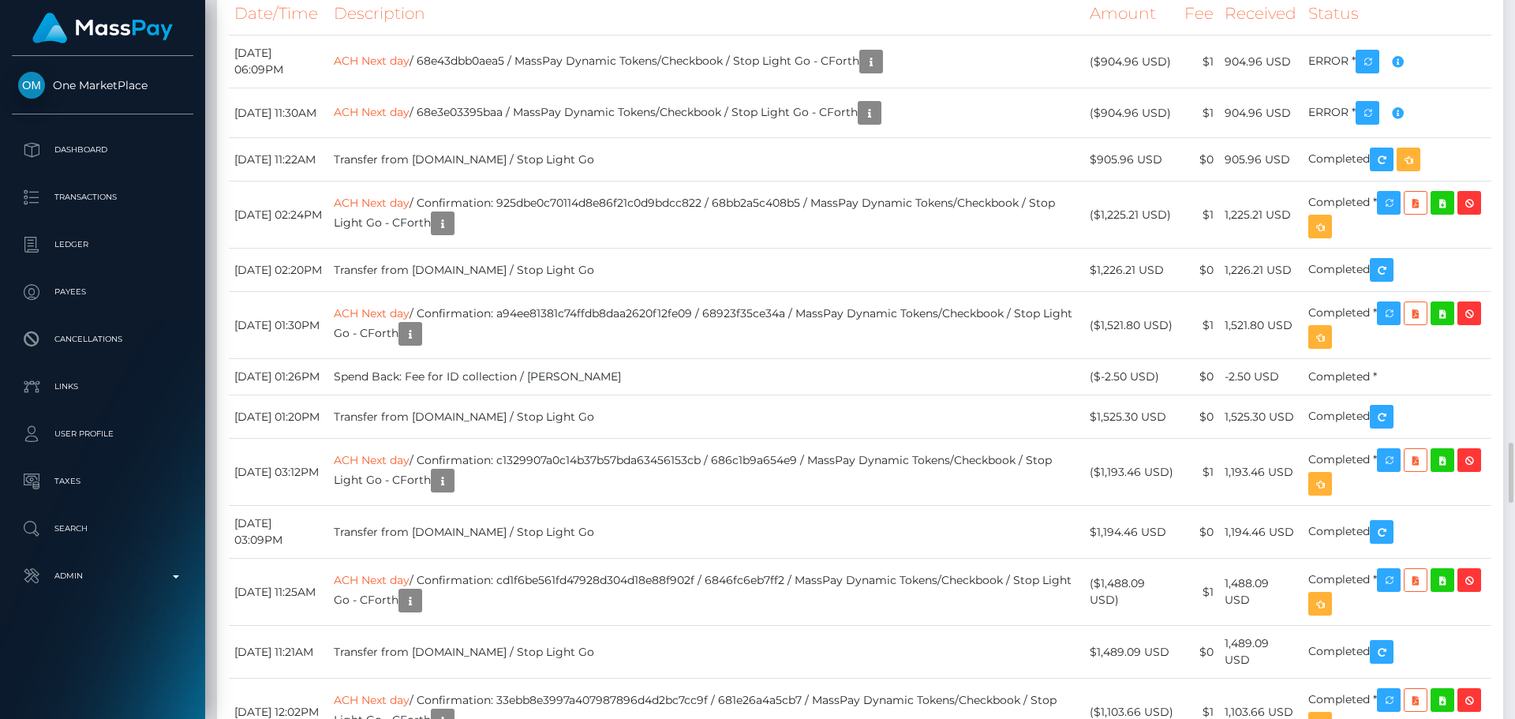
scroll to position [5366, 0]
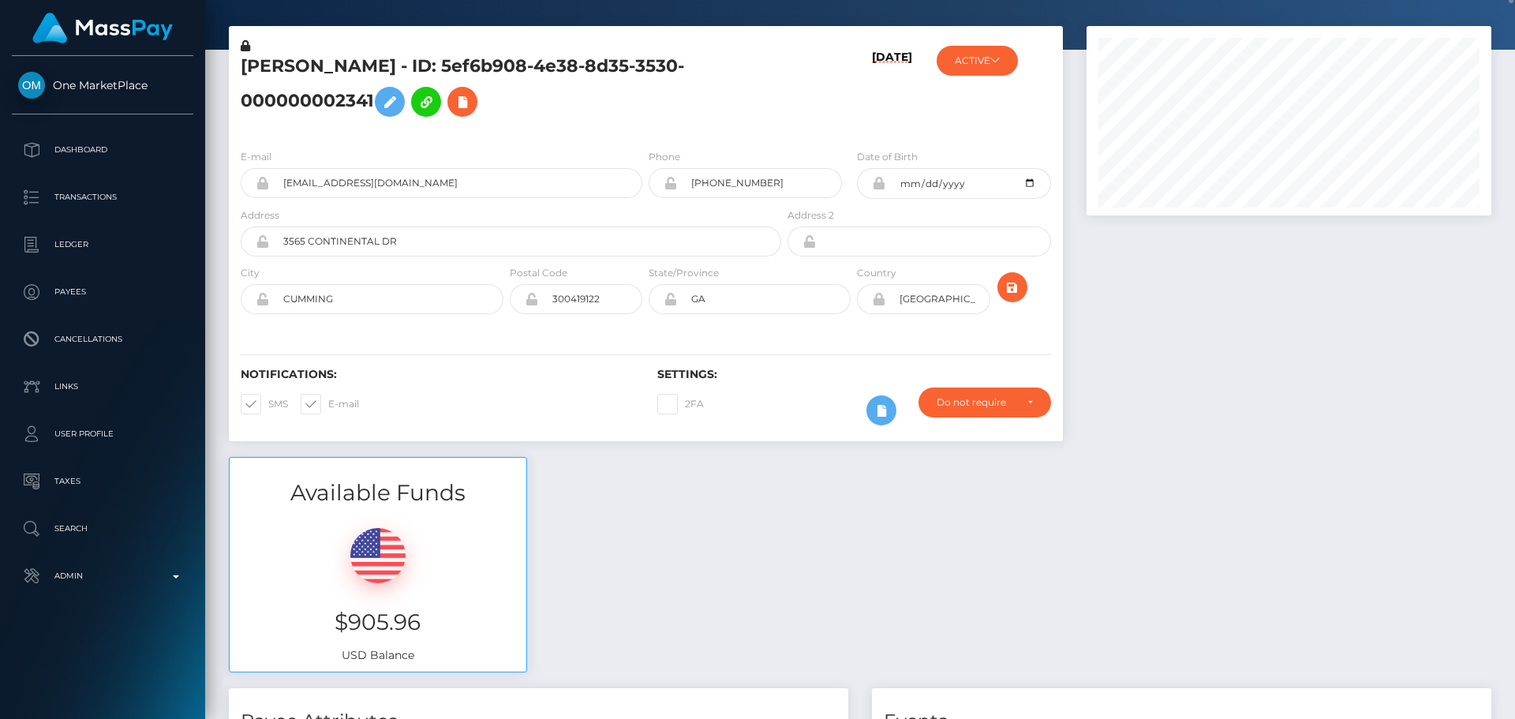
scroll to position [0, 0]
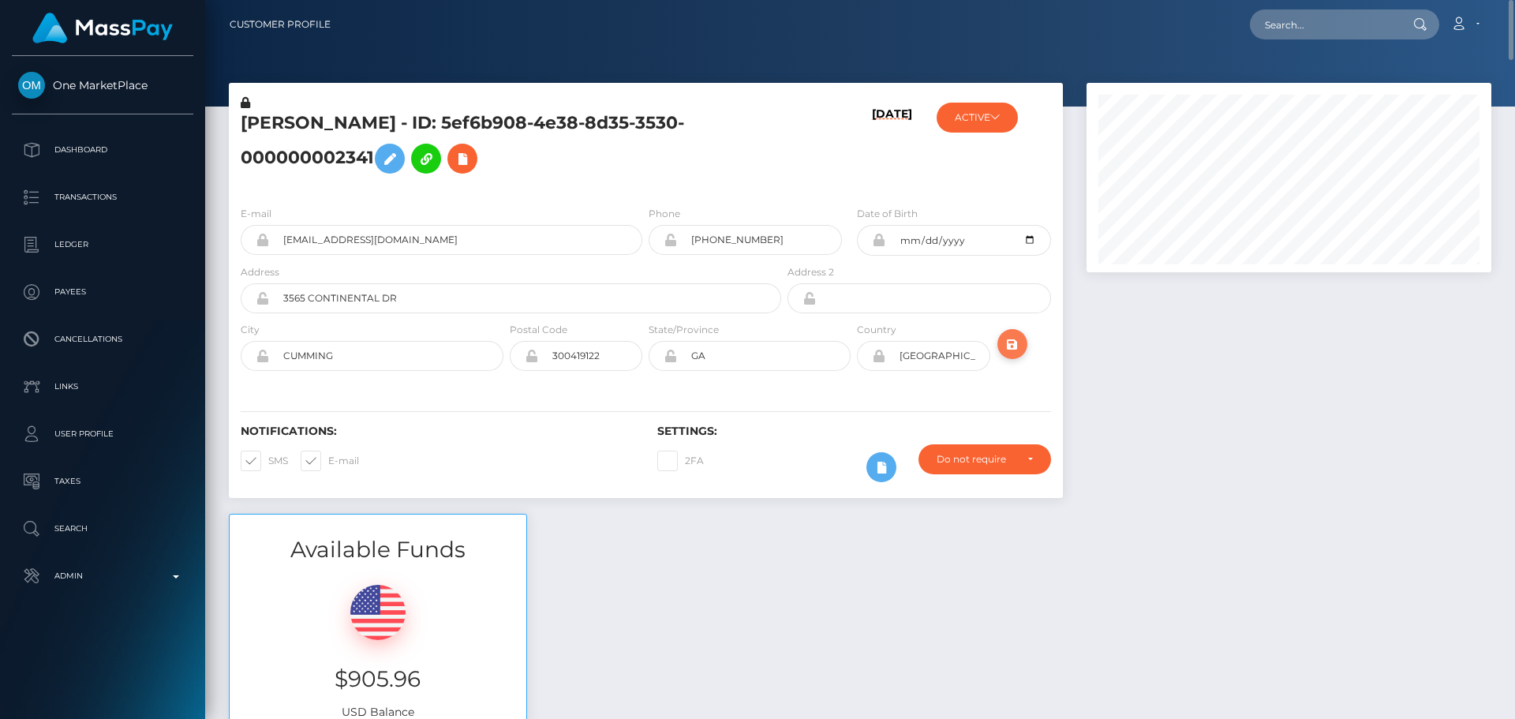
click at [1015, 347] on icon "submit" at bounding box center [1012, 345] width 19 height 20
click at [395, 125] on h5 "[PERSON_NAME] - ID: 5ef6b908-4e38-8d35-3530-000000002341" at bounding box center [507, 146] width 532 height 70
copy h5 "[PERSON_NAME] - ID: 5ef6b908-4e38-8d35-3530-000000002341"
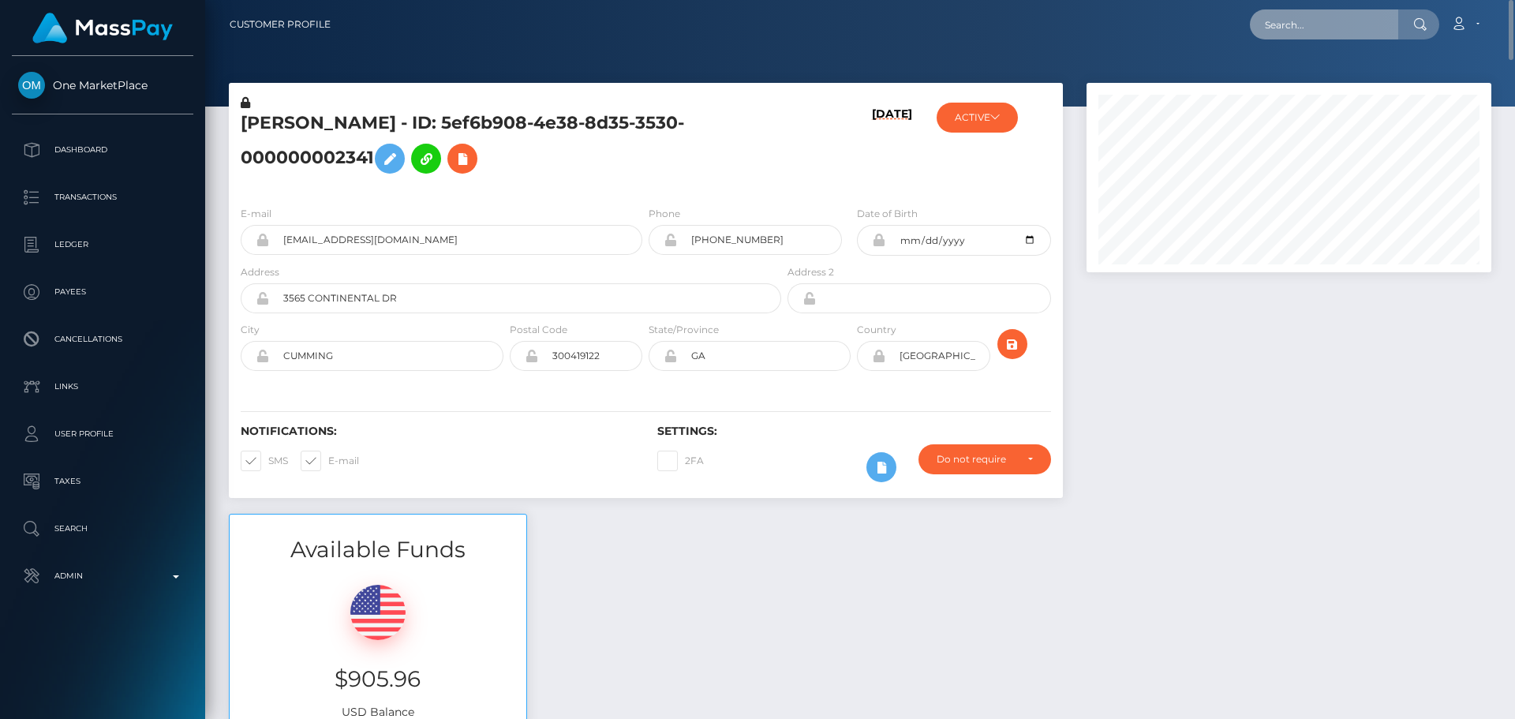
click at [1304, 28] on input "text" at bounding box center [1324, 24] width 148 height 30
paste input "poact_YoUHDSAc0rxI"
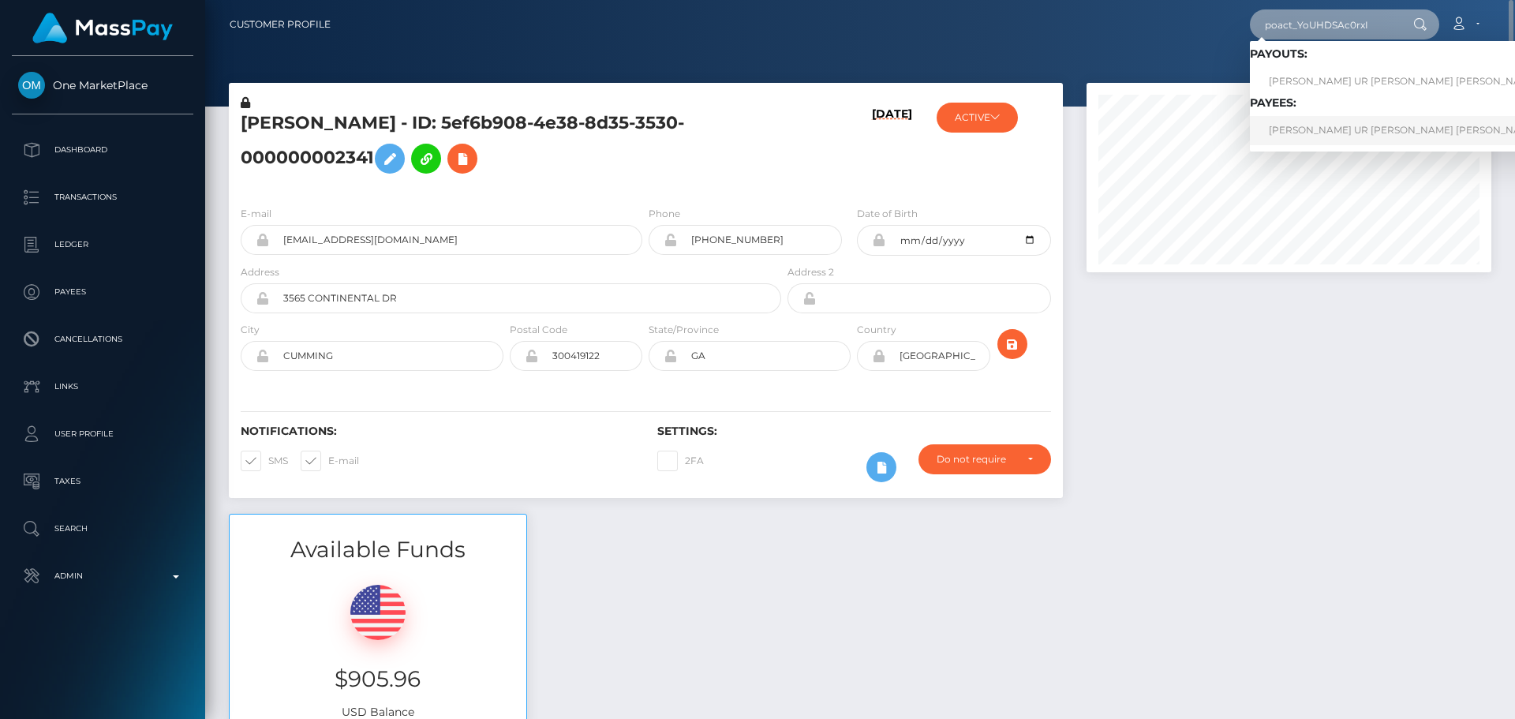
type input "poact_YoUHDSAc0rxI"
click at [1292, 121] on link "[PERSON_NAME] UR [PERSON_NAME] [PERSON_NAME]" at bounding box center [1436, 130] width 372 height 29
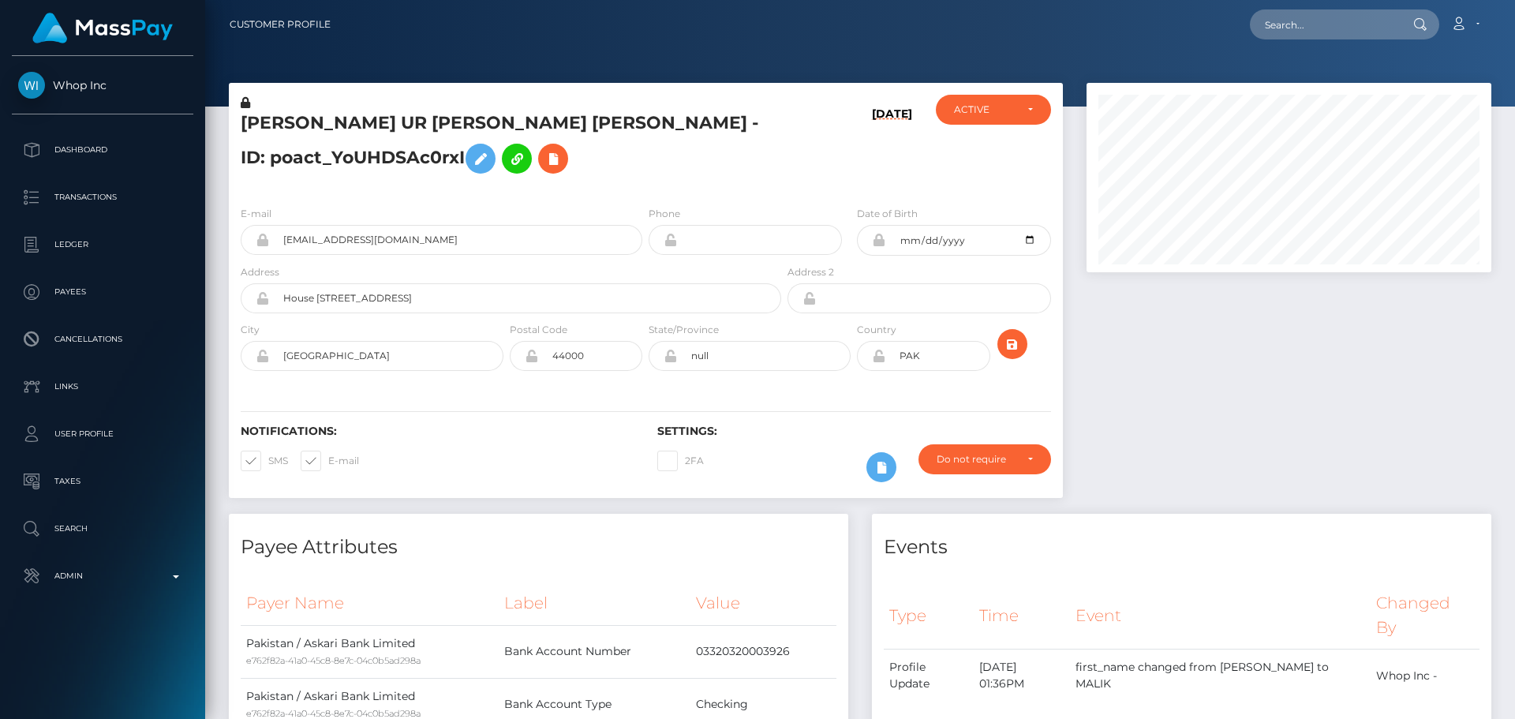
scroll to position [189, 406]
click at [1334, 23] on input "text" at bounding box center [1324, 24] width 148 height 30
paste input "poact_YoUHDSAc0rxI"
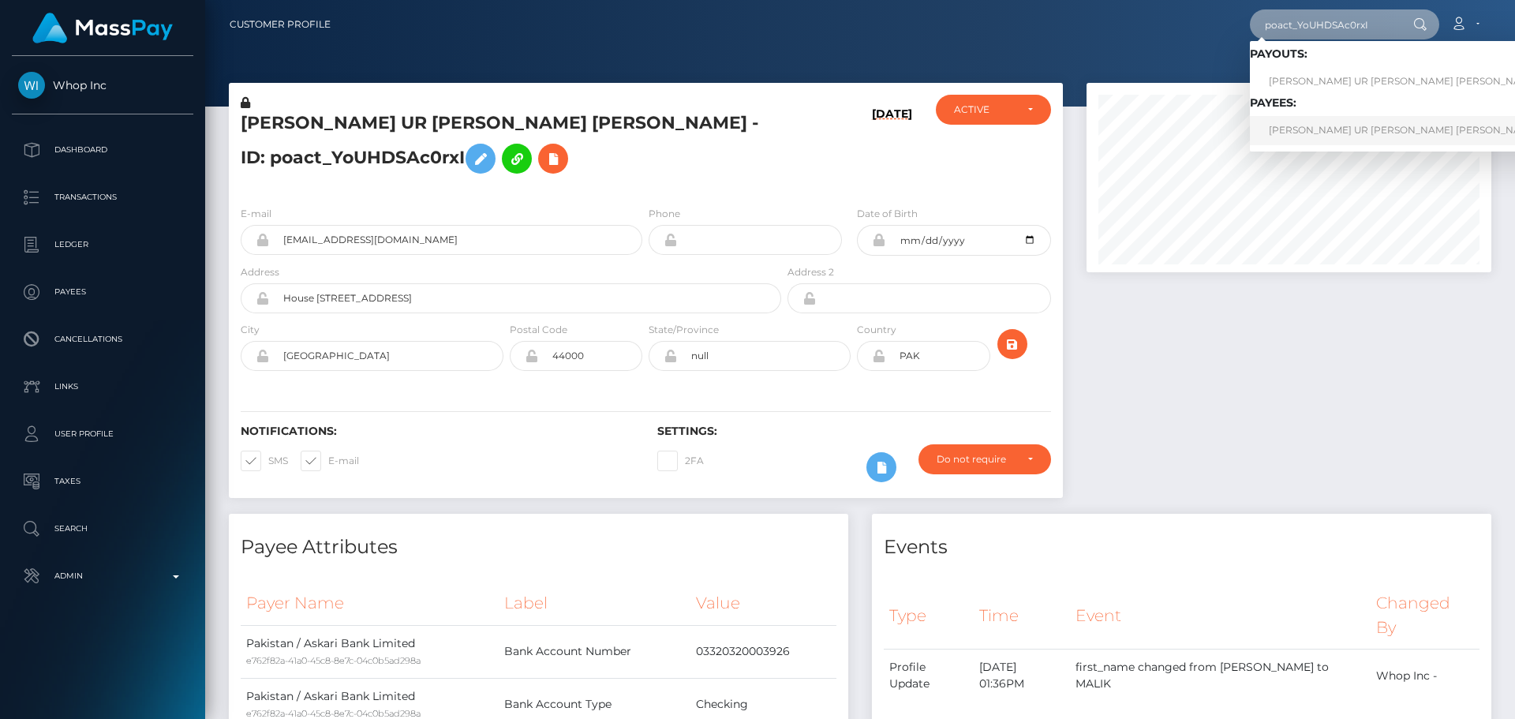
type input "poact_YoUHDSAc0rxI"
click at [1297, 122] on link "MALIK HASEEB UR REHMAN Rehman" at bounding box center [1436, 130] width 372 height 29
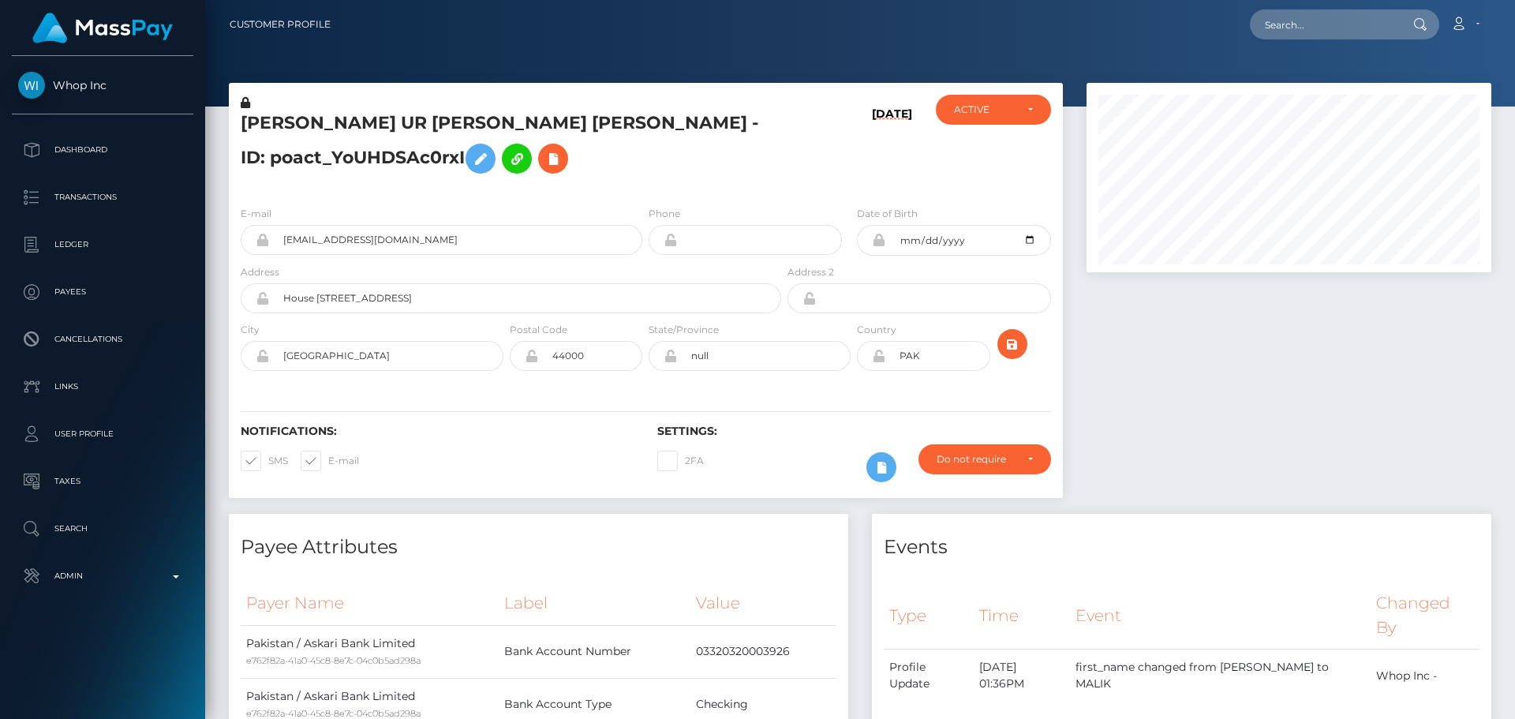
scroll to position [189, 406]
click at [795, 164] on div "[DATE]" at bounding box center [853, 144] width 139 height 99
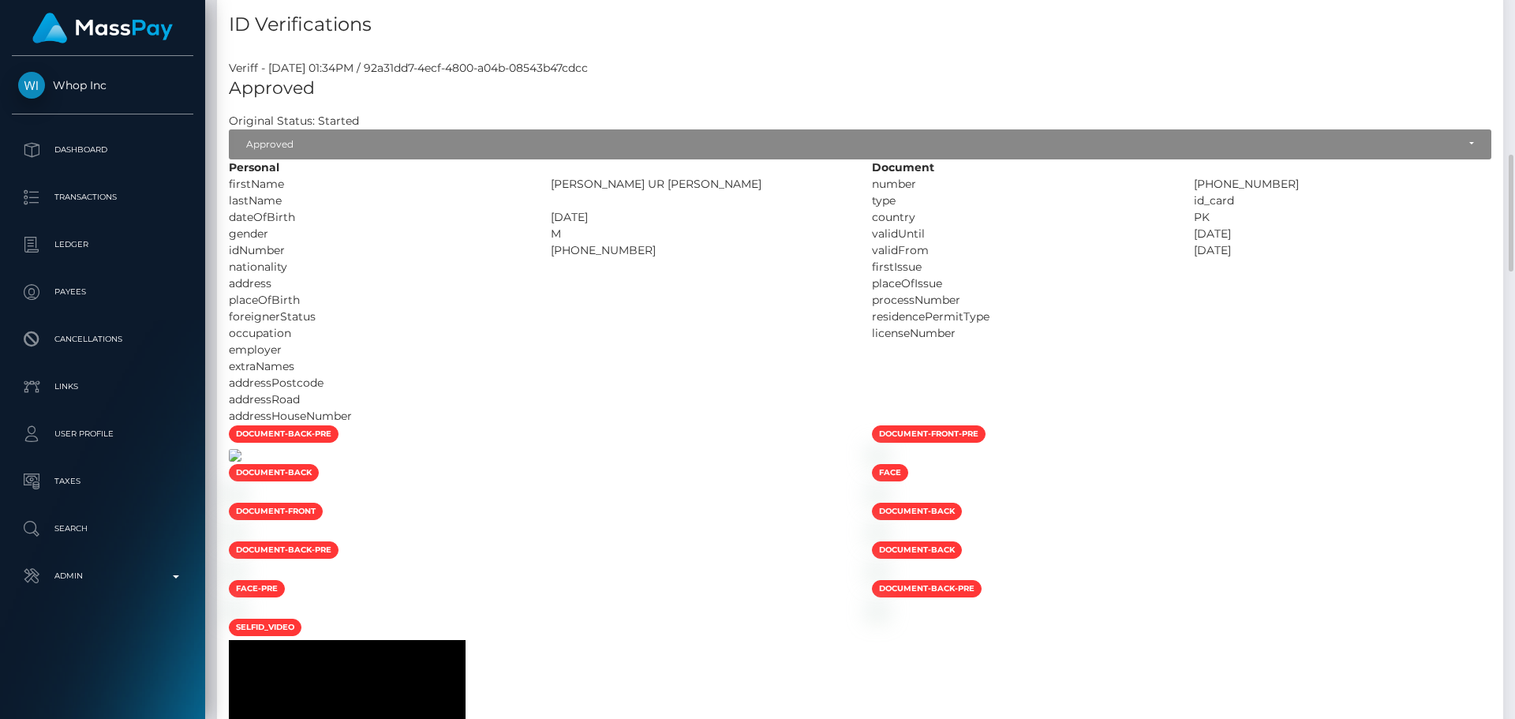
scroll to position [1184, 0]
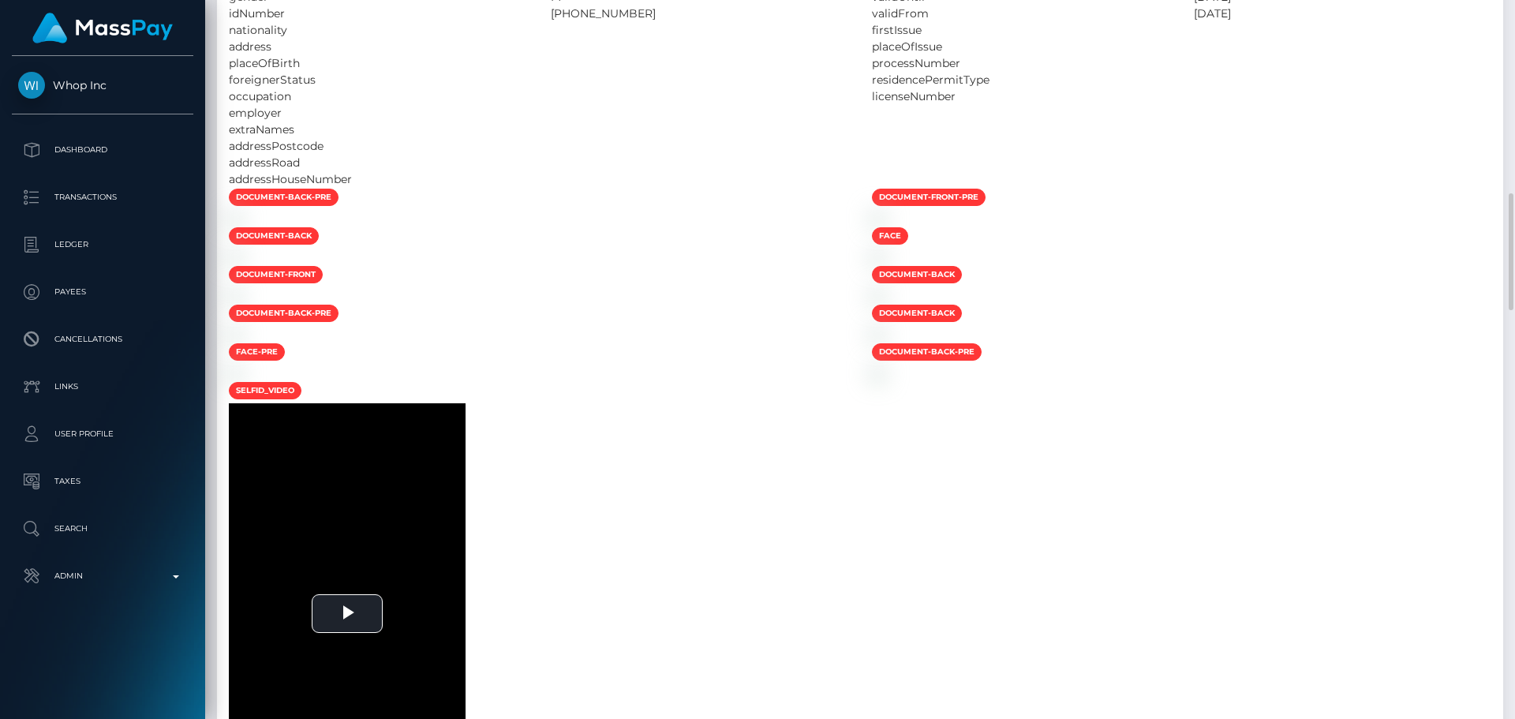
click at [696, 226] on div at bounding box center [538, 218] width 643 height 17
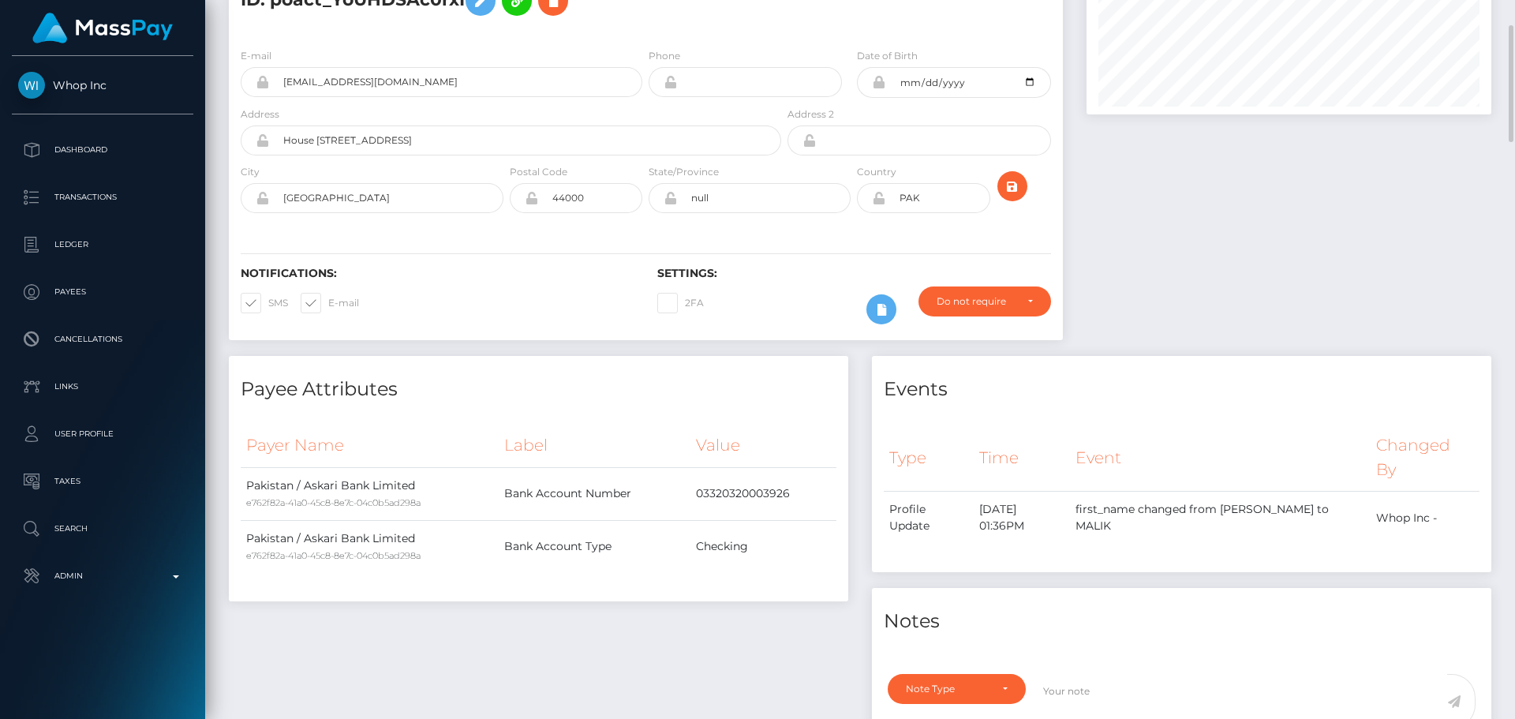
scroll to position [0, 0]
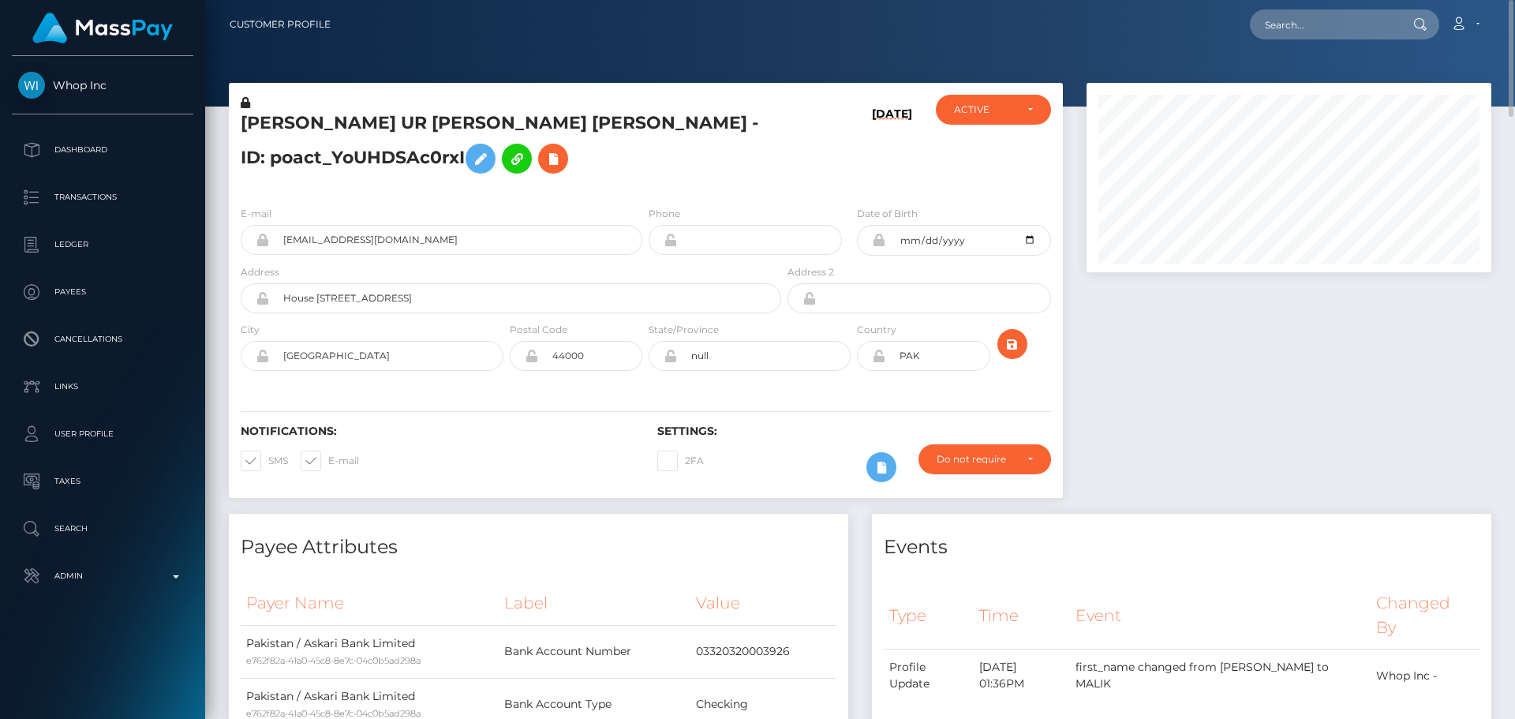
click at [245, 101] on icon at bounding box center [245, 102] width 9 height 11
click at [471, 157] on icon at bounding box center [480, 159] width 19 height 20
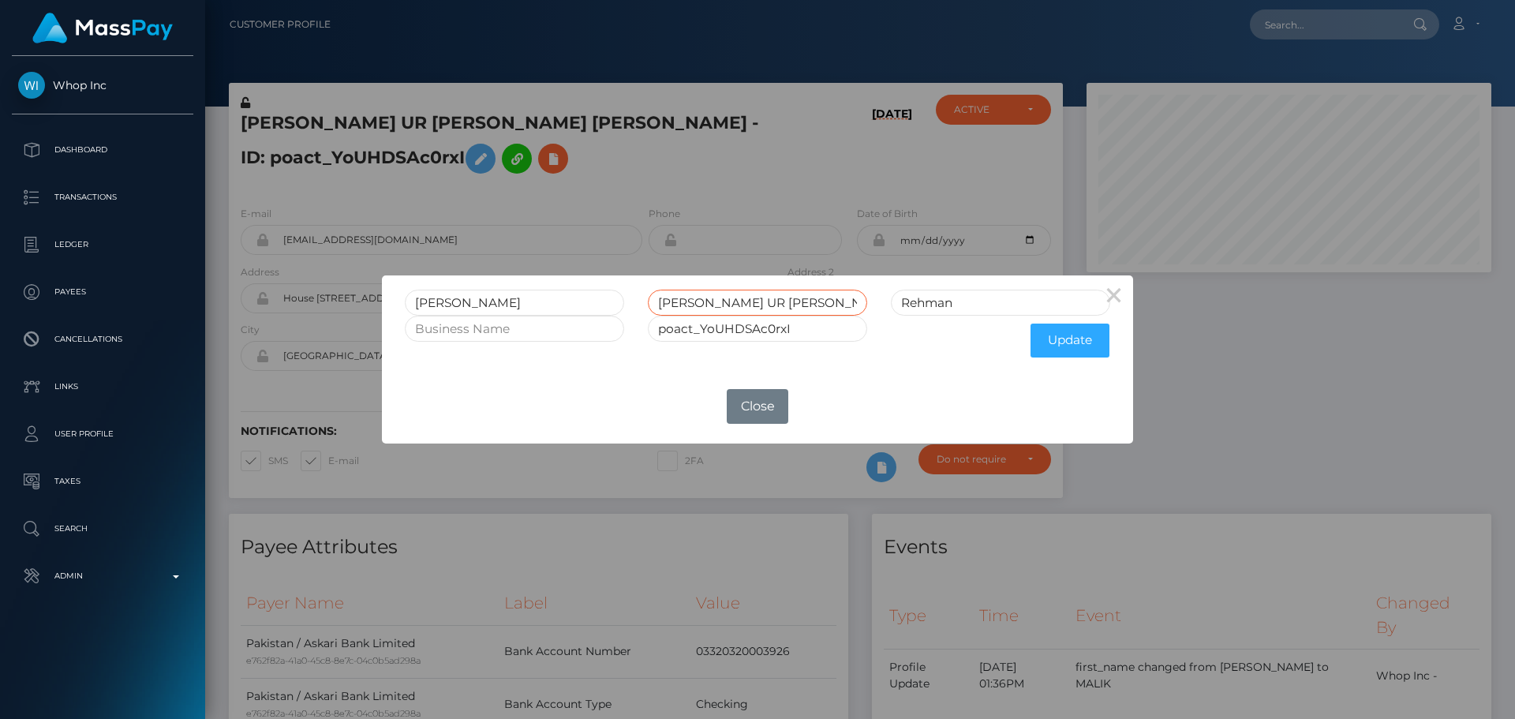
click at [724, 301] on input "[PERSON_NAME] UR [PERSON_NAME]" at bounding box center [757, 303] width 219 height 26
drag, startPoint x: 727, startPoint y: 301, endPoint x: 758, endPoint y: 299, distance: 30.8
click at [757, 300] on input "HASEEB UR REHMAN" at bounding box center [757, 303] width 219 height 26
click at [994, 307] on input "Rehman" at bounding box center [1000, 303] width 219 height 26
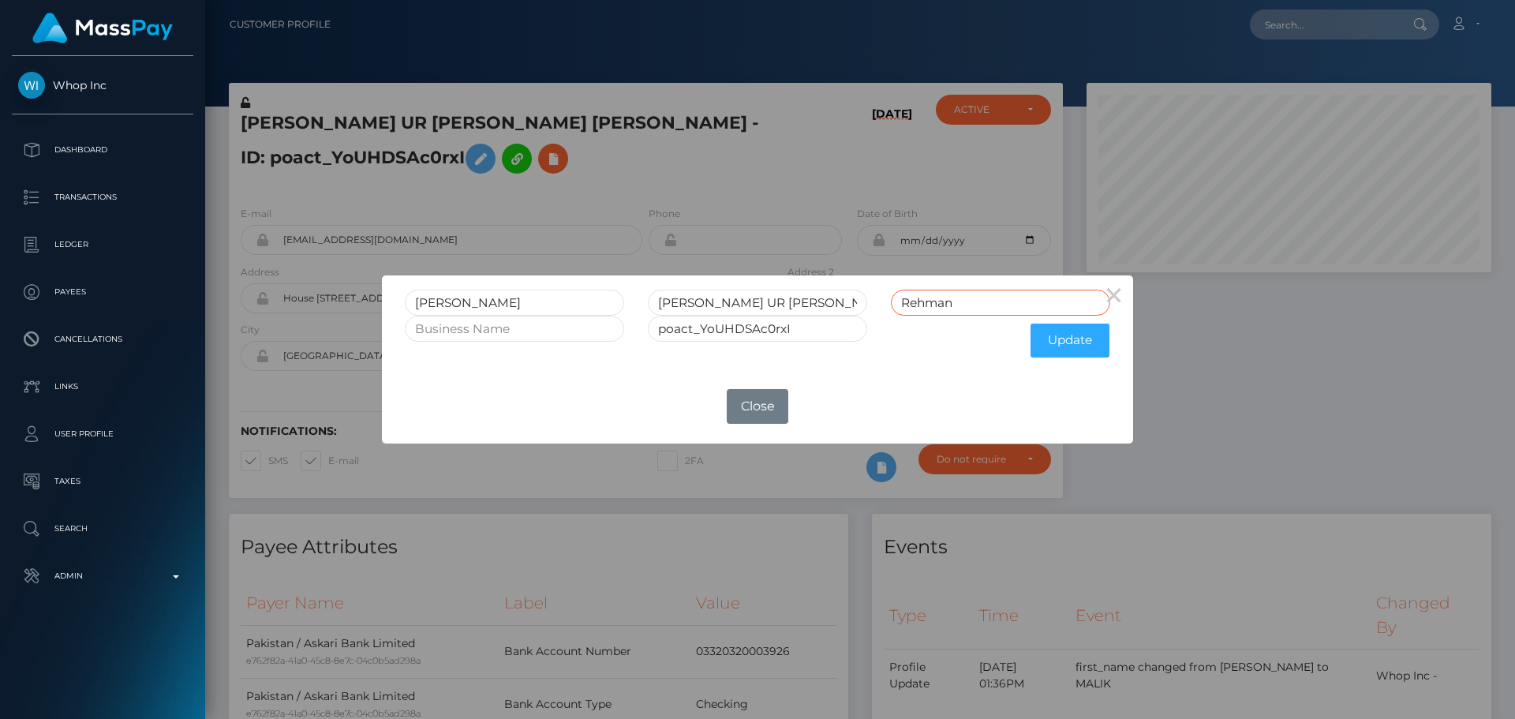
click at [994, 307] on input "Rehman" at bounding box center [1000, 303] width 219 height 26
paste input "UR REHMAN"
type input "UR REHMAN"
click at [727, 299] on input "HASEEB UR REHMAN" at bounding box center [757, 303] width 219 height 26
drag, startPoint x: 727, startPoint y: 299, endPoint x: 762, endPoint y: 301, distance: 35.5
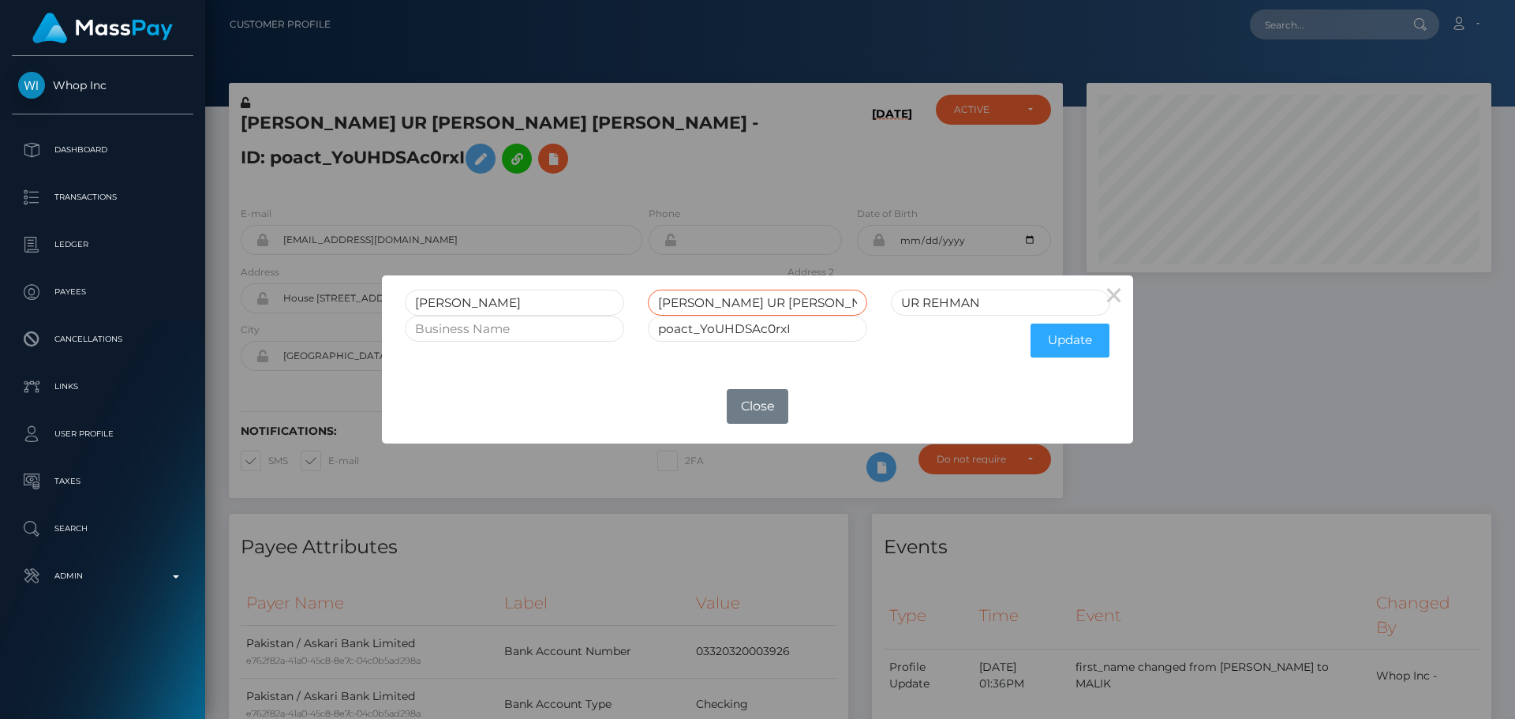
click at [762, 301] on input "HASEEB UR REHMAN" at bounding box center [757, 303] width 219 height 26
type input "HASEEB"
click at [1069, 339] on button "Update" at bounding box center [1070, 341] width 79 height 34
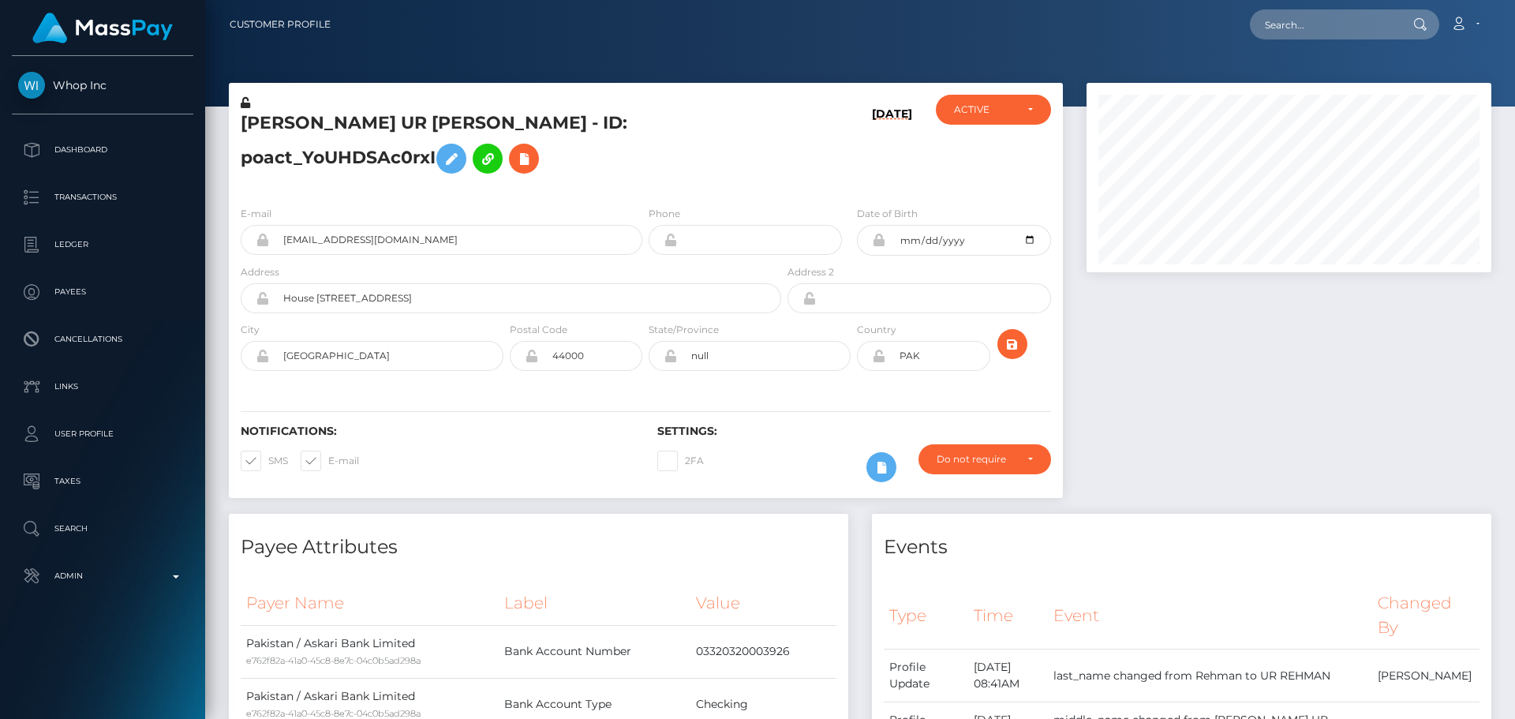
scroll to position [189, 406]
click at [245, 104] on icon at bounding box center [245, 102] width 9 height 11
click at [878, 355] on icon at bounding box center [878, 356] width 13 height 13
drag, startPoint x: 581, startPoint y: 298, endPoint x: 231, endPoint y: 294, distance: 349.6
click at [231, 294] on div "Address [STREET_ADDRESS]" at bounding box center [507, 293] width 556 height 58
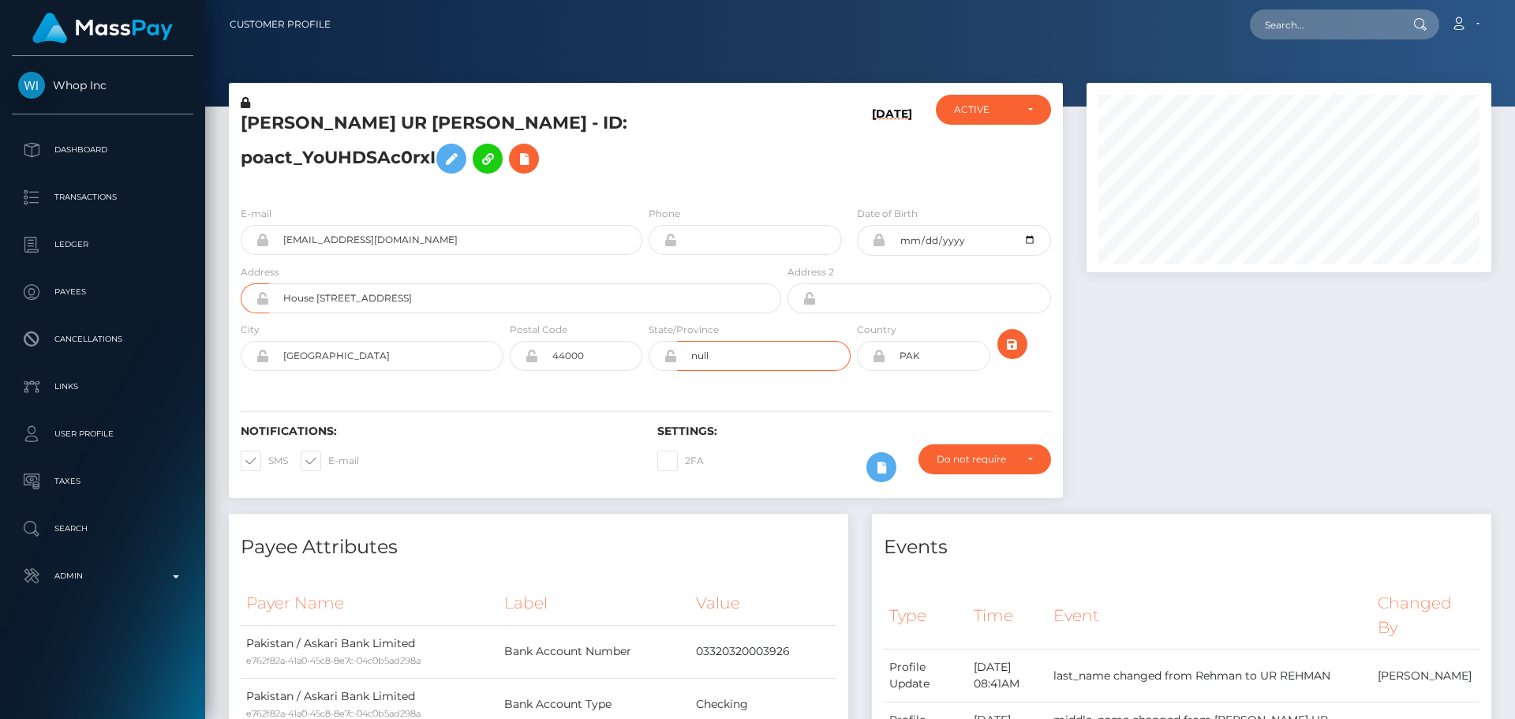
click at [758, 358] on input "null" at bounding box center [764, 356] width 174 height 30
paste input "[GEOGRAPHIC_DATA]"
type input "[GEOGRAPHIC_DATA]"
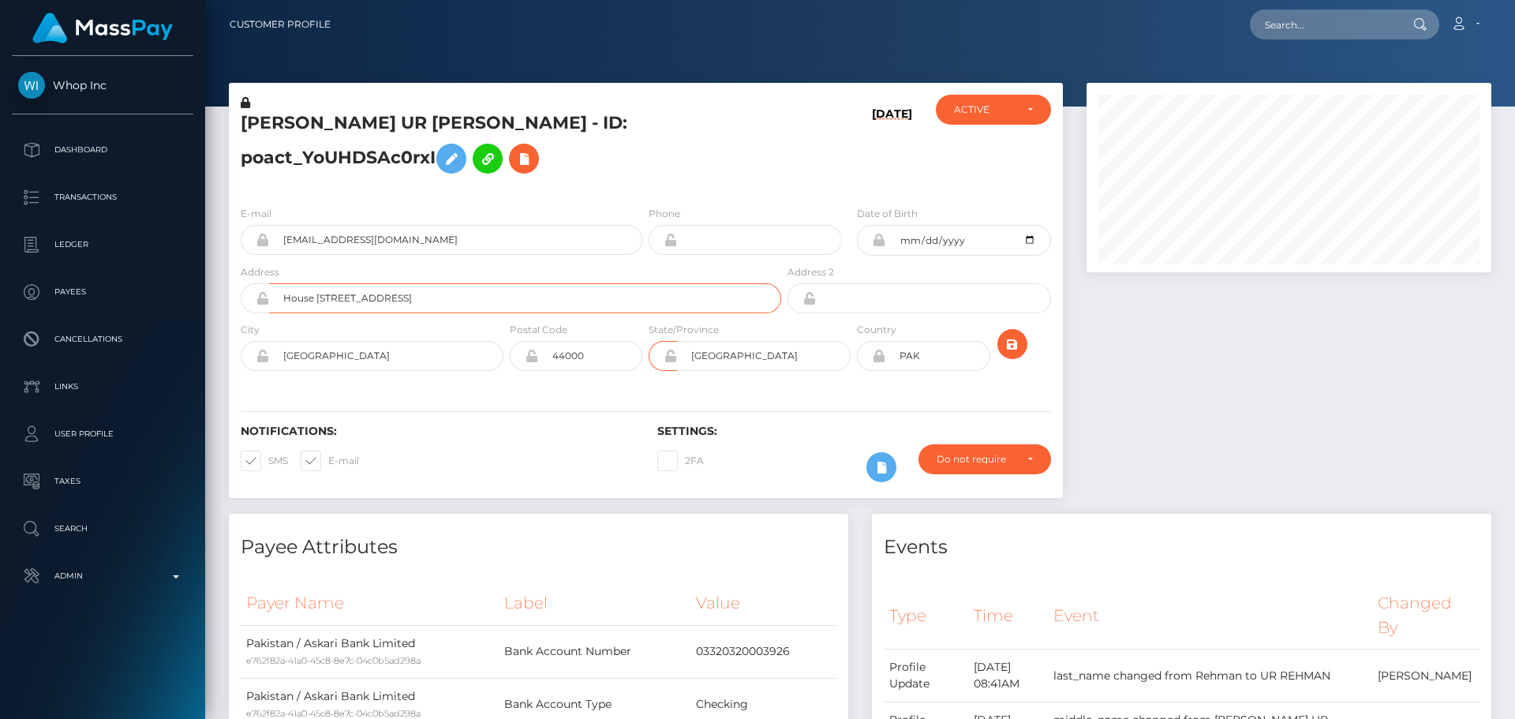
click at [522, 298] on input "House 676, Street 3B, Ghouri Town, Phase 5A, Islamabad" at bounding box center [525, 298] width 512 height 30
type input "House [STREET_ADDRESS]"
click at [423, 425] on h6 "Notifications:" at bounding box center [437, 431] width 393 height 13
click at [808, 390] on div "Notifications: SMS E-mail Settings: 2FA" at bounding box center [646, 442] width 834 height 111
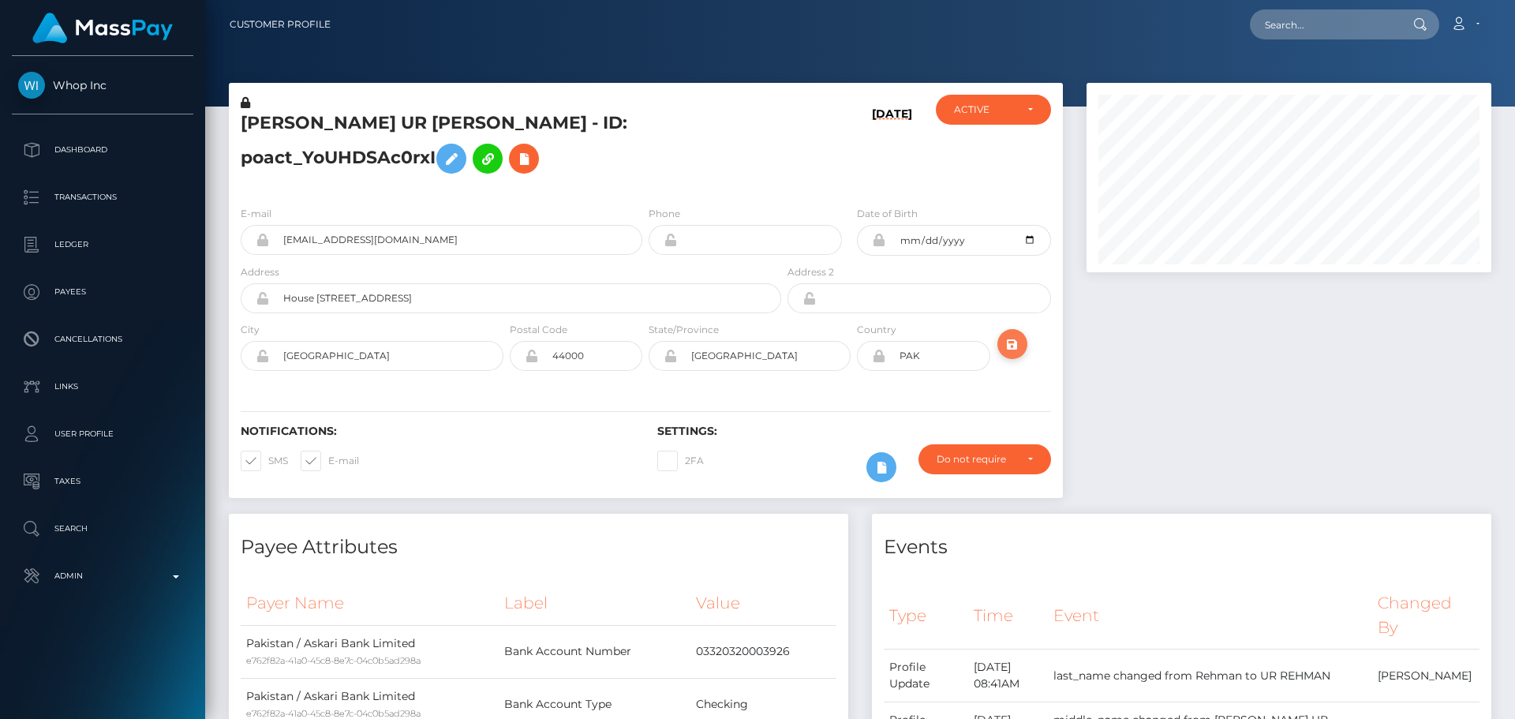
click at [1016, 352] on icon "submit" at bounding box center [1012, 345] width 19 height 20
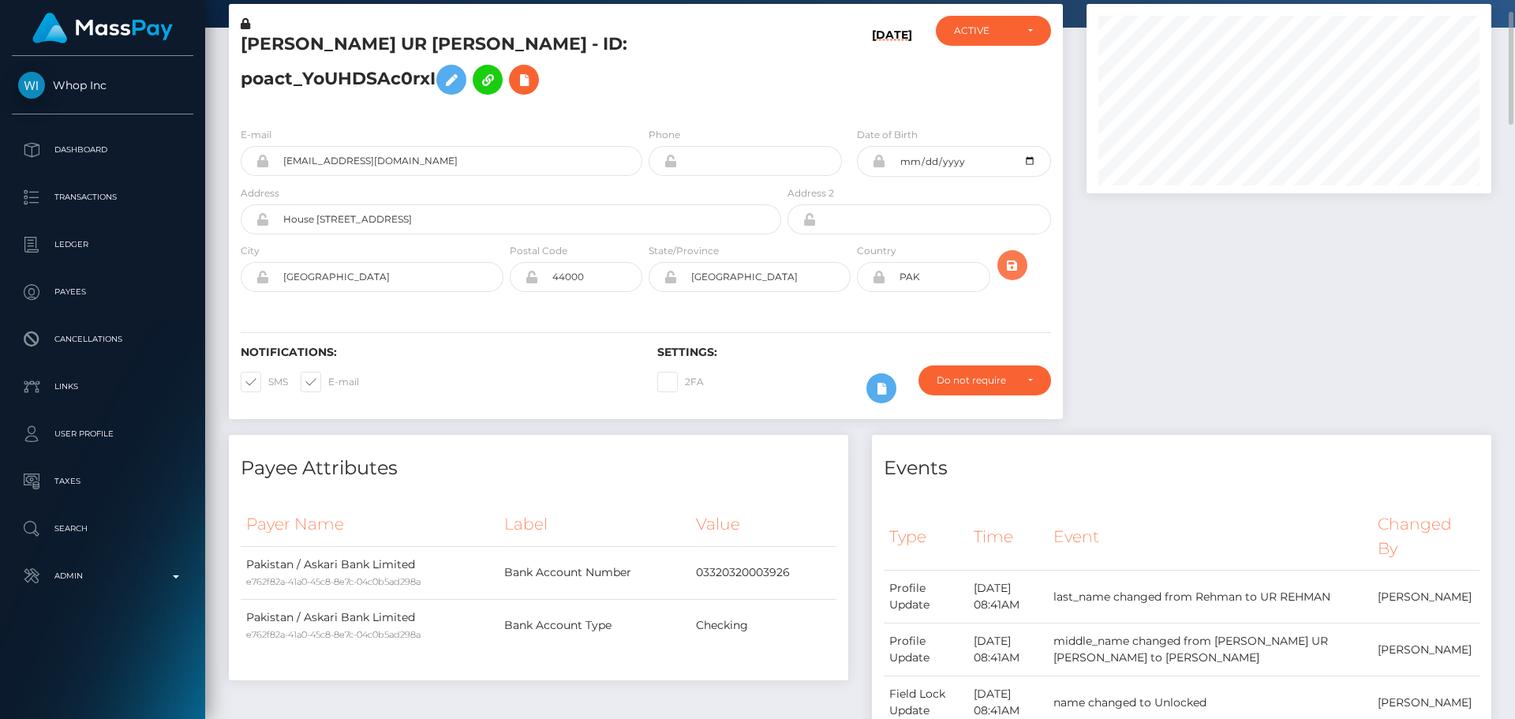
scroll to position [0, 0]
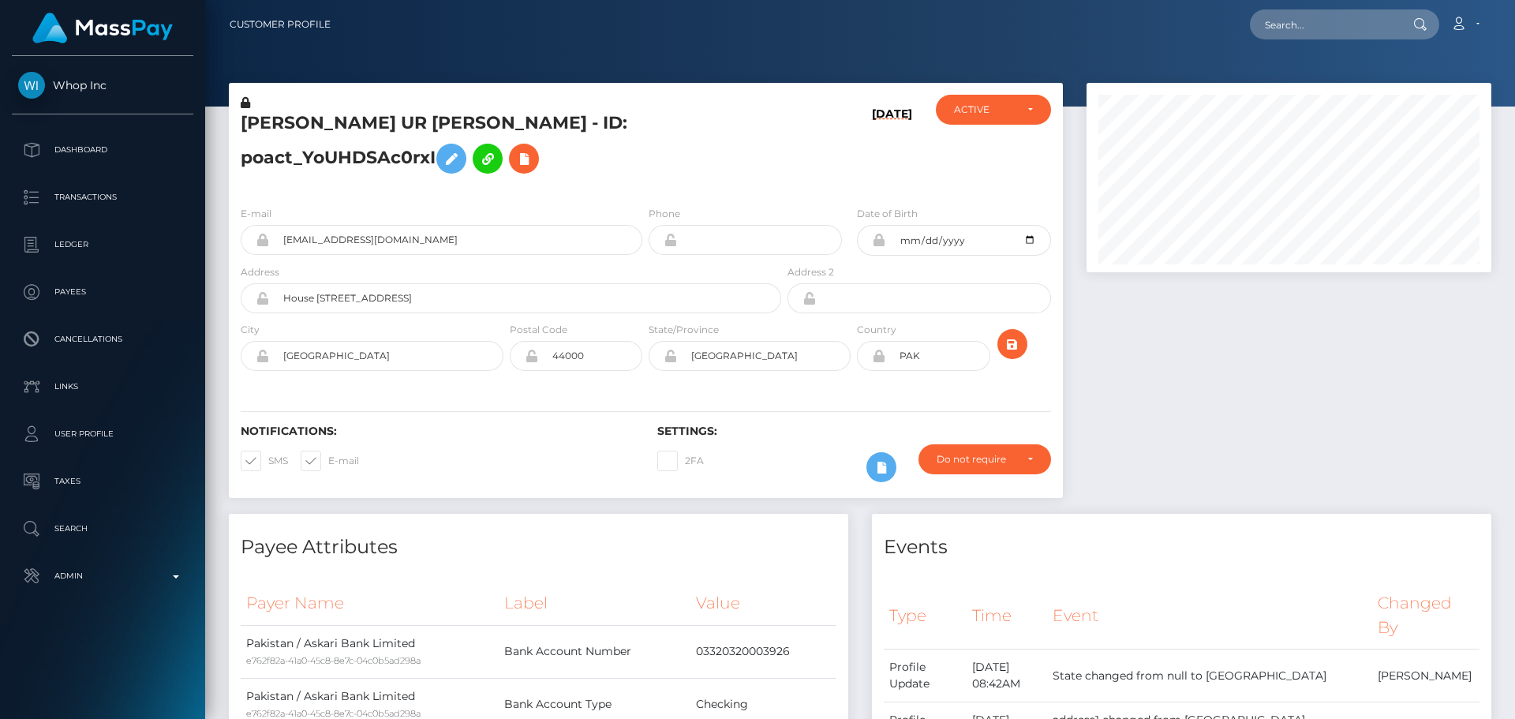
scroll to position [189, 406]
click at [465, 123] on h5 "[PERSON_NAME] UR [PERSON_NAME] - ID: poact_YoUHDSAc0rxI" at bounding box center [507, 146] width 532 height 70
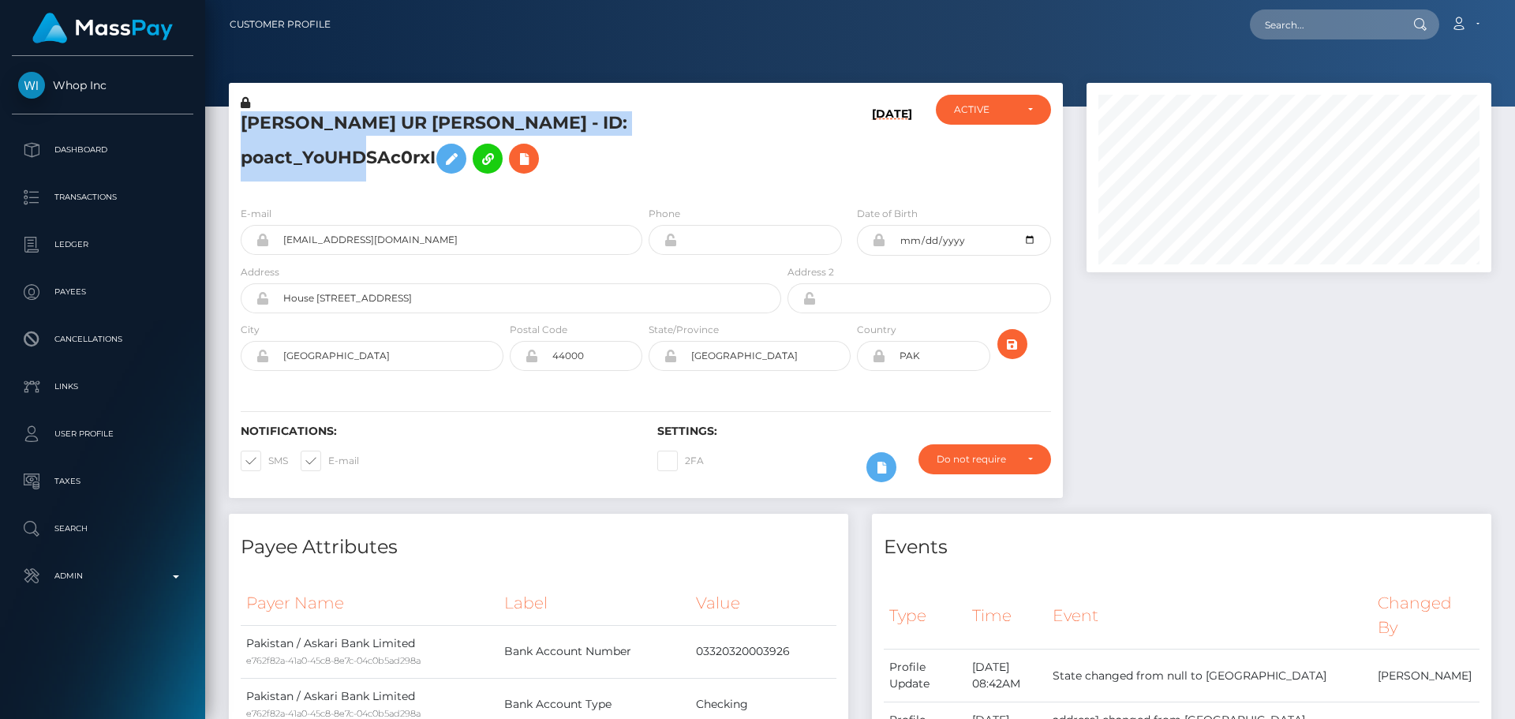
click at [465, 123] on h5 "MALIK HASEEB UR REHMAN - ID: poact_YoUHDSAc0rxI" at bounding box center [507, 146] width 532 height 70
copy h5 "MALIK HASEEB UR REHMAN - ID: poact_YoUHDSAc0rxI"
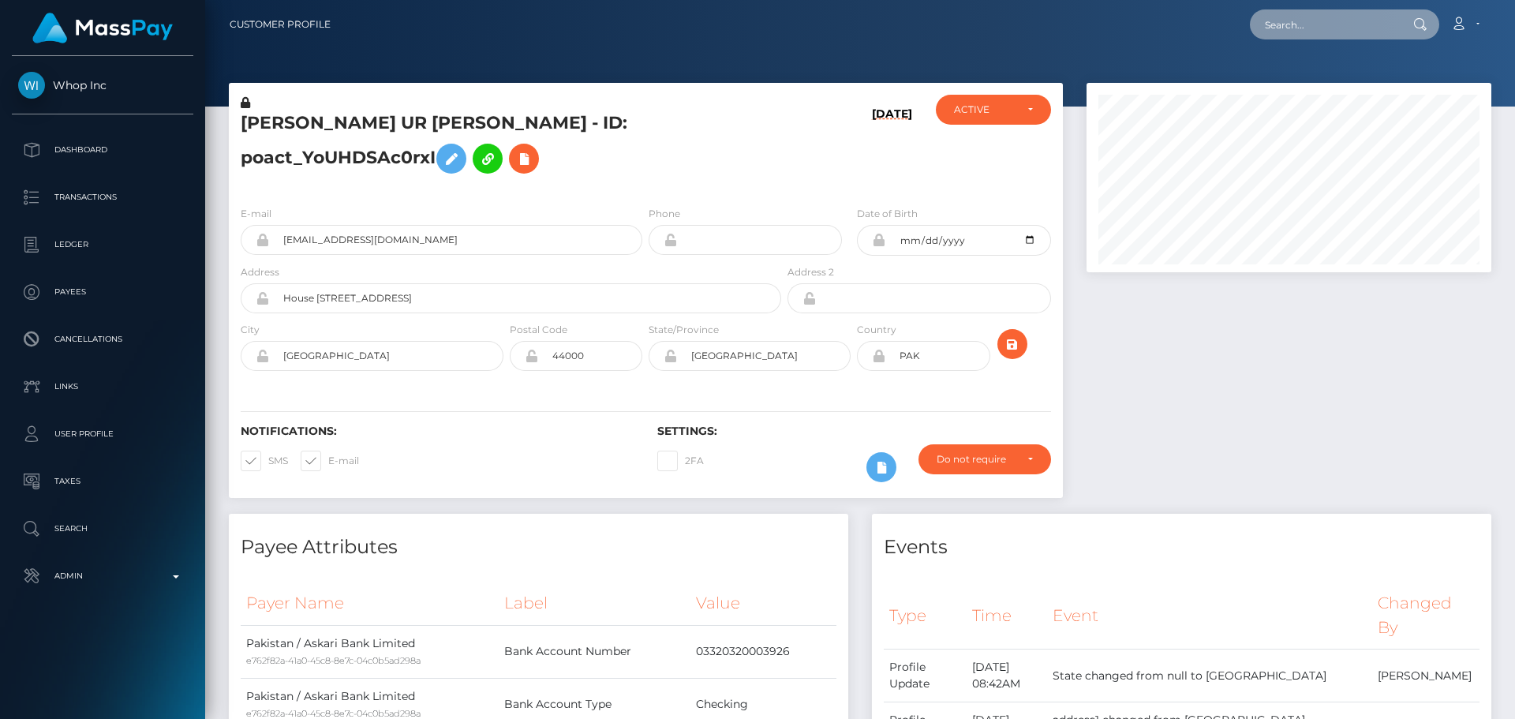
click at [1311, 24] on input "text" at bounding box center [1324, 24] width 148 height 30
paste input "poact_auXOyjqrqZpJ"
type input "poact_auXOyjqrqZpJ"
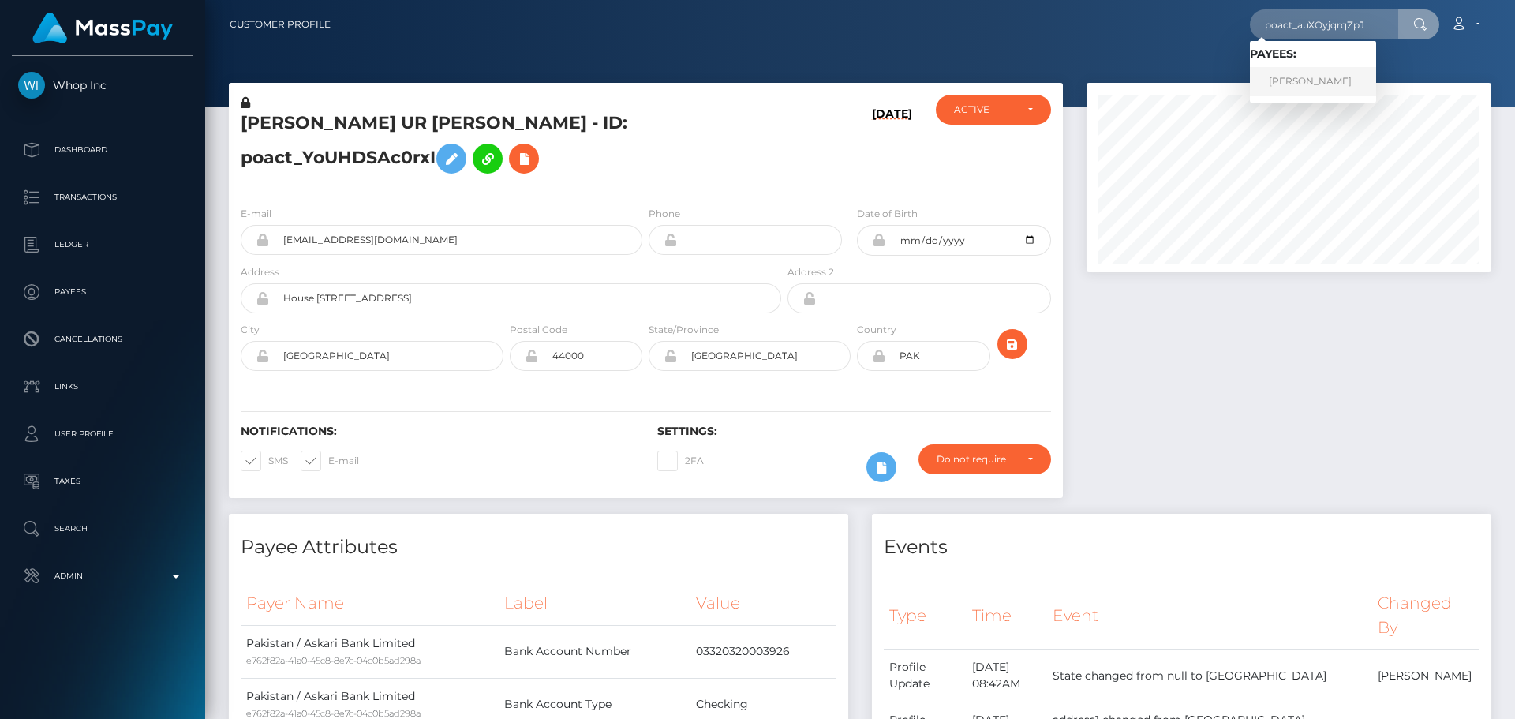
click at [1324, 84] on link "NICHOLAS ANTHONY ABRAHAM" at bounding box center [1313, 81] width 126 height 29
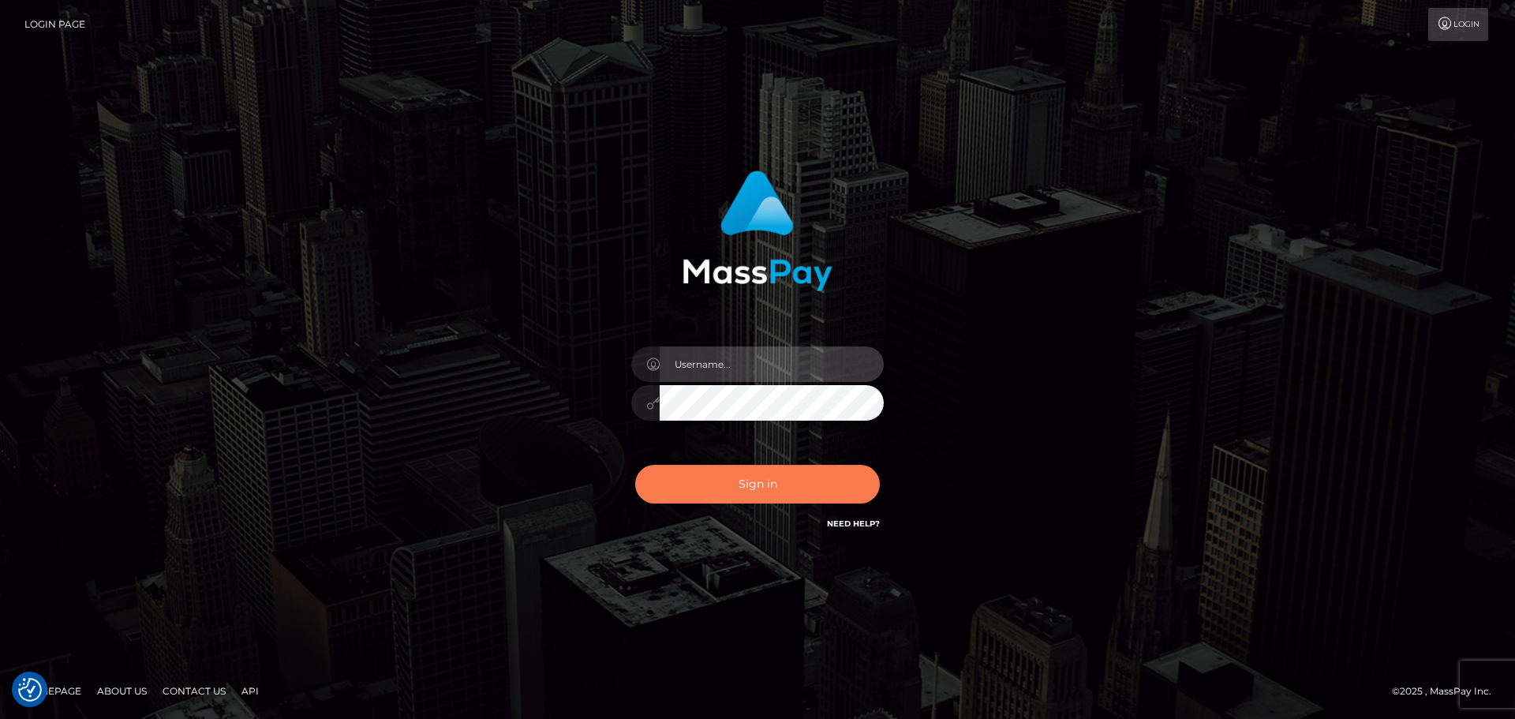
type input "[DOMAIN_NAME]"
click at [752, 495] on button "Sign in" at bounding box center [757, 484] width 245 height 39
type input "constantin.mp"
click at [752, 494] on button "Sign in" at bounding box center [757, 484] width 245 height 39
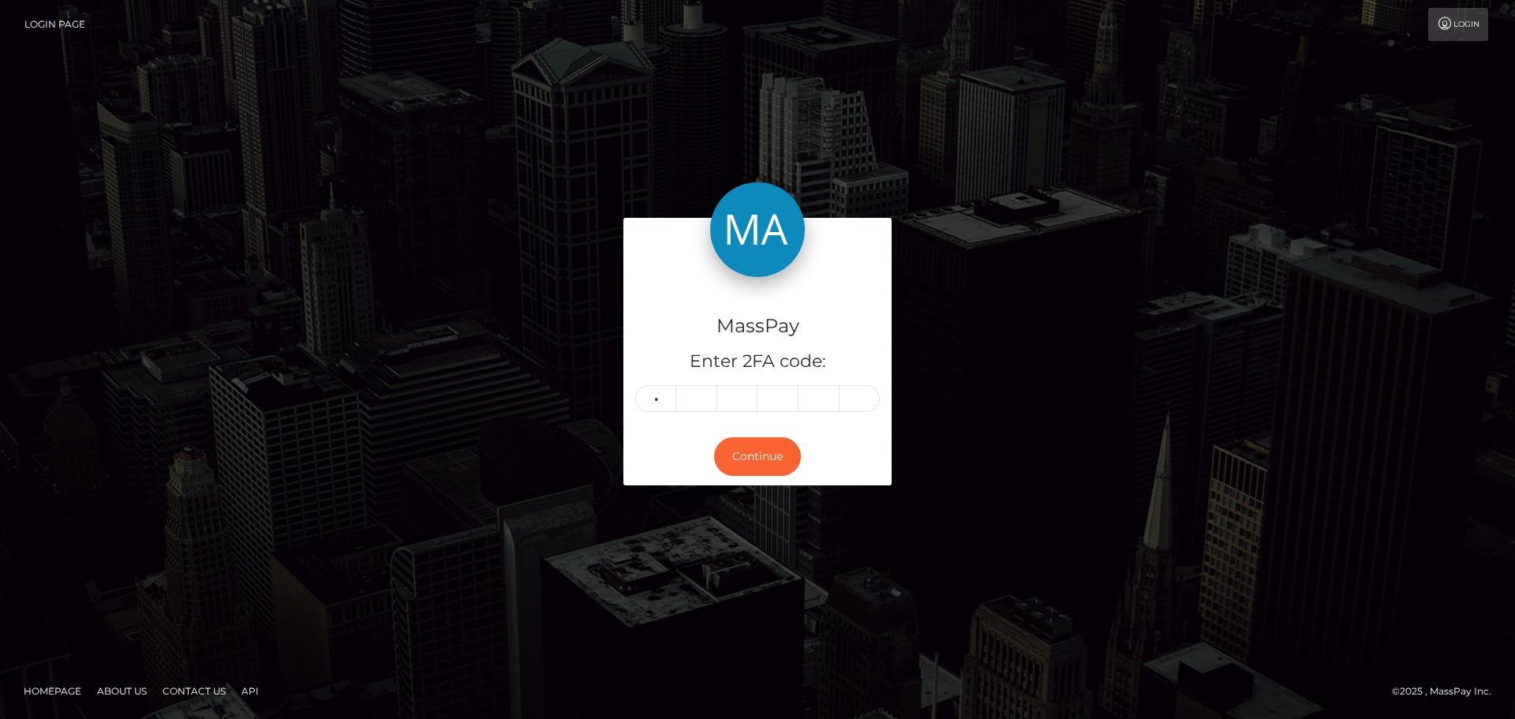
type input "0"
type input "1"
type input "5"
type input "1"
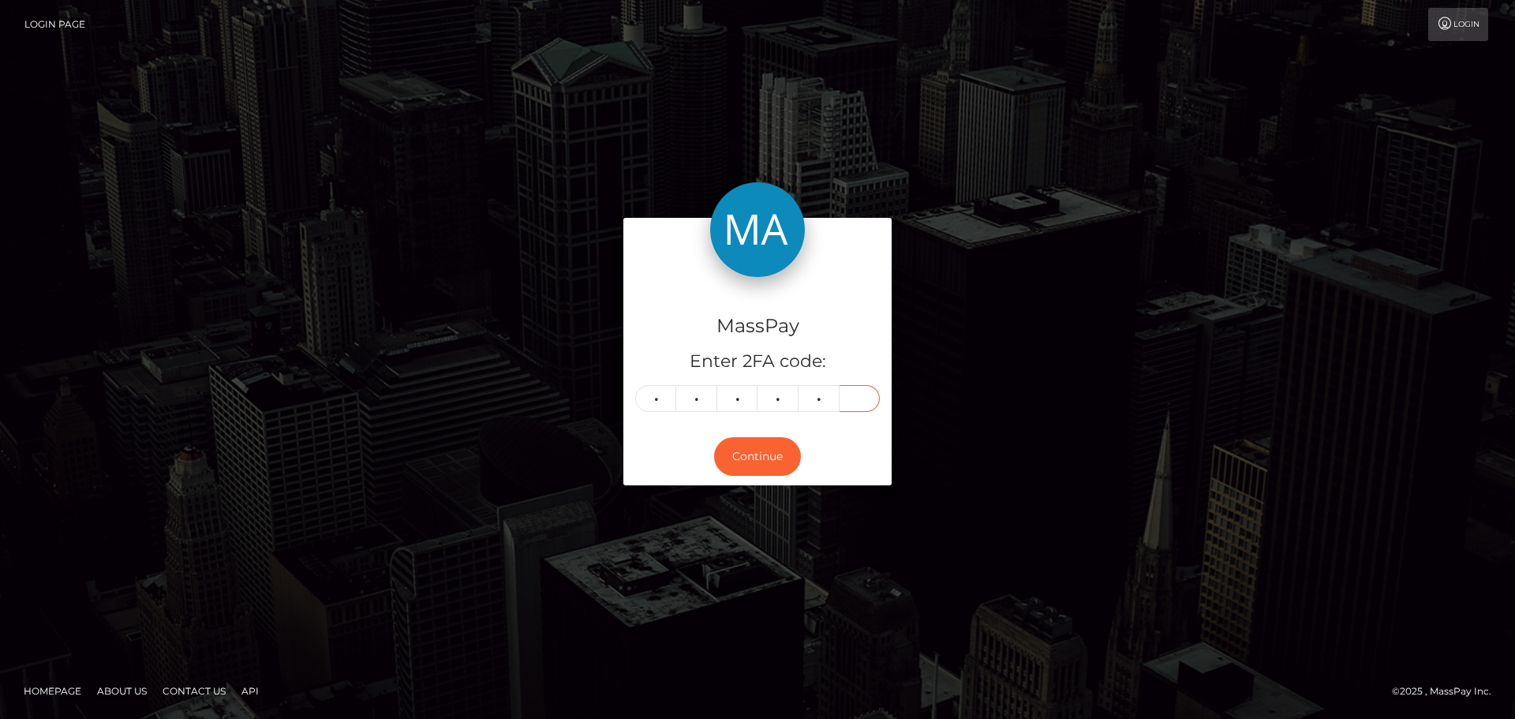
type input "9"
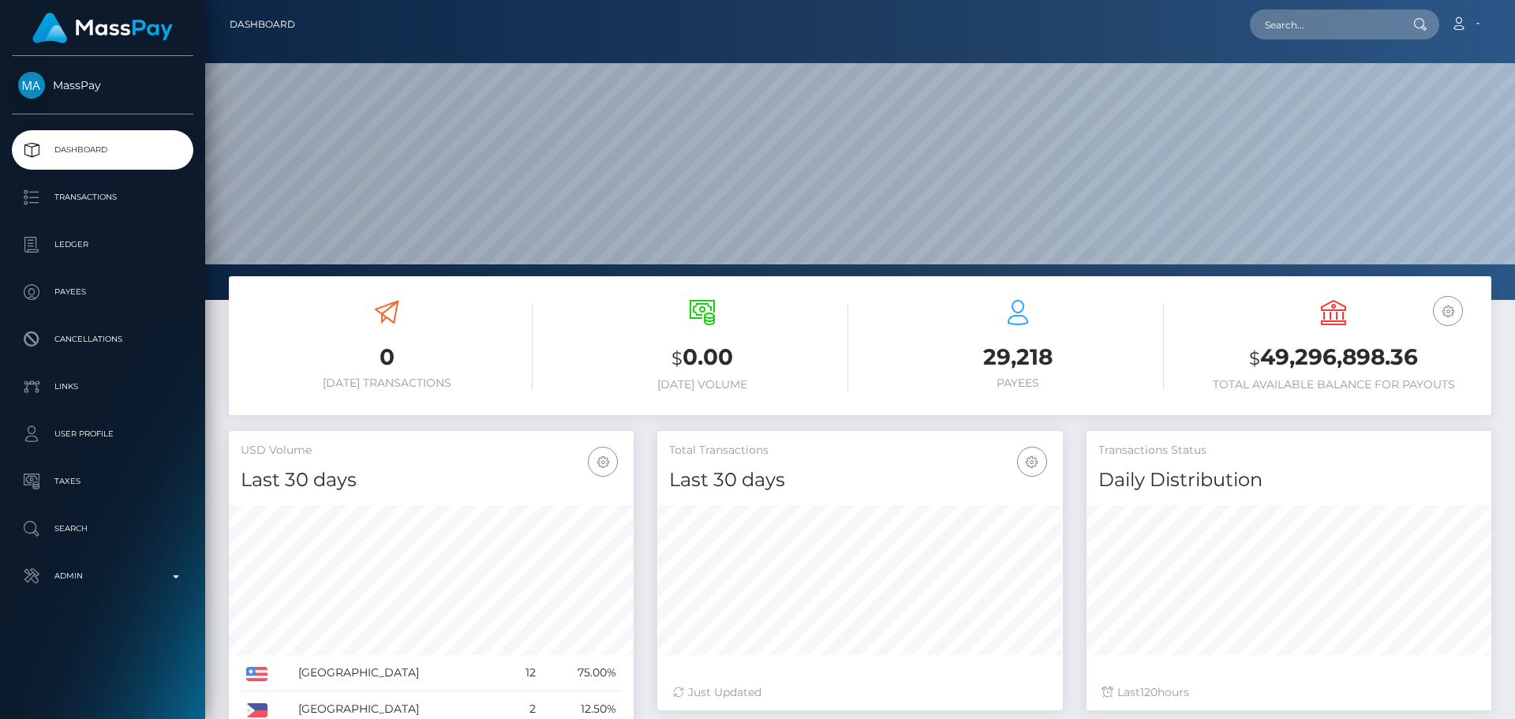
scroll to position [280, 406]
type input "poact_auXOyjqrqZpJ"
click at [1342, 84] on link "[PERSON_NAME]" at bounding box center [1313, 81] width 126 height 29
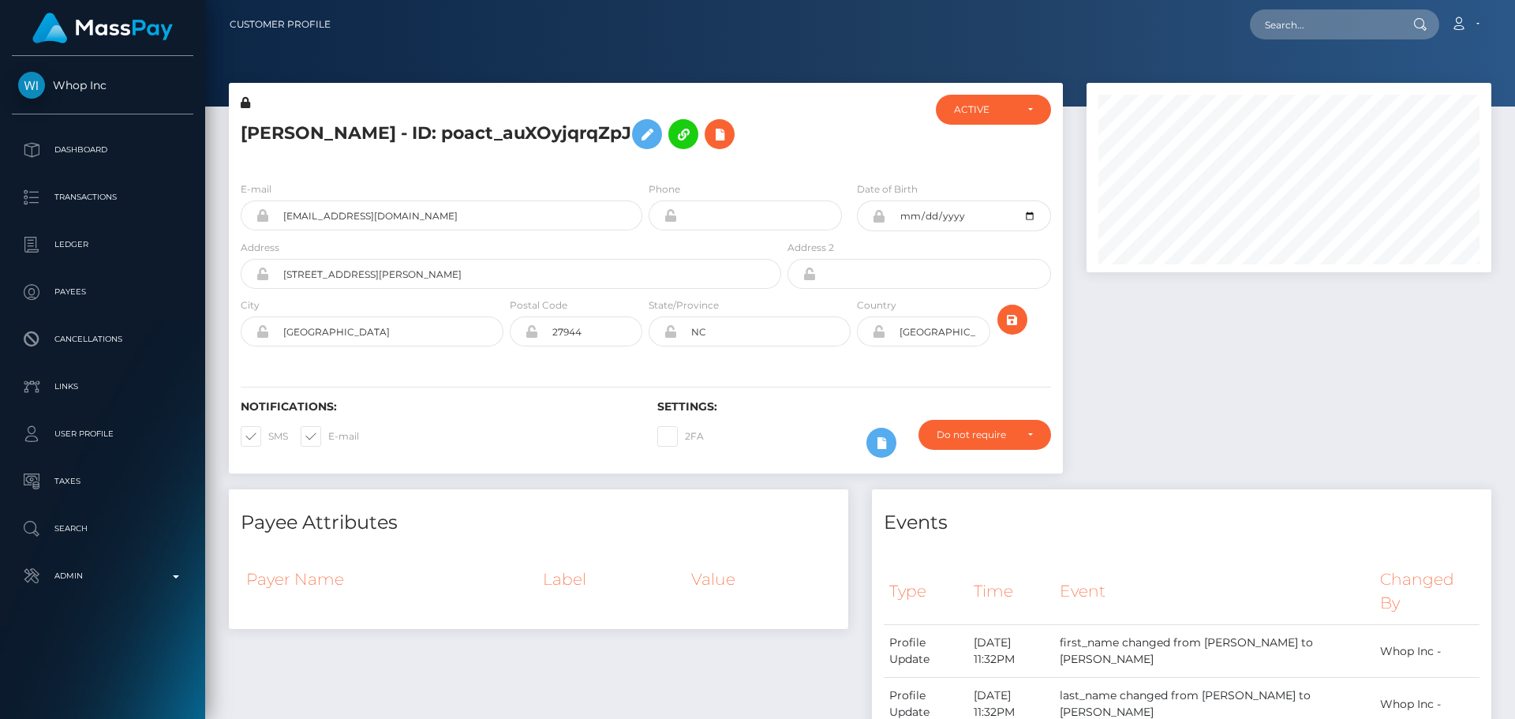
scroll to position [189, 406]
click at [644, 169] on div "NICHOLAS ANTHONY ABRAHAM - ID: poact_auXOyjqrqZpJ" at bounding box center [507, 132] width 556 height 74
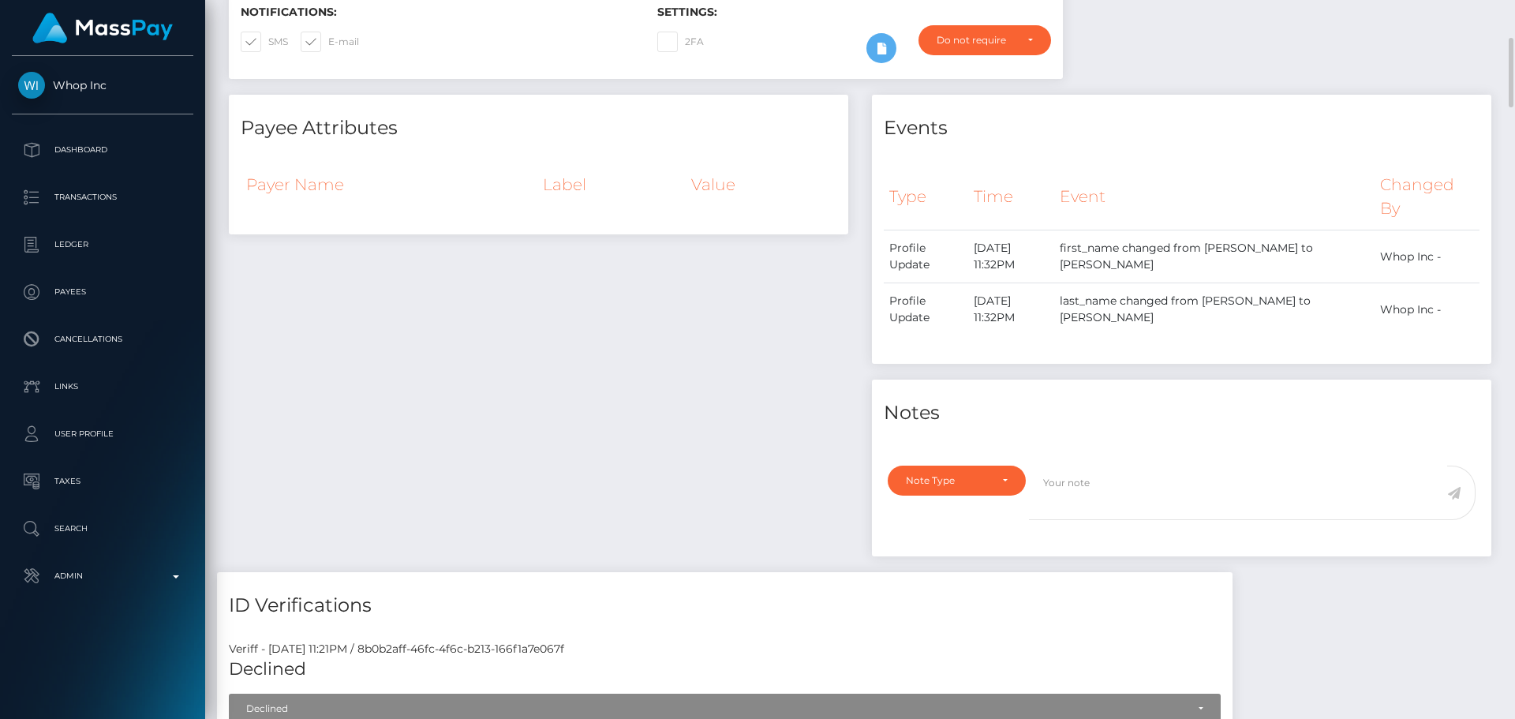
scroll to position [0, 0]
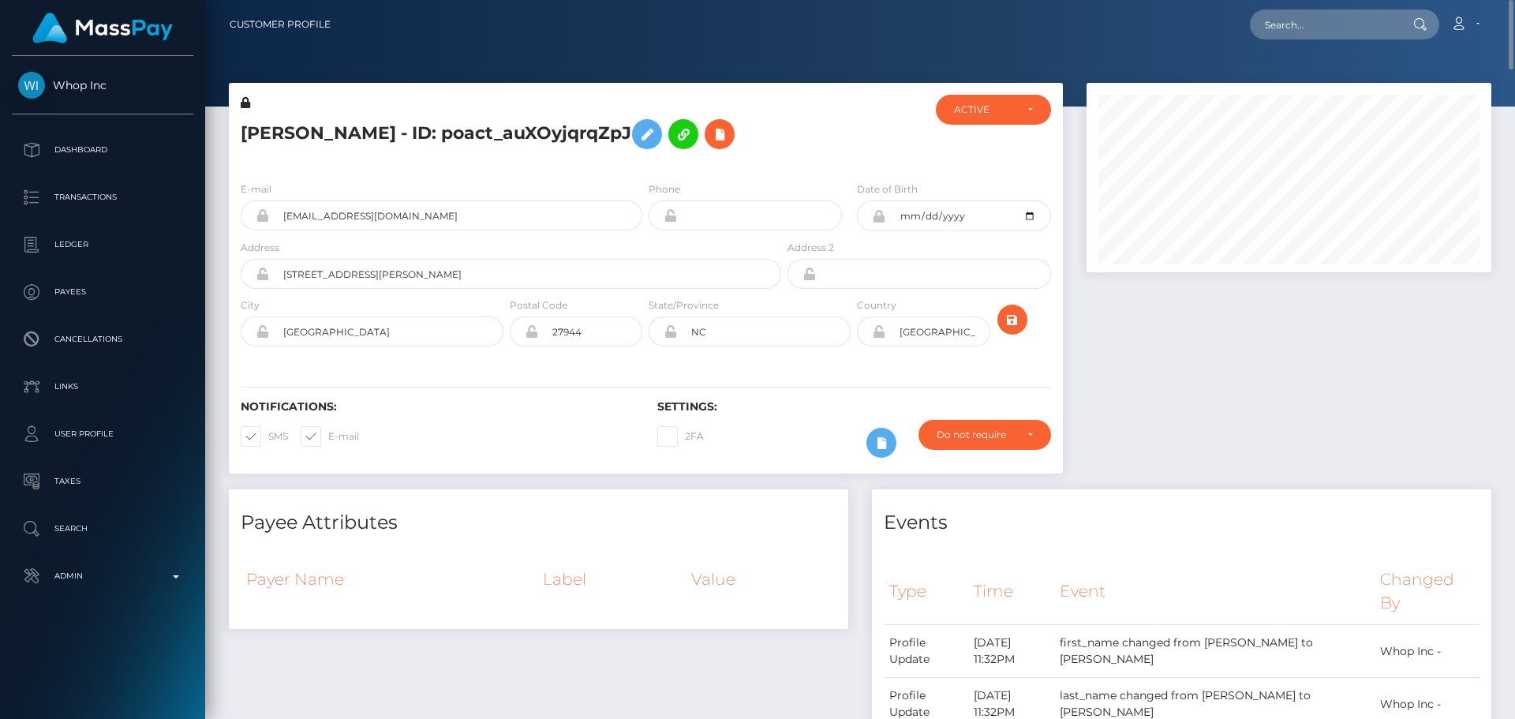
click at [639, 157] on h5 "NICHOLAS ANTHONY ABRAHAM - ID: poact_auXOyjqrqZpJ" at bounding box center [507, 134] width 532 height 46
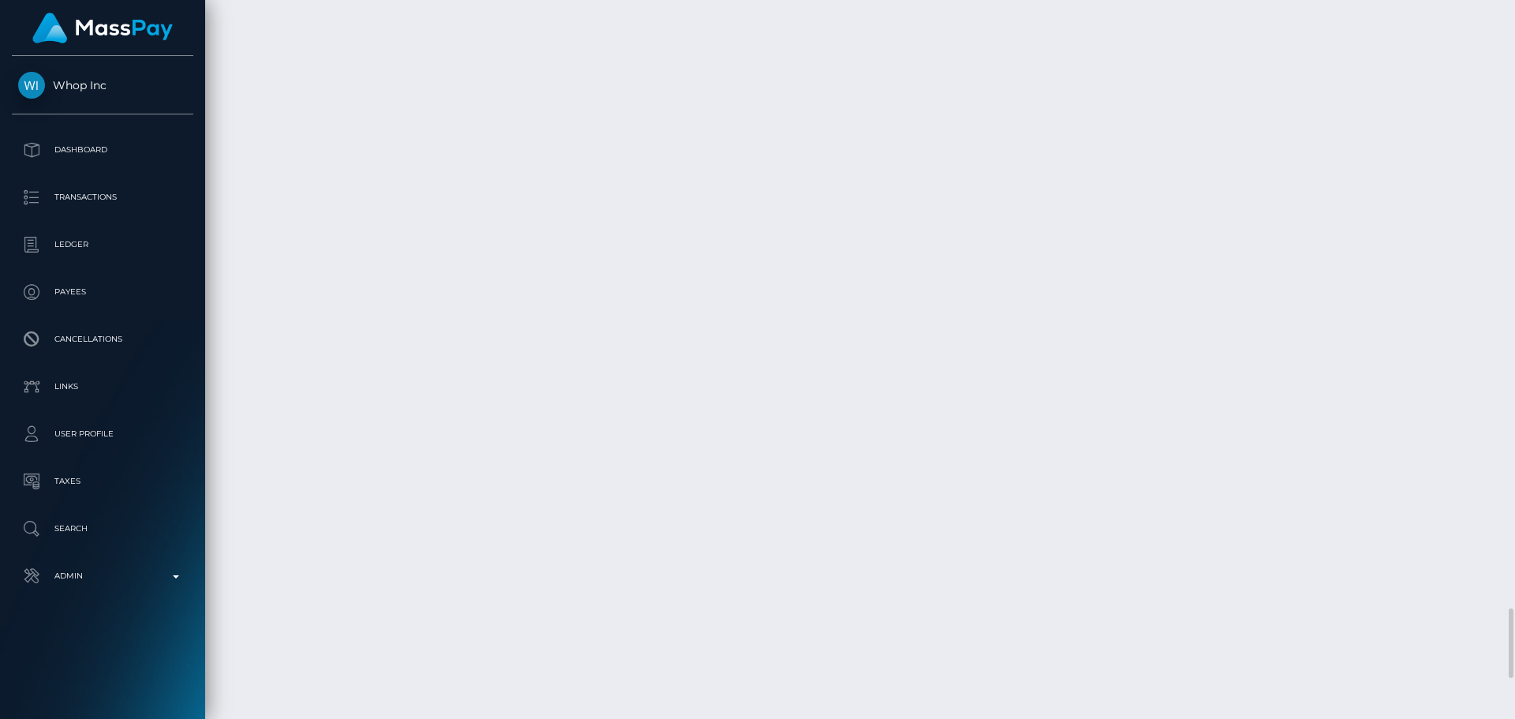
scroll to position [6646, 0]
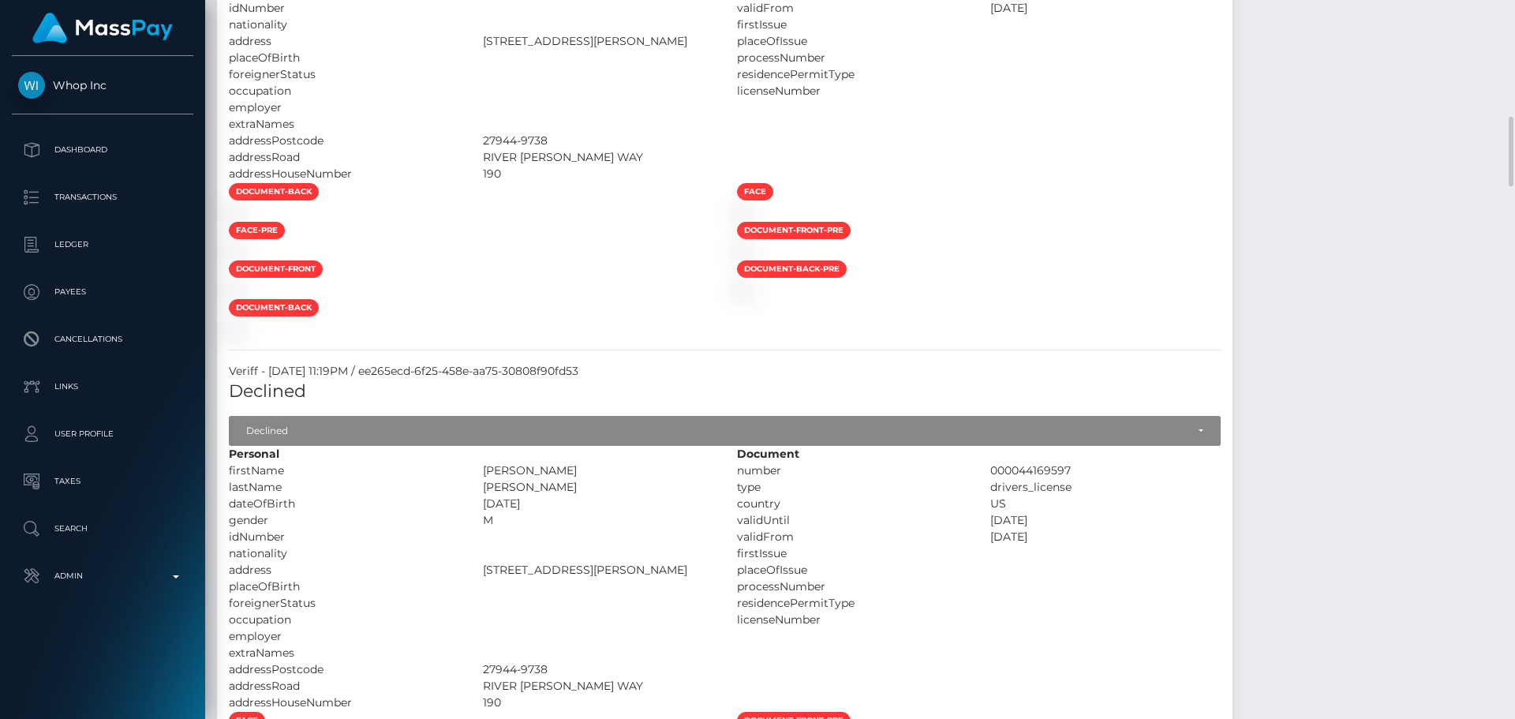
scroll to position [806, 0]
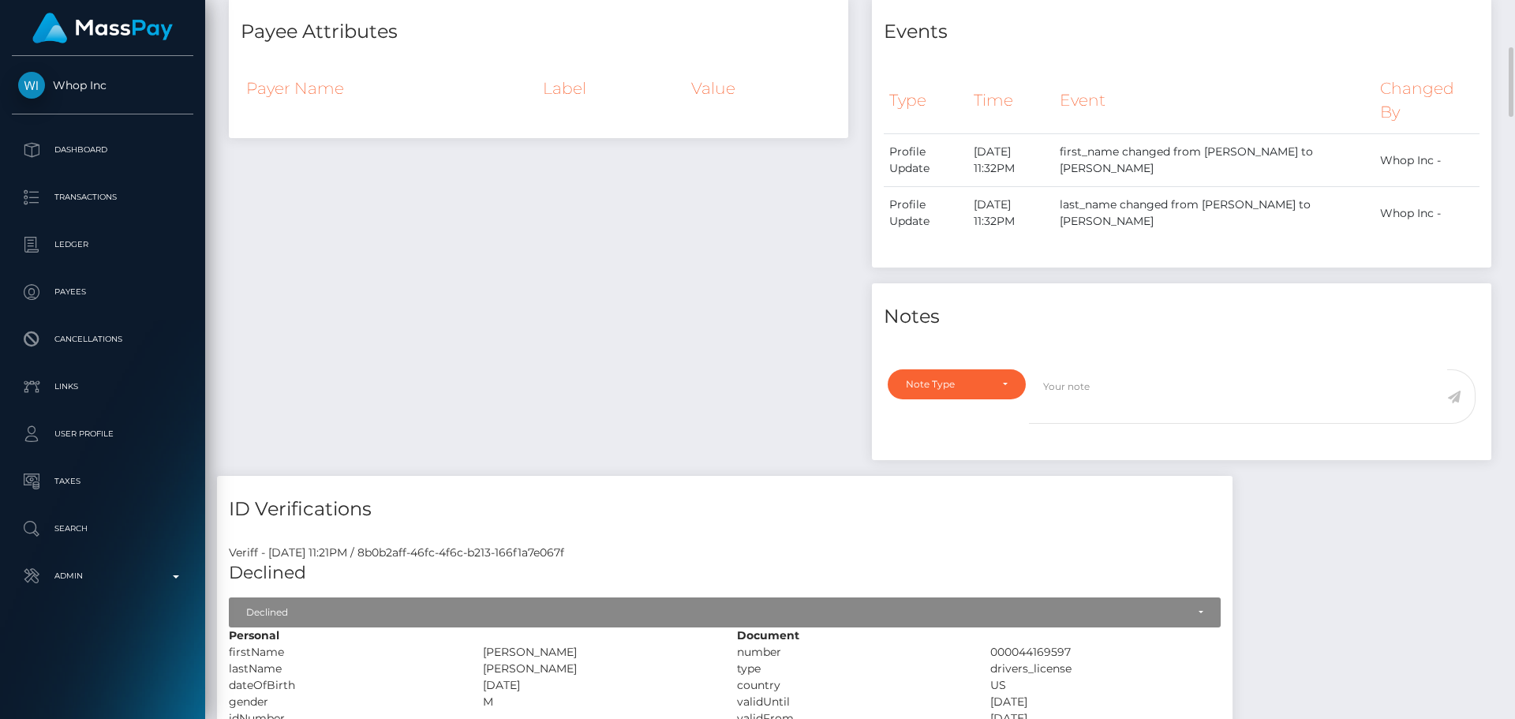
click at [748, 306] on div "Payee Attributes Payer Name Label Value" at bounding box center [538, 236] width 643 height 477
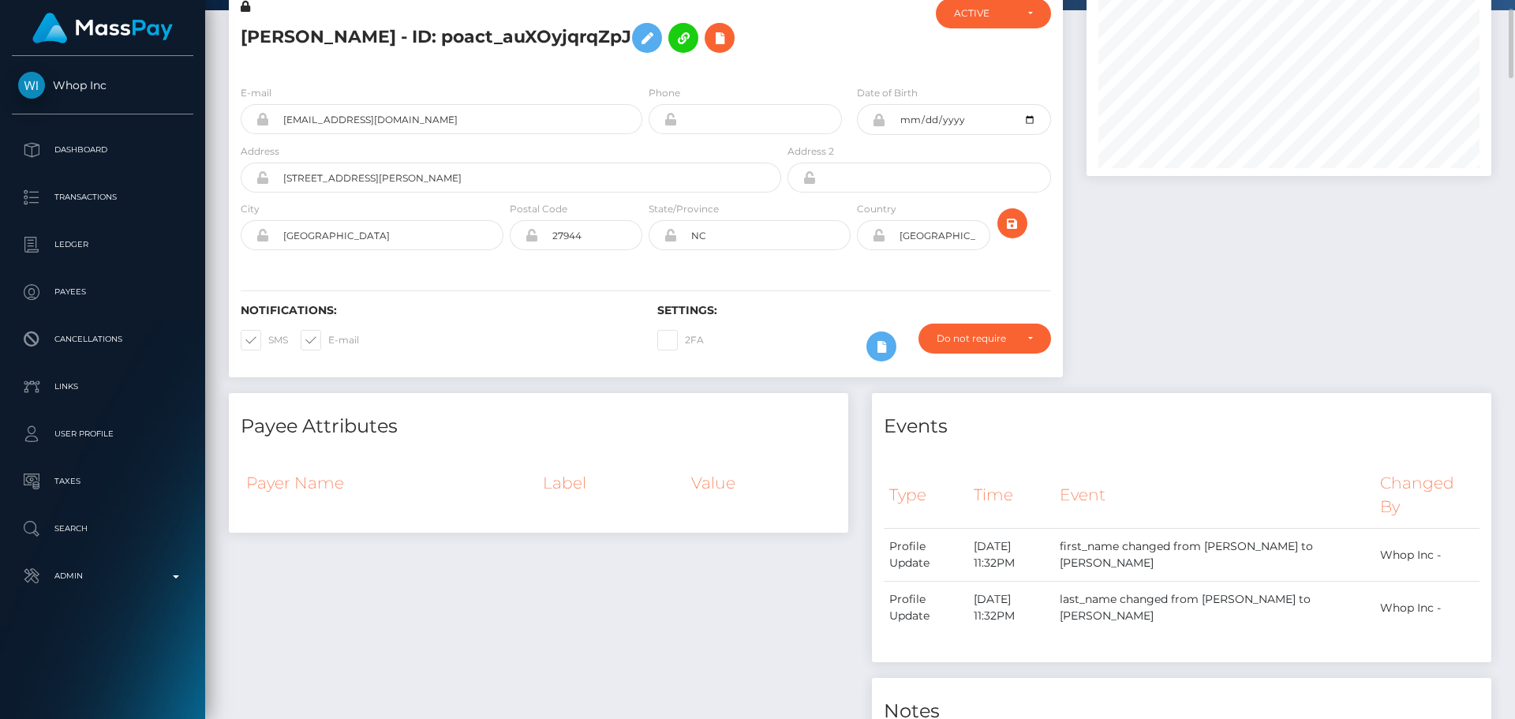
scroll to position [0, 0]
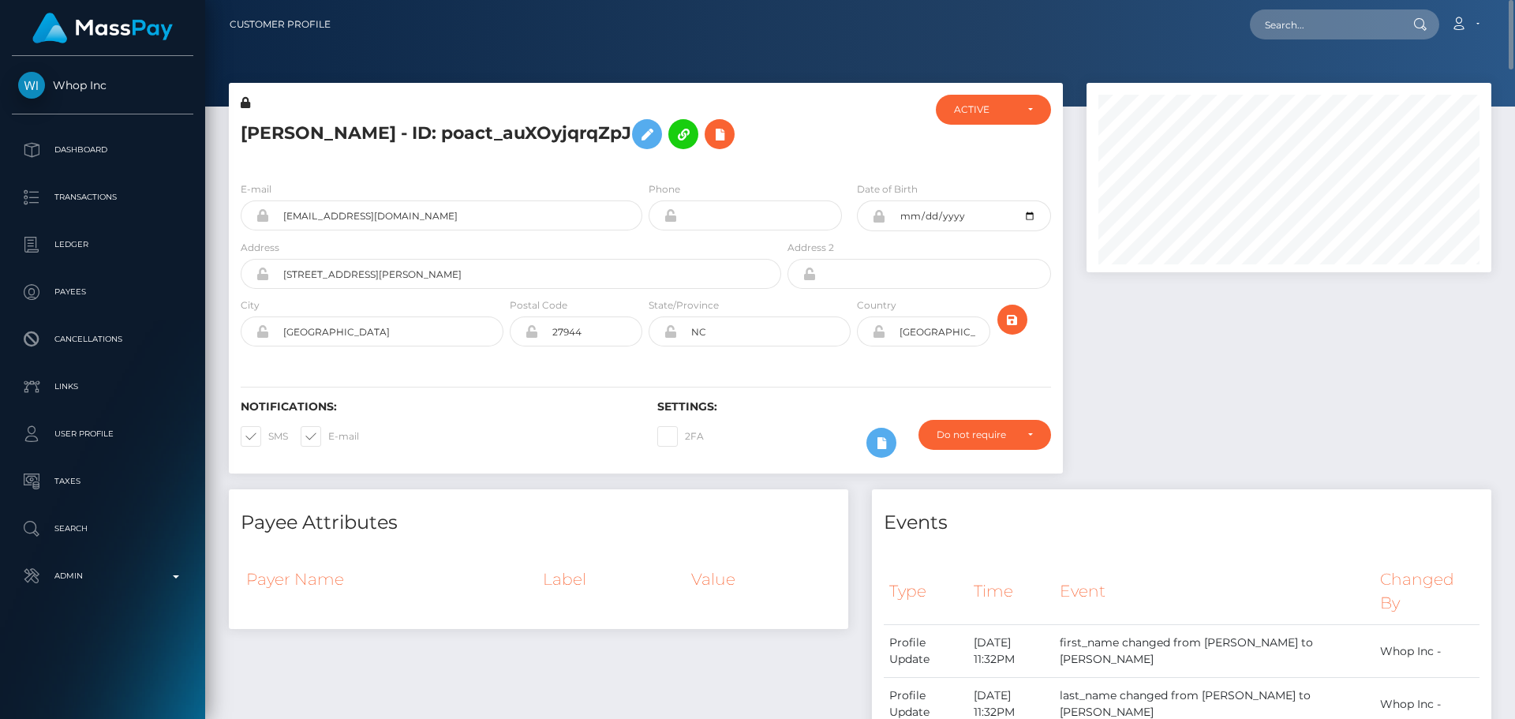
click at [750, 169] on div "NICHOLAS ANTHONY ABRAHAM - ID: poact_auXOyjqrqZpJ" at bounding box center [507, 132] width 556 height 74
